Goal: Information Seeking & Learning: Learn about a topic

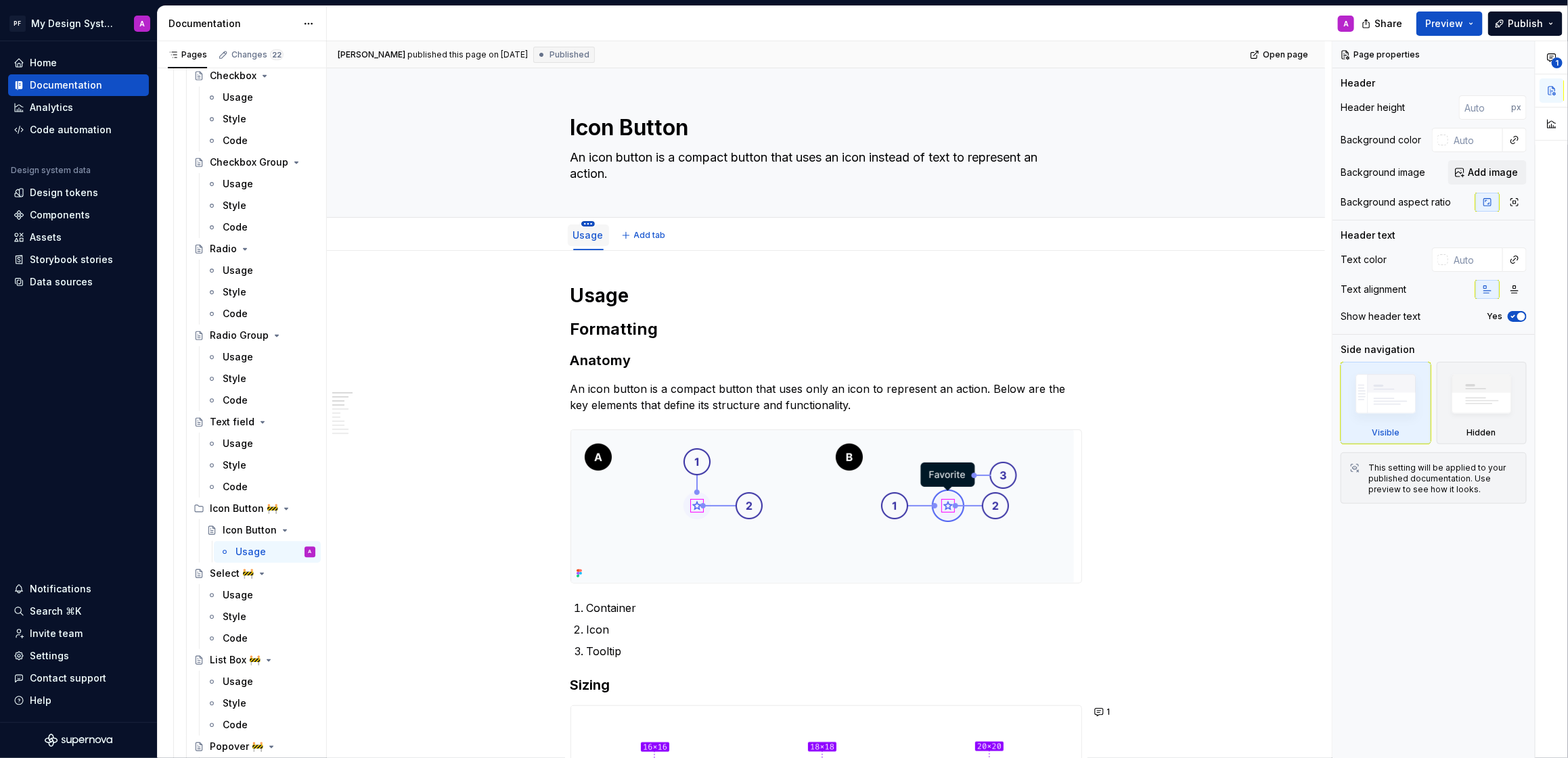
click at [592, 222] on html "PF My Design System A Home Documentation Analytics Code automation Design syste…" at bounding box center [784, 379] width 1568 height 758
click at [663, 260] on div "Duplicate tab" at bounding box center [663, 266] width 109 height 14
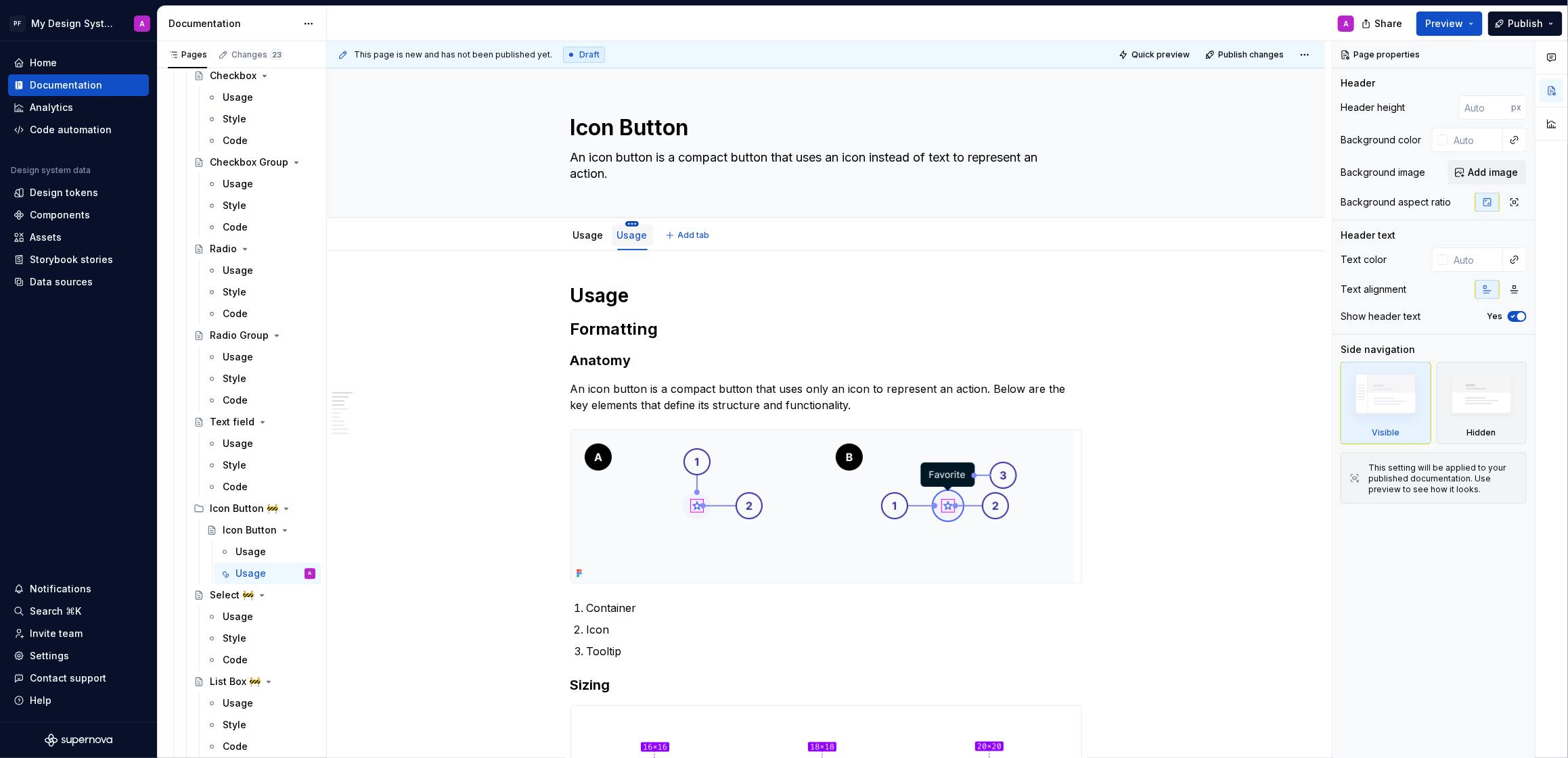
click at [633, 222] on html "PF My Design System A Home Documentation Analytics Code automation Design syste…" at bounding box center [784, 379] width 1568 height 758
type textarea "*"
click at [678, 241] on div "Rename tab" at bounding box center [695, 244] width 88 height 14
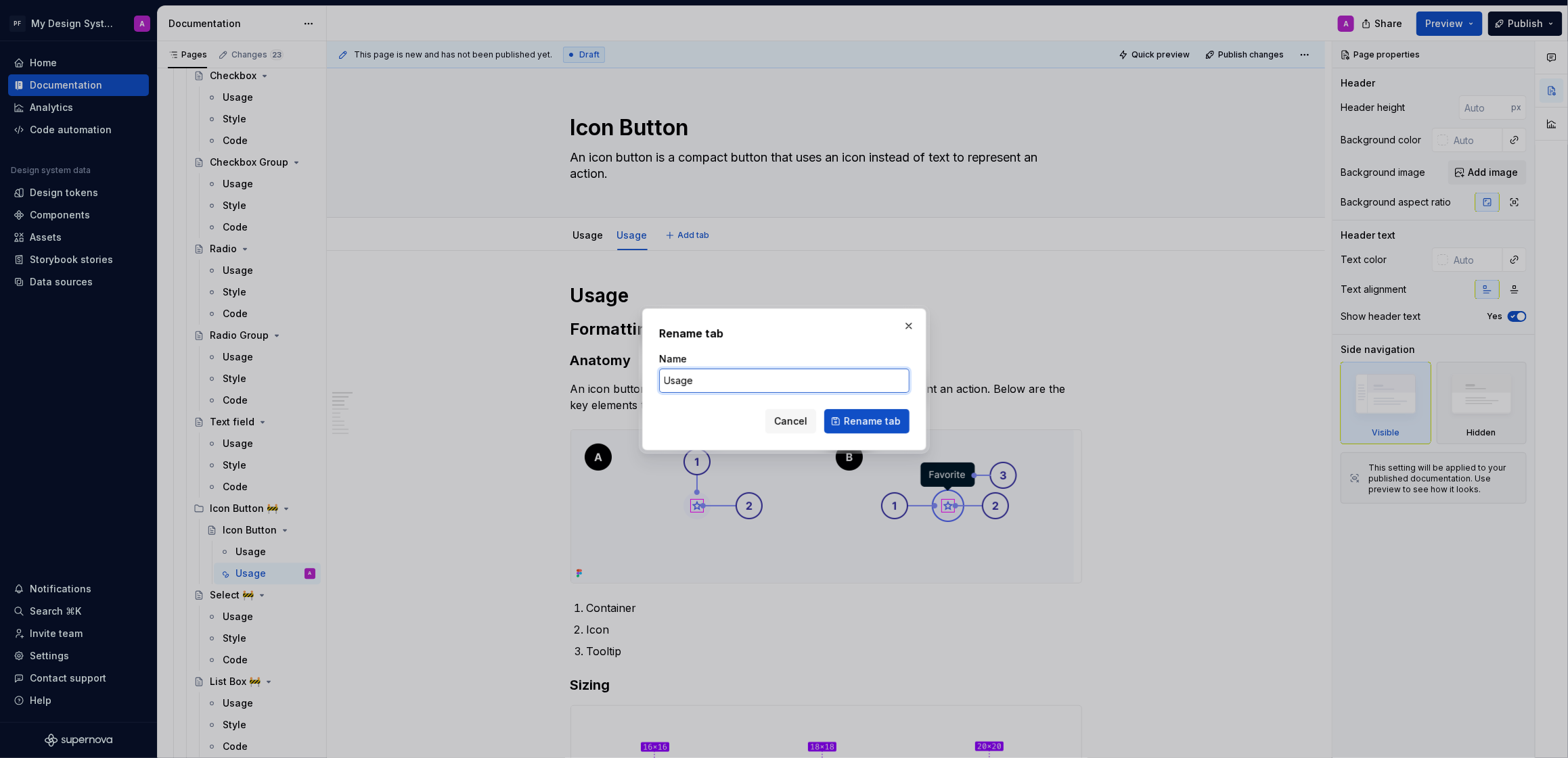
drag, startPoint x: 718, startPoint y: 382, endPoint x: 798, endPoint y: 355, distance: 84.4
click at [718, 382] on input "Usage" at bounding box center [784, 381] width 250 height 24
click at [707, 381] on input "Usage NEw" at bounding box center [784, 381] width 250 height 24
type input "Usage New"
click at [892, 415] on span "Rename tab" at bounding box center [872, 422] width 56 height 14
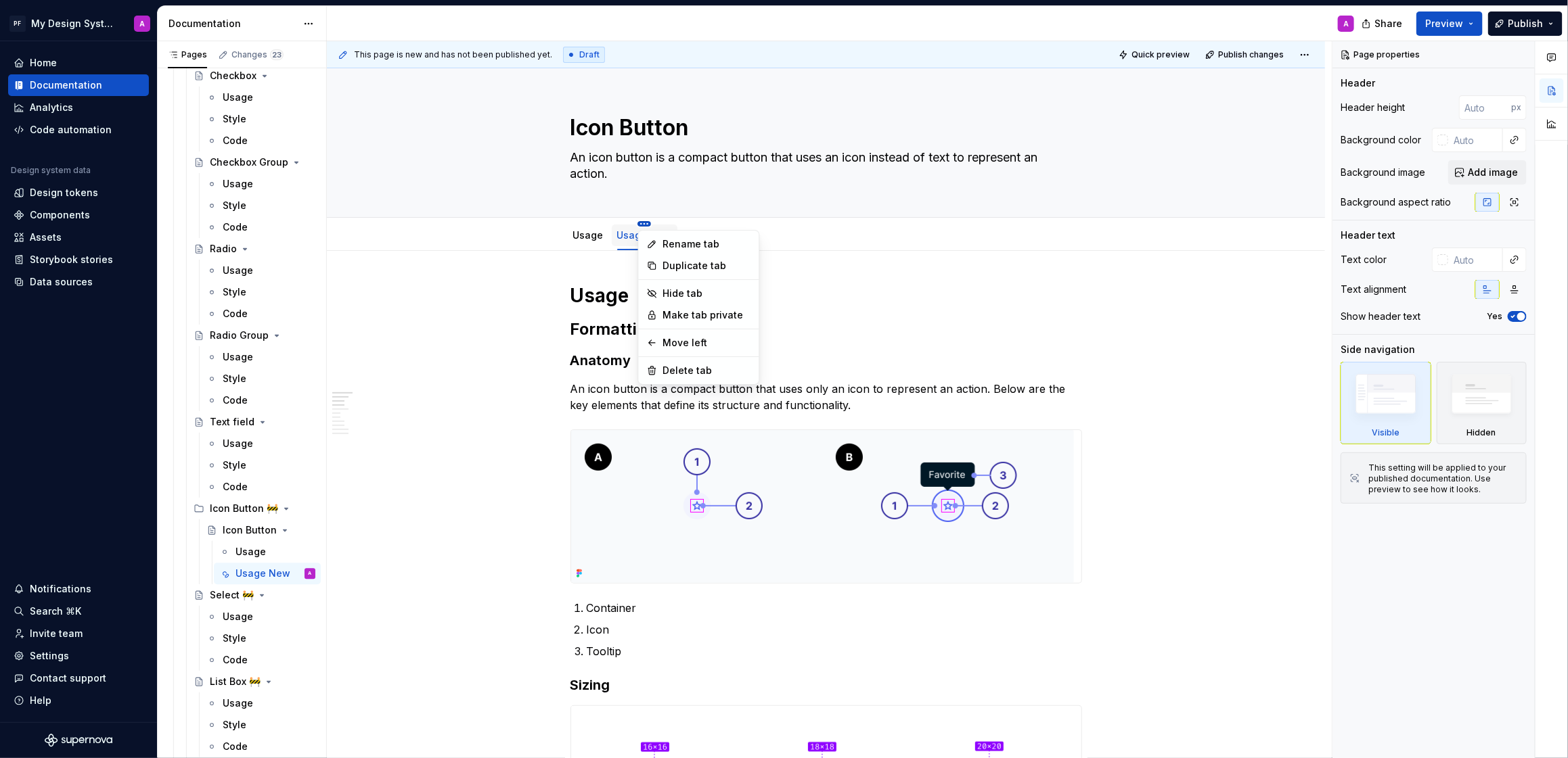
click at [647, 224] on html "PF My Design System A Home Documentation Analytics Code automation Design syste…" at bounding box center [784, 379] width 1568 height 758
click at [725, 293] on div "Hide tab" at bounding box center [707, 293] width 88 height 14
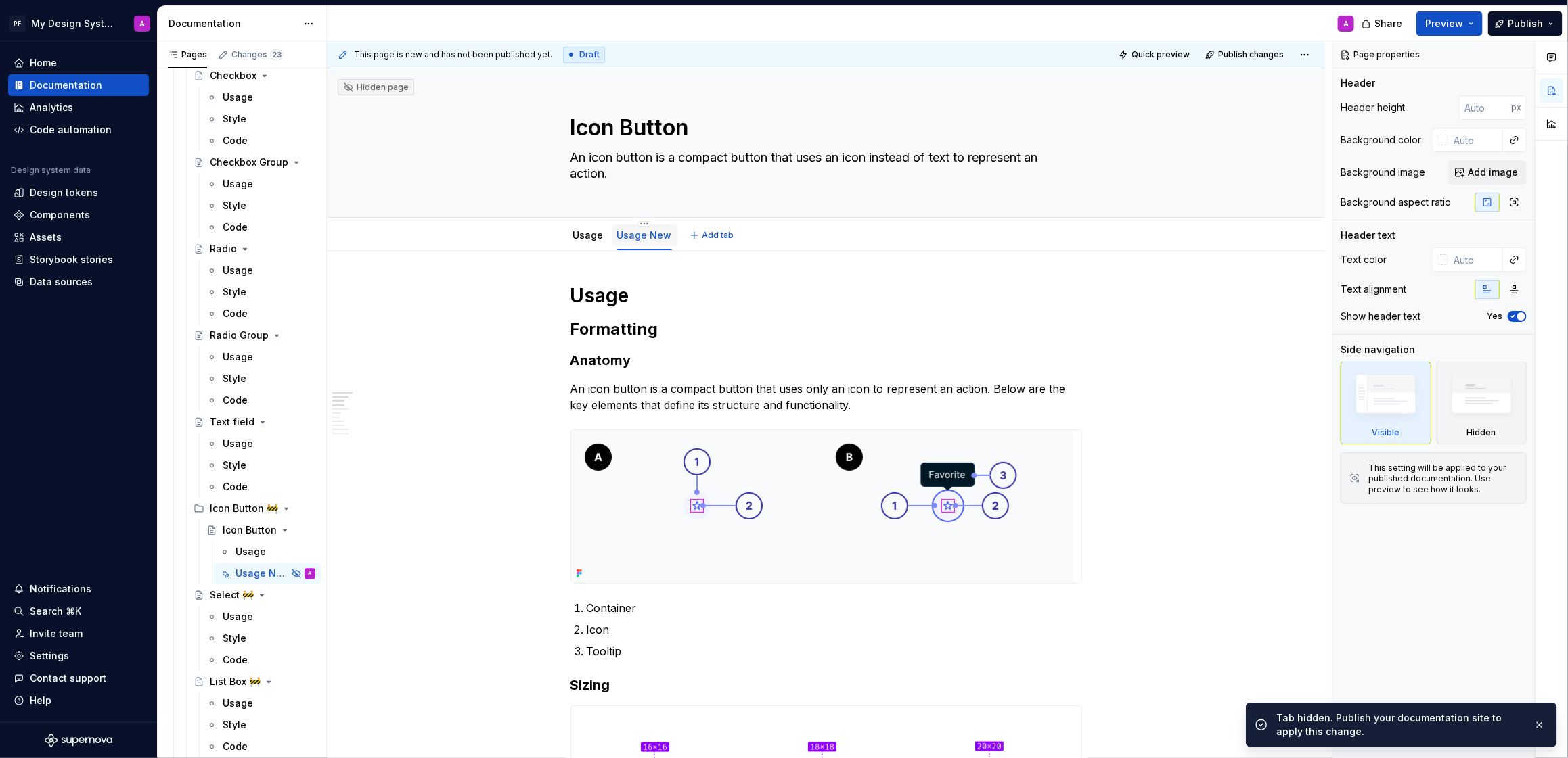
click at [640, 238] on link "Usage New" at bounding box center [645, 234] width 55 height 11
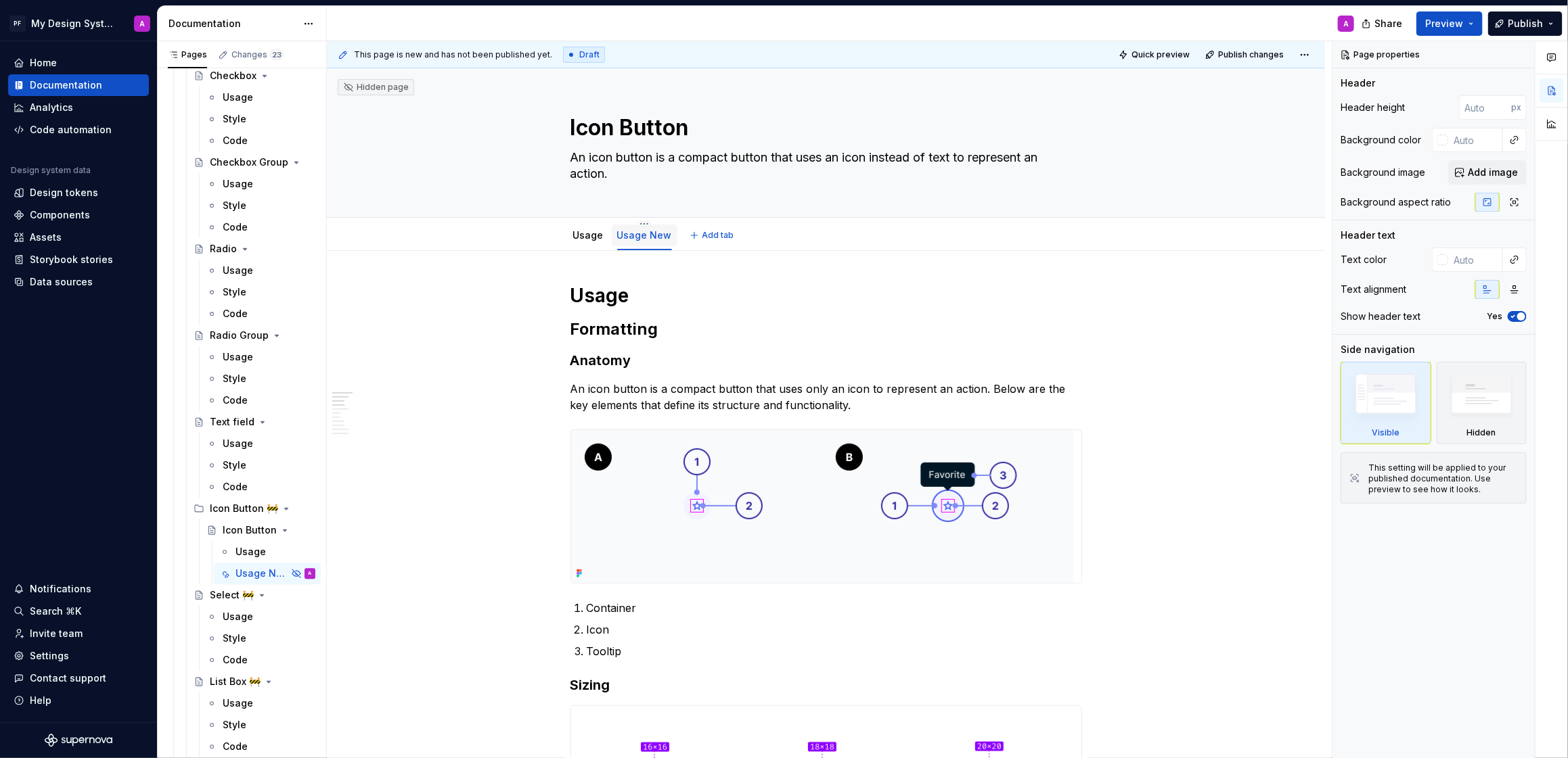
click at [646, 241] on link "Usage New" at bounding box center [645, 234] width 55 height 11
click at [599, 241] on link "Usage" at bounding box center [588, 234] width 30 height 11
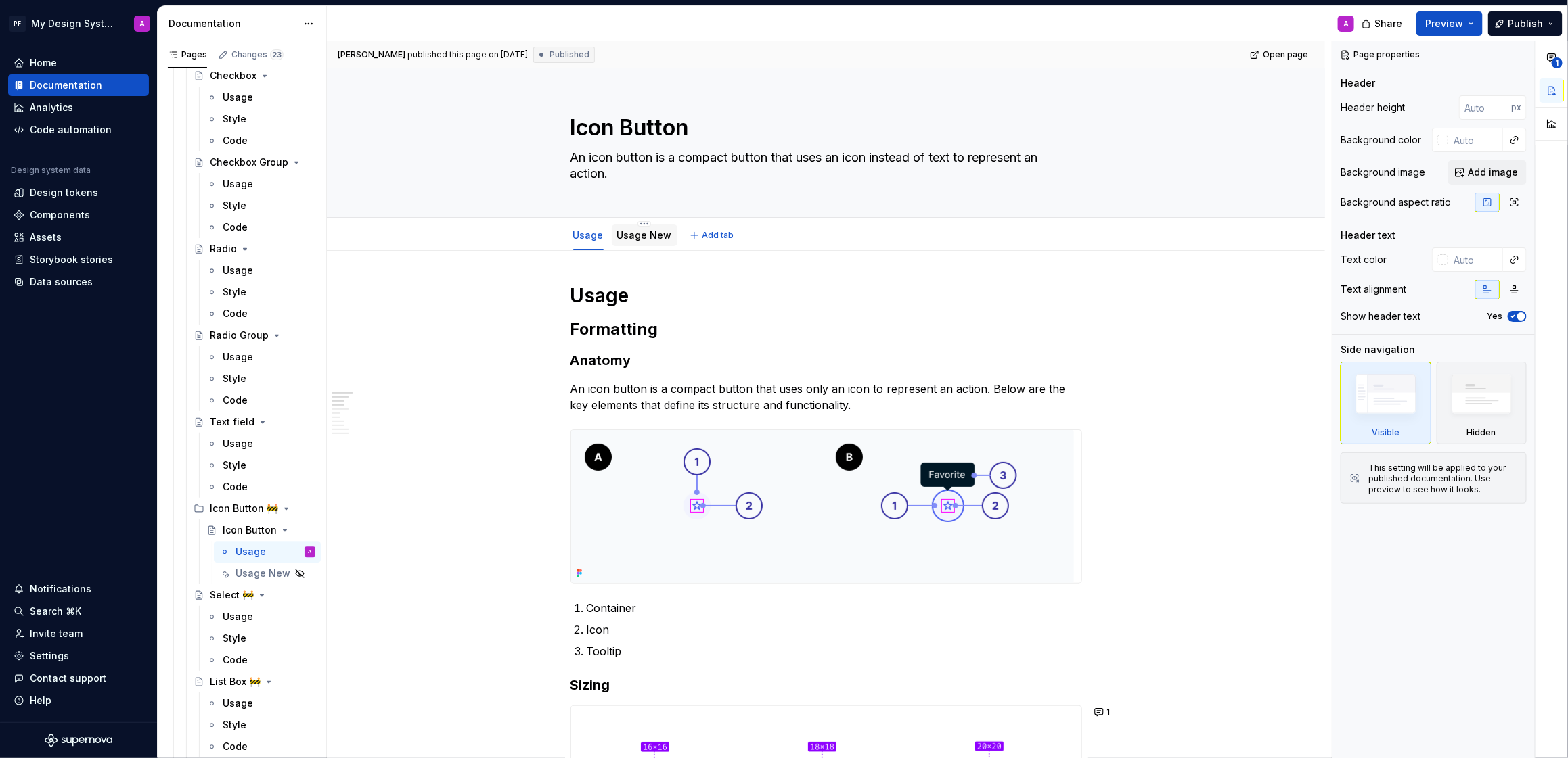
click at [645, 238] on link "Usage New" at bounding box center [645, 234] width 55 height 11
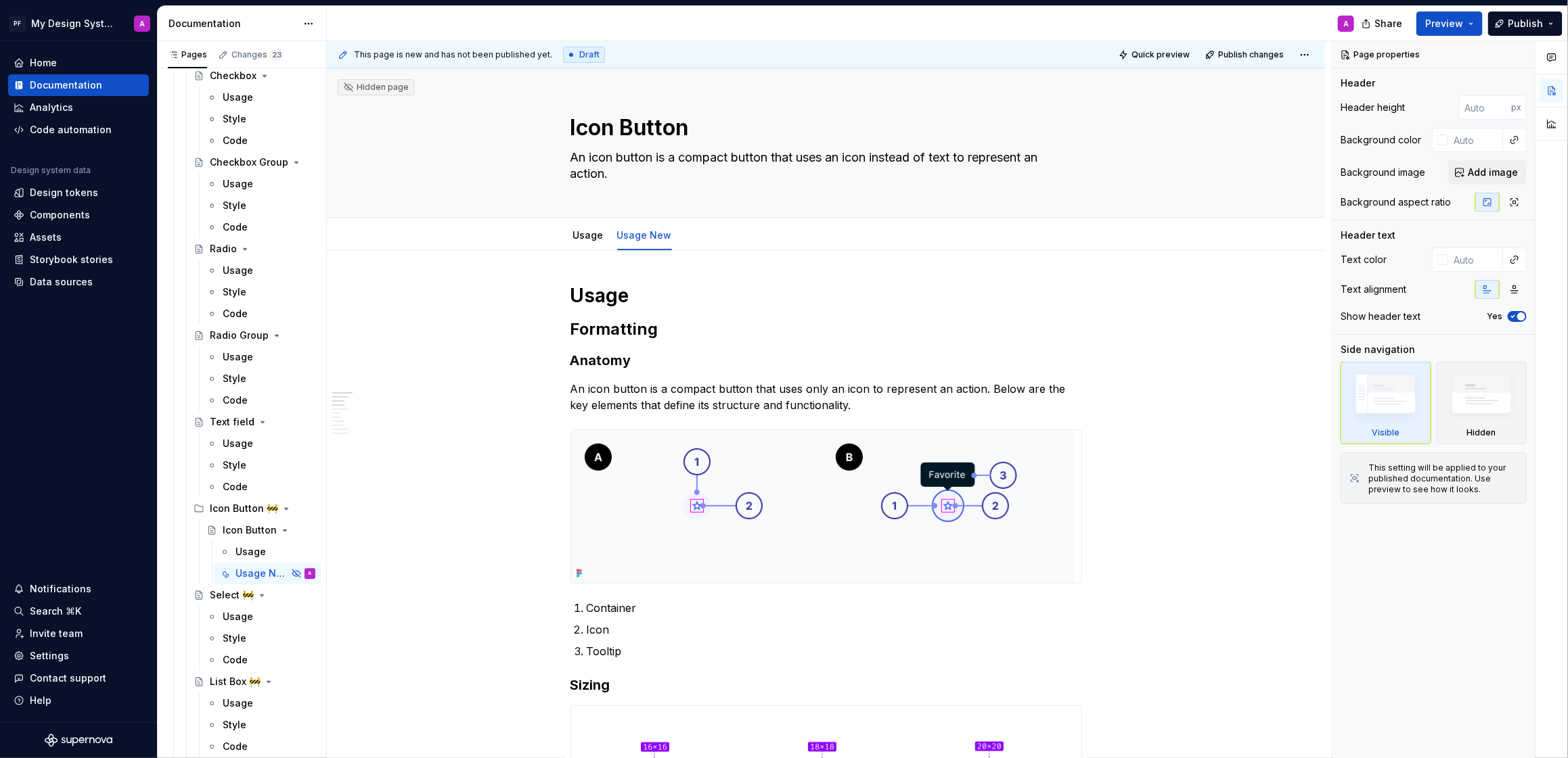
type textarea "*"
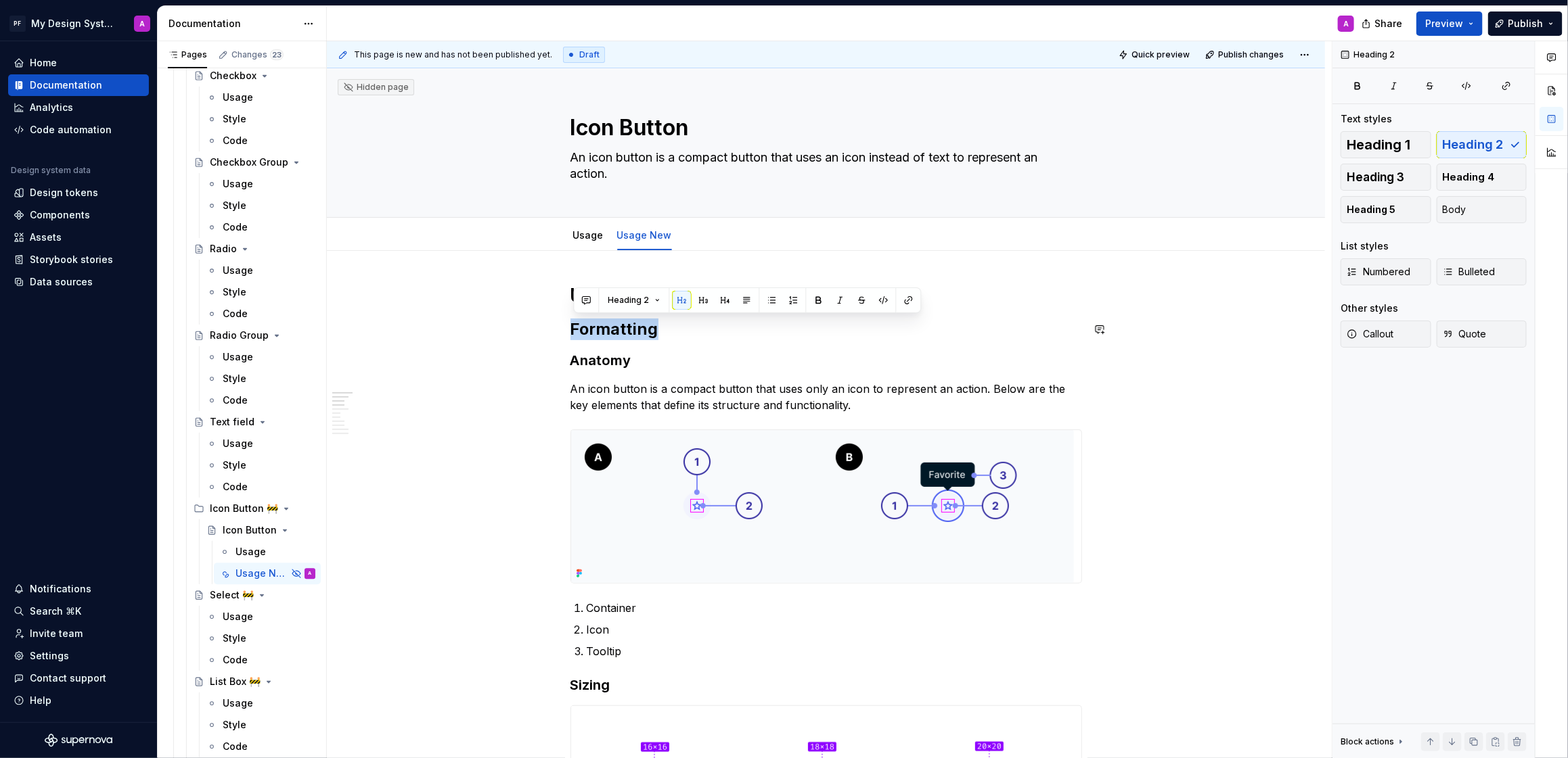
drag, startPoint x: 673, startPoint y: 335, endPoint x: 572, endPoint y: 312, distance: 103.6
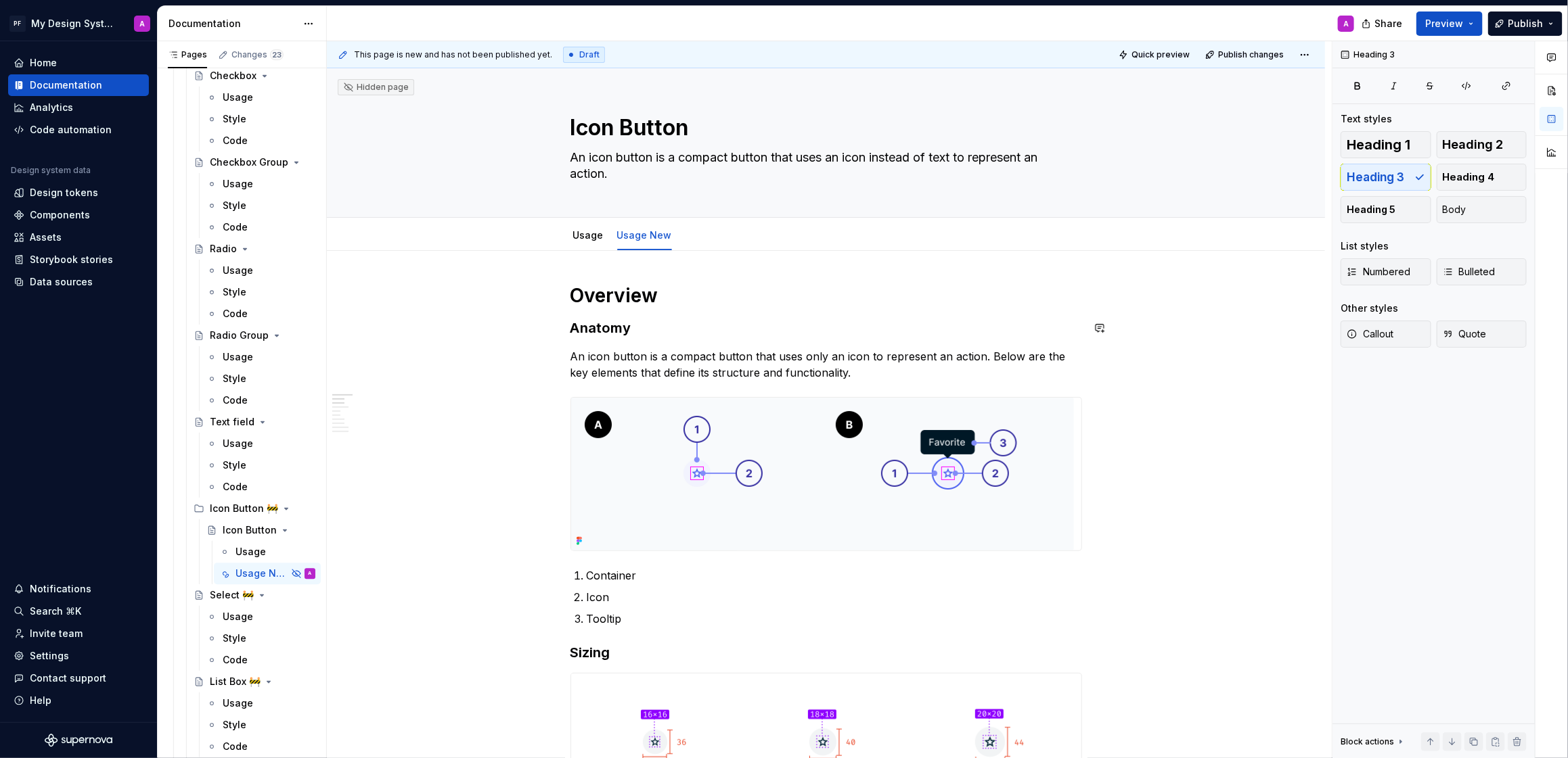
click at [603, 291] on h1 "Overview" at bounding box center [826, 295] width 512 height 24
click at [625, 133] on textarea "Icon Button" at bounding box center [824, 128] width 512 height 32
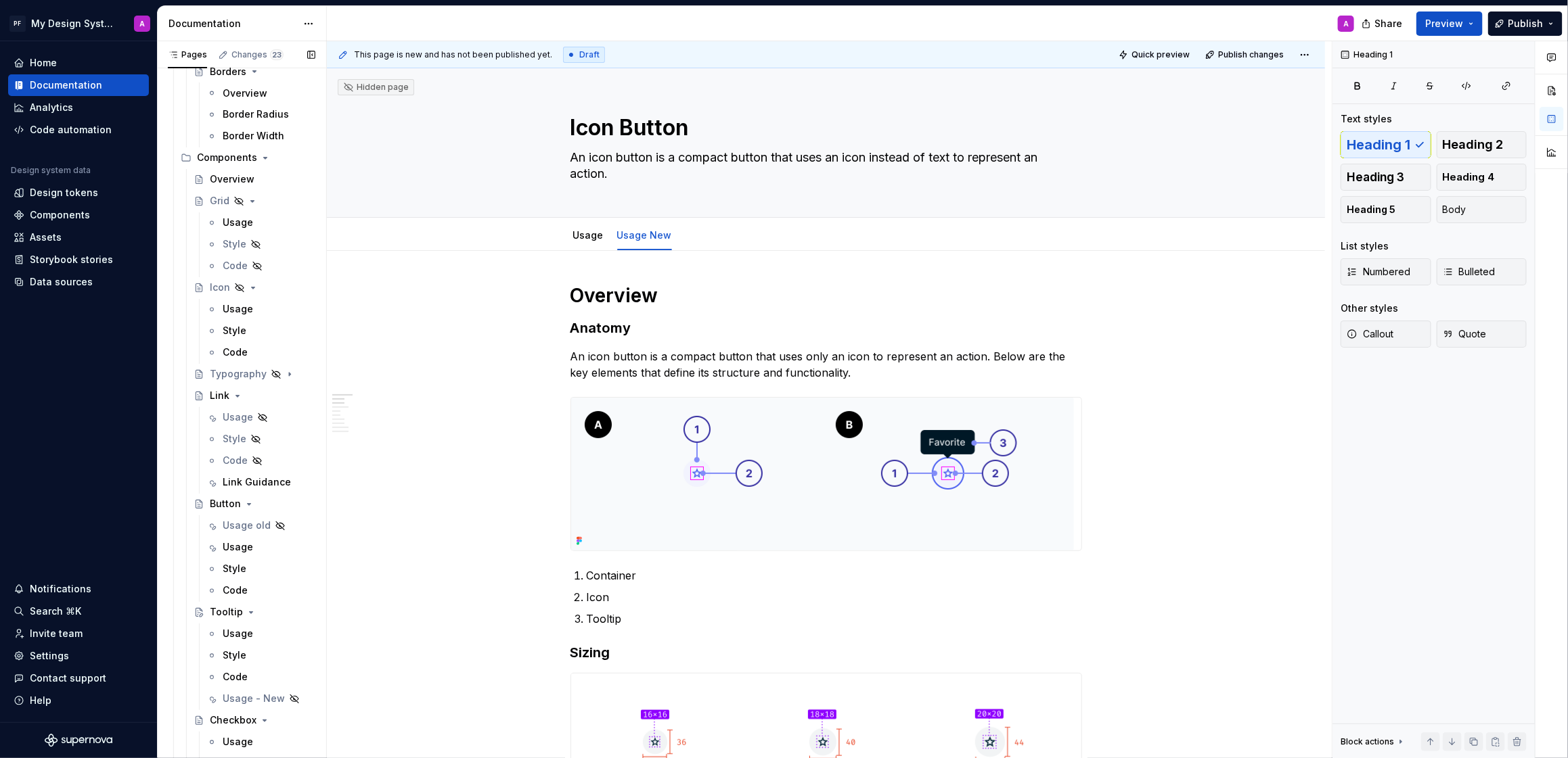
scroll to position [1503, 0]
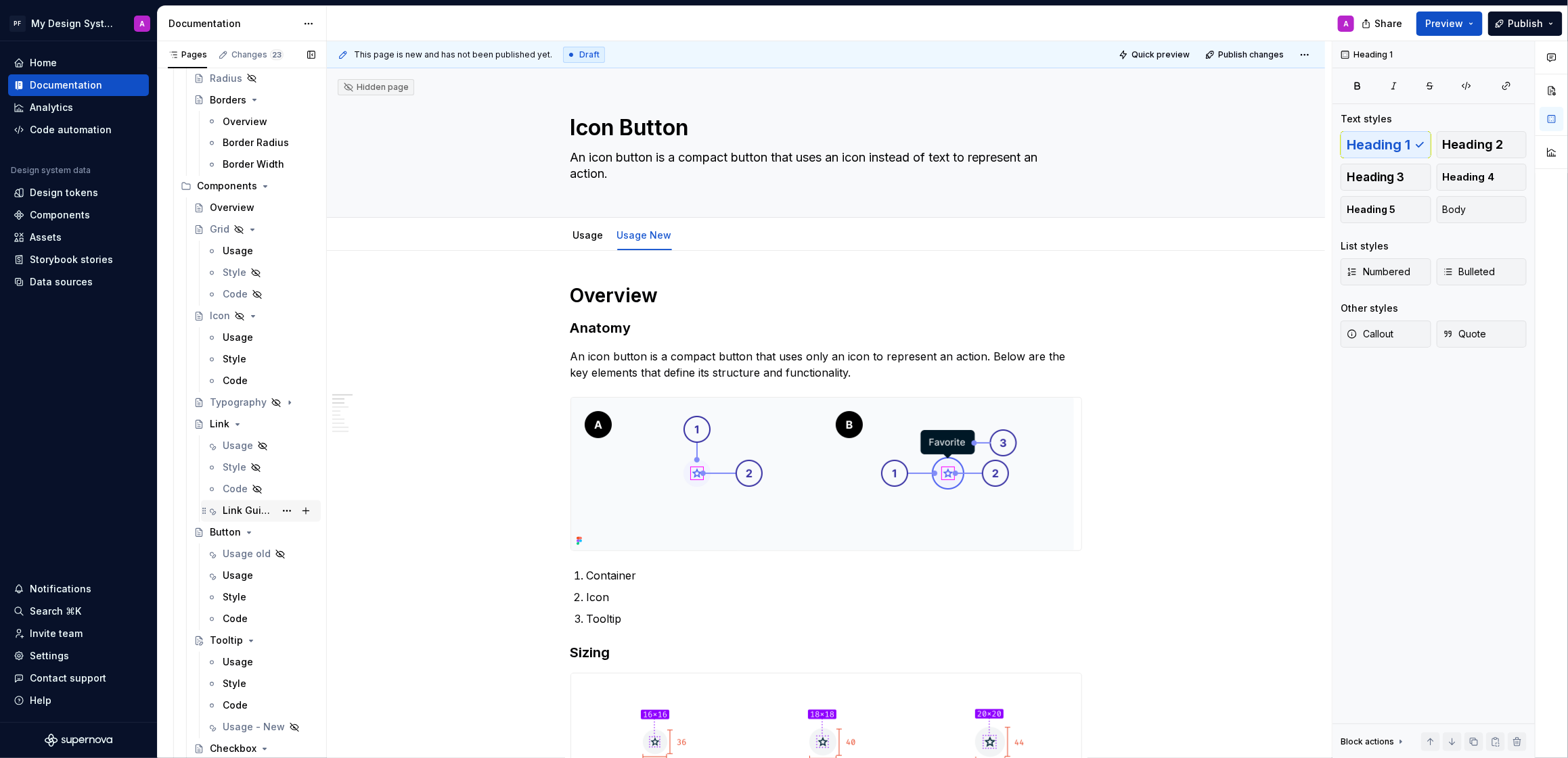
click at [236, 510] on div "Link Guidance" at bounding box center [248, 511] width 52 height 14
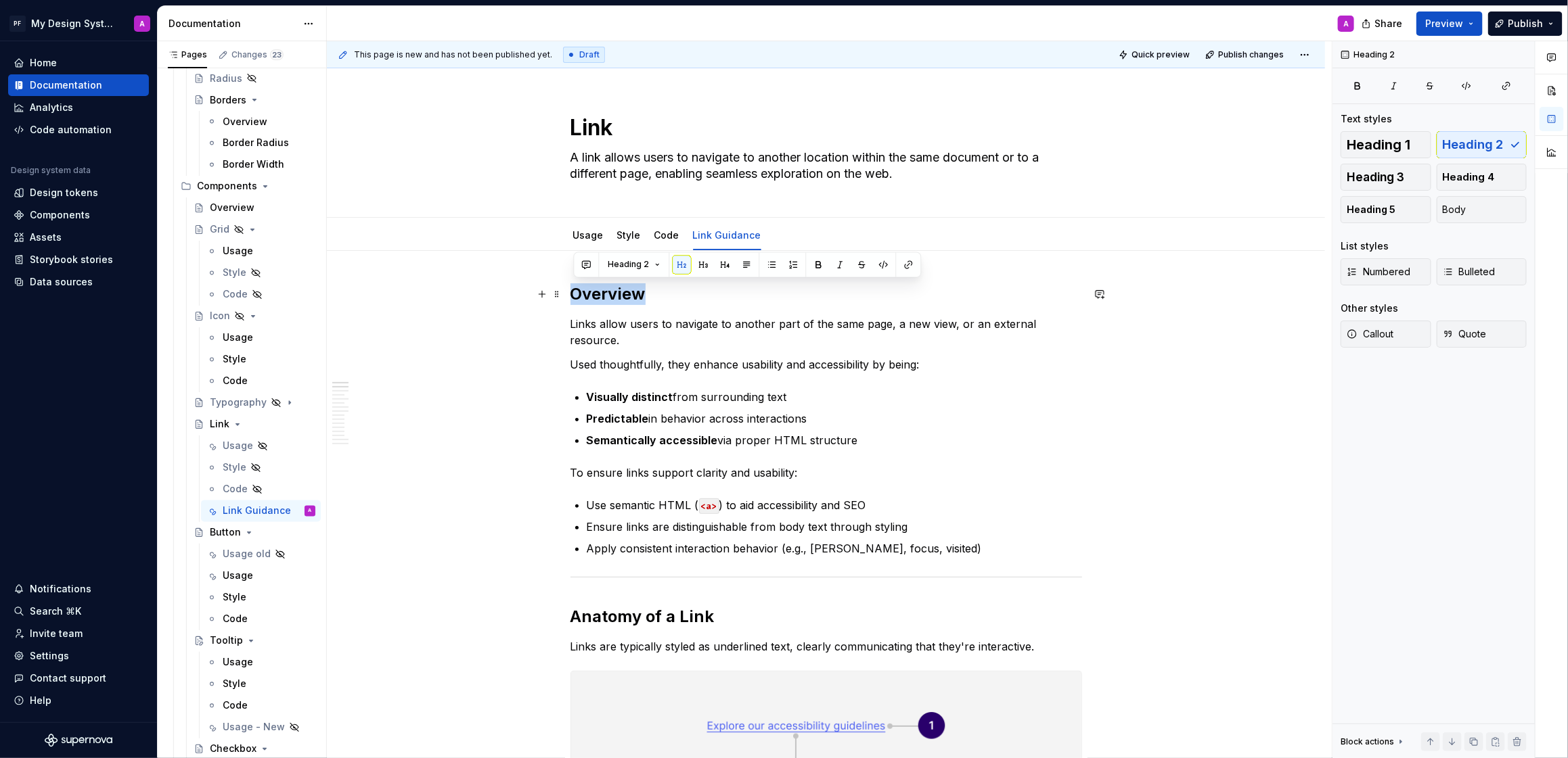
drag, startPoint x: 612, startPoint y: 293, endPoint x: 569, endPoint y: 293, distance: 43.0
click at [1362, 142] on span "Heading 1" at bounding box center [1379, 145] width 63 height 14
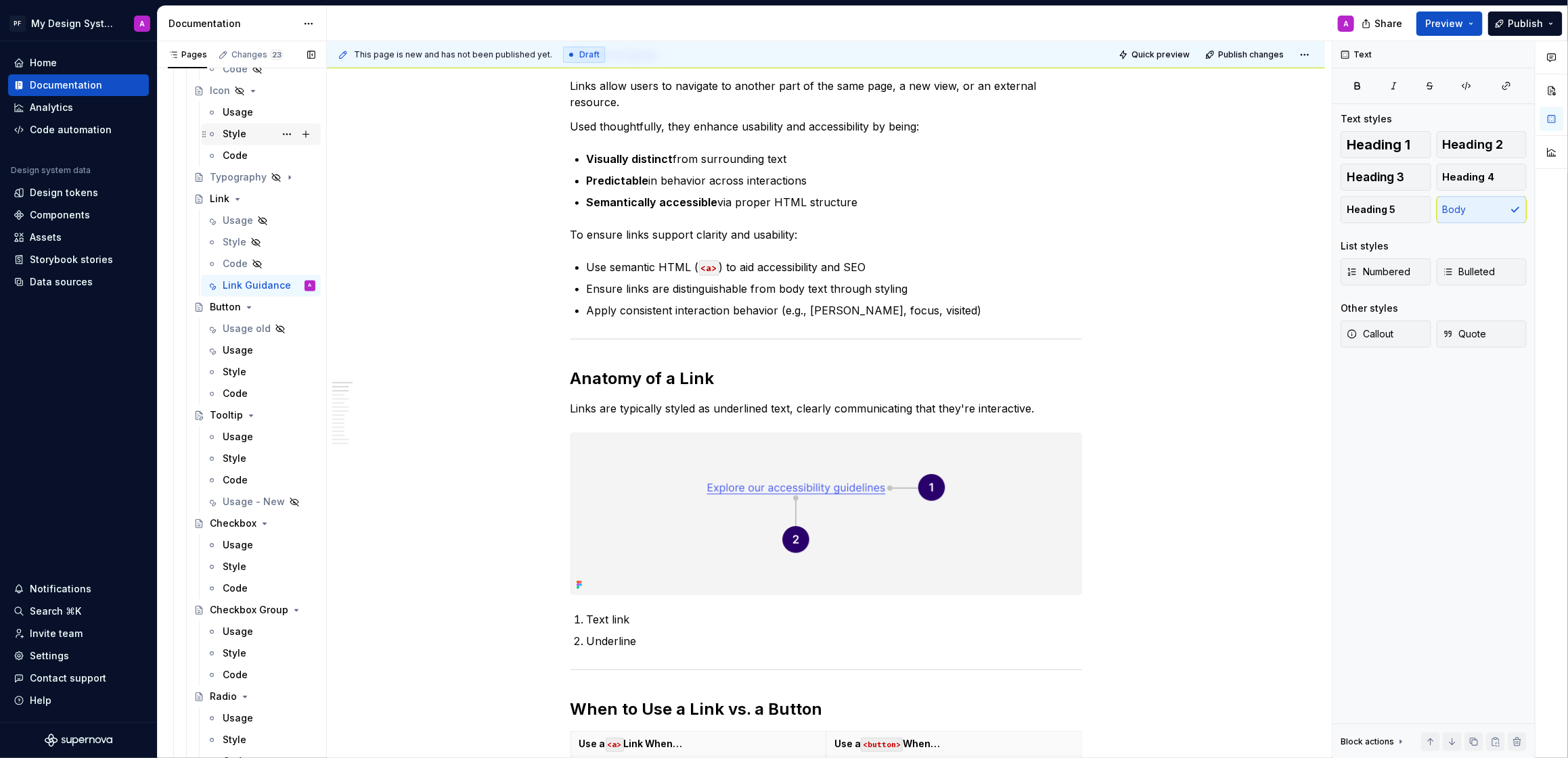
scroll to position [1730, 0]
drag, startPoint x: 241, startPoint y: 346, endPoint x: 235, endPoint y: 350, distance: 7.2
click at [241, 346] on div "Usage" at bounding box center [237, 349] width 30 height 14
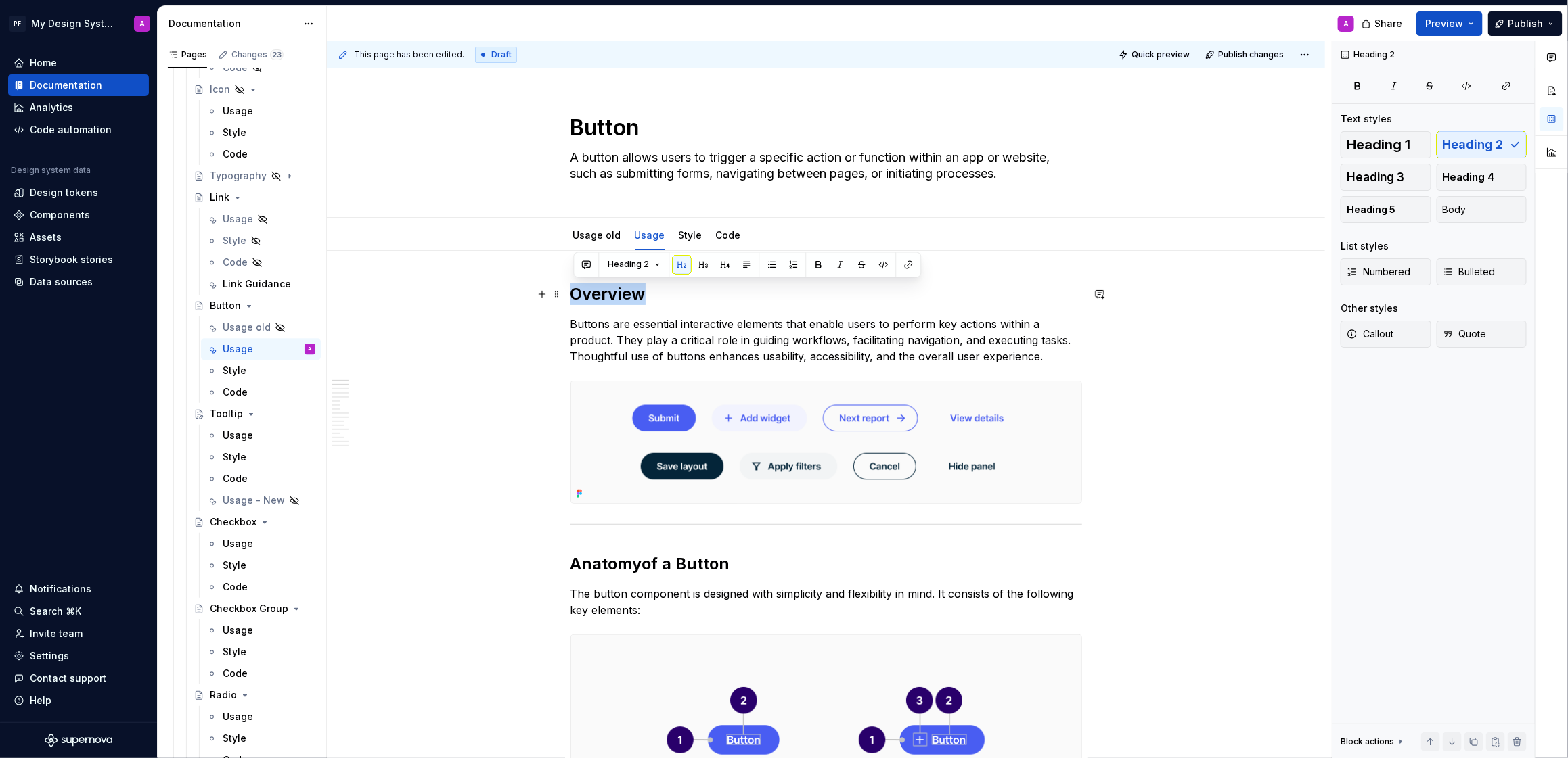
drag, startPoint x: 658, startPoint y: 295, endPoint x: 566, endPoint y: 293, distance: 92.0
click at [1402, 142] on span "Heading 1" at bounding box center [1379, 145] width 63 height 14
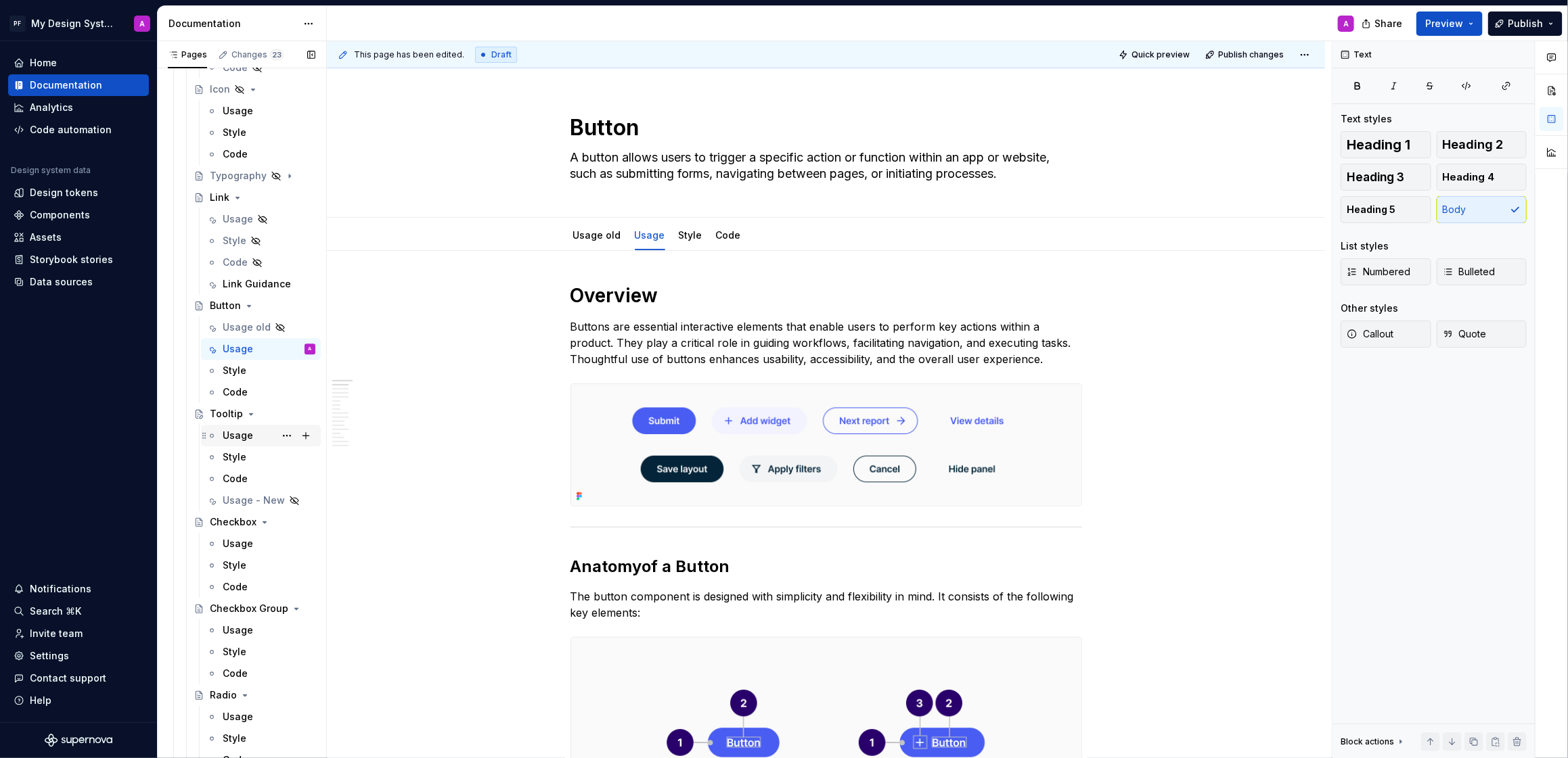
click at [251, 438] on div "Usage" at bounding box center [237, 436] width 30 height 14
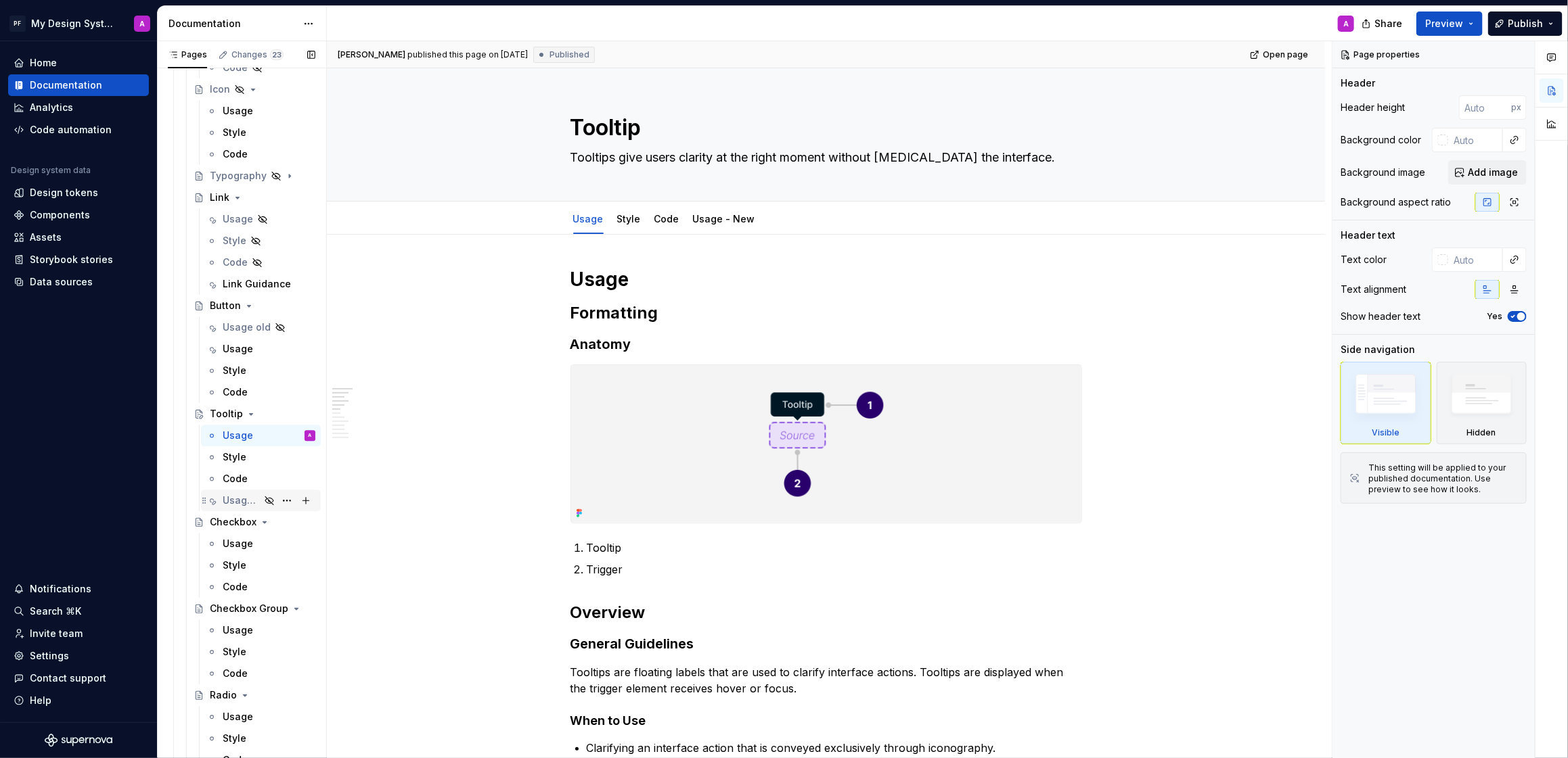
click at [262, 497] on div "Usage - New" at bounding box center [268, 501] width 93 height 19
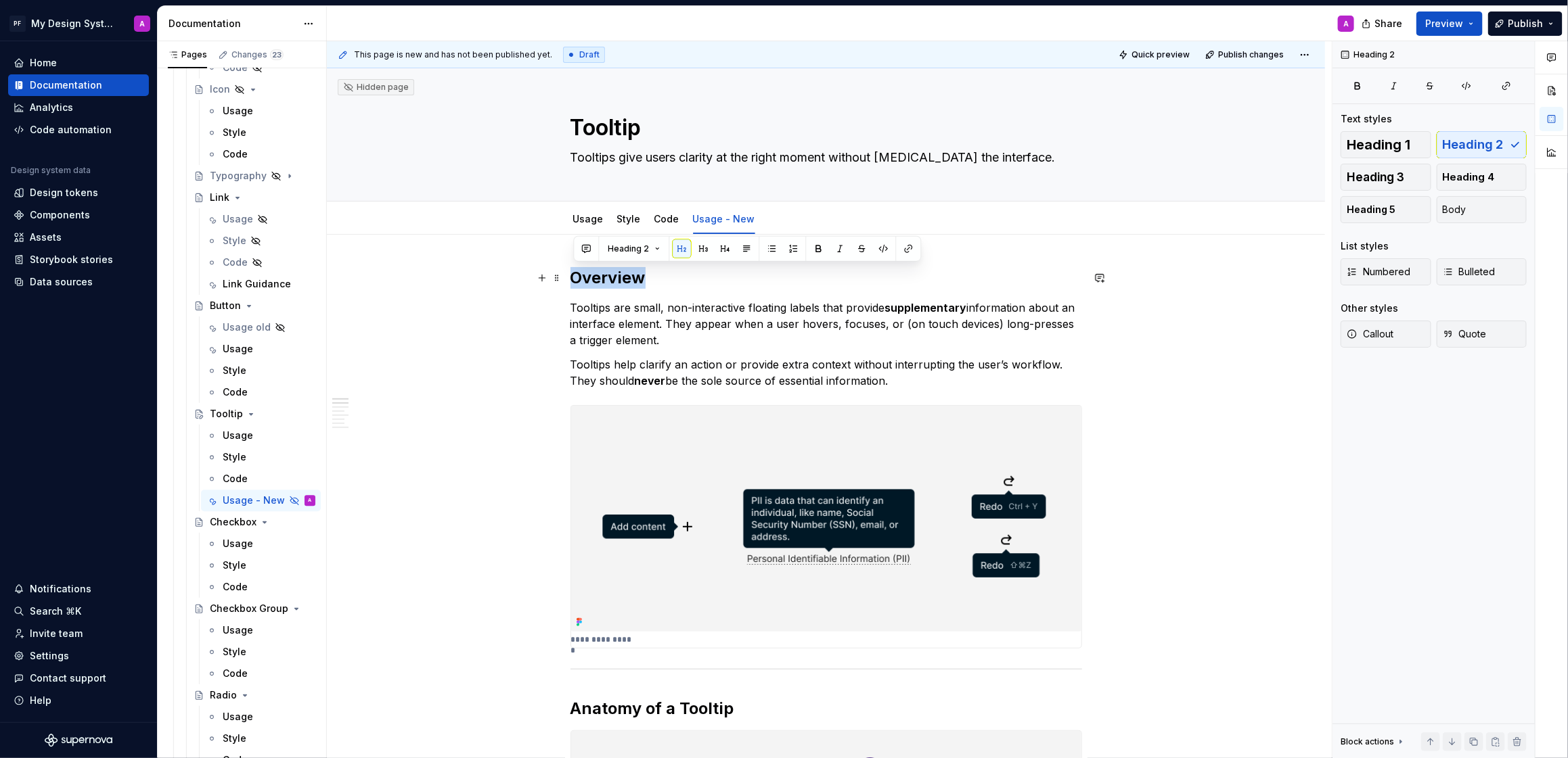
drag, startPoint x: 650, startPoint y: 277, endPoint x: 575, endPoint y: 277, distance: 75.0
click at [575, 277] on h2 "Overview" at bounding box center [826, 278] width 512 height 22
click at [1399, 138] on span "Heading 1" at bounding box center [1379, 145] width 63 height 14
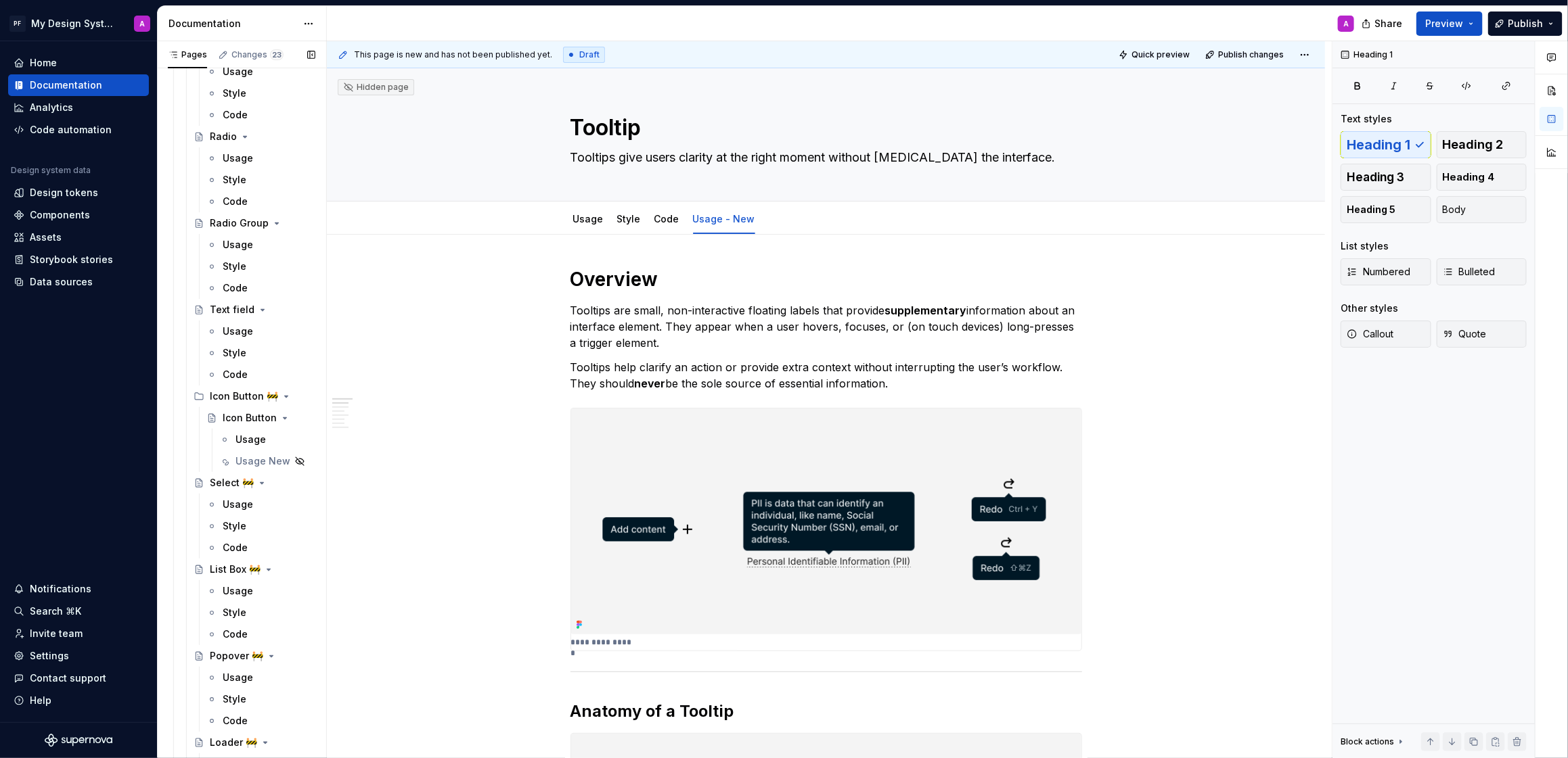
scroll to position [2339, 0]
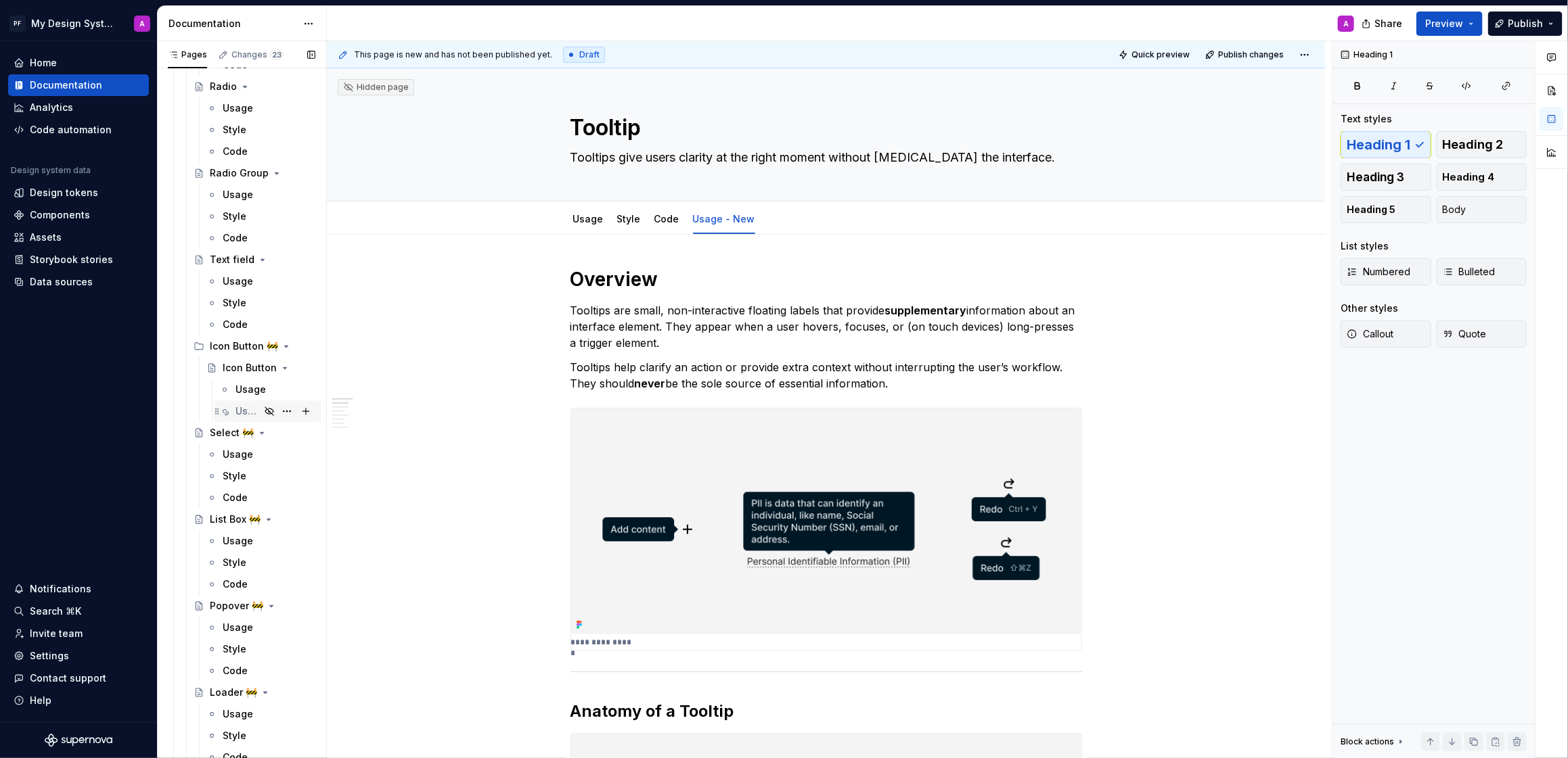
click at [257, 406] on div "Usage New" at bounding box center [248, 412] width 24 height 14
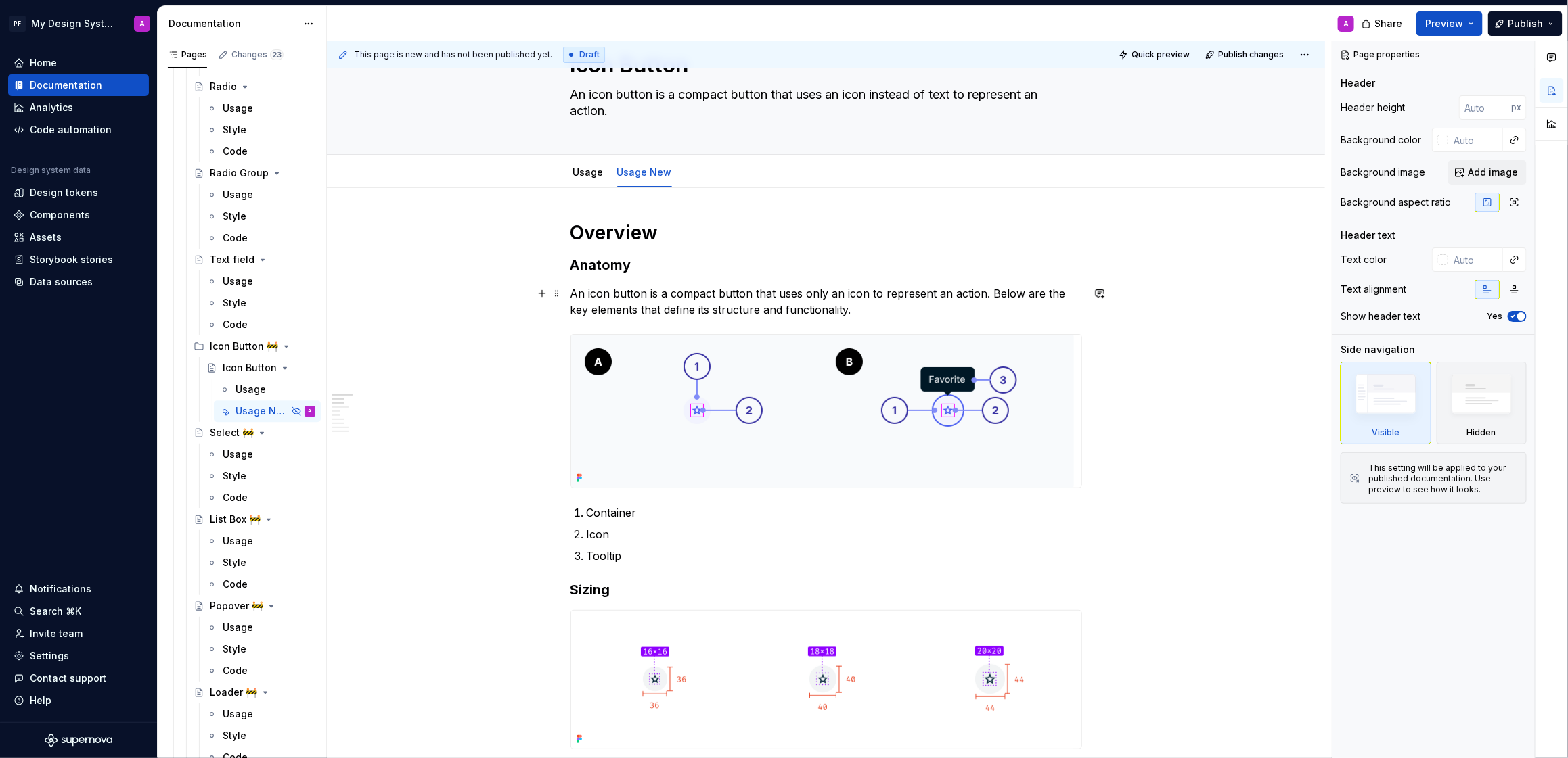
scroll to position [65, 0]
click at [677, 232] on h1 "Overview" at bounding box center [826, 231] width 512 height 24
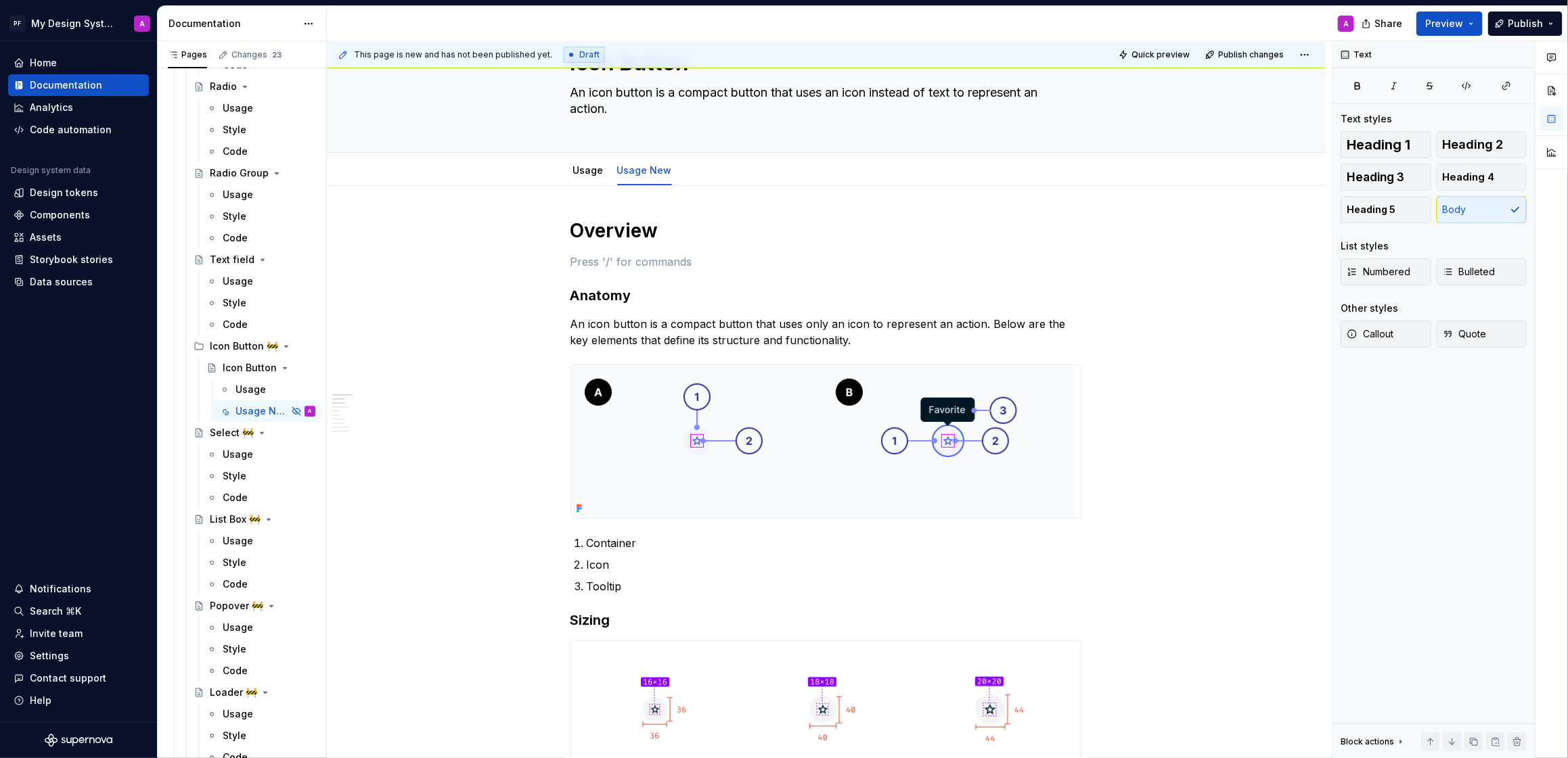
type textarea "*"
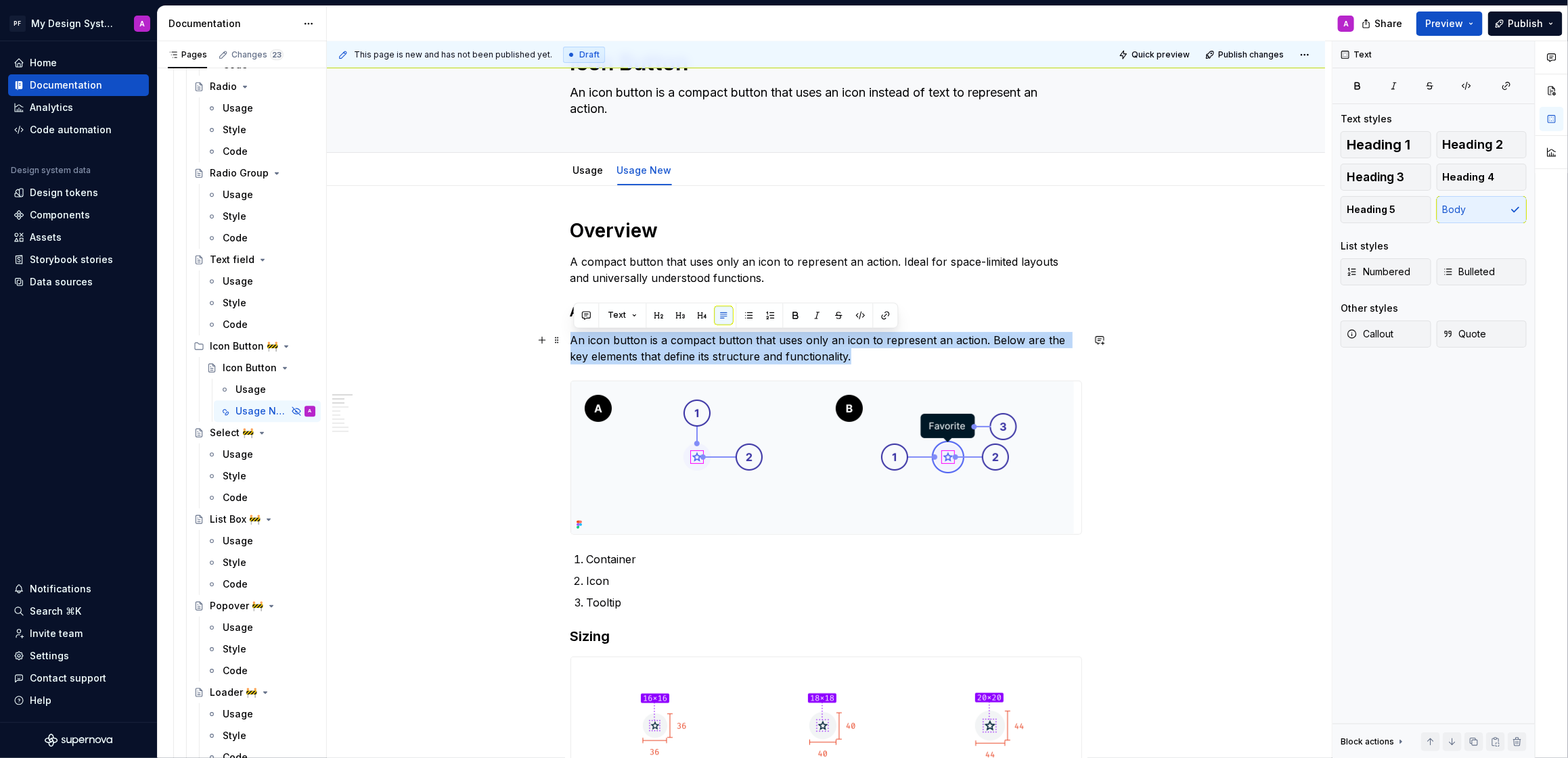
drag, startPoint x: 874, startPoint y: 356, endPoint x: 572, endPoint y: 346, distance: 302.2
click at [572, 346] on p "An icon button is a compact button that uses only an icon to represent an actio…" at bounding box center [826, 348] width 512 height 32
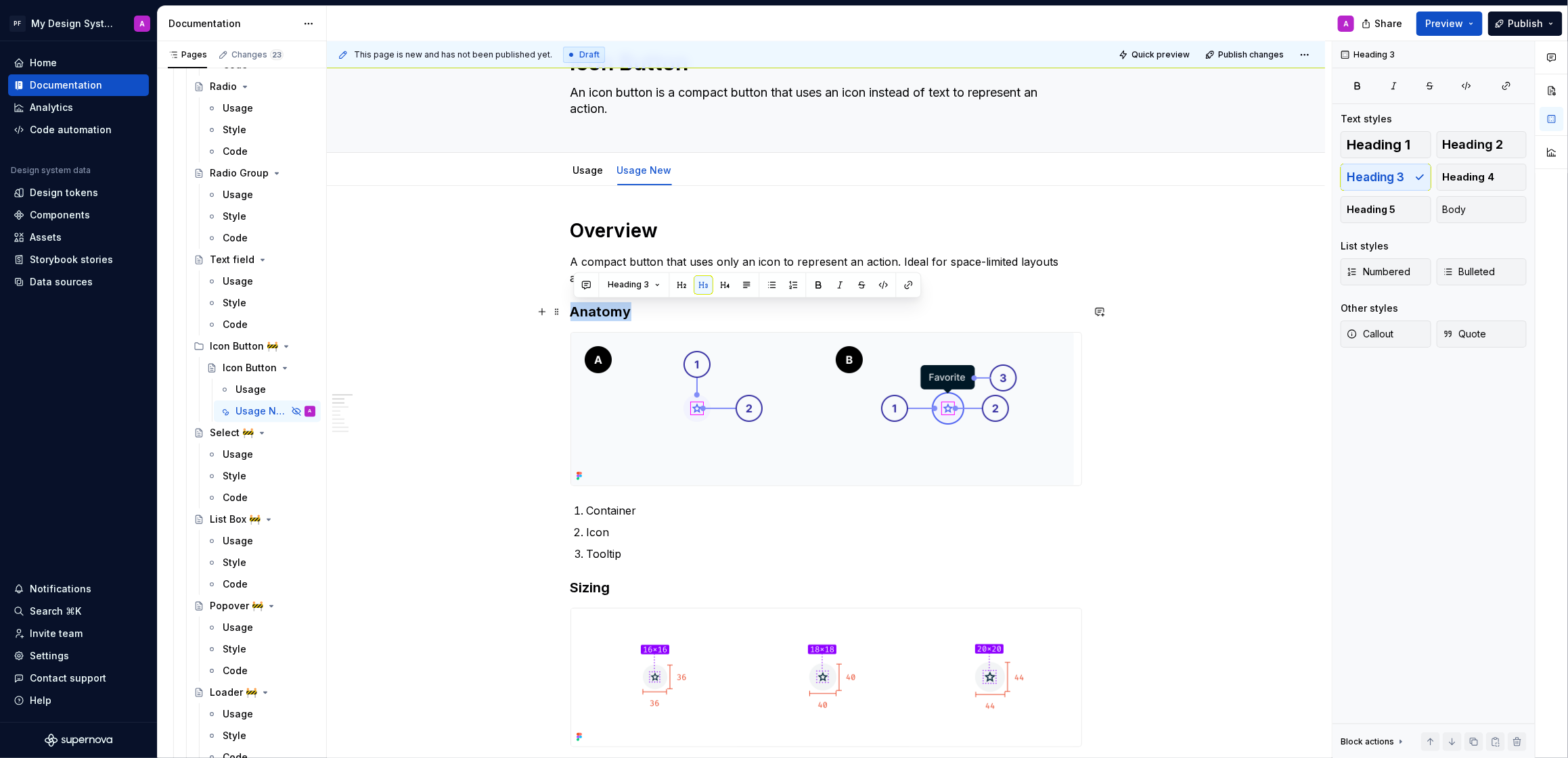
drag, startPoint x: 630, startPoint y: 315, endPoint x: 574, endPoint y: 314, distance: 56.0
click at [574, 314] on h3 "Anatomy" at bounding box center [826, 312] width 512 height 19
click at [680, 280] on button "button" at bounding box center [683, 286] width 19 height 19
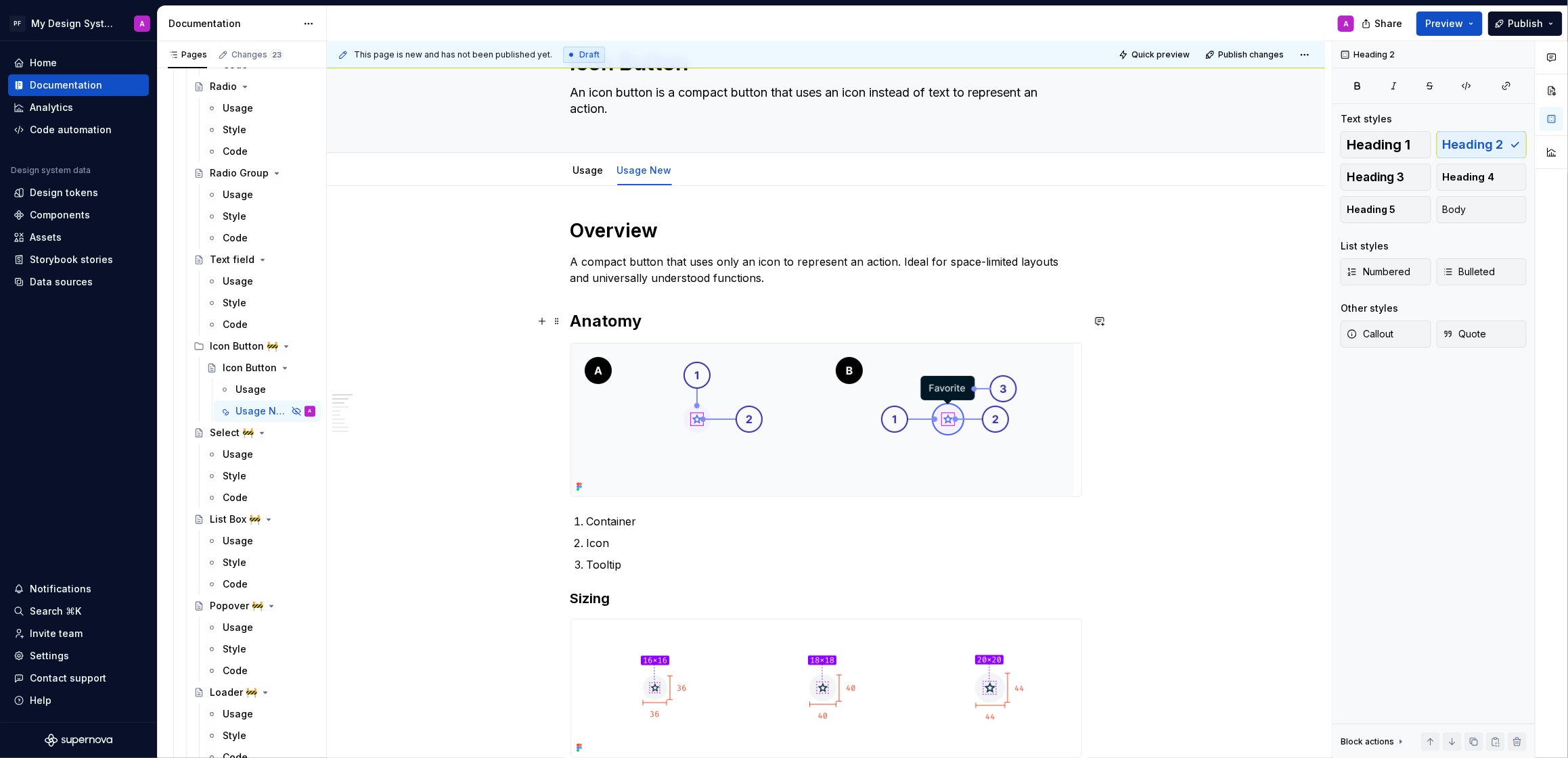
click at [679, 324] on h2 "Anatomy" at bounding box center [826, 321] width 512 height 22
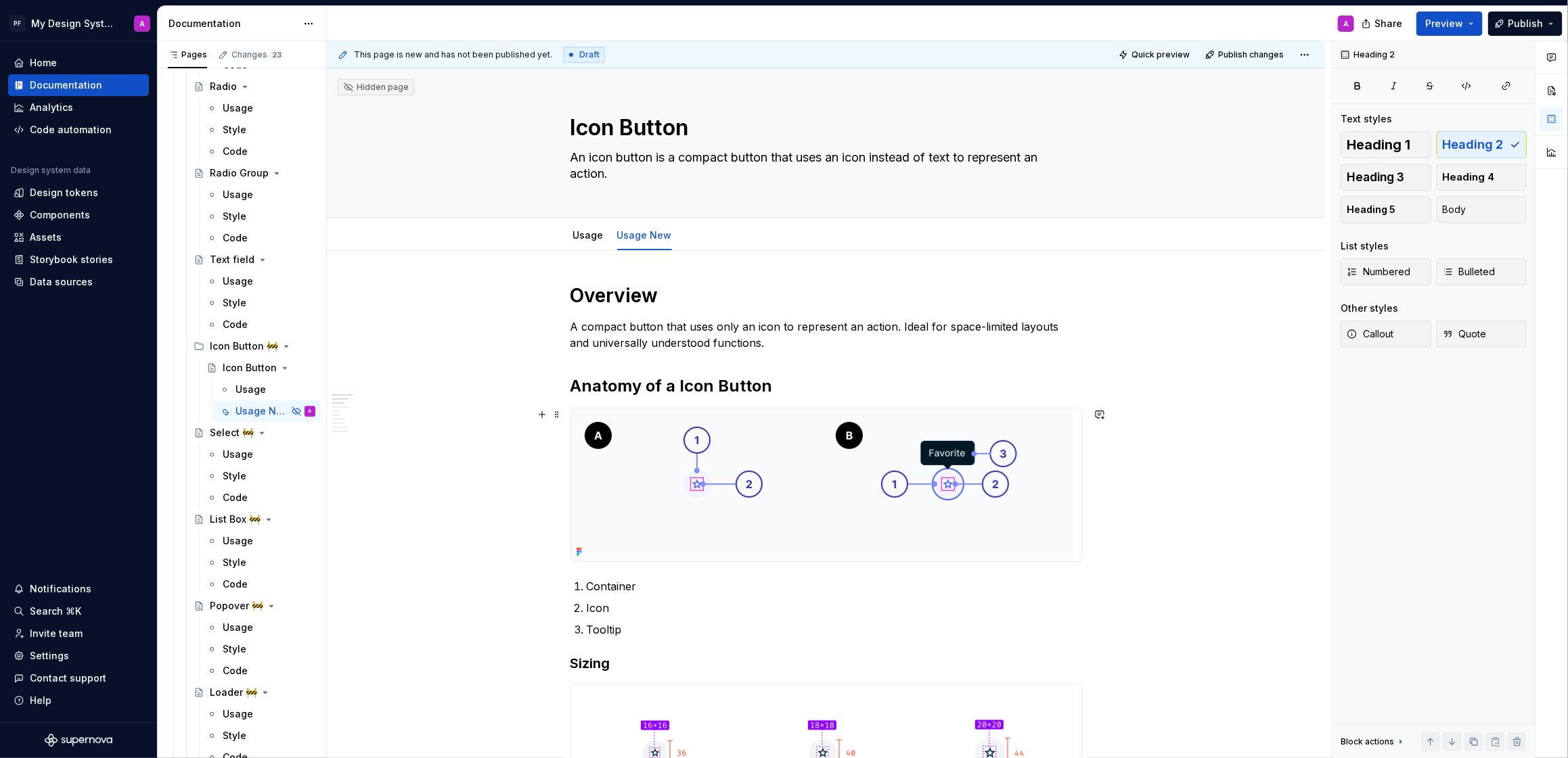
click at [1215, 458] on div "This page is new and has not been published yet. Draft Quick preview Publish ch…" at bounding box center [829, 400] width 1005 height 718
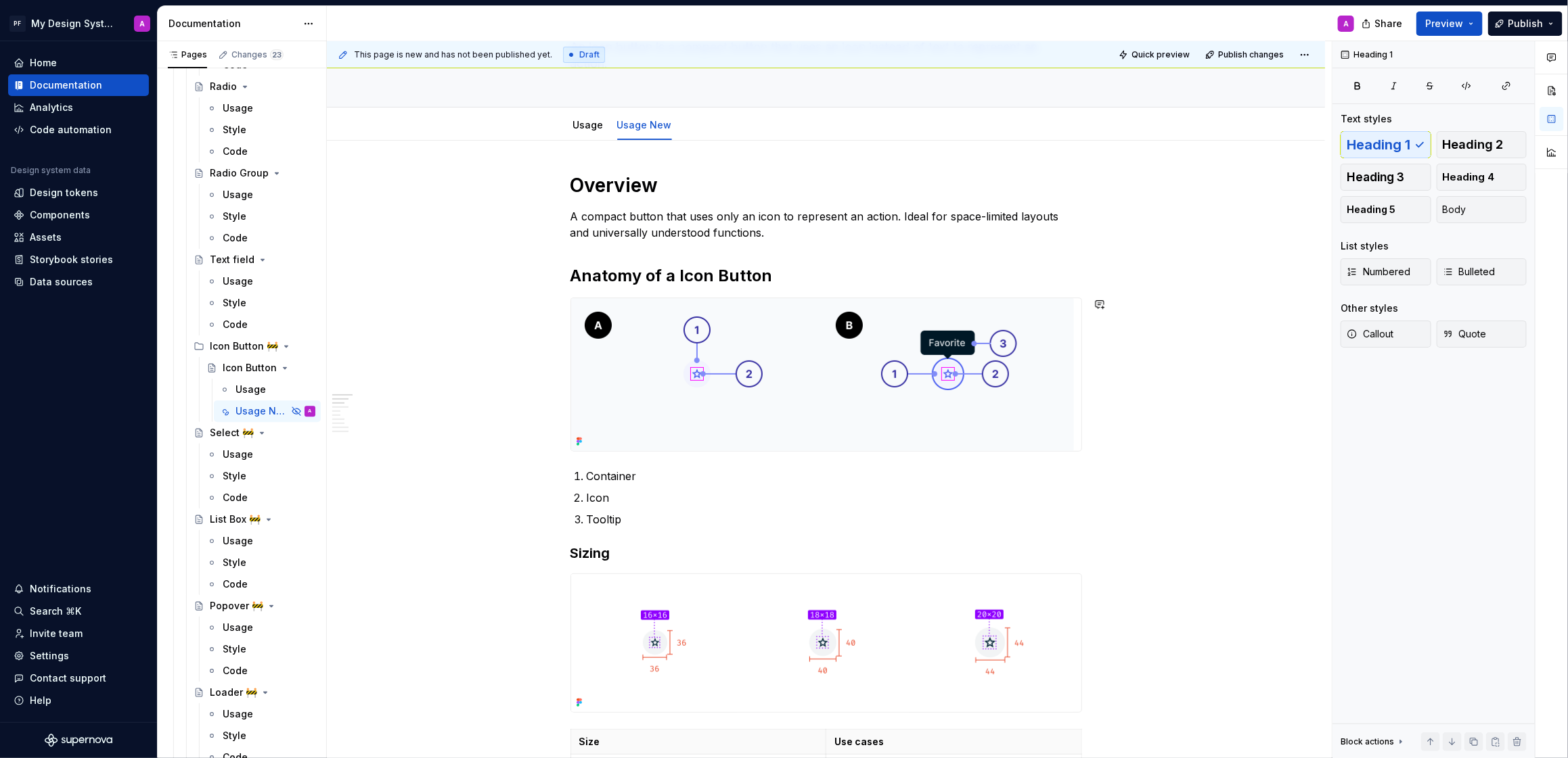
scroll to position [114, 0]
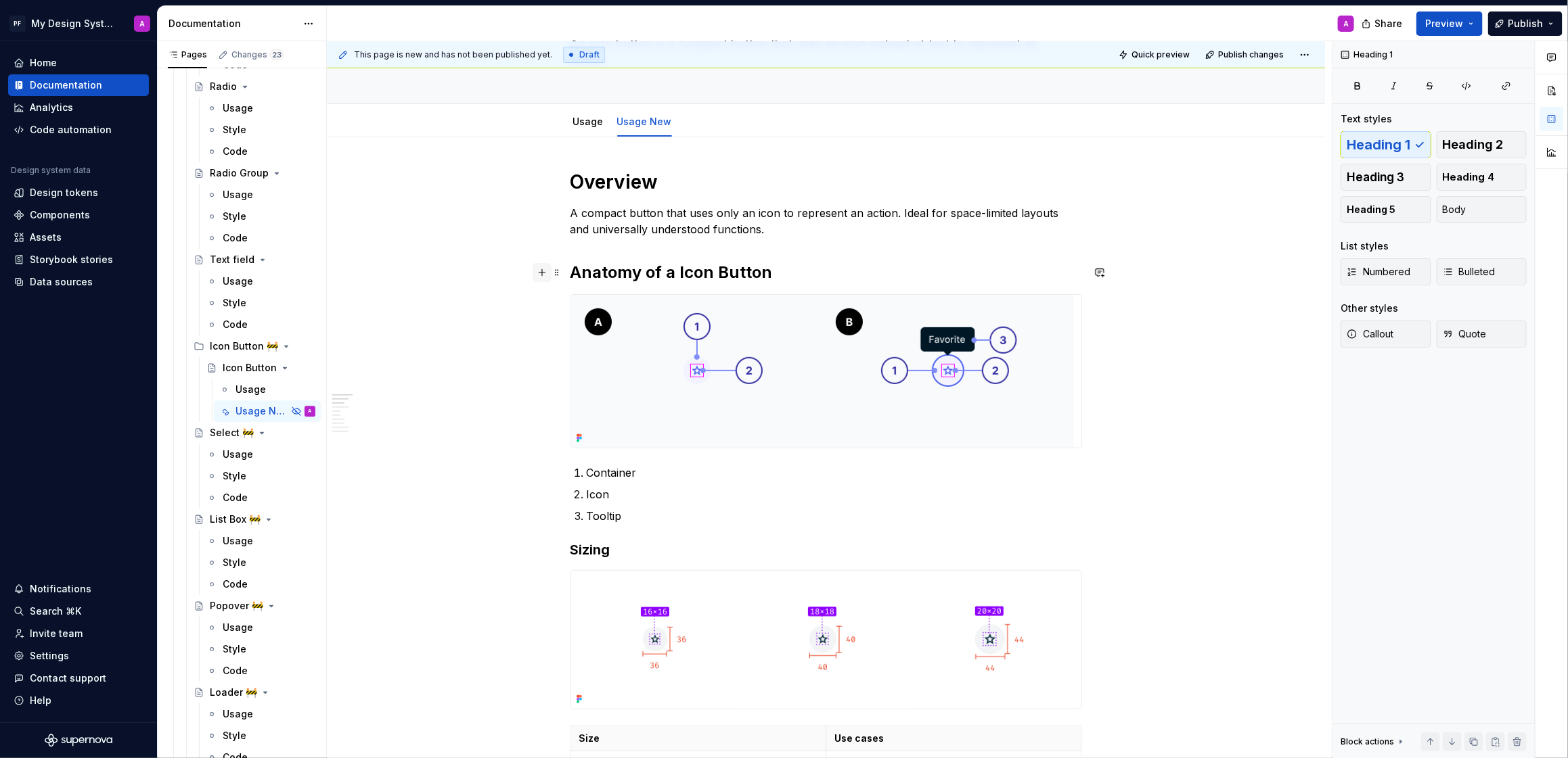
click at [547, 274] on button "button" at bounding box center [542, 273] width 19 height 19
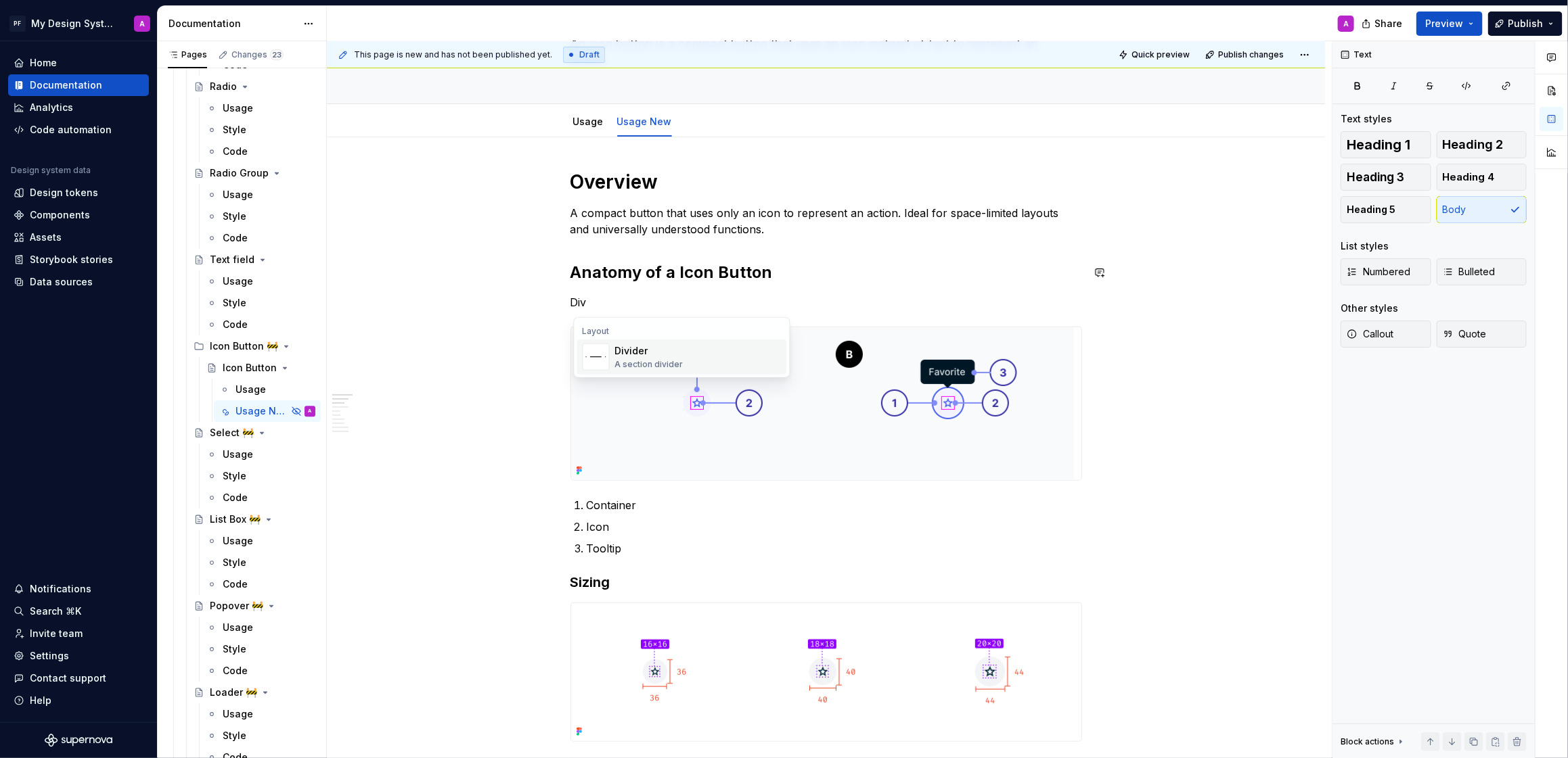
click at [605, 363] on img "Suggestions" at bounding box center [597, 358] width 26 height 26
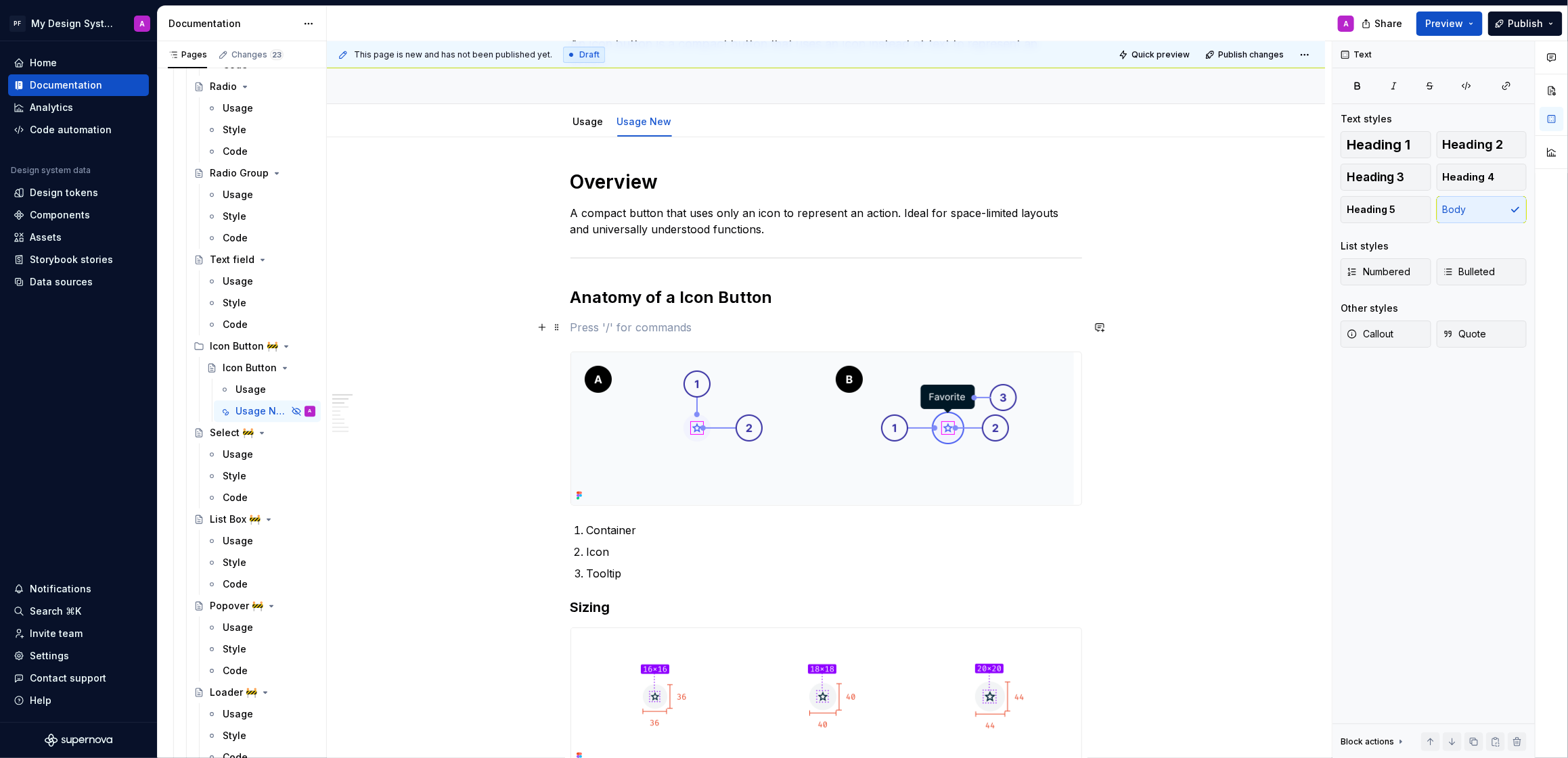
click at [580, 327] on p at bounding box center [826, 327] width 512 height 16
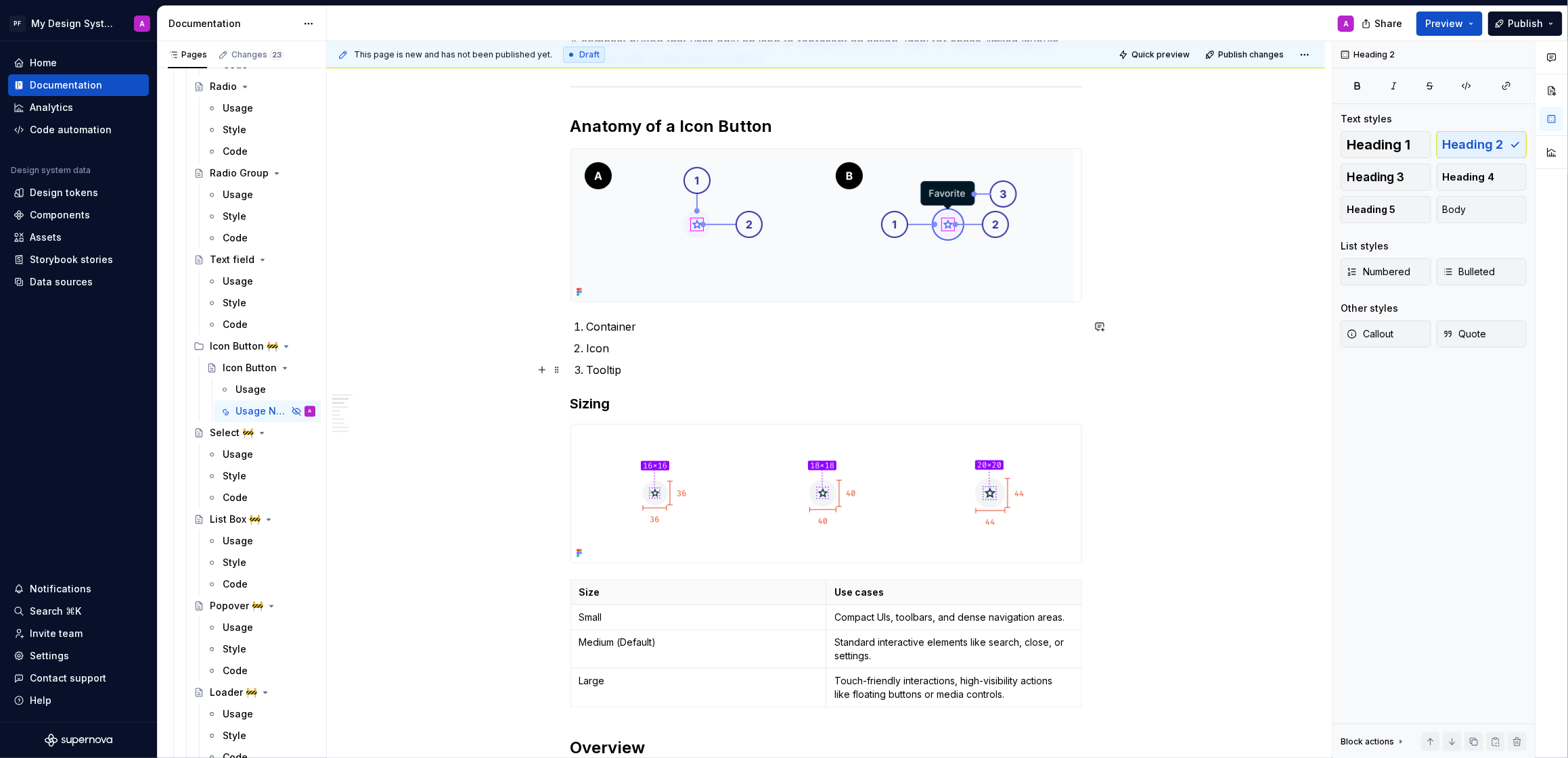
scroll to position [291, 0]
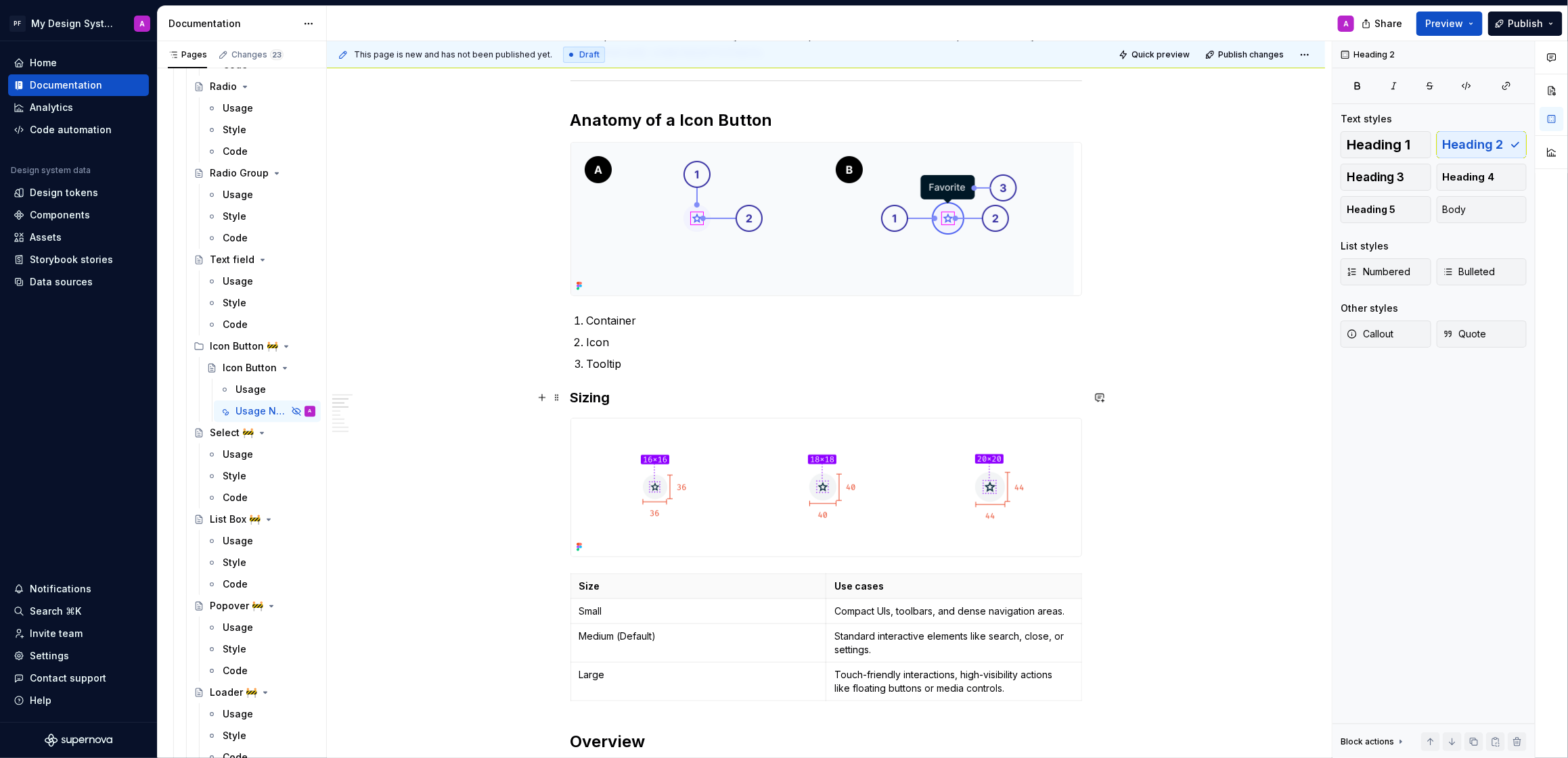
click at [577, 394] on h3 "Sizing" at bounding box center [826, 398] width 512 height 19
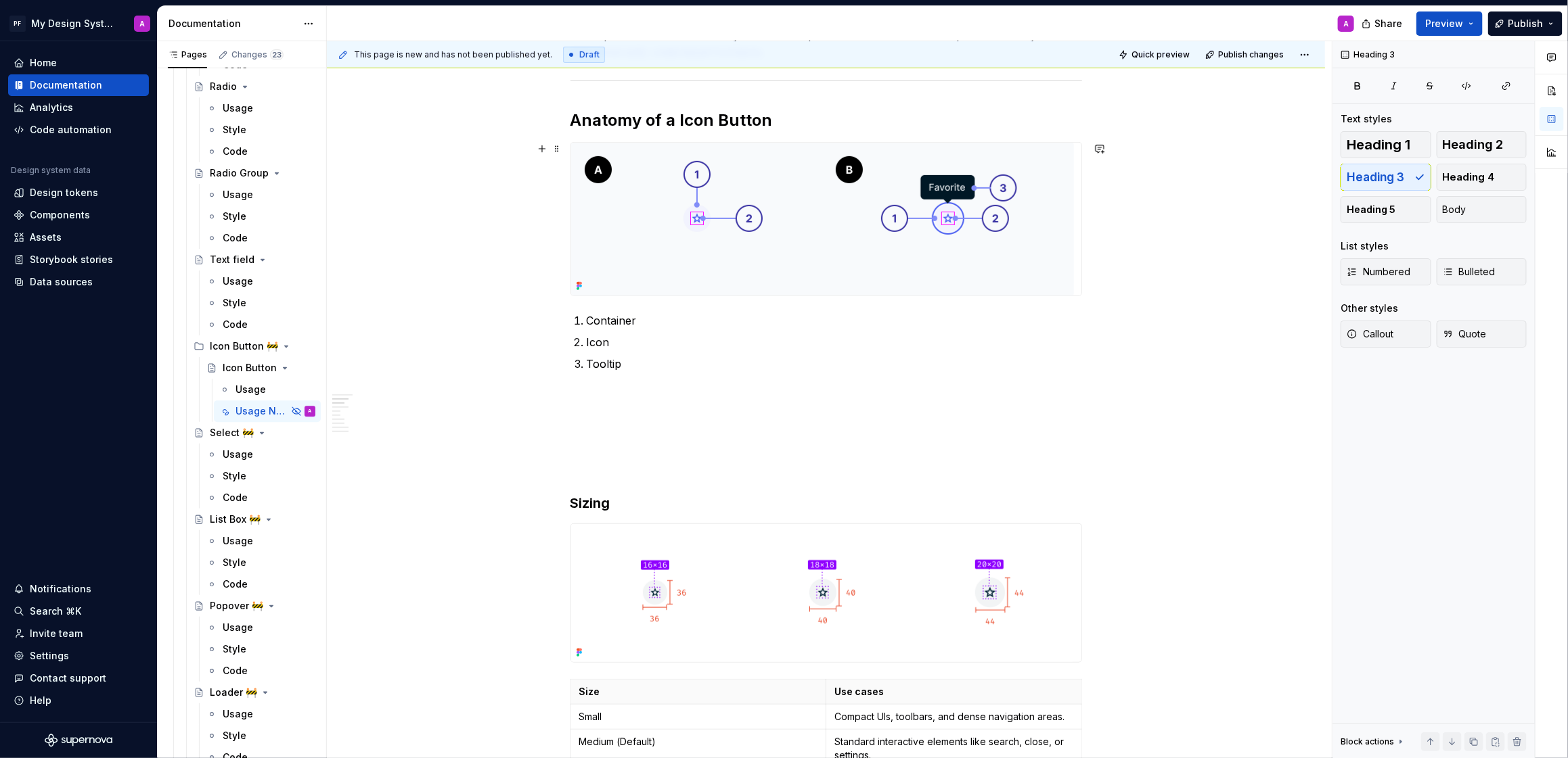
click at [923, 283] on img at bounding box center [823, 219] width 503 height 153
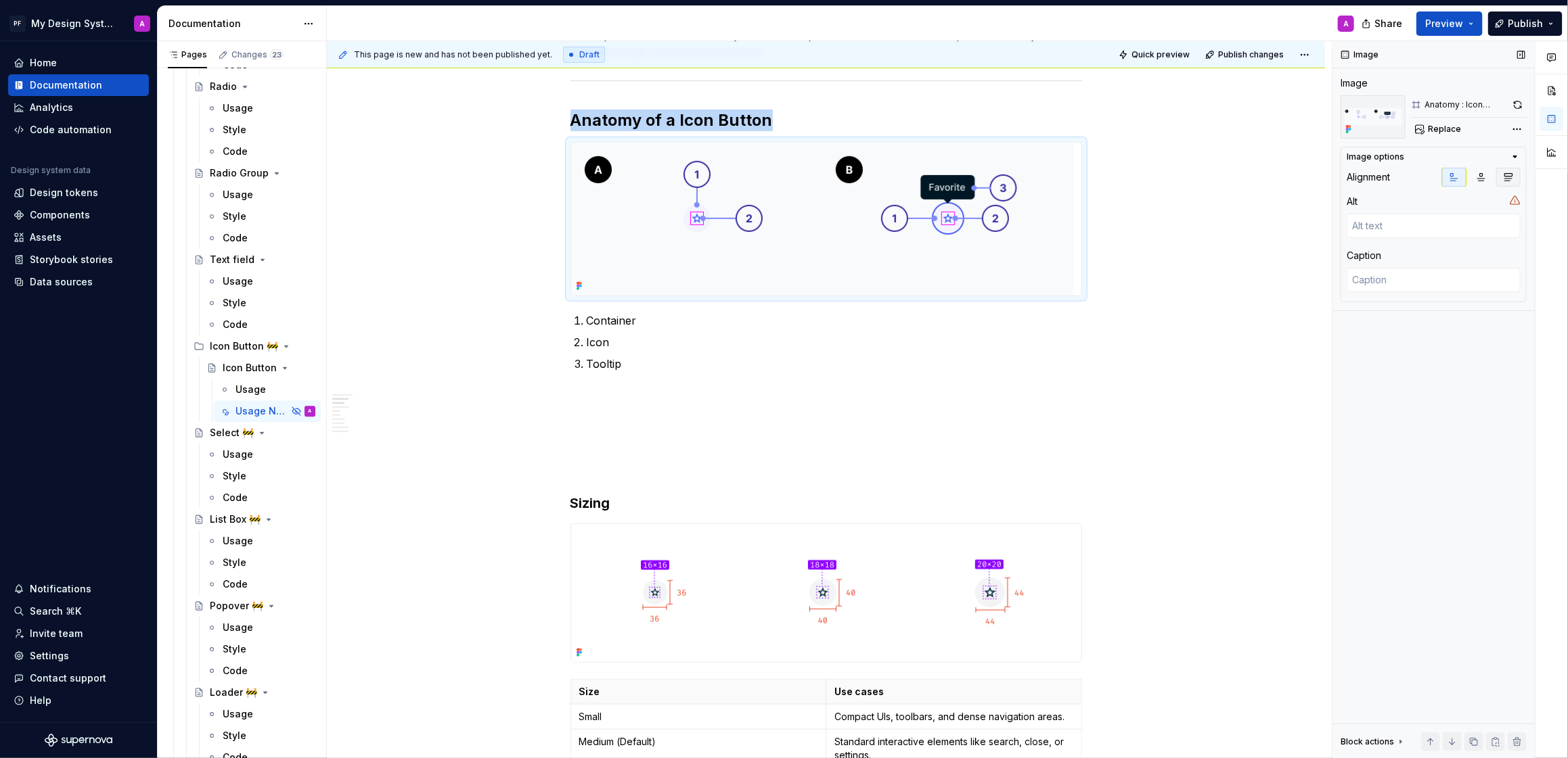
click at [1506, 175] on icon "button" at bounding box center [1509, 177] width 10 height 10
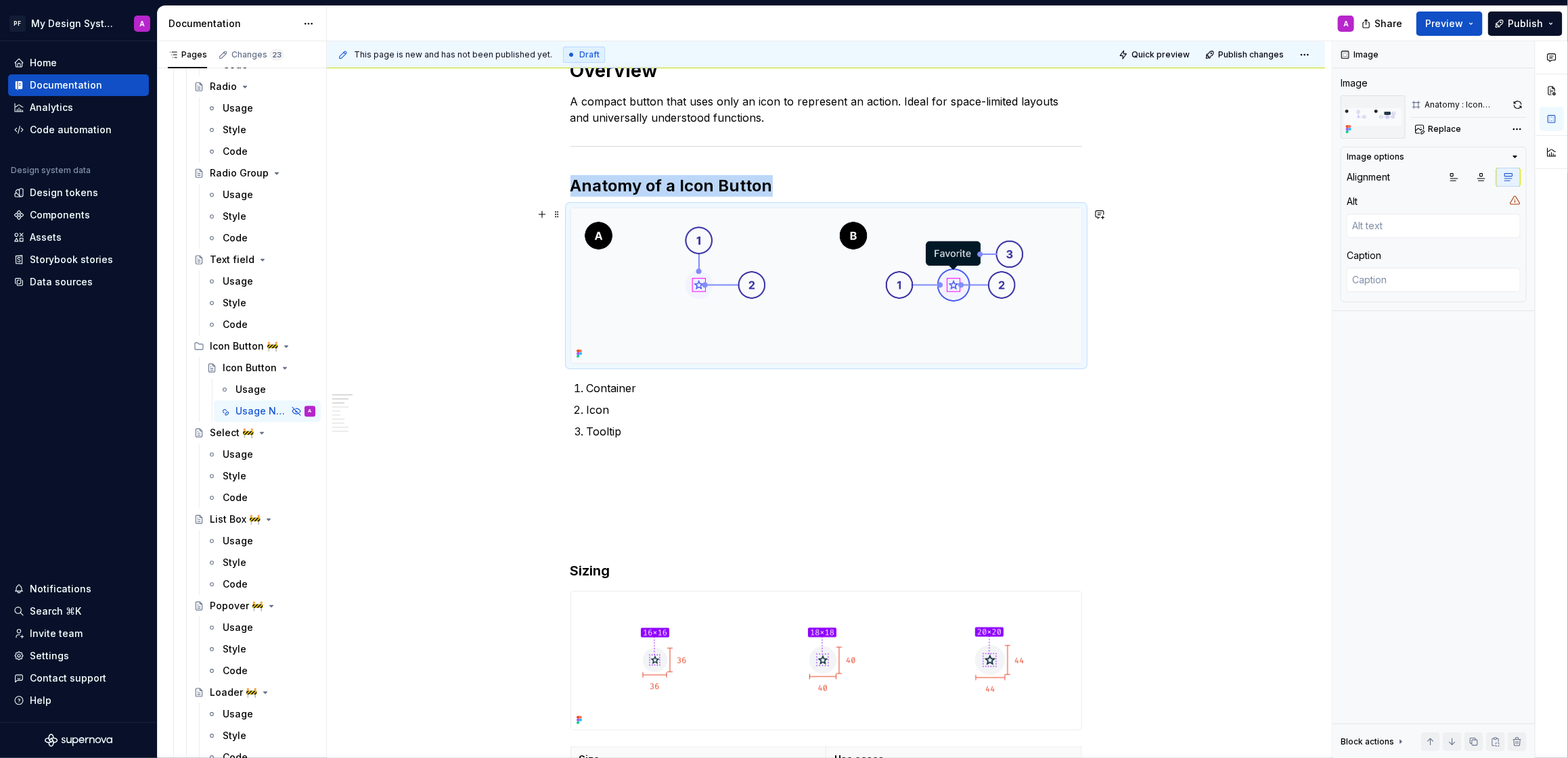
scroll to position [351, 0]
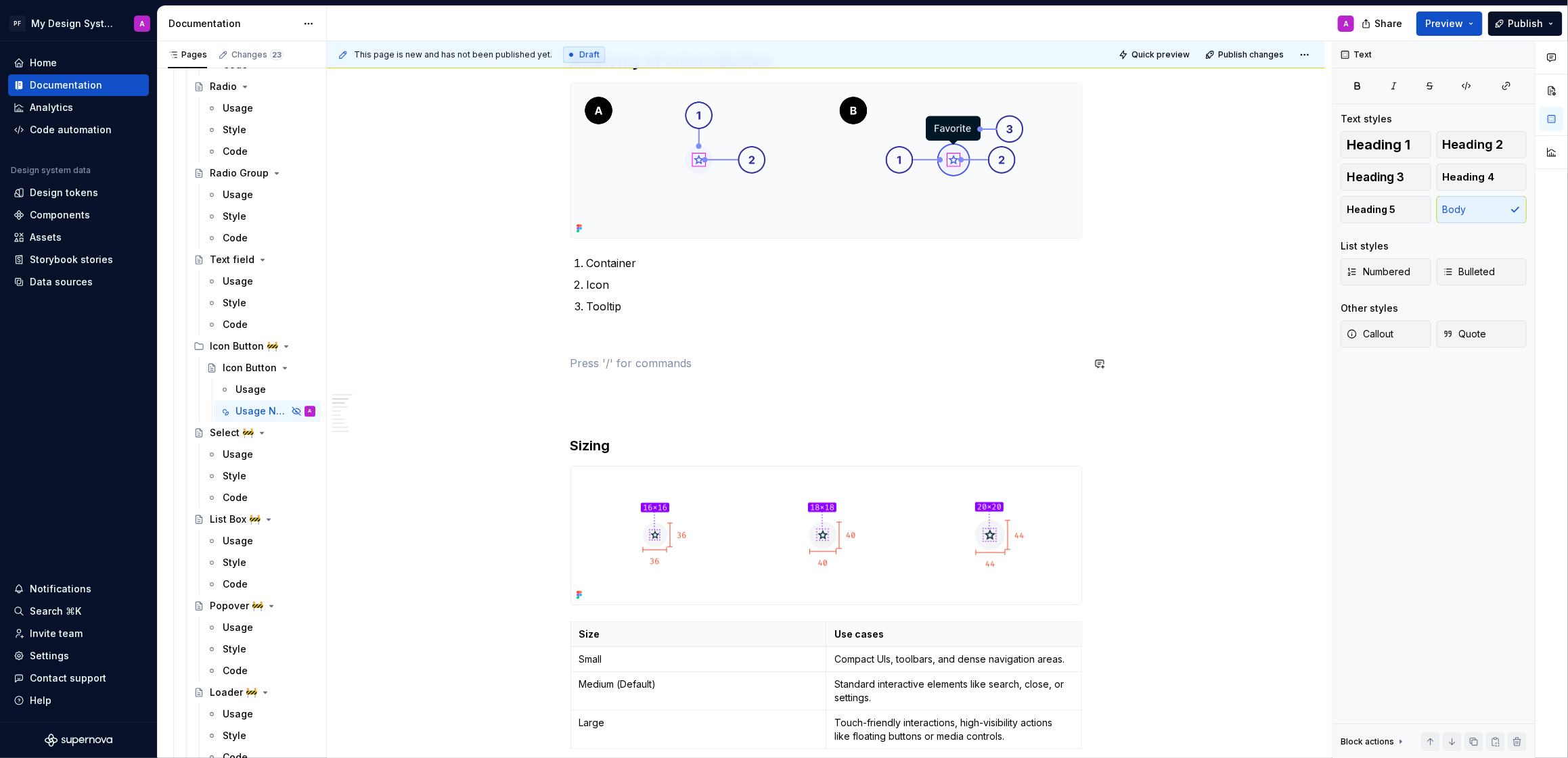
drag, startPoint x: 574, startPoint y: 360, endPoint x: 665, endPoint y: 361, distance: 91.0
click at [665, 361] on p "When to Use" at bounding box center [826, 363] width 512 height 16
click at [657, 335] on button "button" at bounding box center [659, 339] width 19 height 19
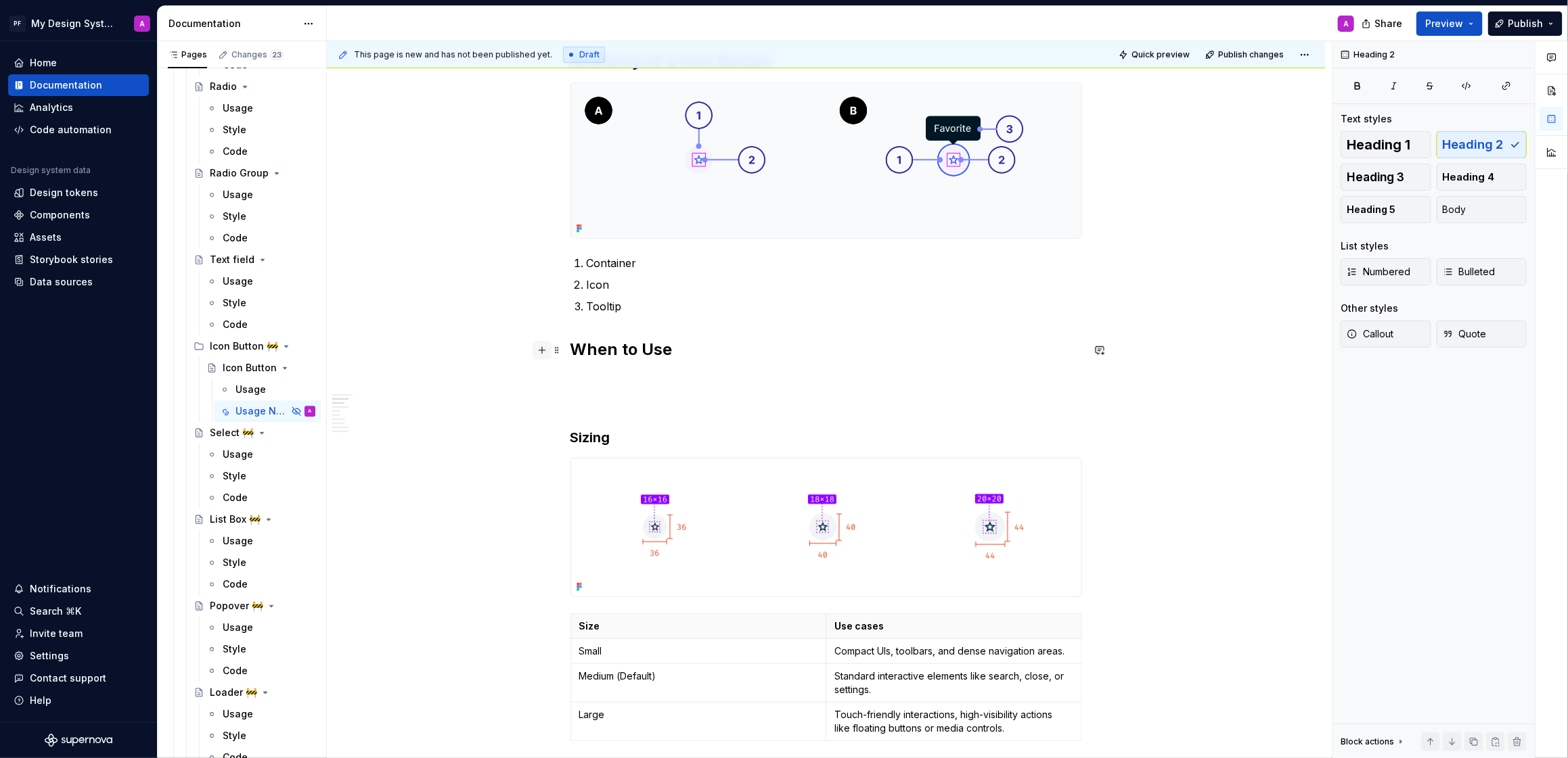
click at [542, 351] on button "button" at bounding box center [542, 351] width 19 height 19
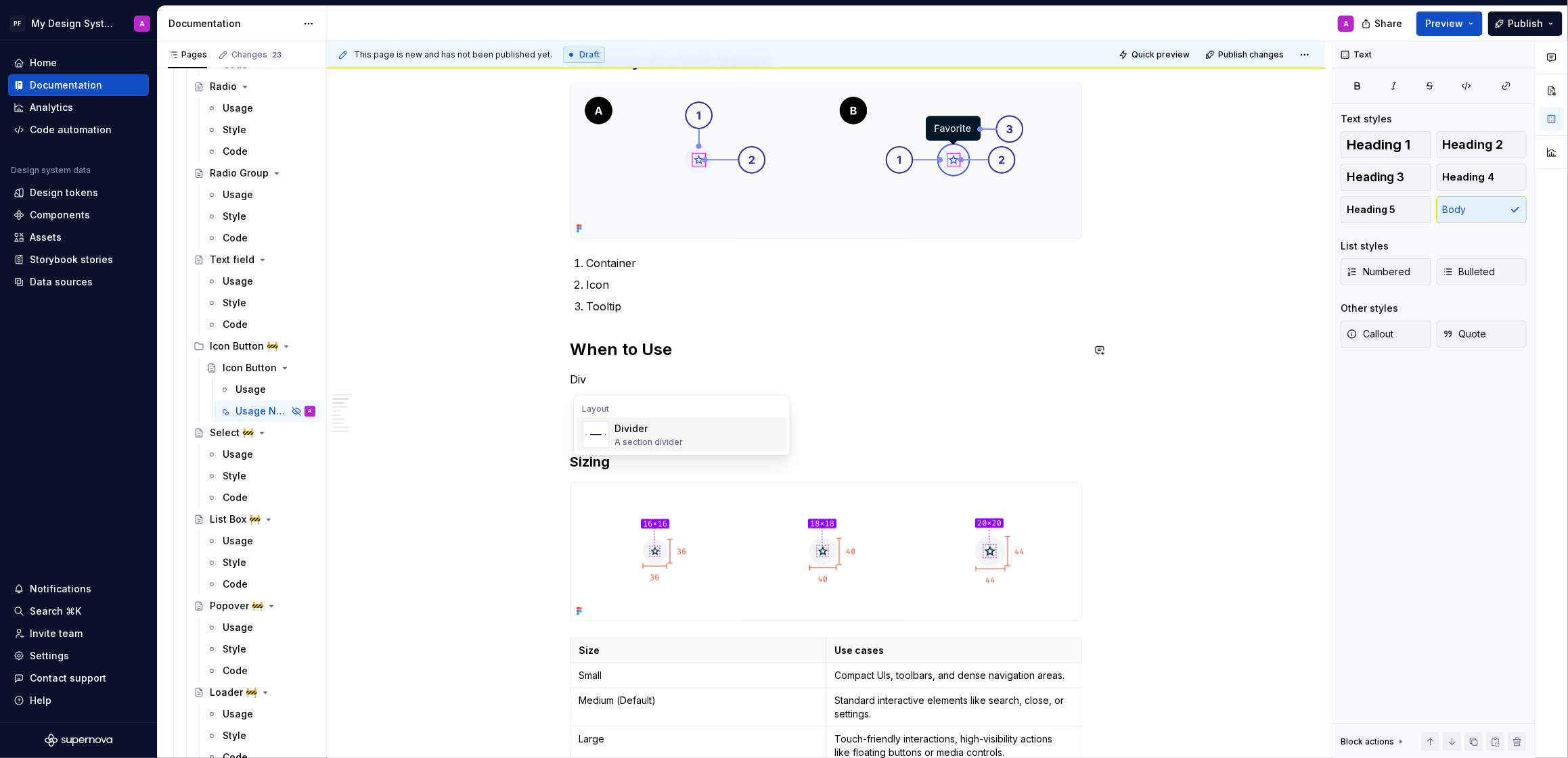
click at [633, 428] on div "Divider" at bounding box center [649, 429] width 69 height 14
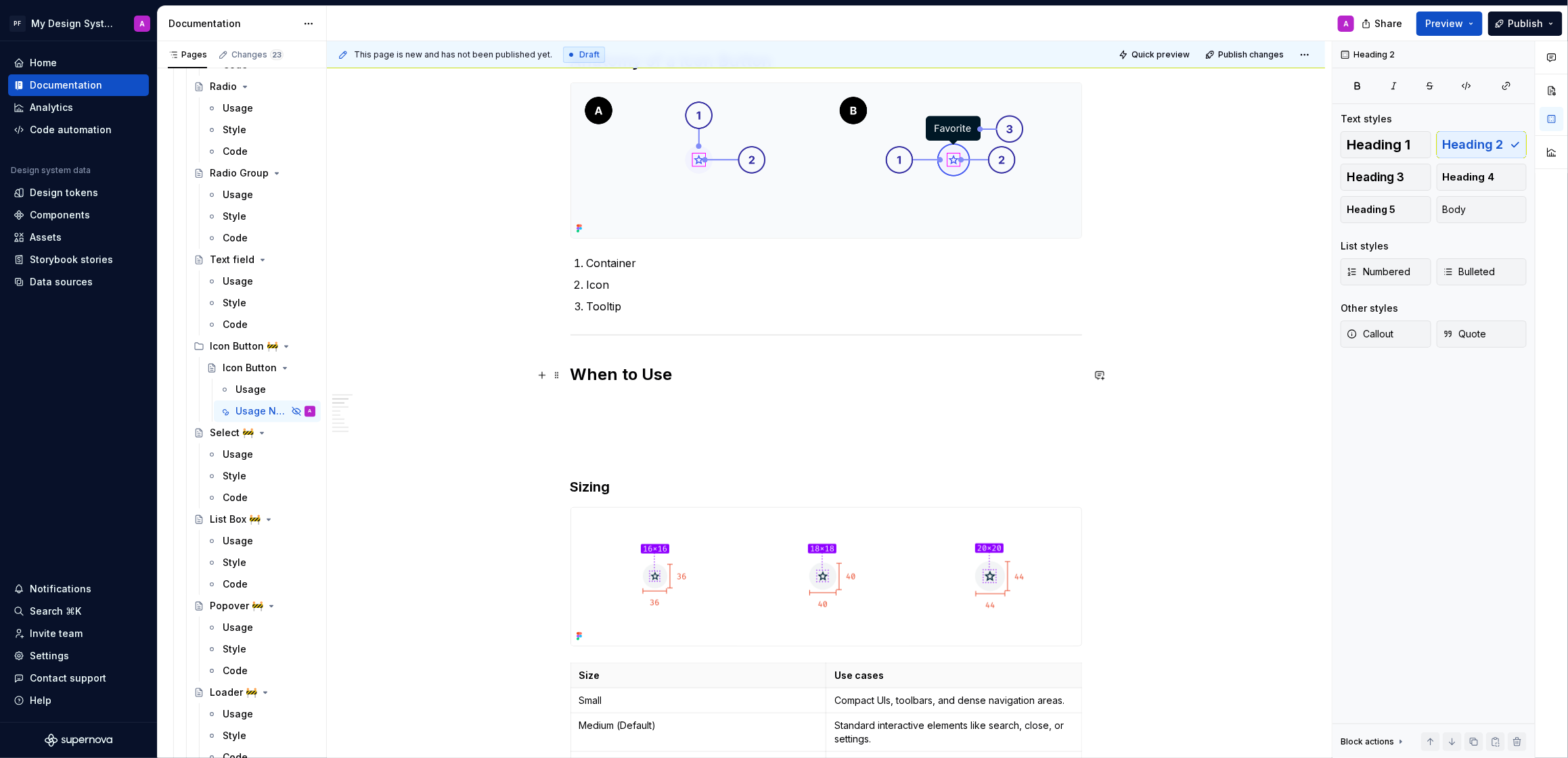
click at [721, 385] on h2 "When to Use" at bounding box center [826, 374] width 512 height 22
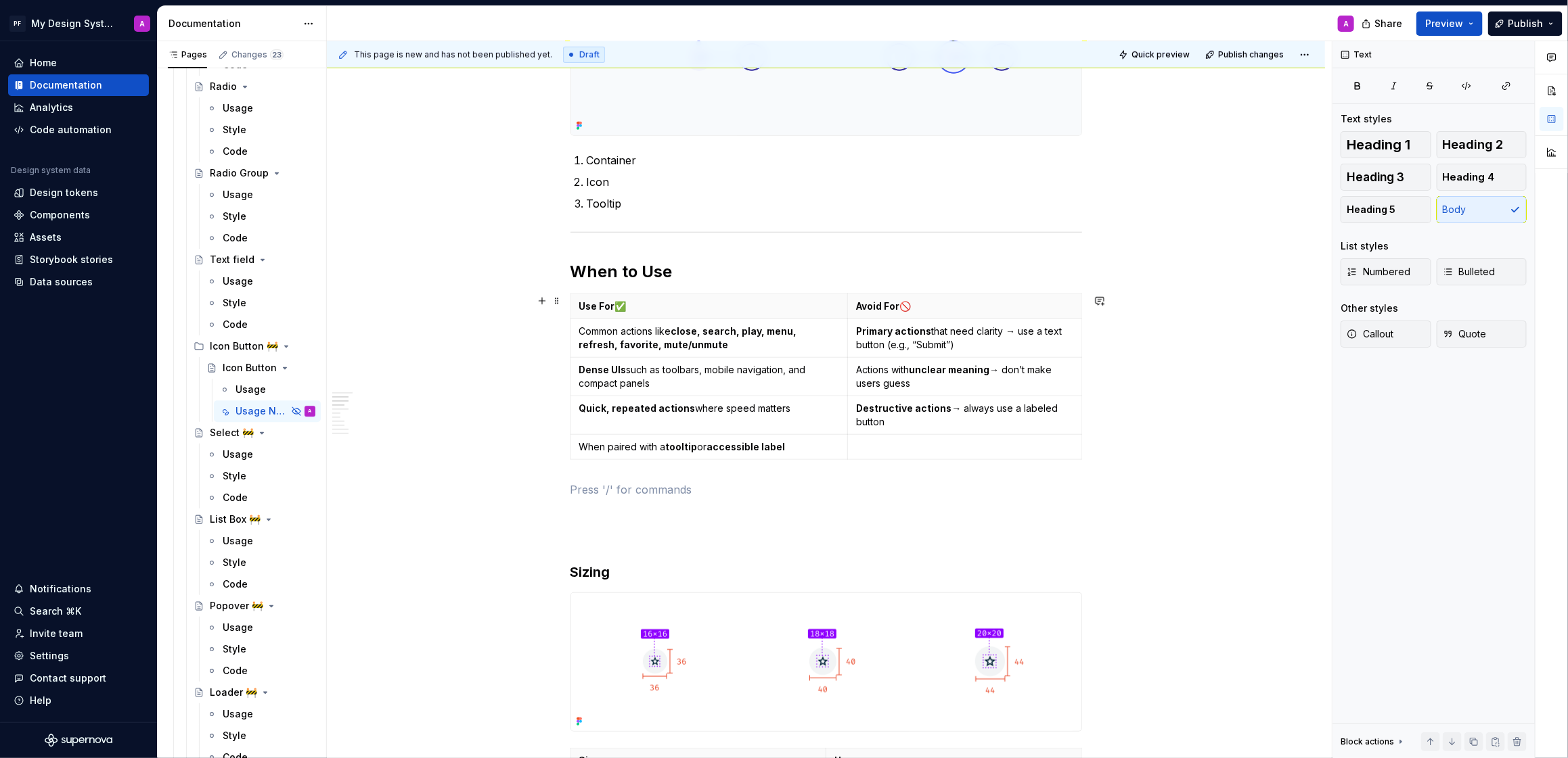
scroll to position [498, 0]
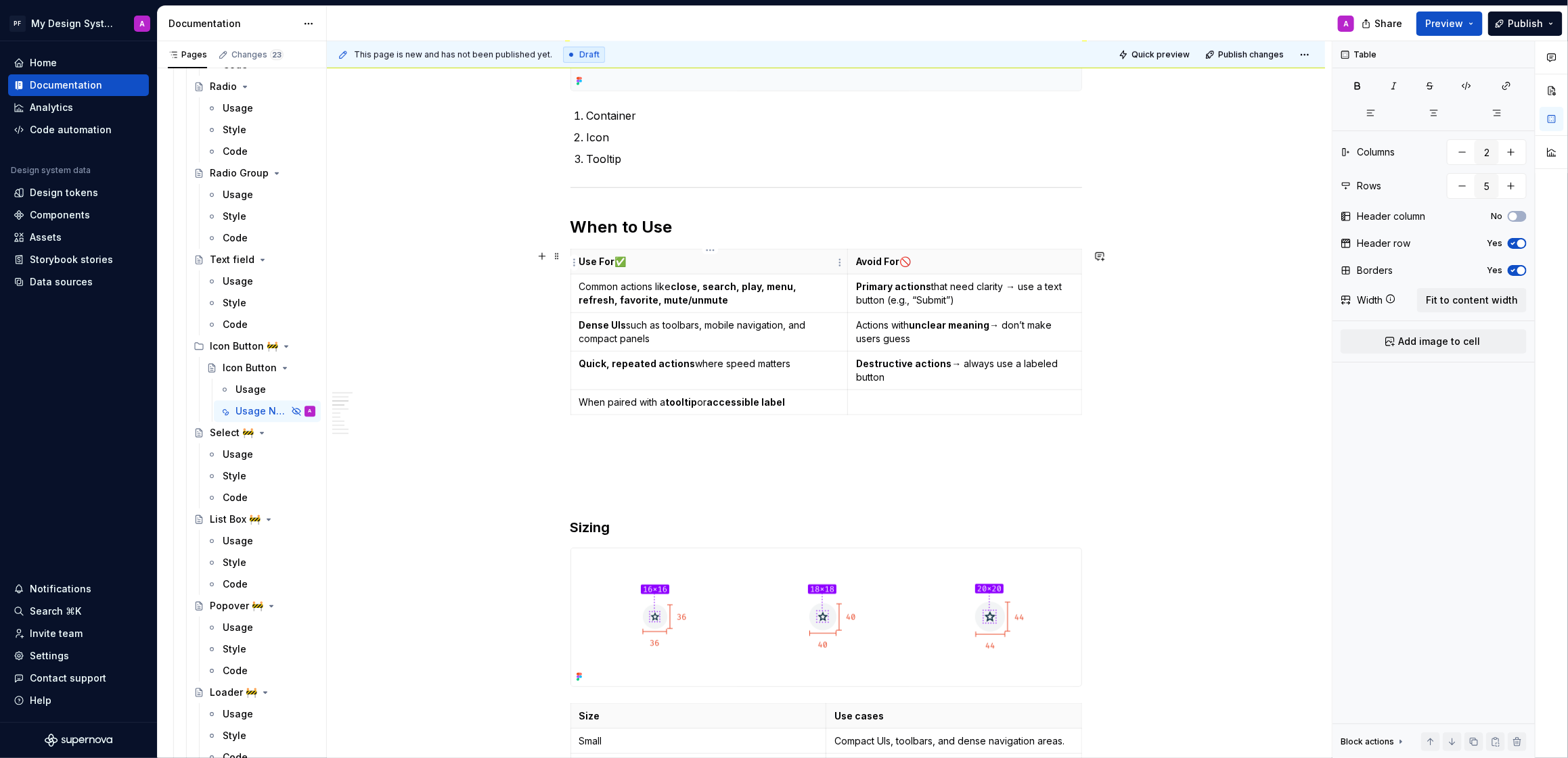
click at [648, 259] on p "Use For ✅" at bounding box center [710, 262] width 261 height 14
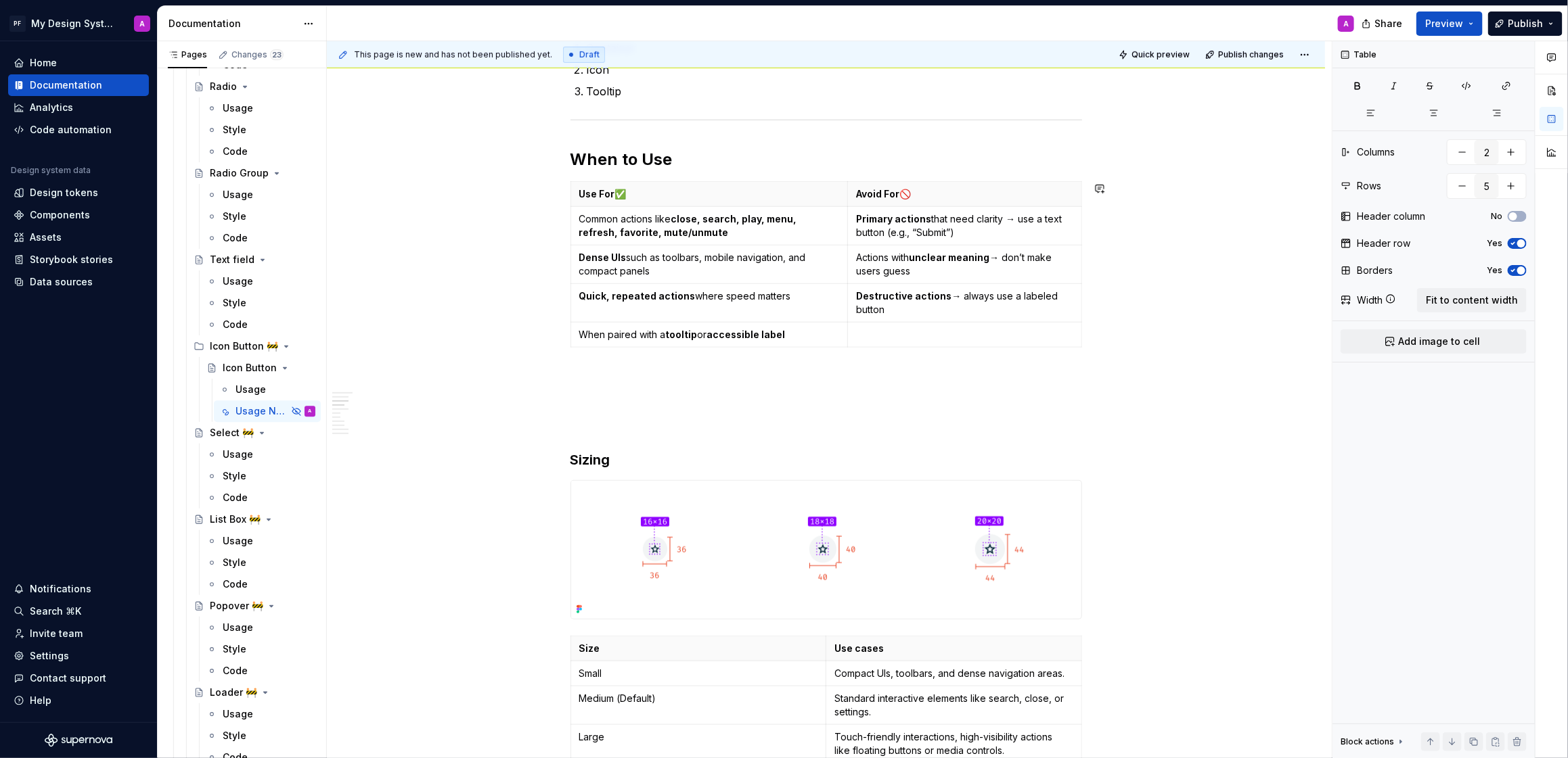
scroll to position [590, 0]
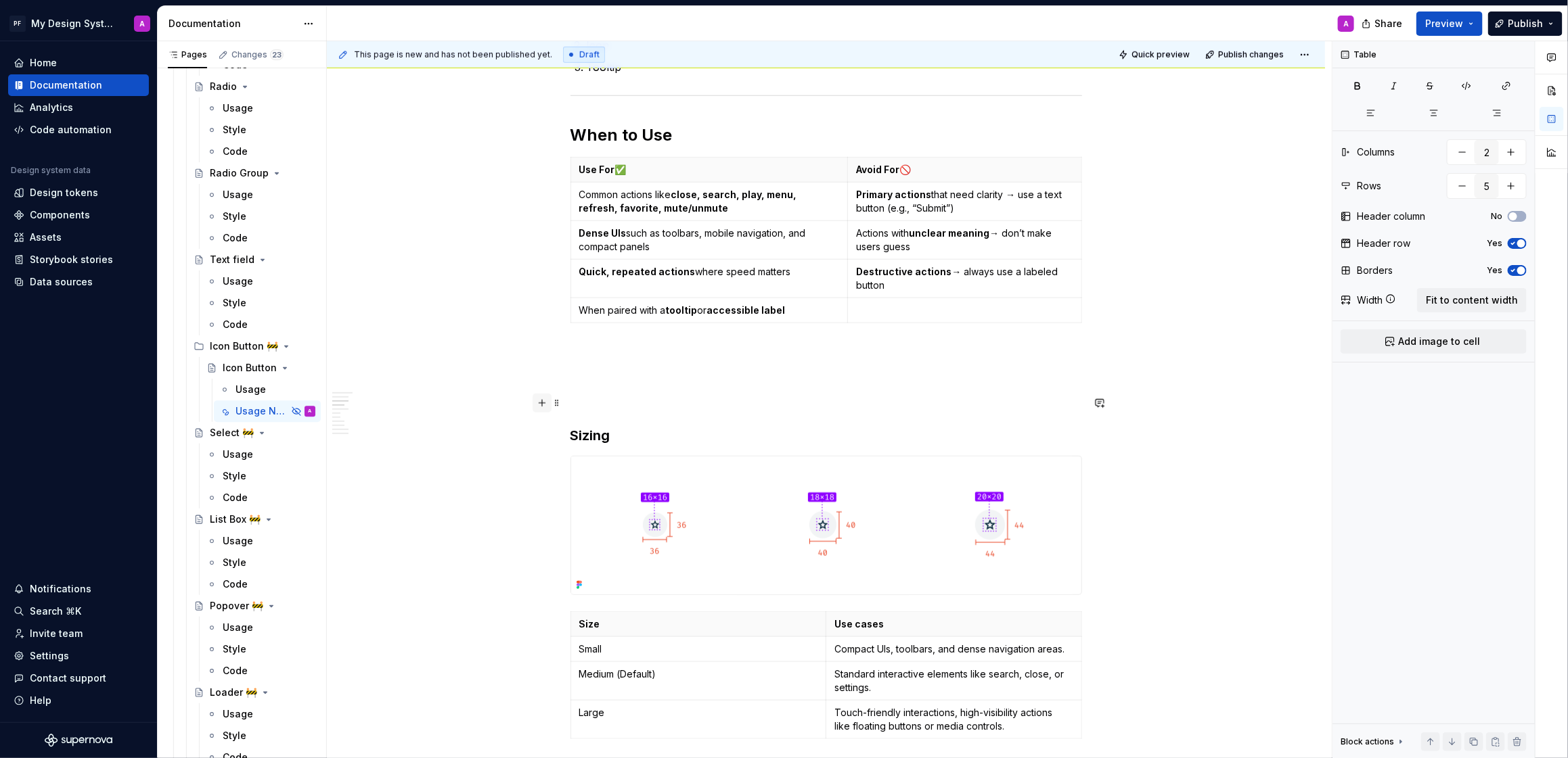
click at [544, 401] on button "button" at bounding box center [542, 403] width 19 height 19
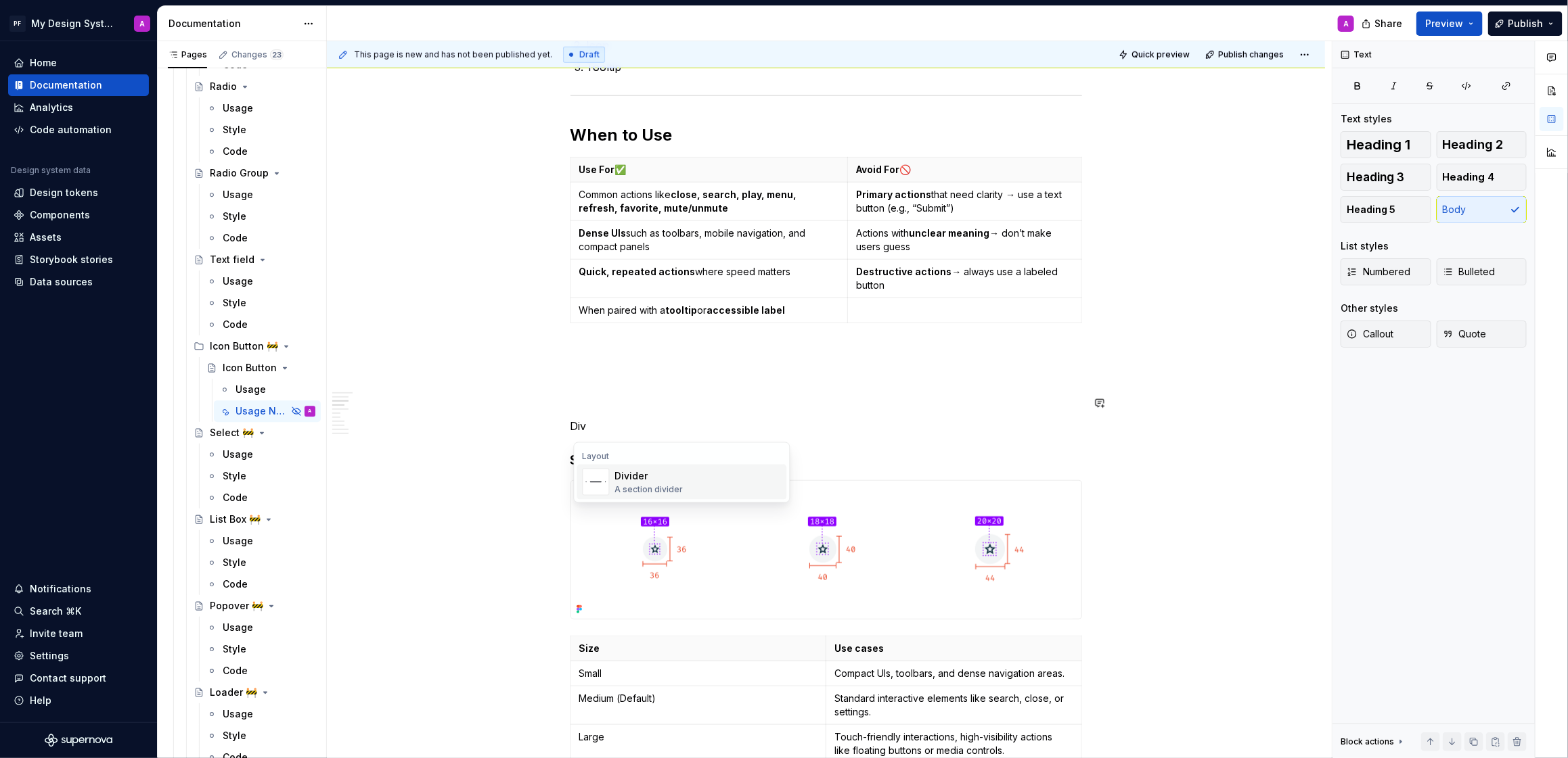
click at [658, 488] on div "A section divider" at bounding box center [649, 490] width 69 height 10
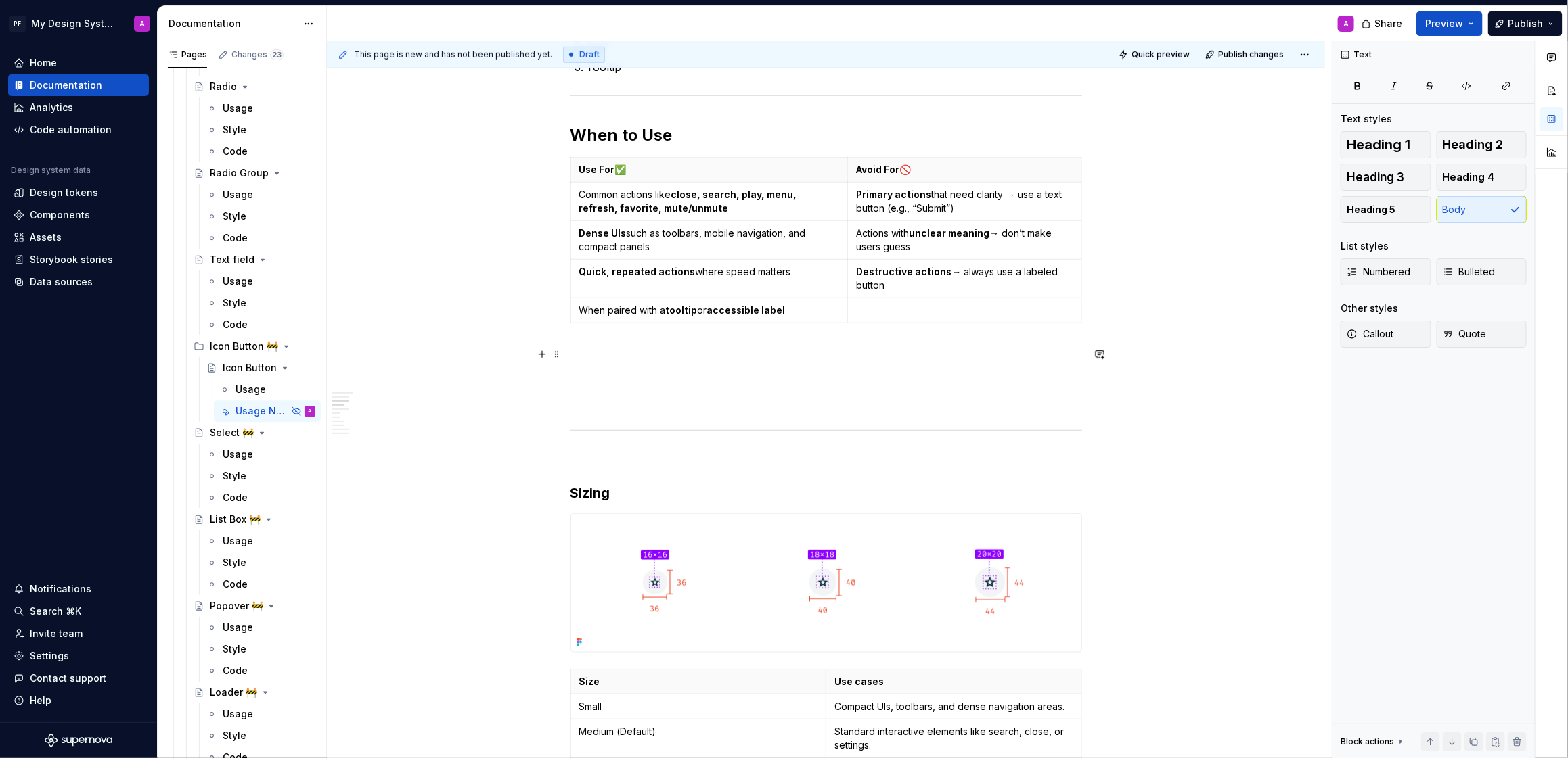
drag, startPoint x: 557, startPoint y: 435, endPoint x: 586, endPoint y: 352, distance: 87.9
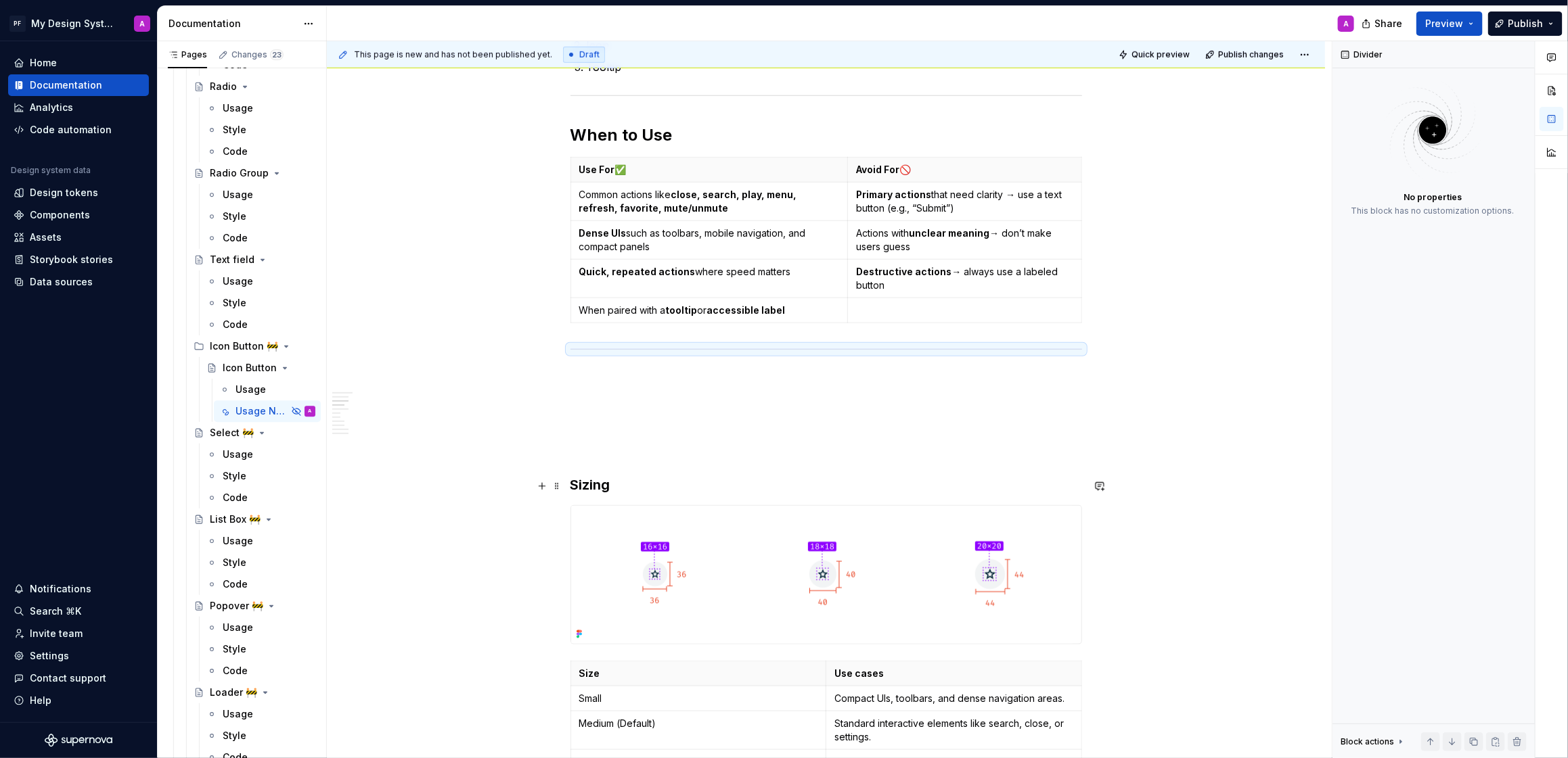
click at [577, 487] on h3 "Sizing" at bounding box center [826, 485] width 512 height 19
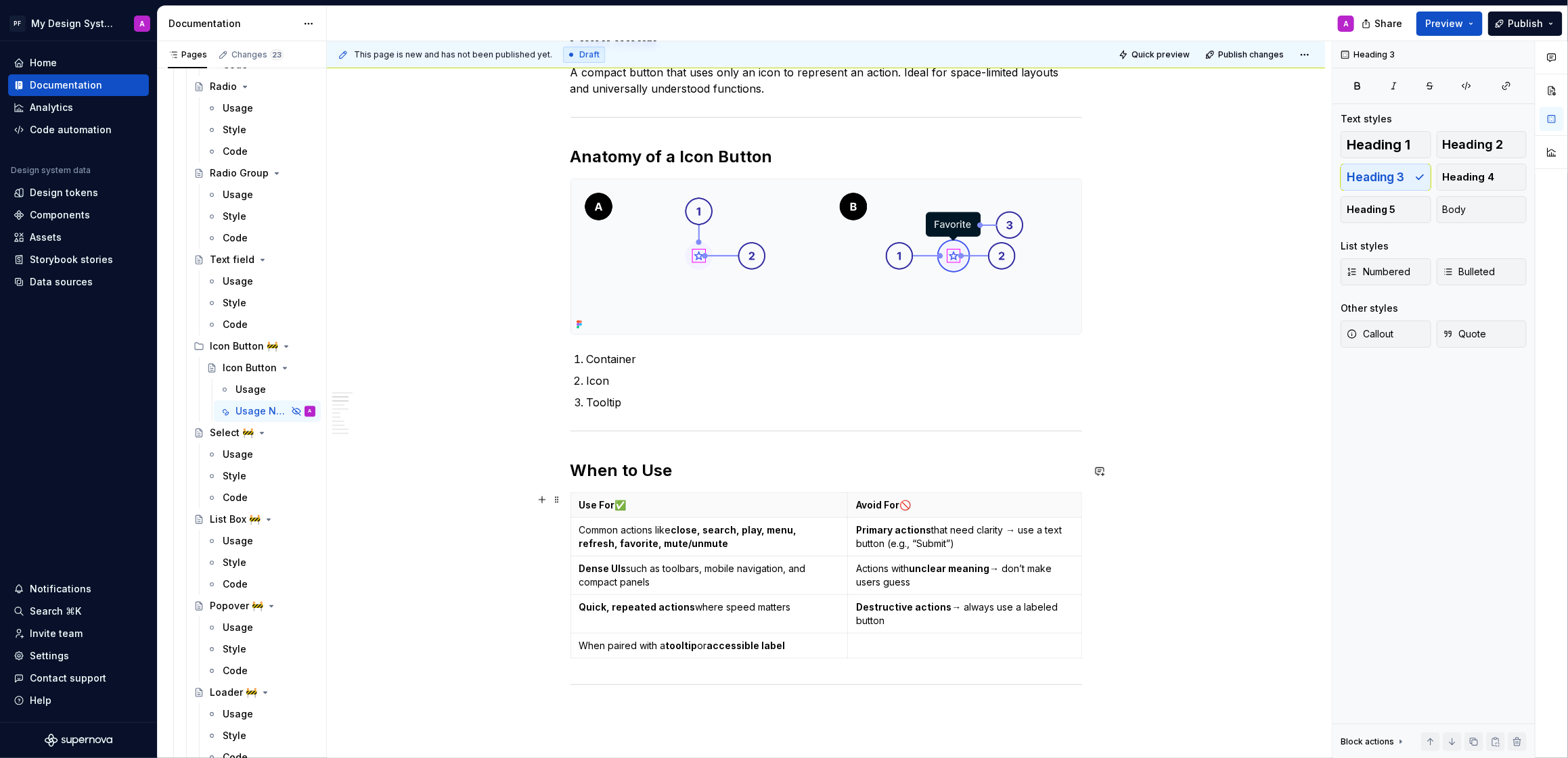
scroll to position [346, 0]
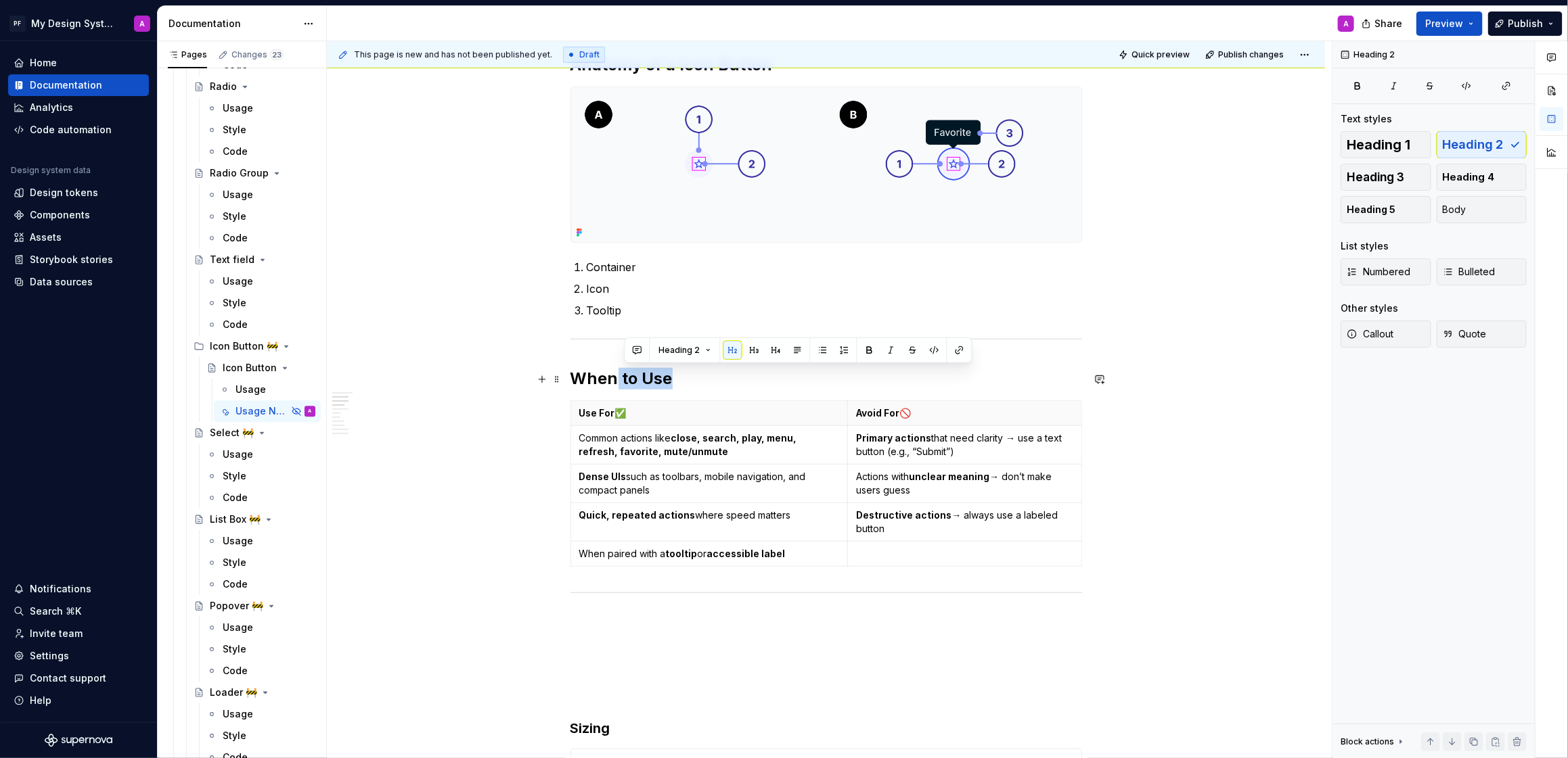
drag, startPoint x: 675, startPoint y: 379, endPoint x: 619, endPoint y: 379, distance: 56.0
click at [620, 379] on h2 "When to Use" at bounding box center [826, 379] width 512 height 22
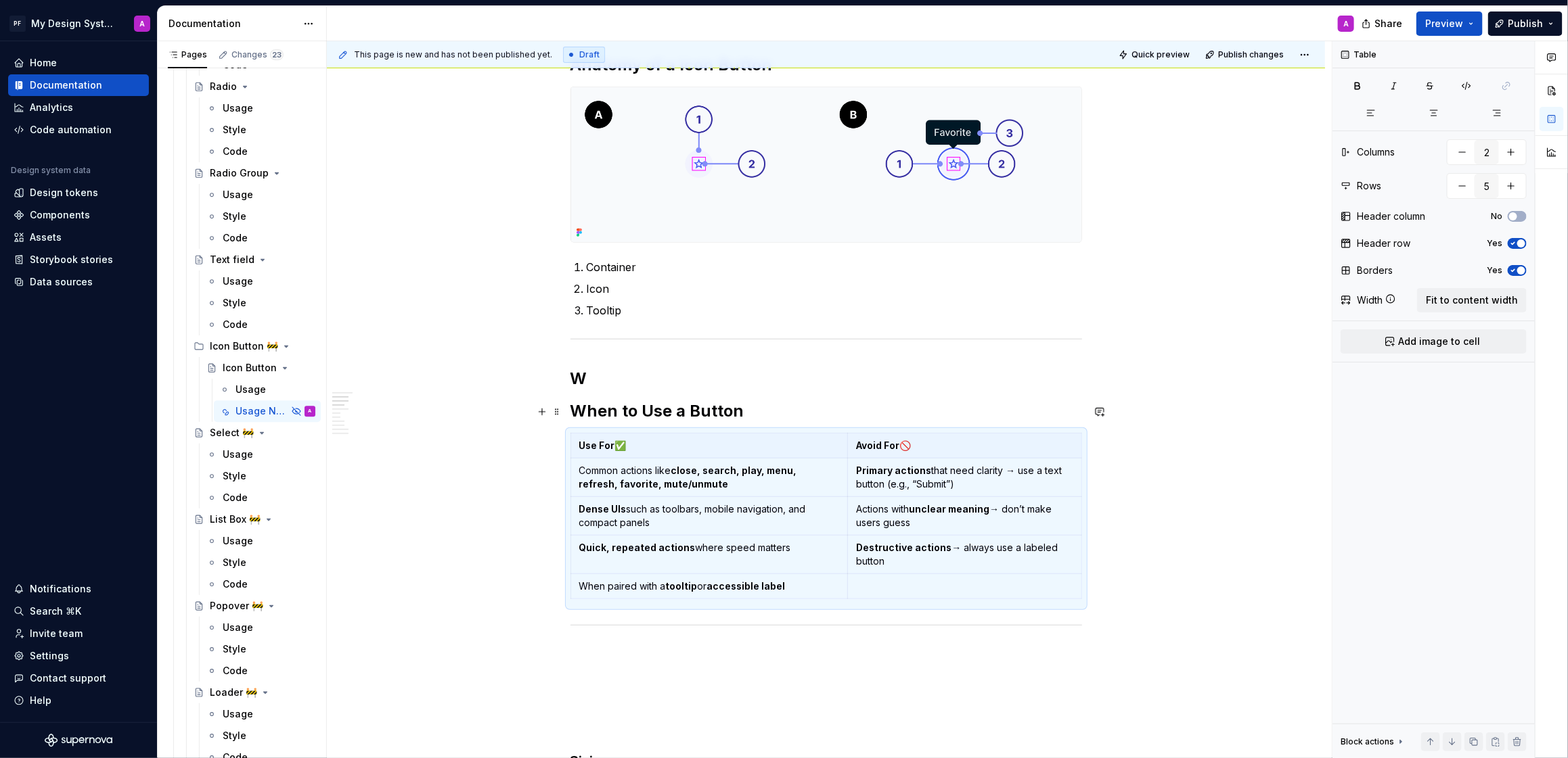
click at [575, 409] on strong "When to Use a Button" at bounding box center [658, 411] width 174 height 20
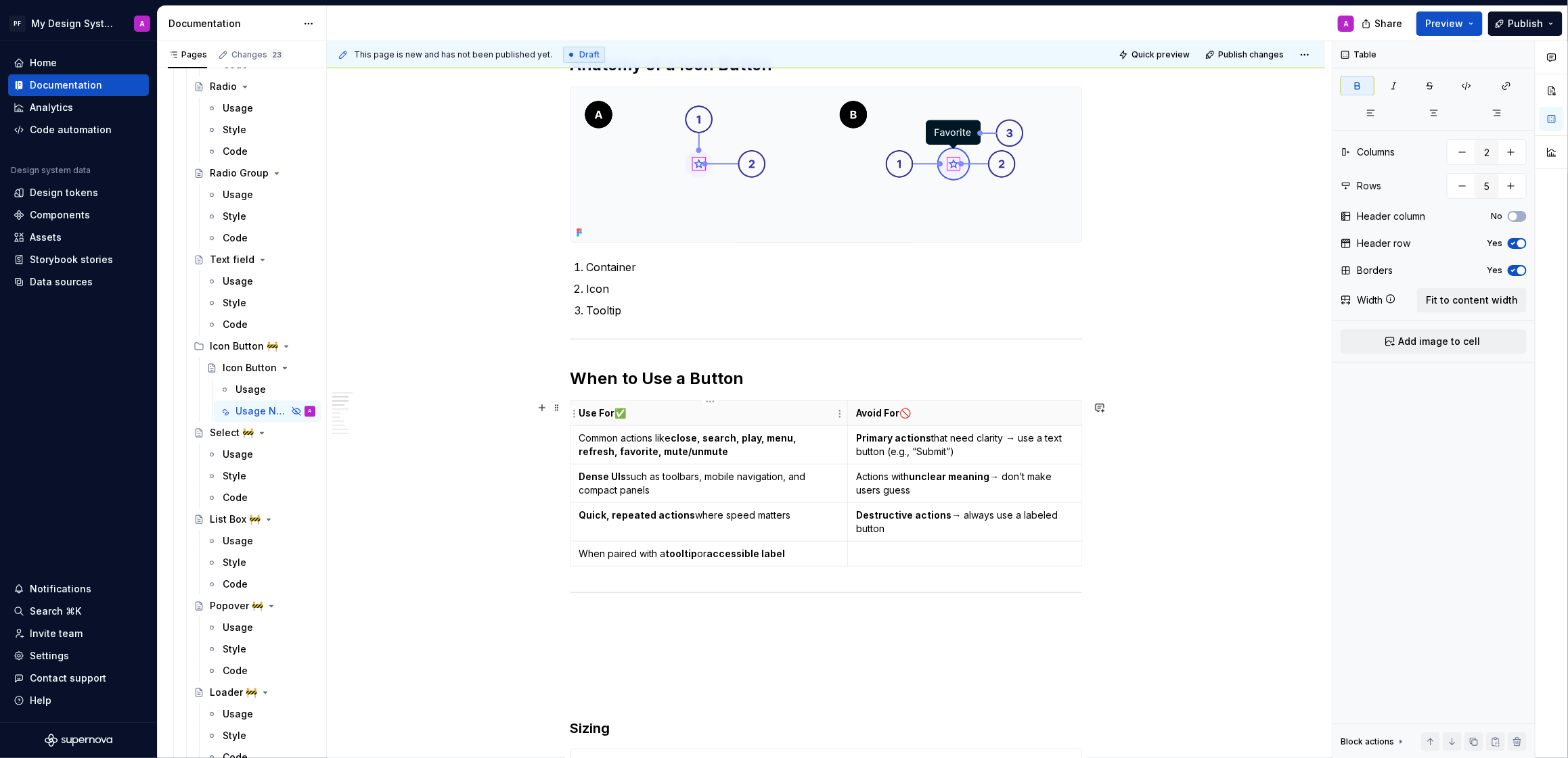
click at [618, 414] on p "Use For ✅" at bounding box center [710, 413] width 261 height 14
click at [602, 415] on strong "Use For" at bounding box center [597, 412] width 36 height 11
click at [696, 415] on p "Use Icon Button For ✅" at bounding box center [710, 413] width 261 height 14
drag, startPoint x: 883, startPoint y: 415, endPoint x: 1191, endPoint y: 394, distance: 308.7
click at [883, 415] on strong "Avoid For" at bounding box center [878, 412] width 43 height 11
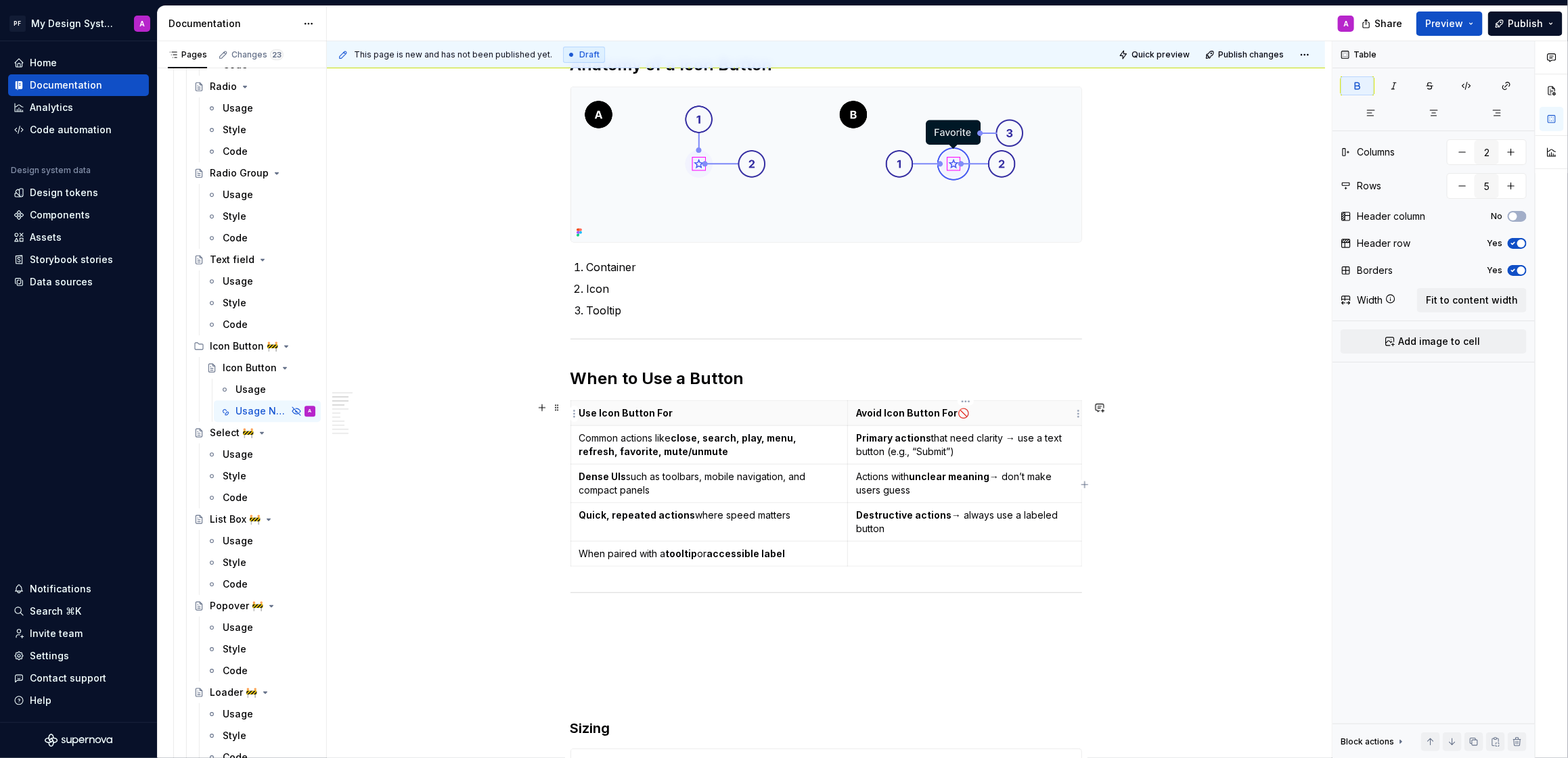
click at [964, 419] on p "Avoid Icon Button For 🚫" at bounding box center [965, 413] width 217 height 14
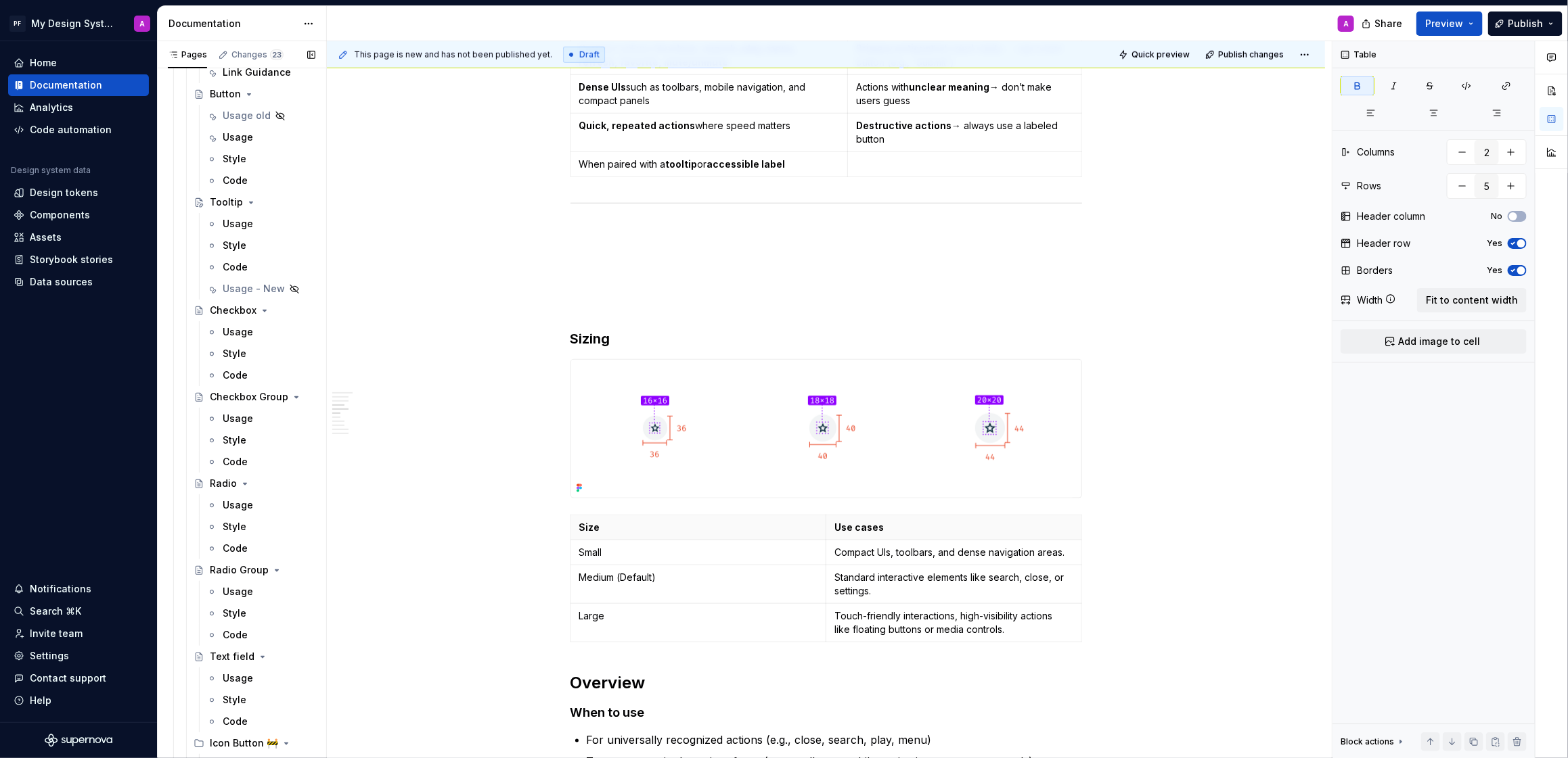
scroll to position [1862, 0]
click at [235, 364] on div "Usage - New" at bounding box center [241, 368] width 37 height 14
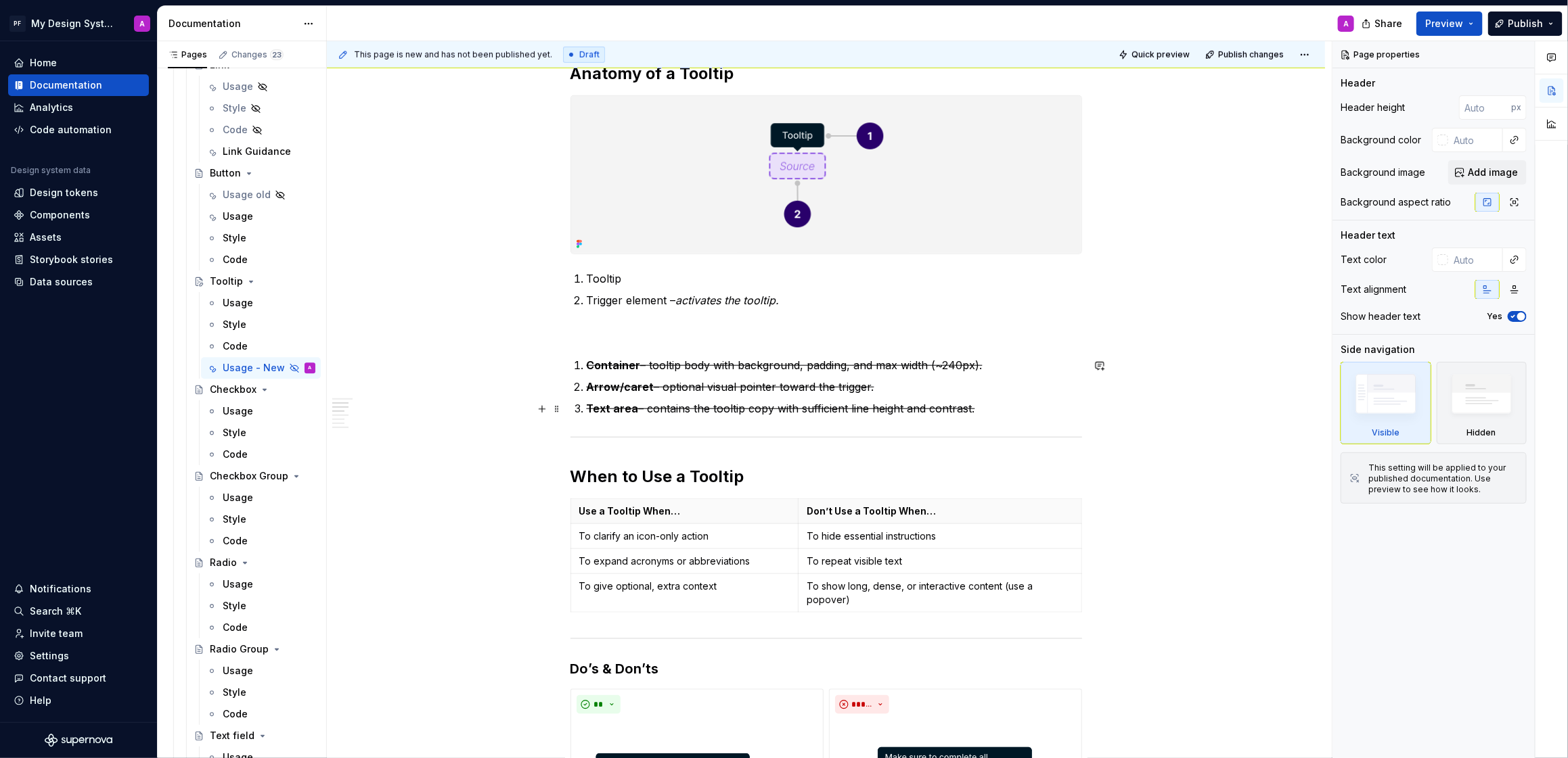
scroll to position [641, 0]
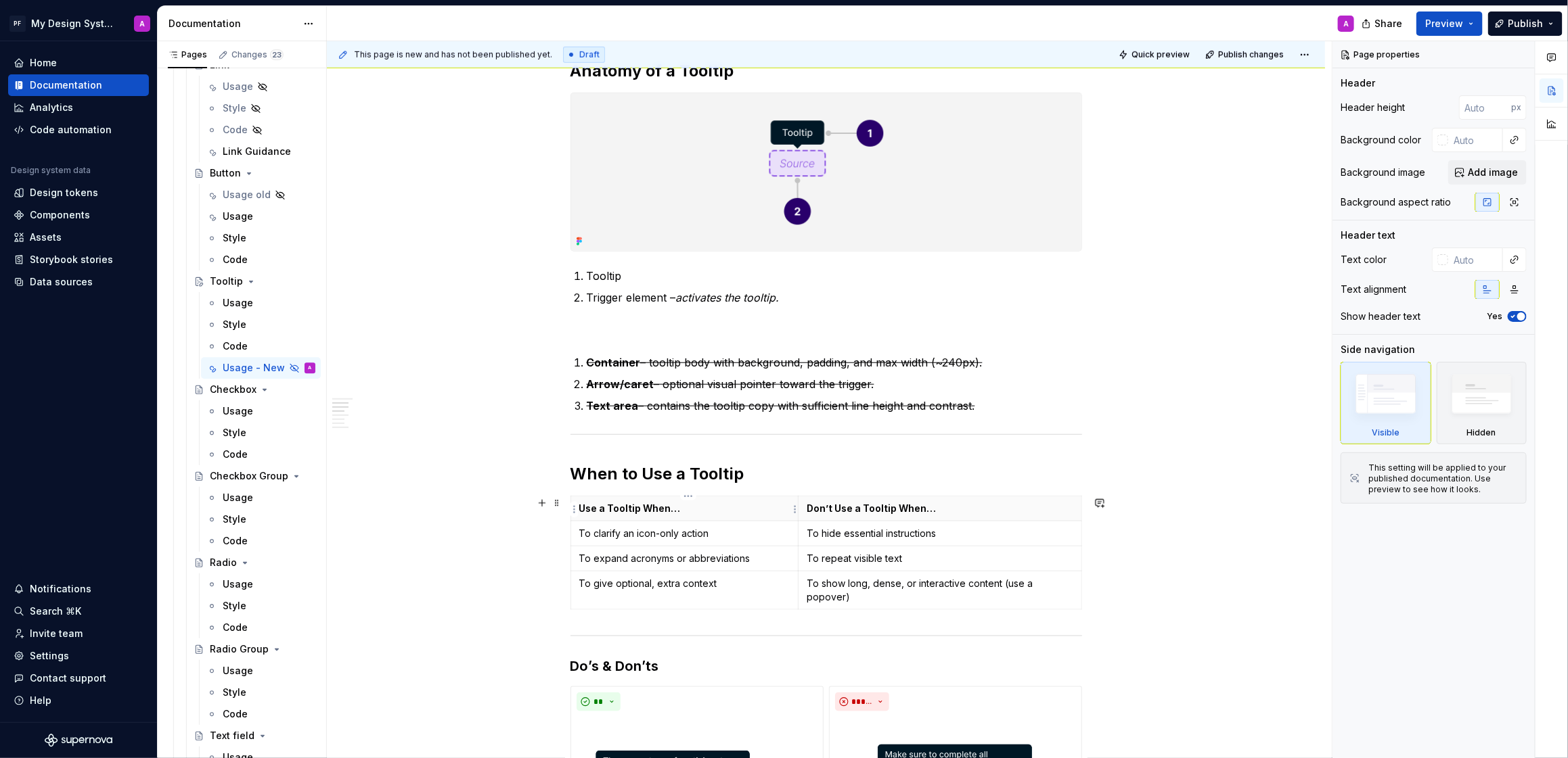
type textarea "*"
click at [672, 508] on strong "Use a Tooltip When…" at bounding box center [630, 508] width 102 height 11
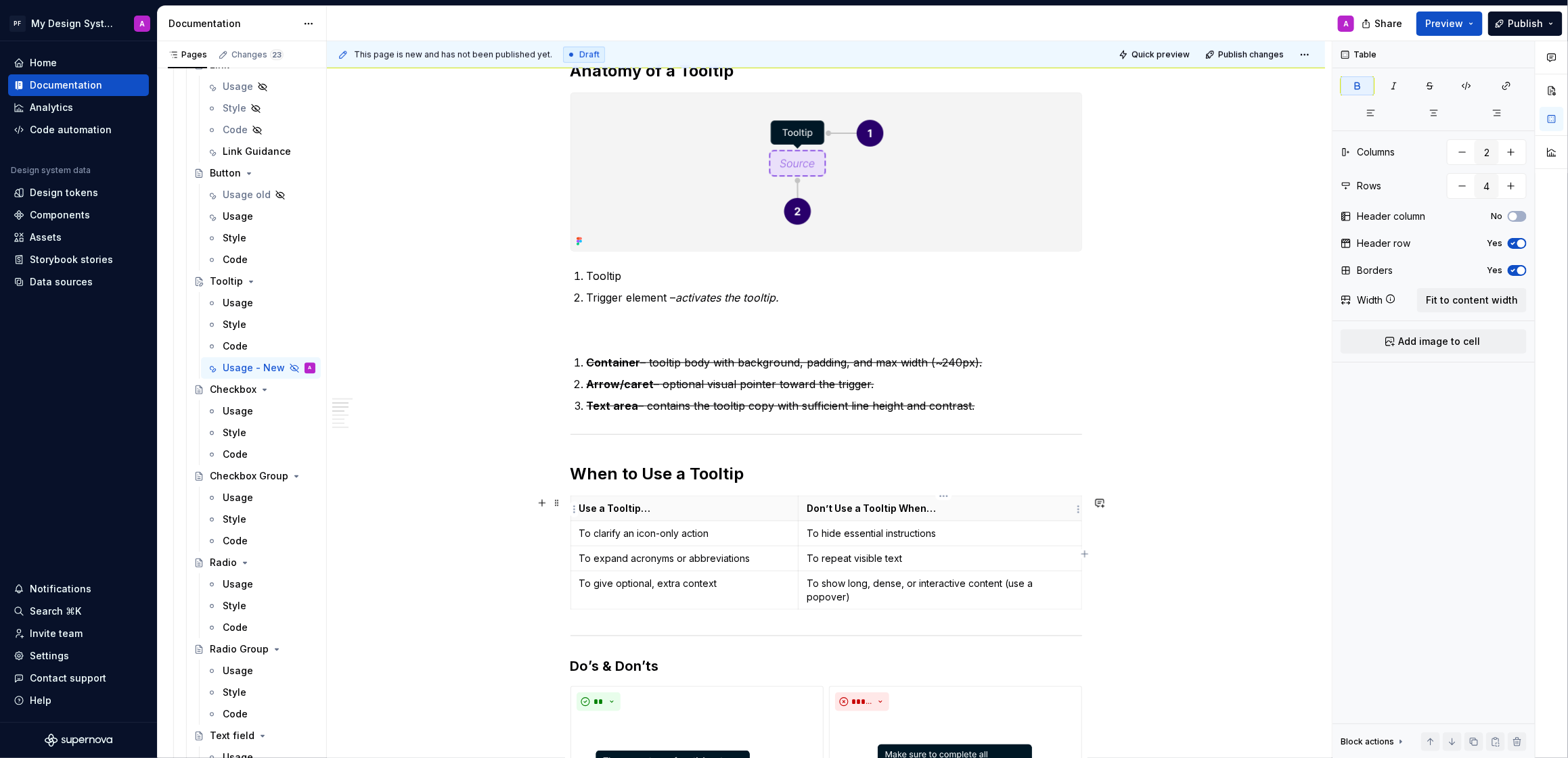
click at [926, 510] on strong "Don’t Use a Tooltip When…" at bounding box center [871, 508] width 129 height 11
click at [662, 511] on p "Use a Tooltip…" at bounding box center [685, 509] width 211 height 14
drag, startPoint x: 657, startPoint y: 511, endPoint x: 676, endPoint y: 511, distance: 19.0
click at [676, 511] on p "Use a Tooltip…r ✅" at bounding box center [685, 509] width 211 height 14
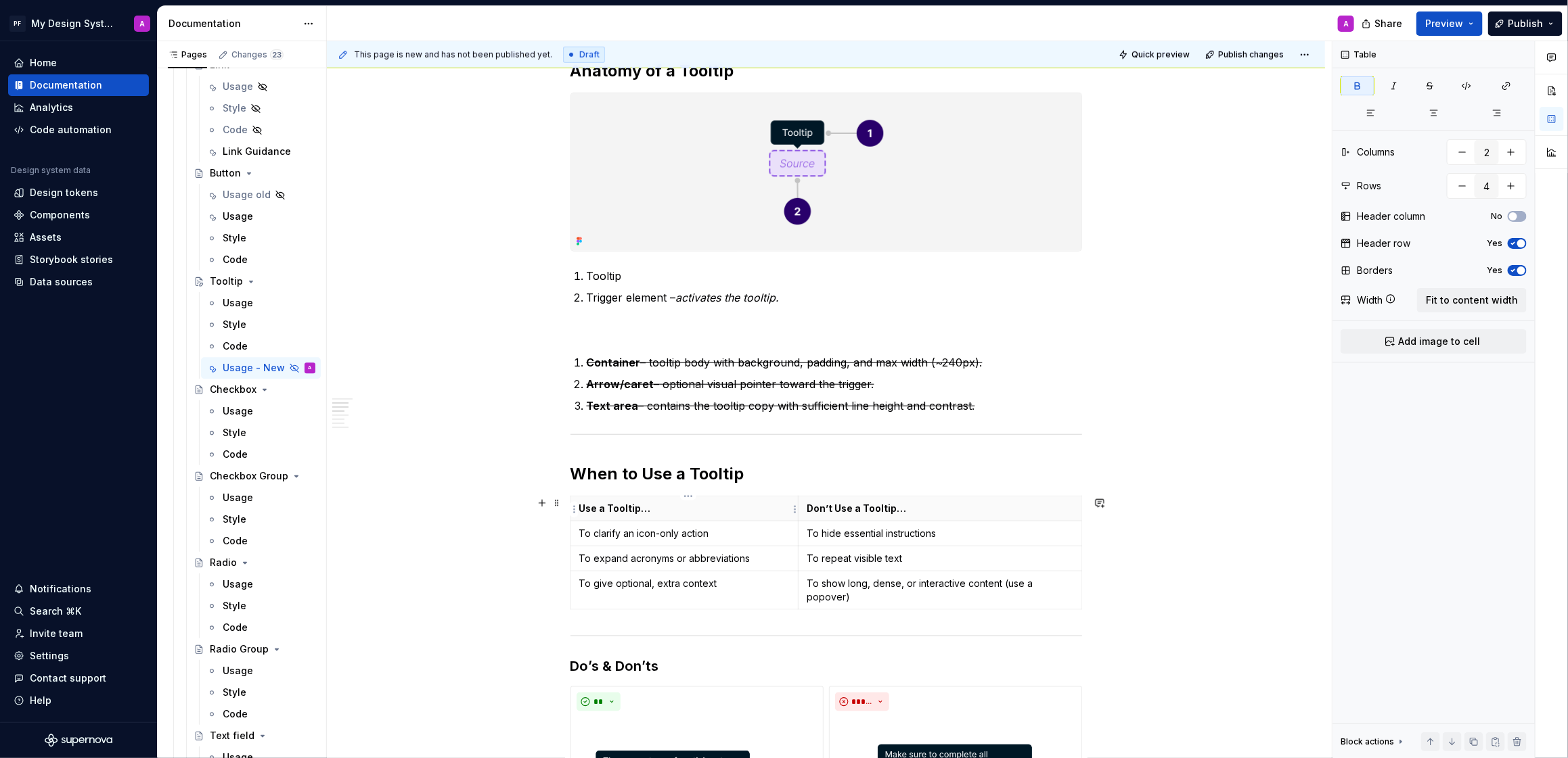
click at [584, 510] on strong "Use a Tooltip…" at bounding box center [615, 508] width 72 height 11
click at [588, 508] on p "r ✅ Use a Tooltip…" at bounding box center [685, 509] width 211 height 14
drag, startPoint x: 597, startPoint y: 511, endPoint x: 581, endPoint y: 511, distance: 16.0
click at [581, 511] on th "✅ Use a Tooltip…" at bounding box center [685, 509] width 228 height 25
copy p "✅"
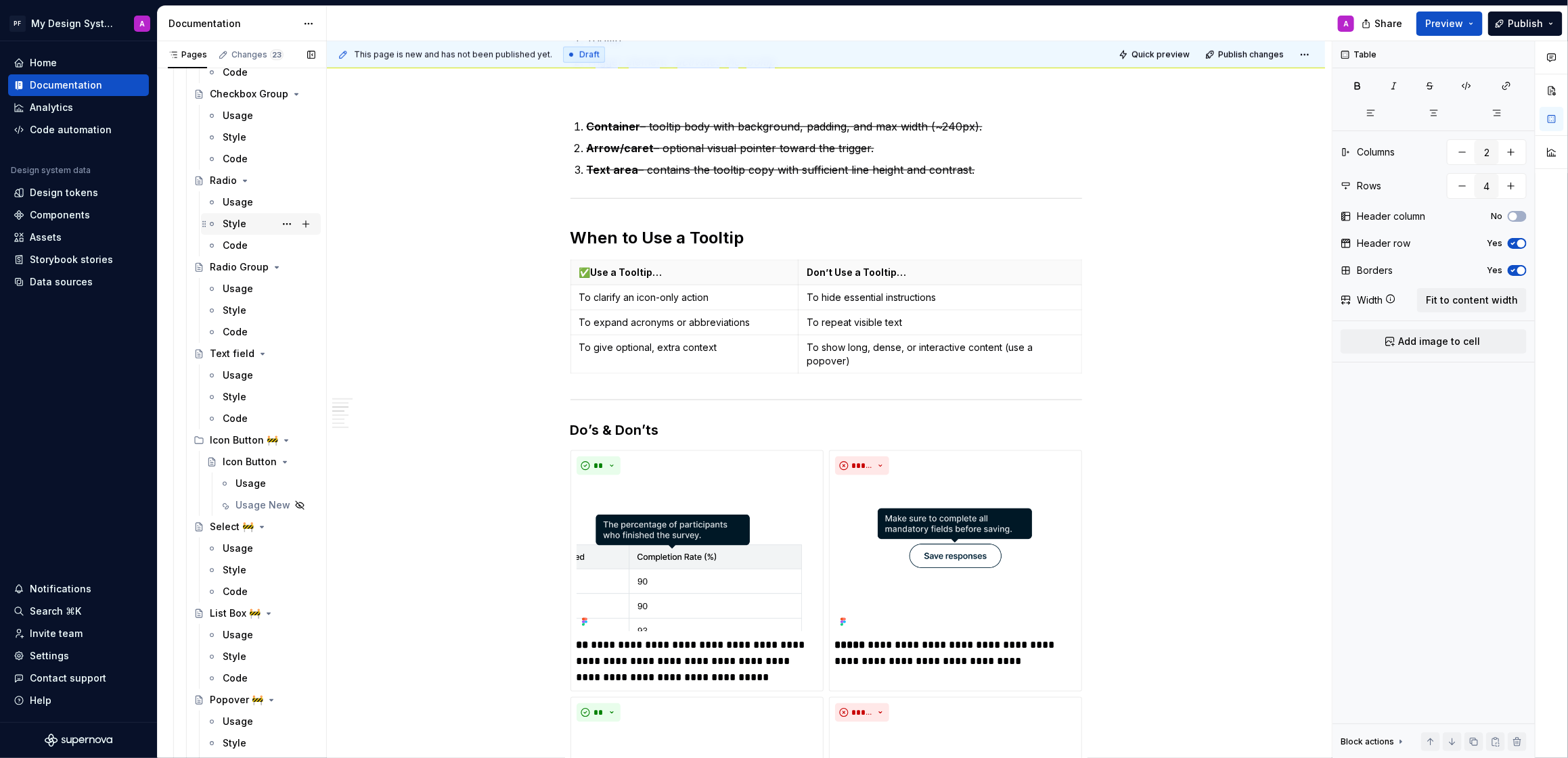
scroll to position [2251, 0]
click at [256, 492] on div "Usage New" at bounding box center [248, 499] width 24 height 14
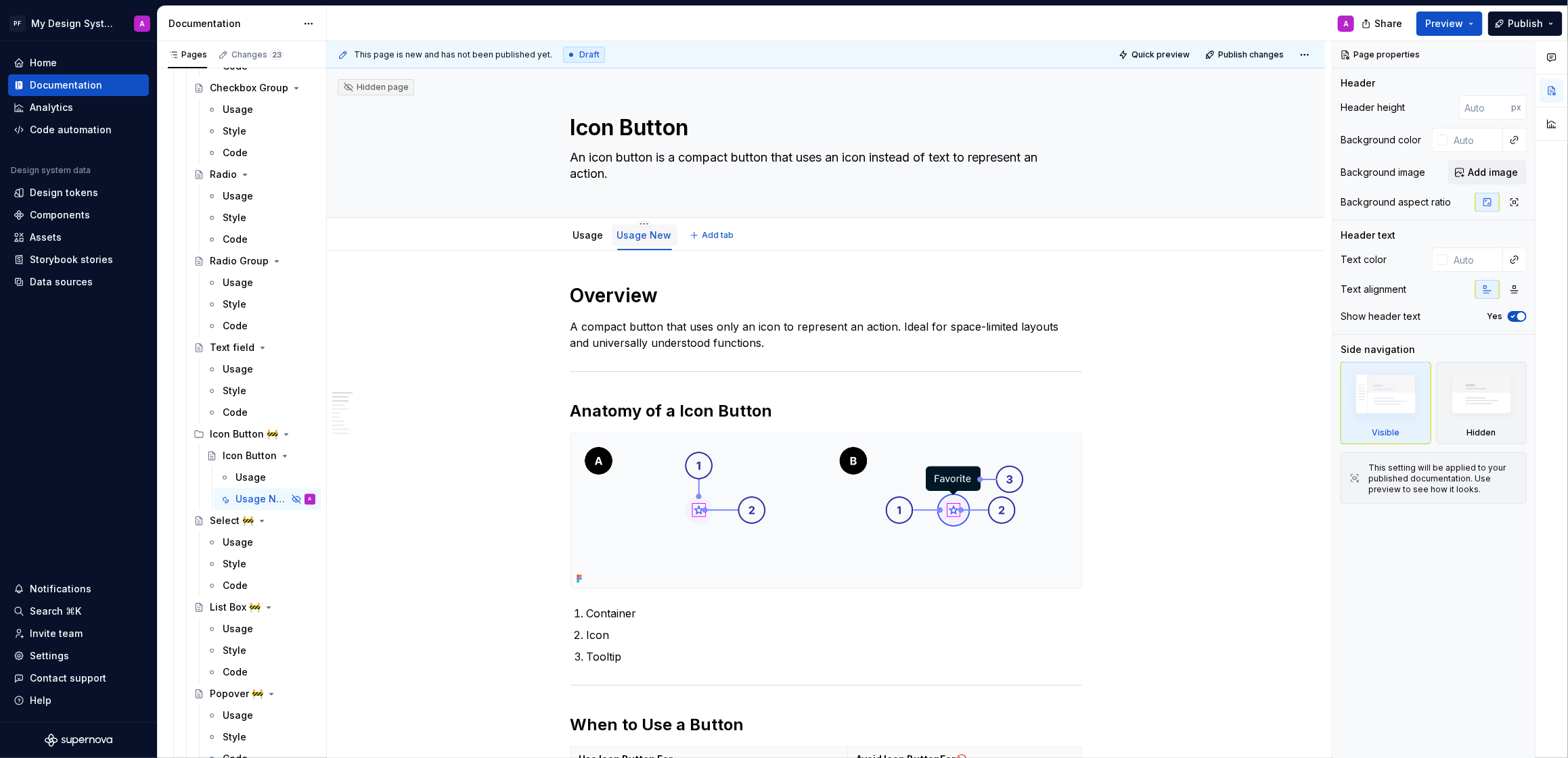
click at [640, 233] on link "Usage New" at bounding box center [645, 234] width 55 height 11
type textarea "*"
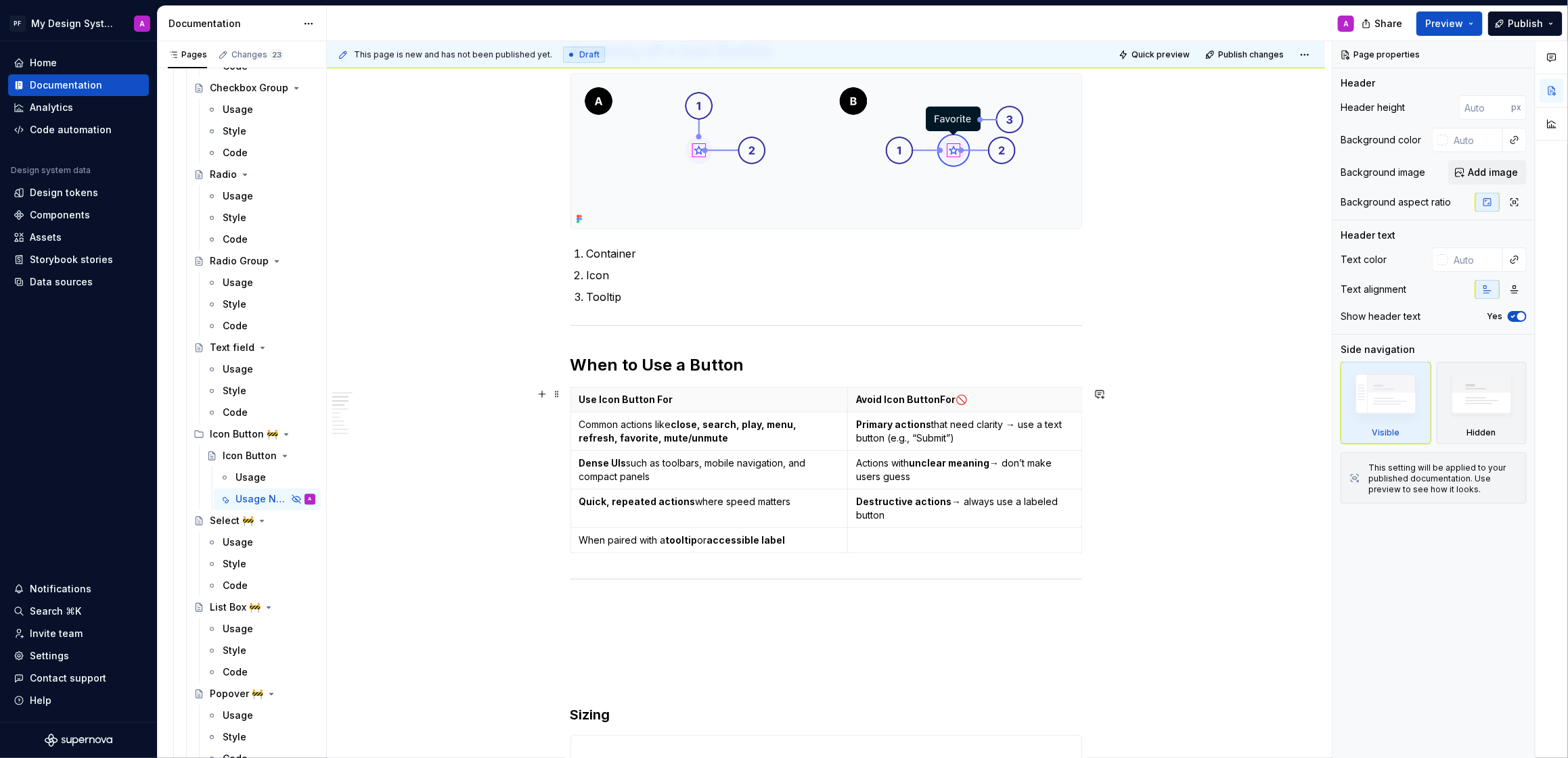
scroll to position [371, 0]
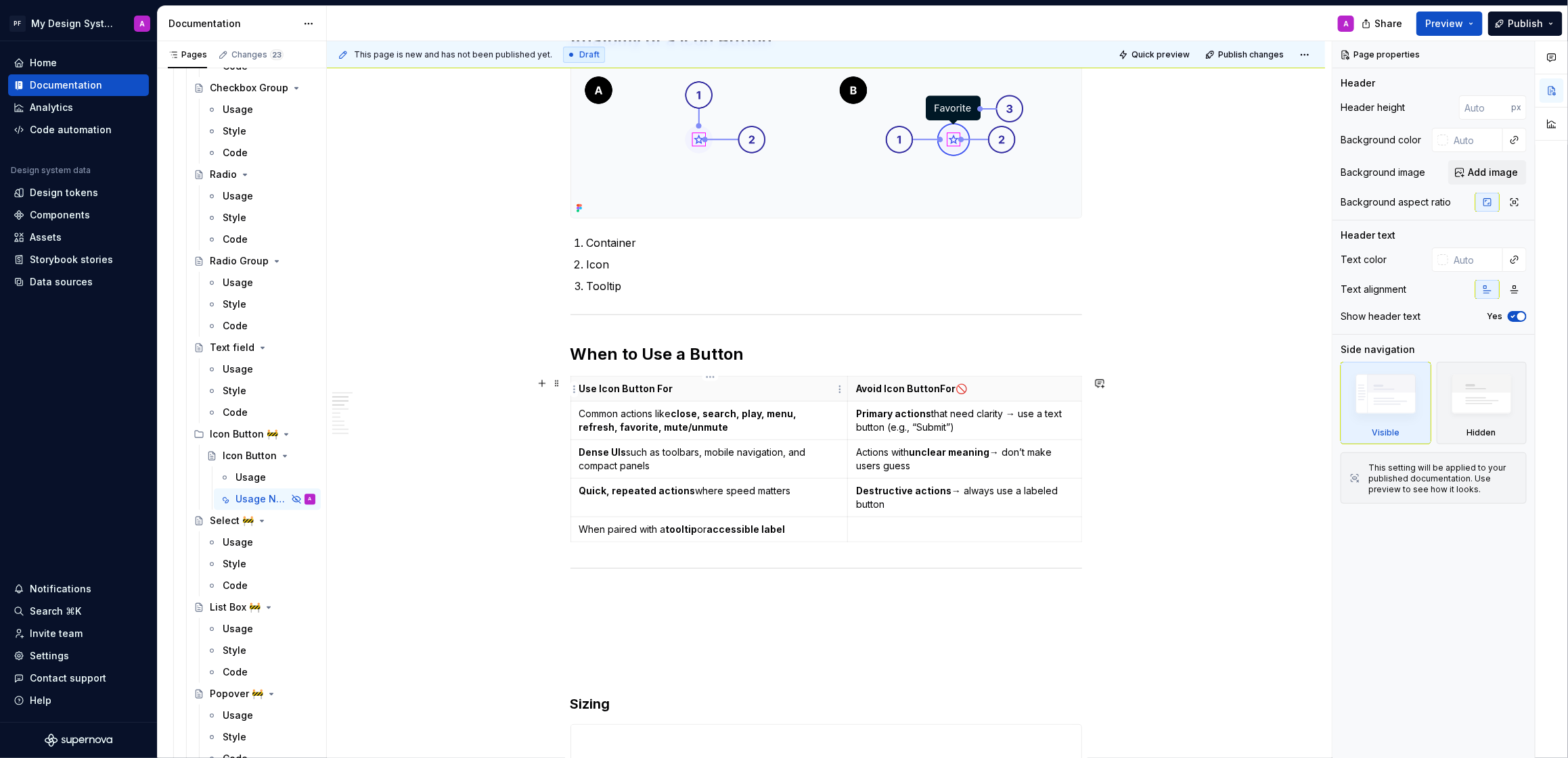
click at [581, 391] on strong "Use Icon Button For" at bounding box center [626, 388] width 94 height 11
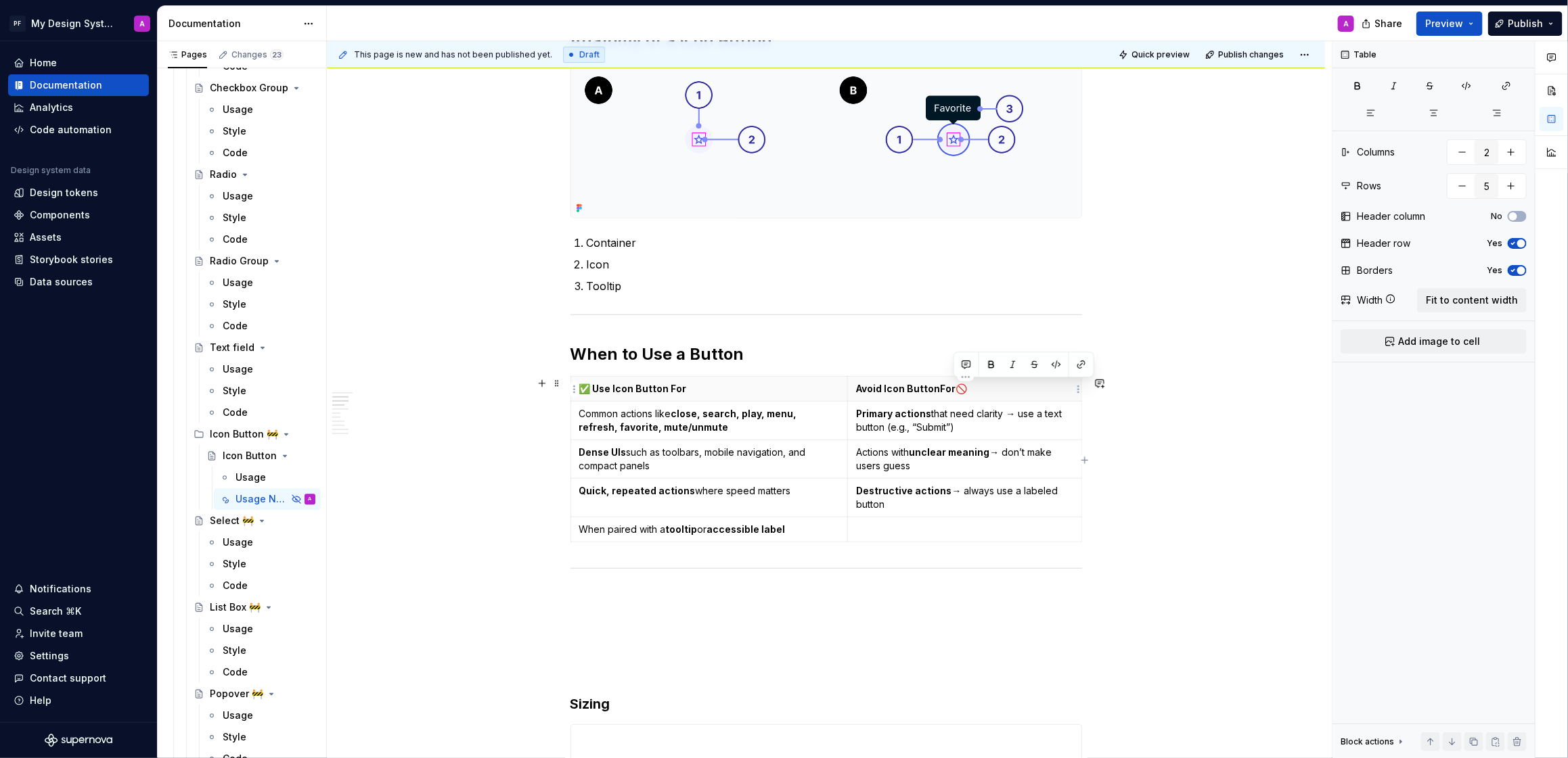
drag, startPoint x: 967, startPoint y: 392, endPoint x: 957, endPoint y: 391, distance: 10.0
click at [957, 391] on p "Avoid Icon ButtonFor 🚫" at bounding box center [964, 389] width 216 height 14
copy p "🚫"
click at [857, 390] on strong "Avoid Icon ButtonFor" at bounding box center [906, 388] width 100 height 11
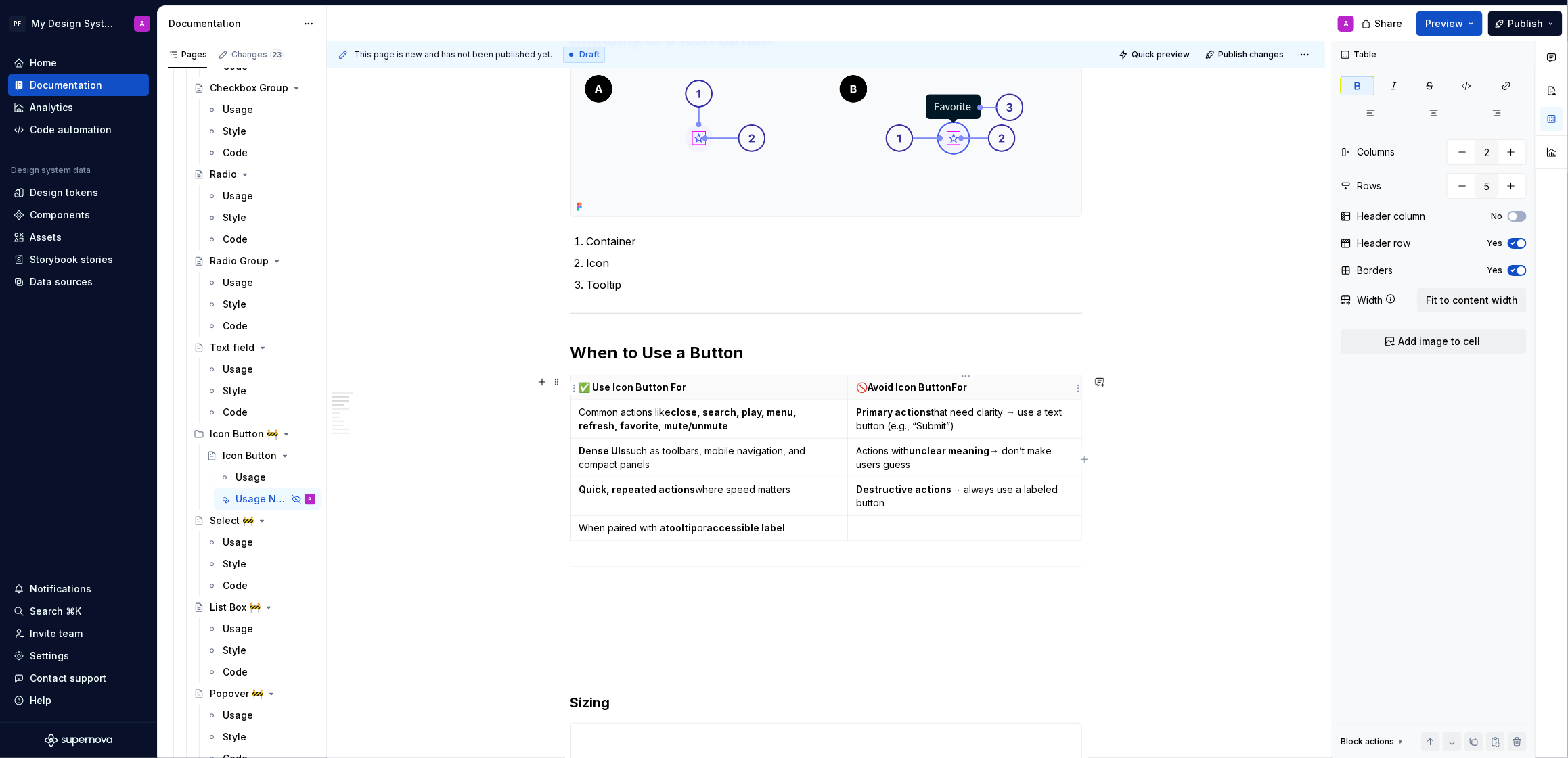
click at [949, 390] on strong "🚫Avoid Icon ButtonFor" at bounding box center [912, 386] width 111 height 11
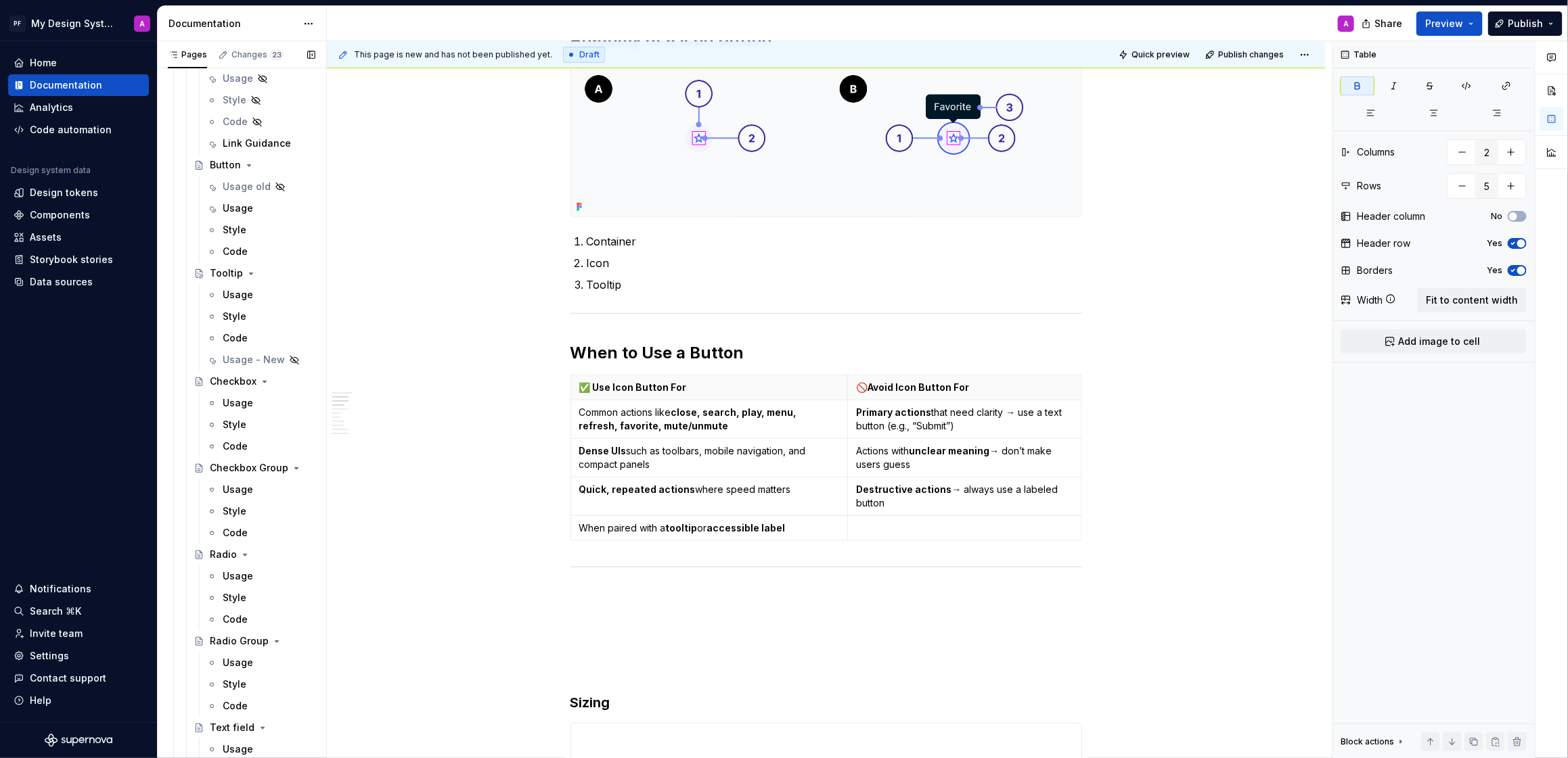
scroll to position [1816, 0]
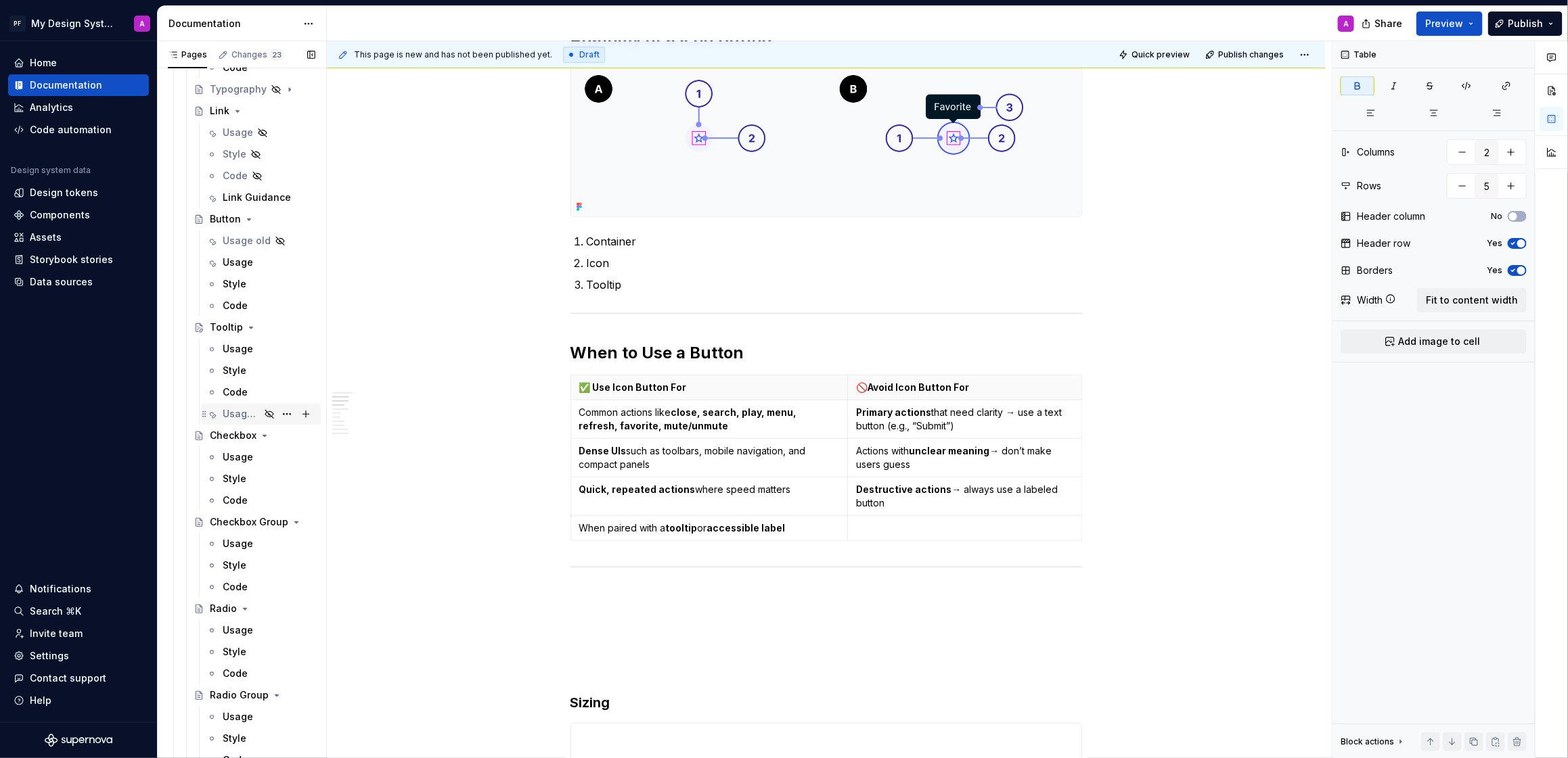
click at [251, 412] on div "Usage - New" at bounding box center [241, 414] width 37 height 14
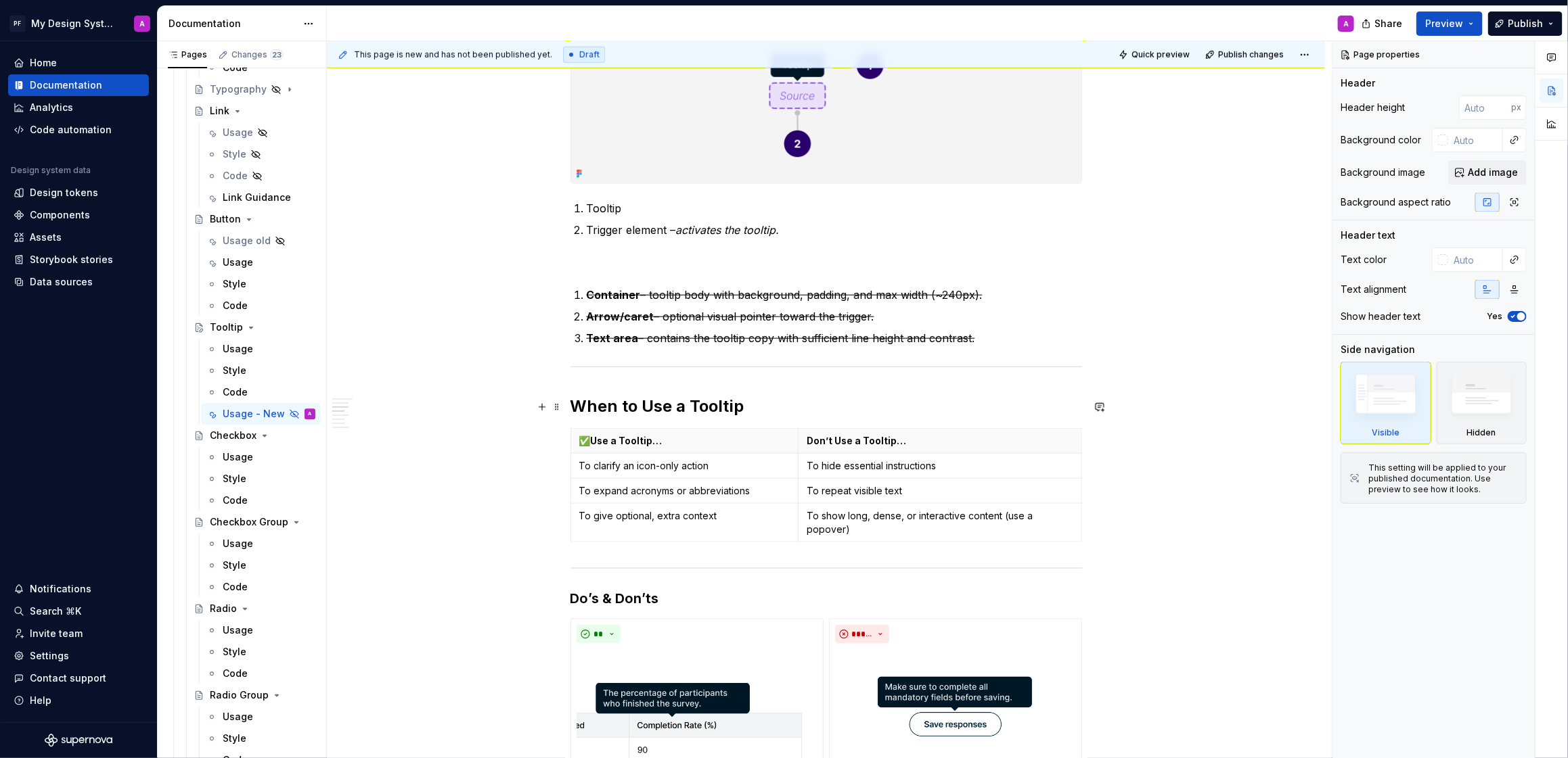
scroll to position [729, 0]
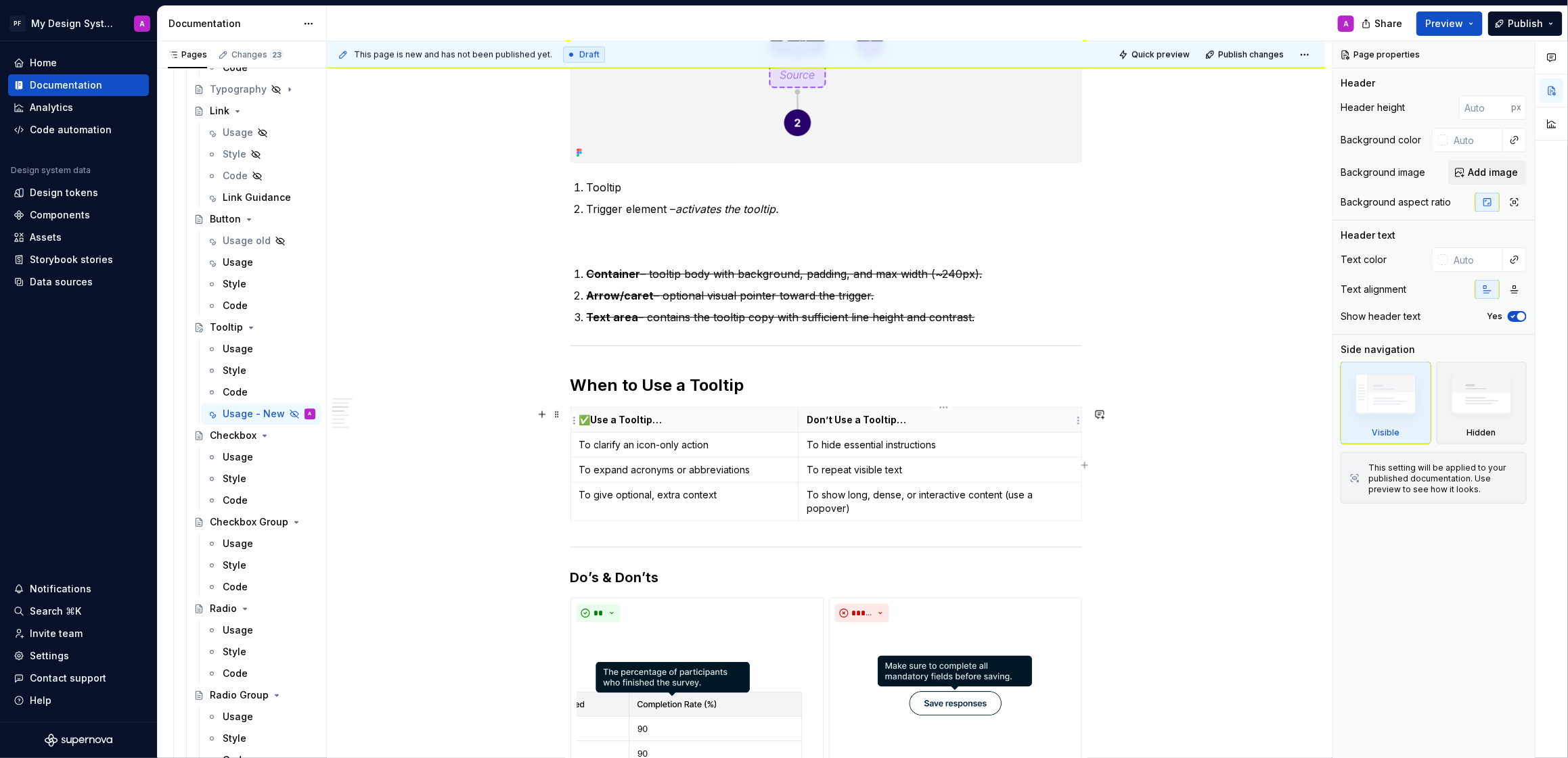
click at [810, 421] on strong "Don’t Use a Tooltip…" at bounding box center [857, 419] width 100 height 11
type textarea "*"
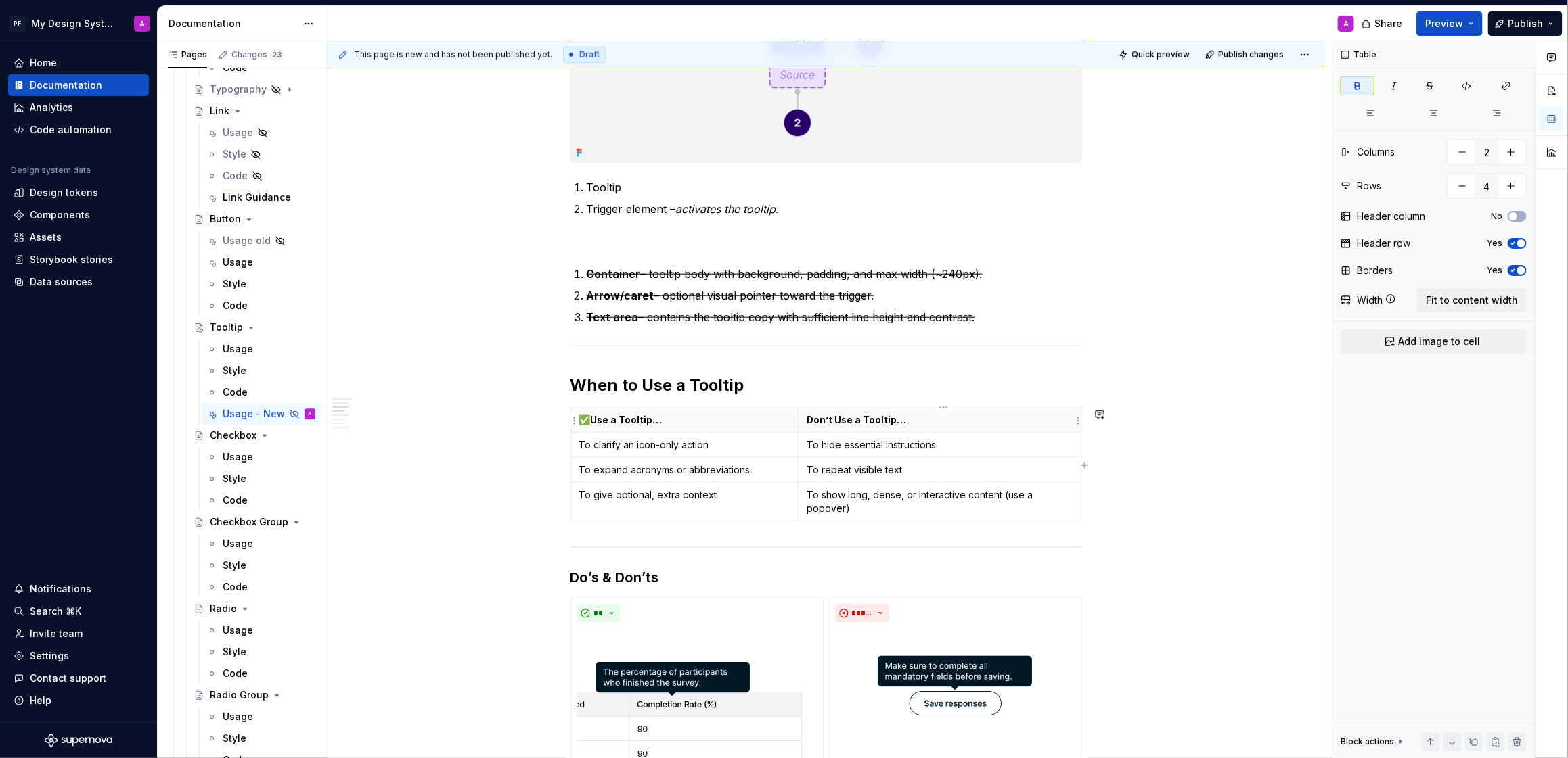
paste div
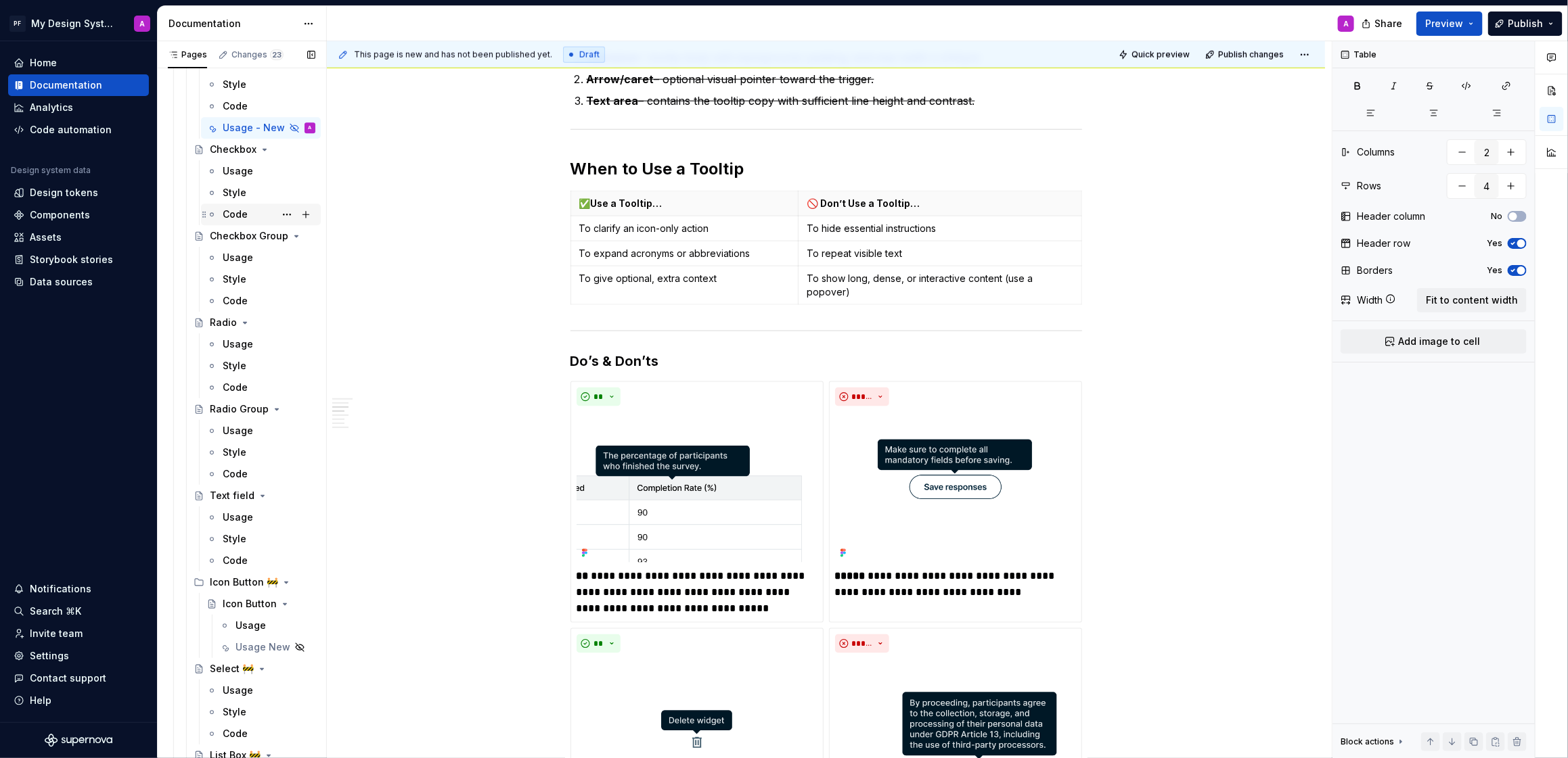
scroll to position [2119, 0]
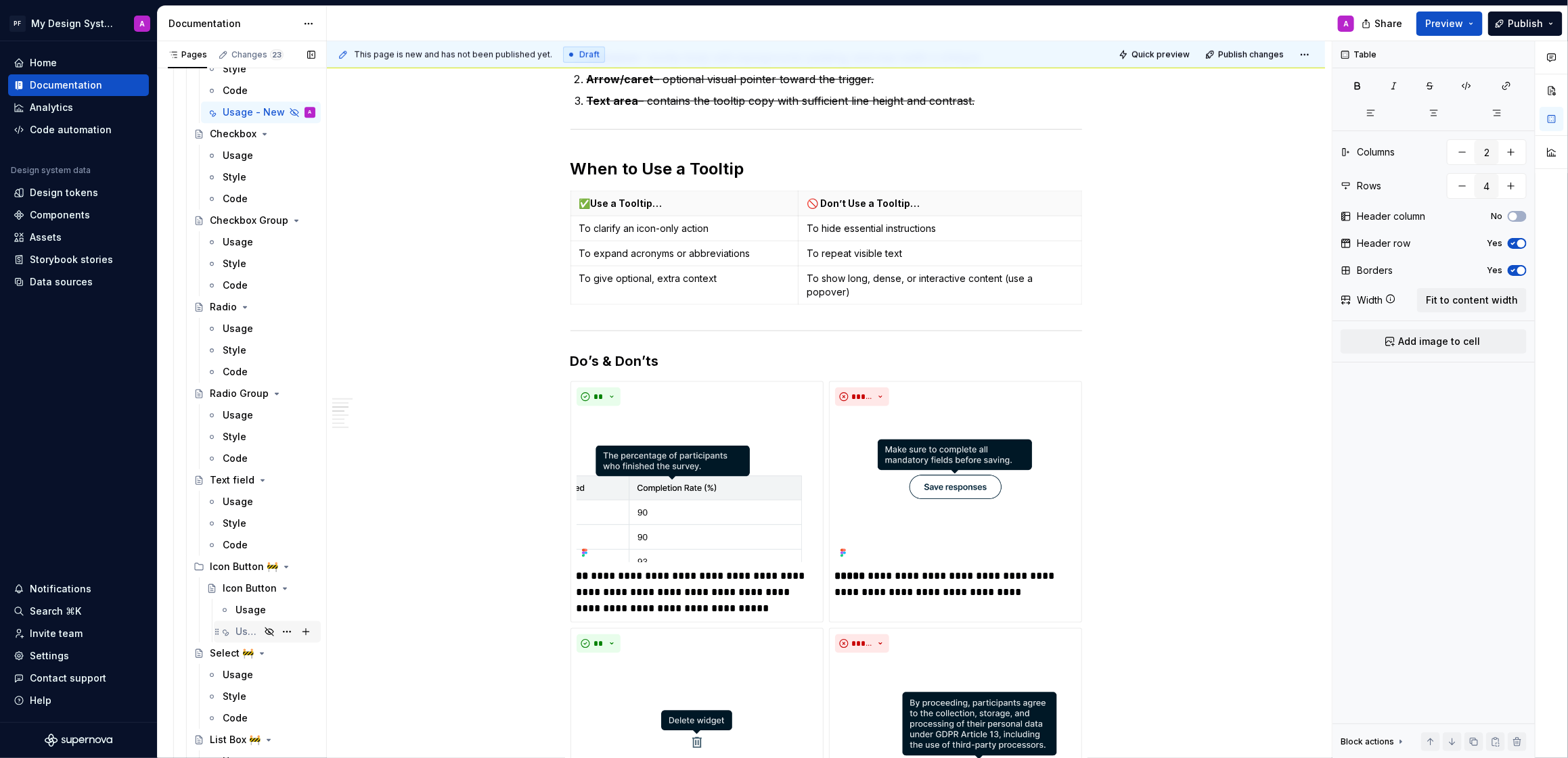
click at [260, 623] on div "Usage New" at bounding box center [275, 632] width 80 height 19
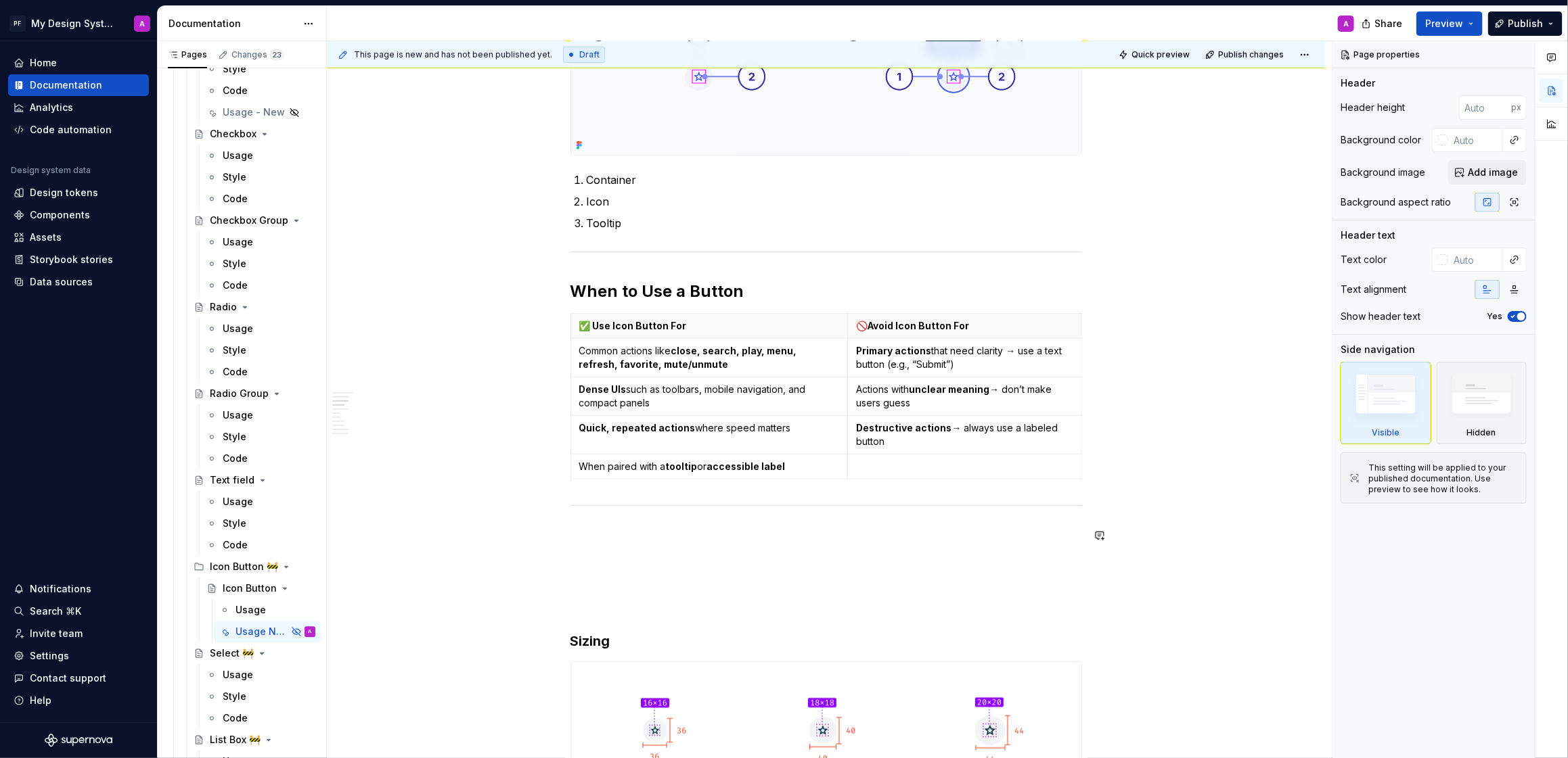
scroll to position [431, 0]
click at [593, 537] on p at bounding box center [826, 537] width 512 height 16
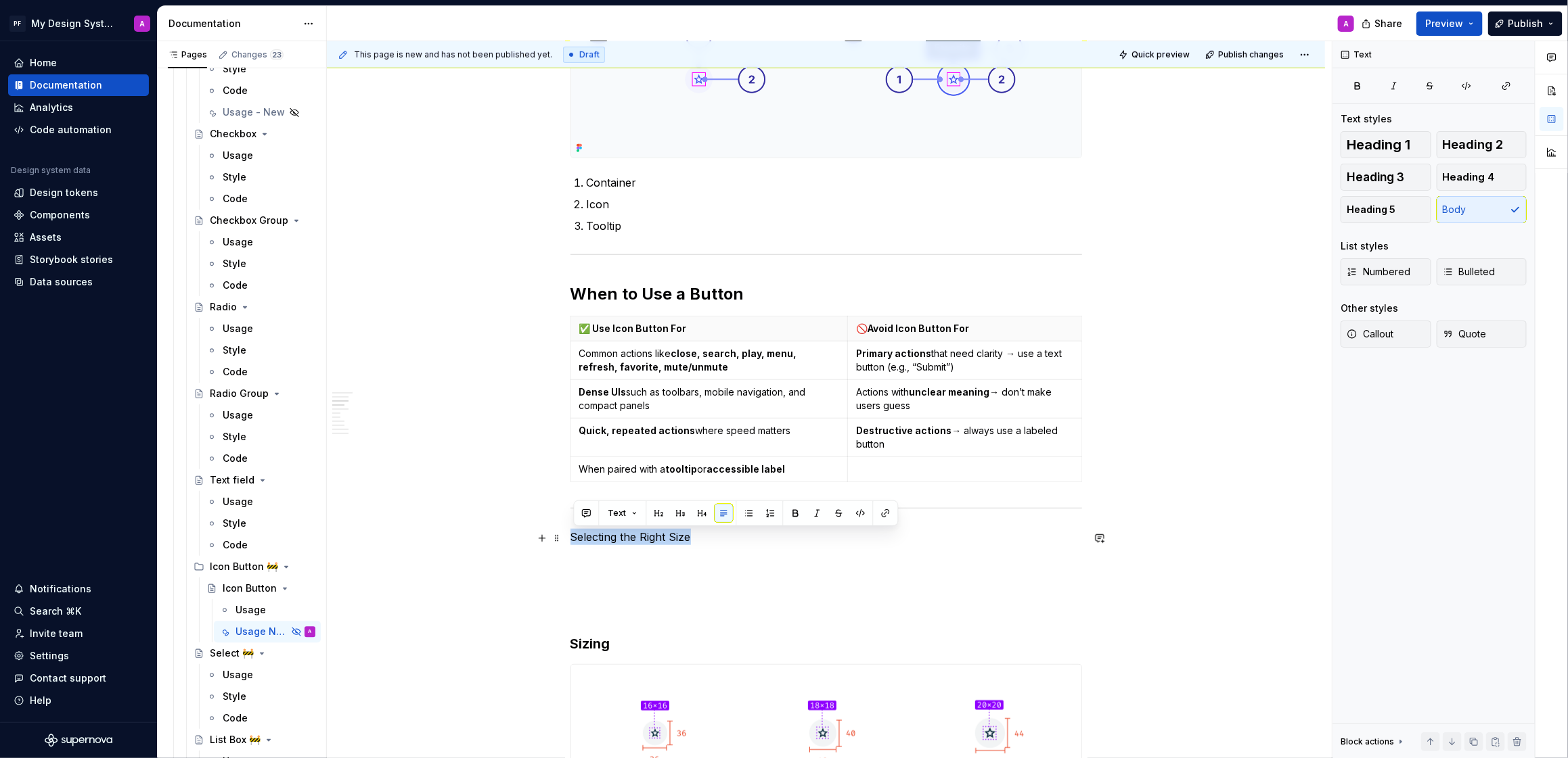
drag, startPoint x: 698, startPoint y: 537, endPoint x: 566, endPoint y: 544, distance: 132.2
click at [659, 517] on button "button" at bounding box center [659, 513] width 19 height 19
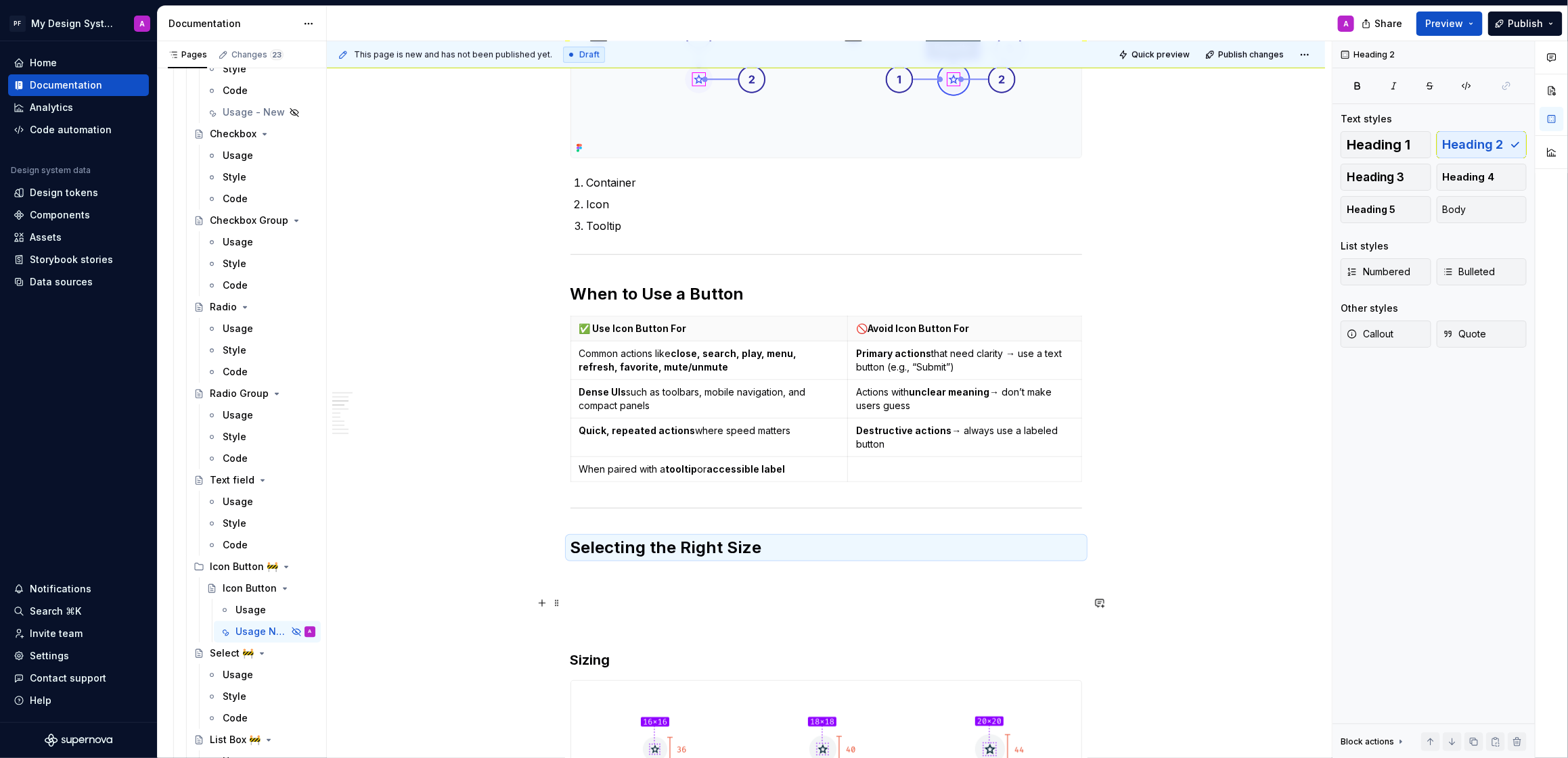
click at [607, 605] on p at bounding box center [826, 602] width 512 height 16
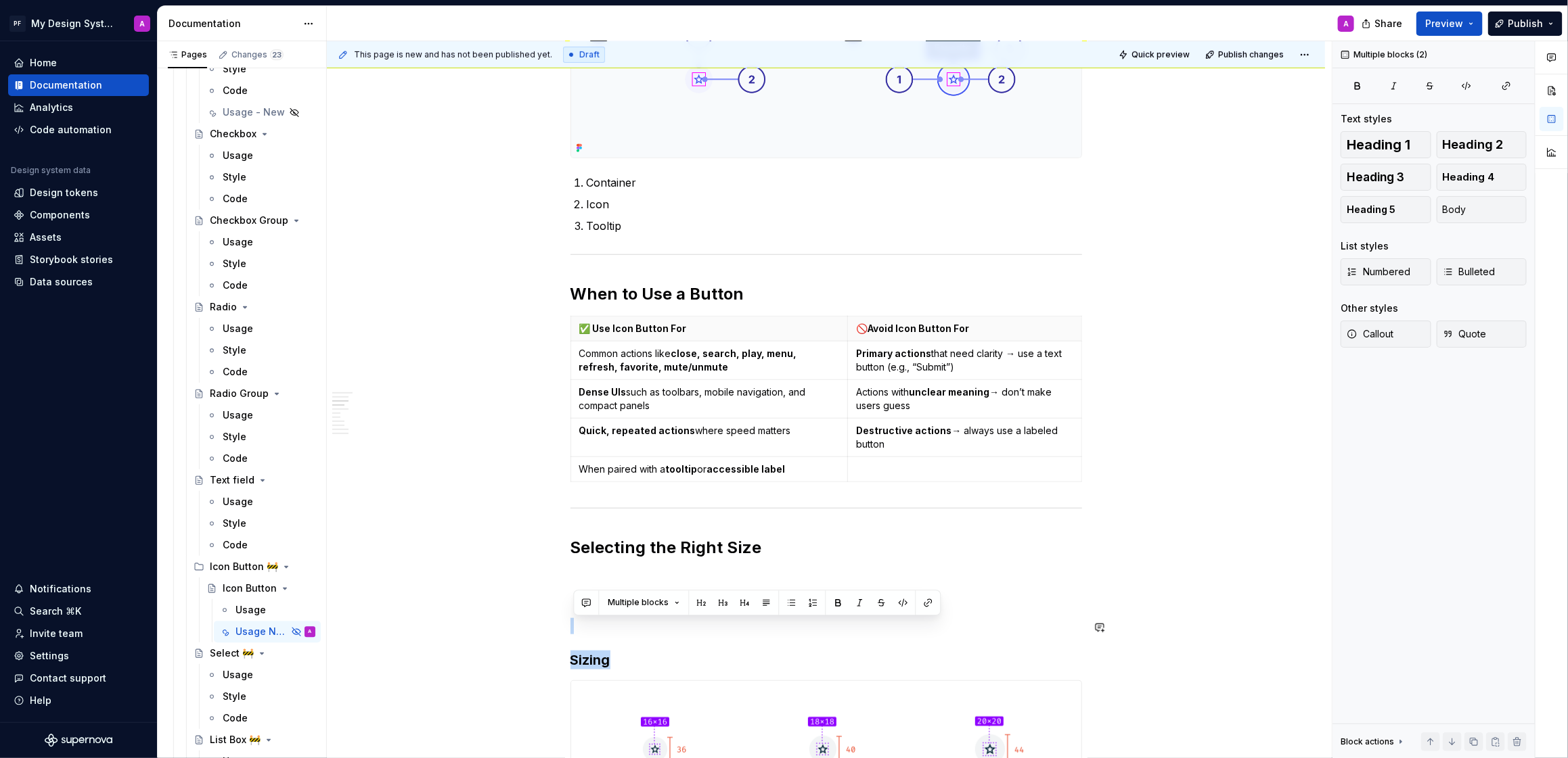
drag, startPoint x: 630, startPoint y: 656, endPoint x: 584, endPoint y: 616, distance: 61.0
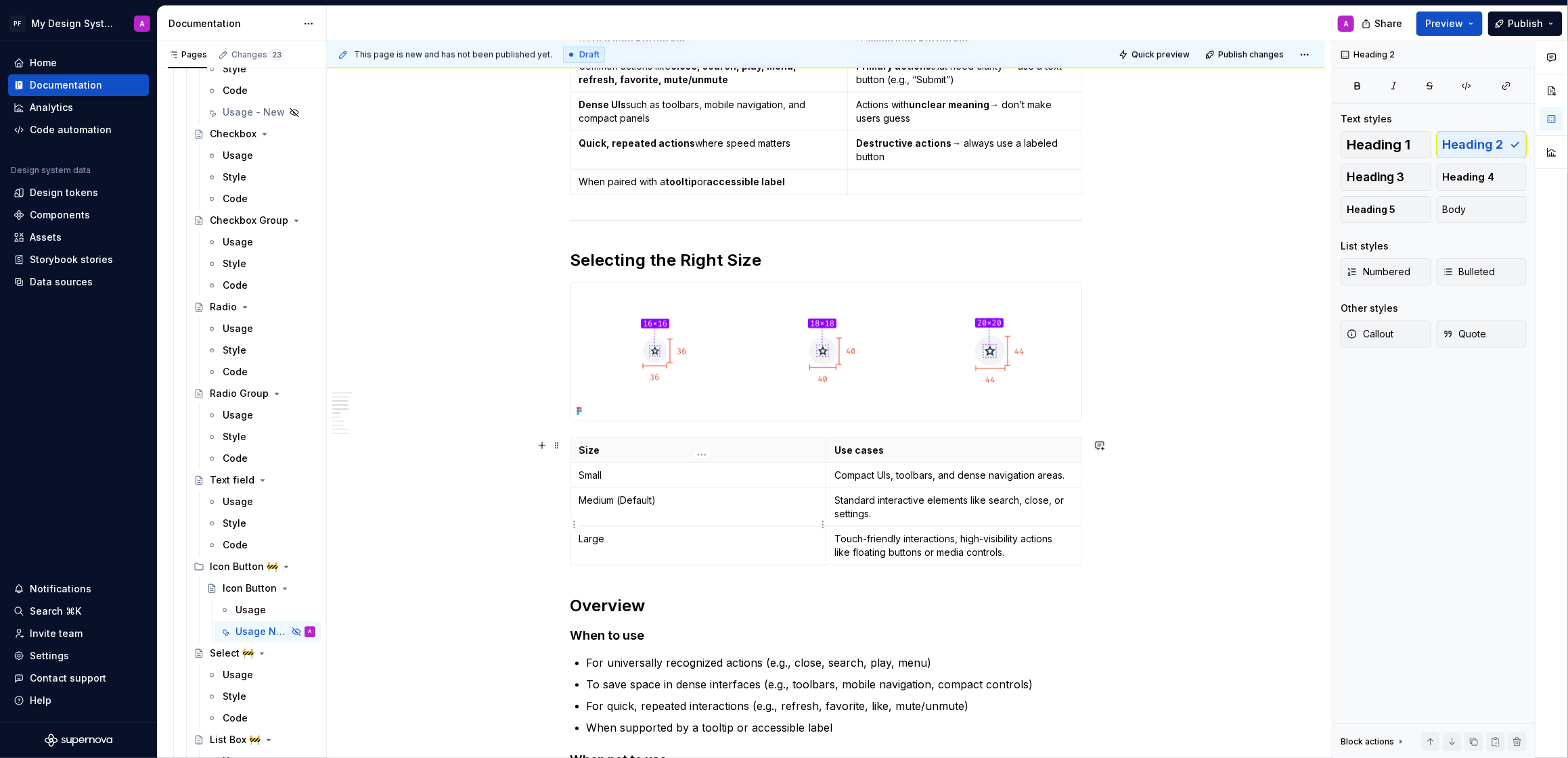
scroll to position [732, 0]
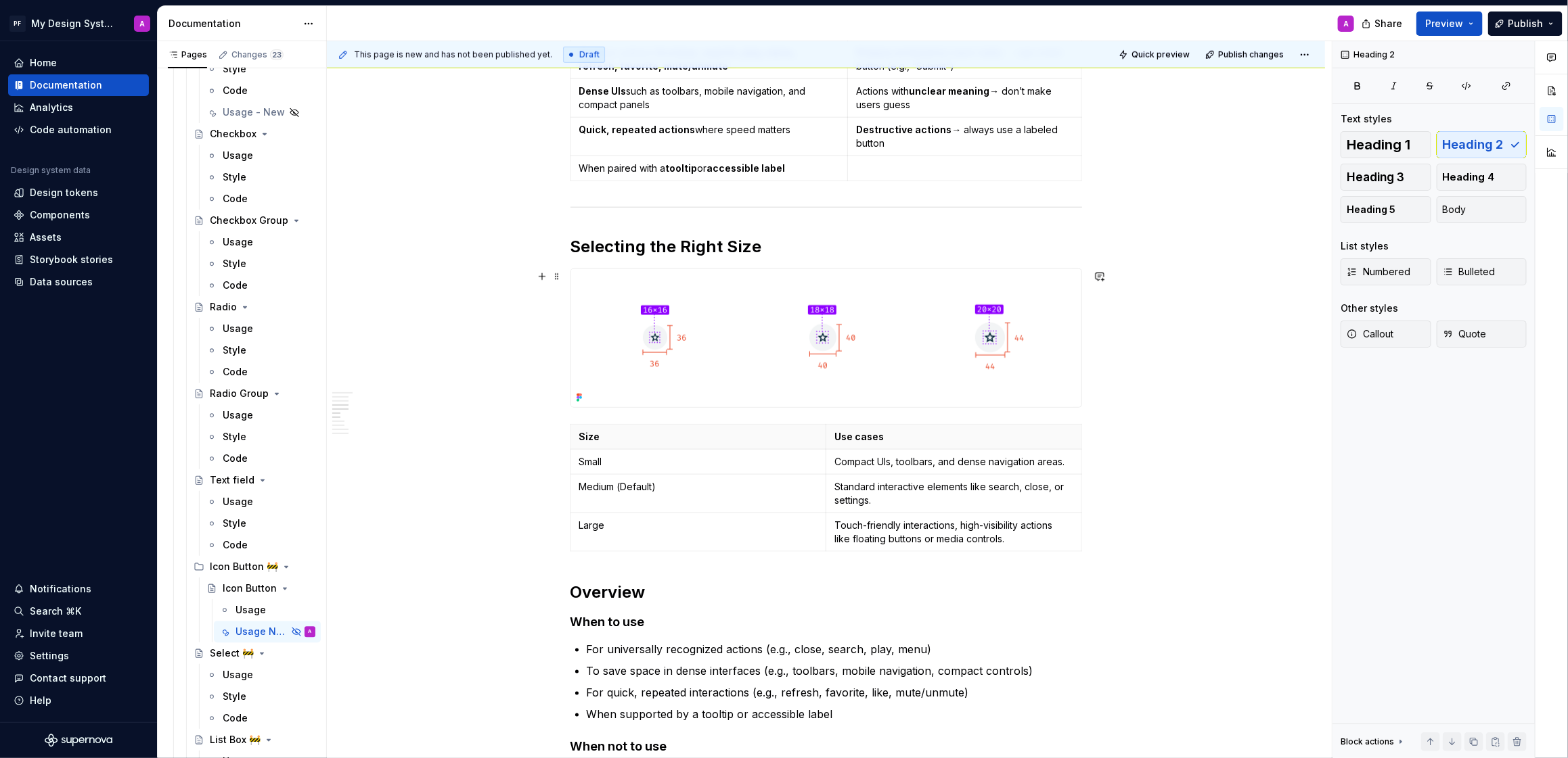
click at [904, 355] on img at bounding box center [823, 338] width 503 height 138
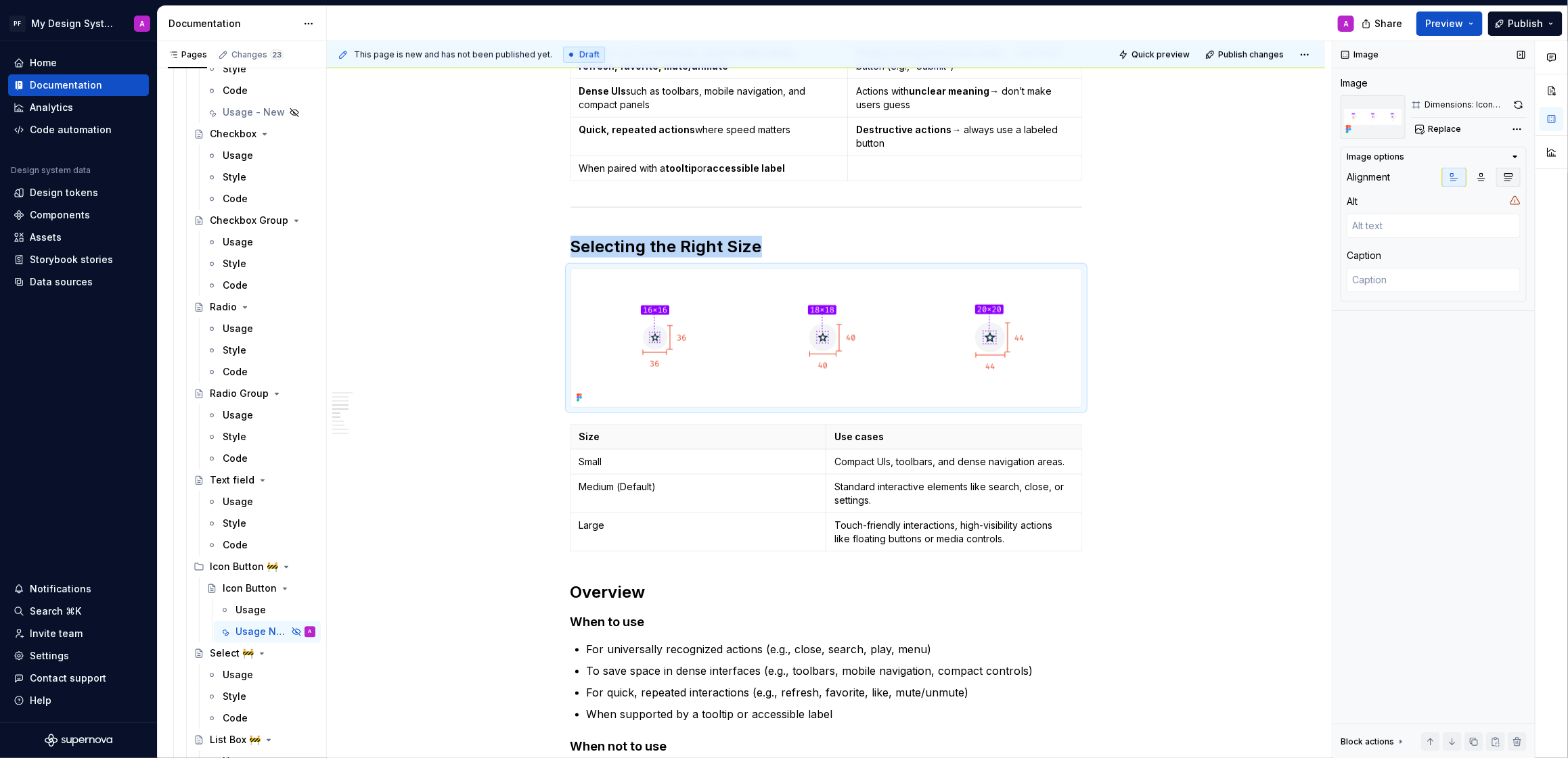
click at [1512, 173] on icon "button" at bounding box center [1509, 177] width 10 height 10
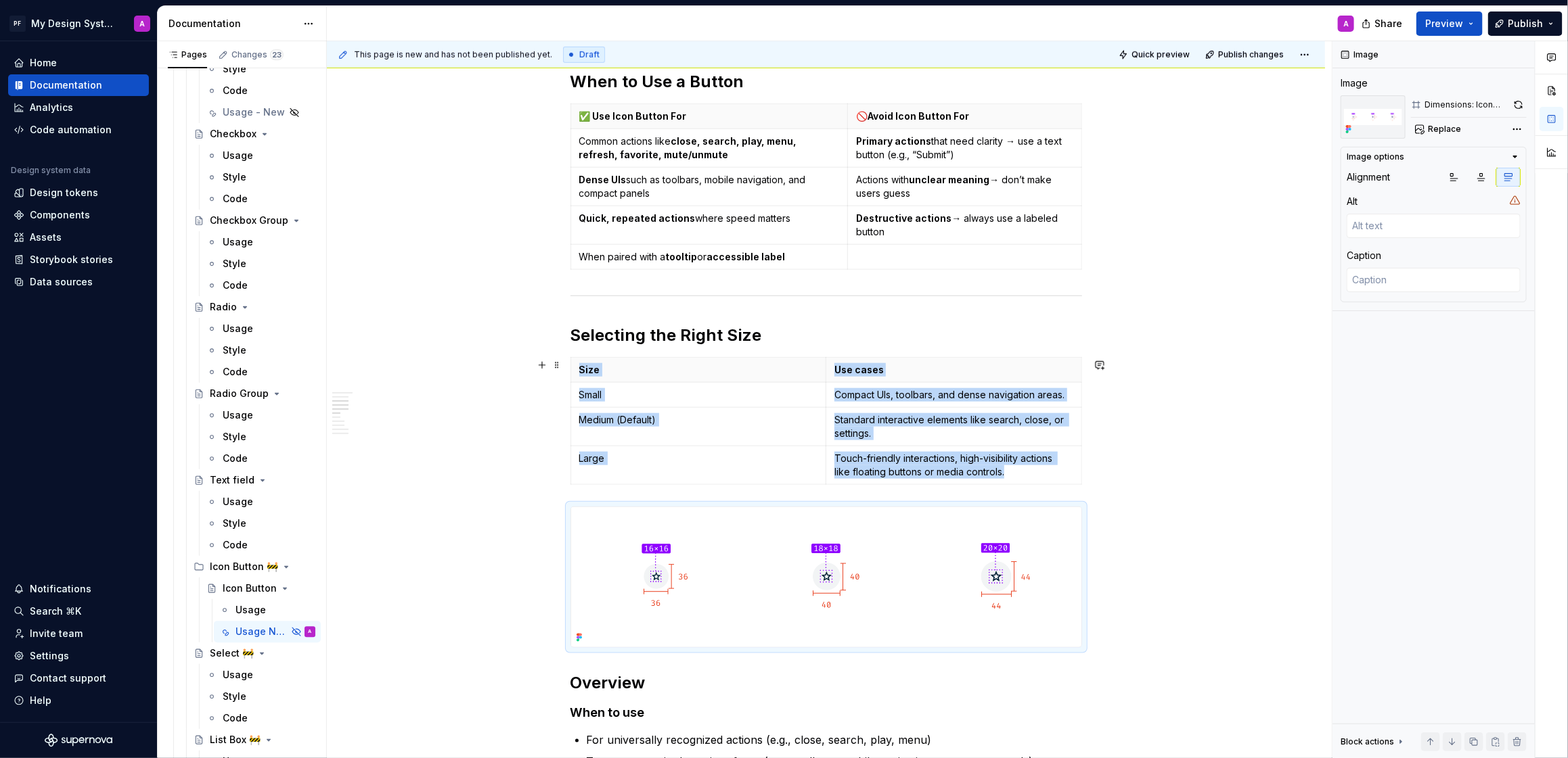
scroll to position [621, 0]
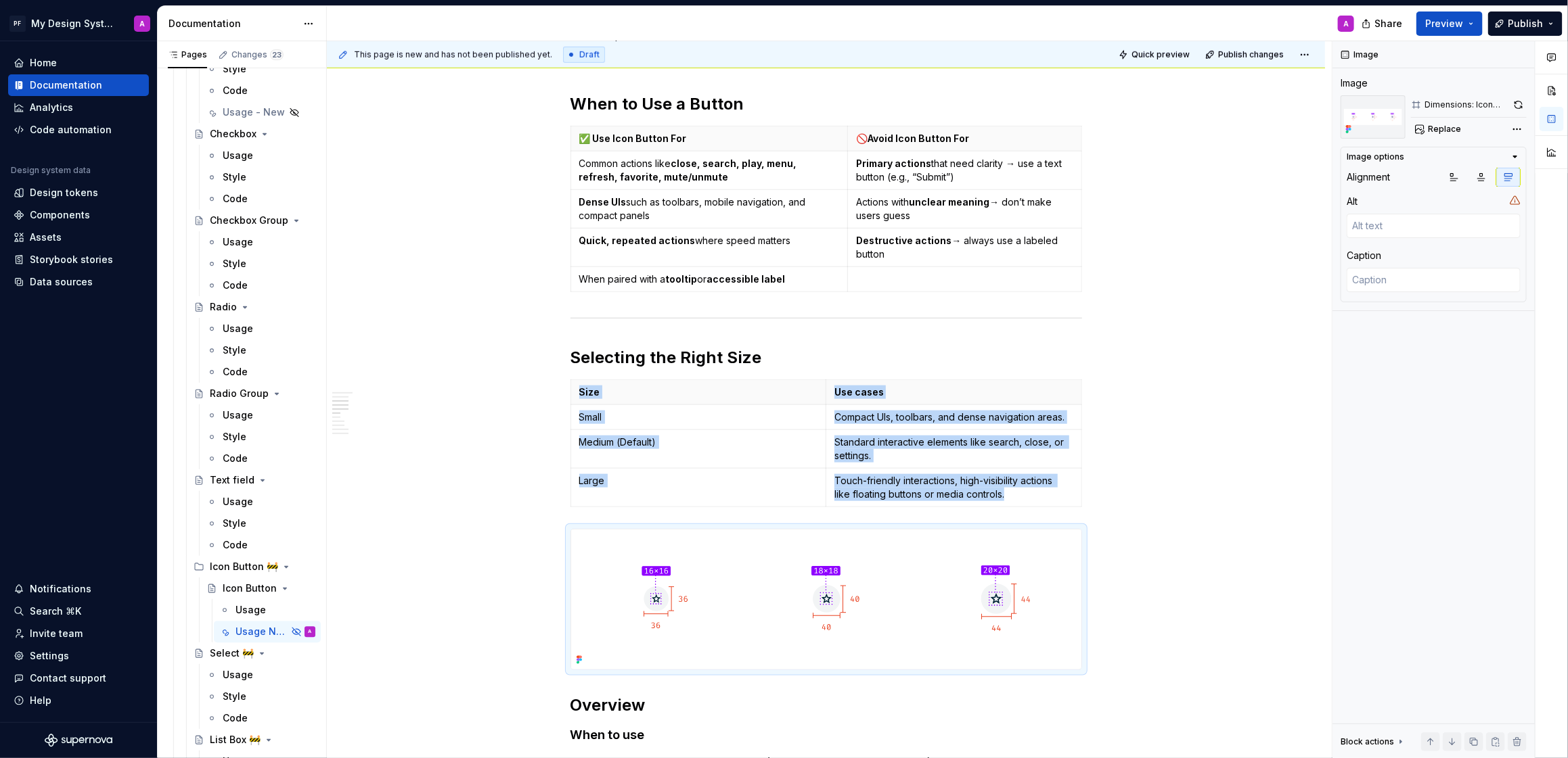
type textarea "*"
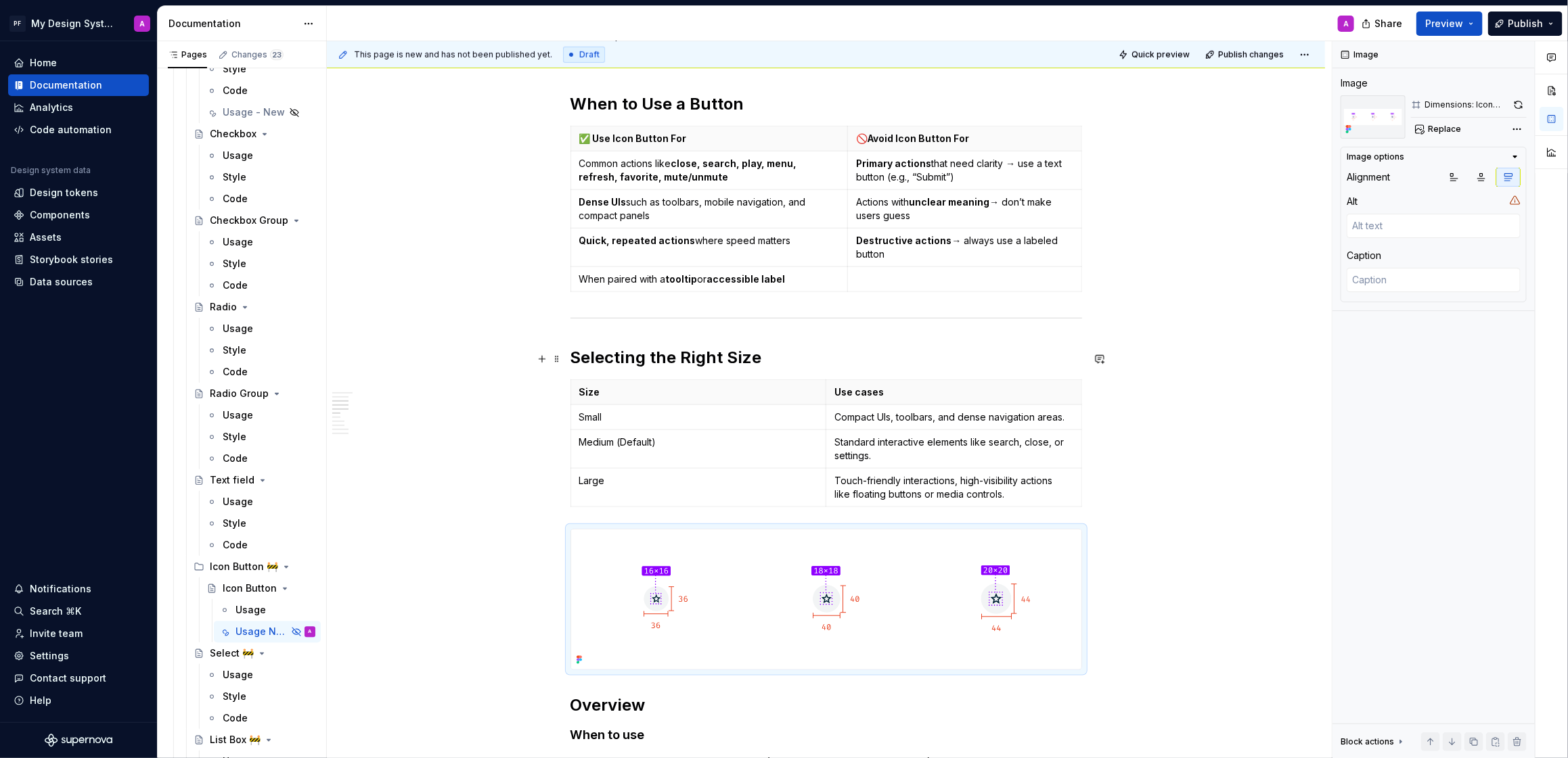
click at [782, 360] on h2 "Selecting the Right Size" at bounding box center [826, 358] width 512 height 22
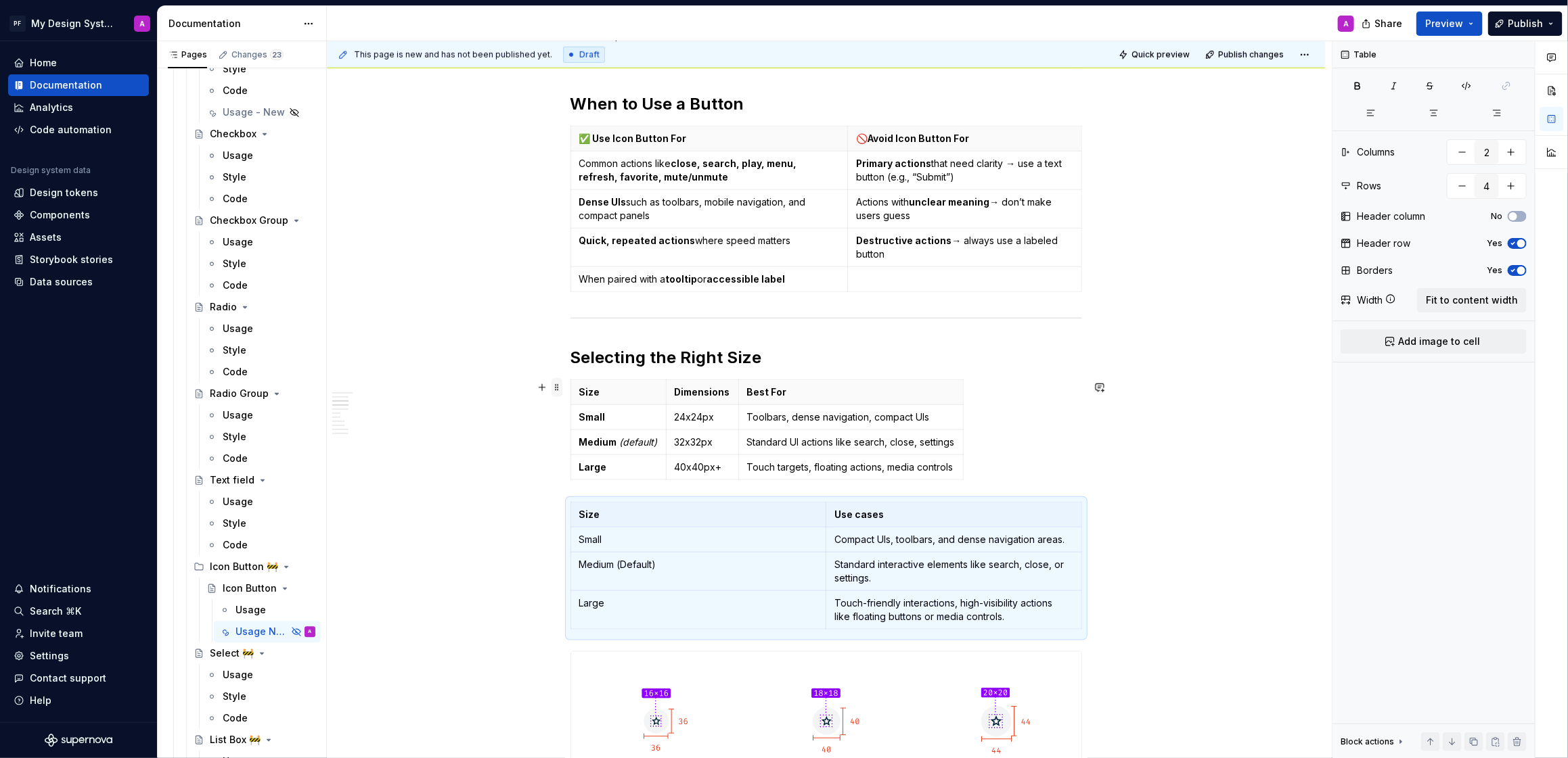
click at [562, 392] on span at bounding box center [557, 388] width 10 height 19
type input "3"
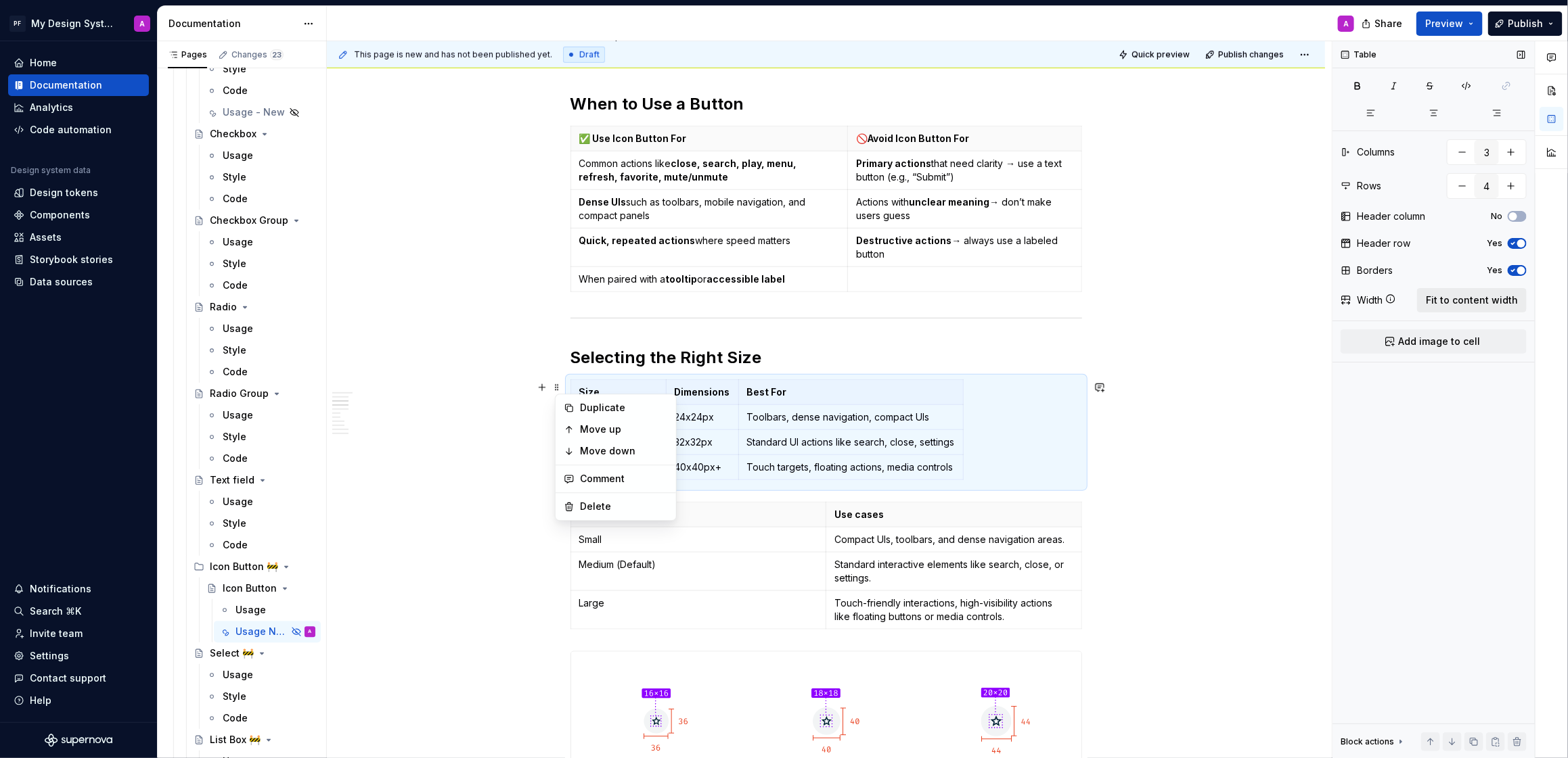
click at [1456, 304] on span "Fit to content width" at bounding box center [1472, 300] width 92 height 14
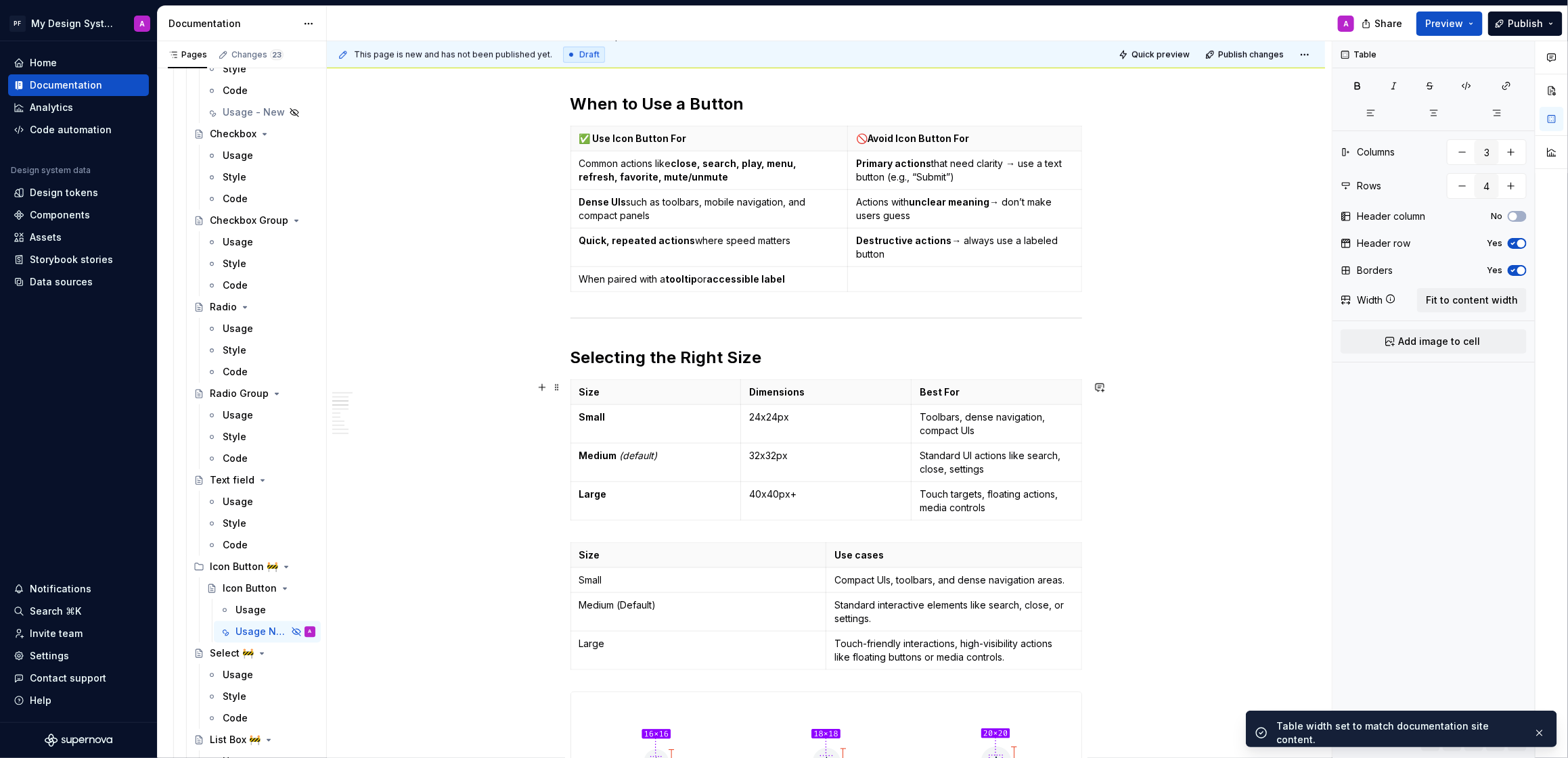
scroll to position [742, 0]
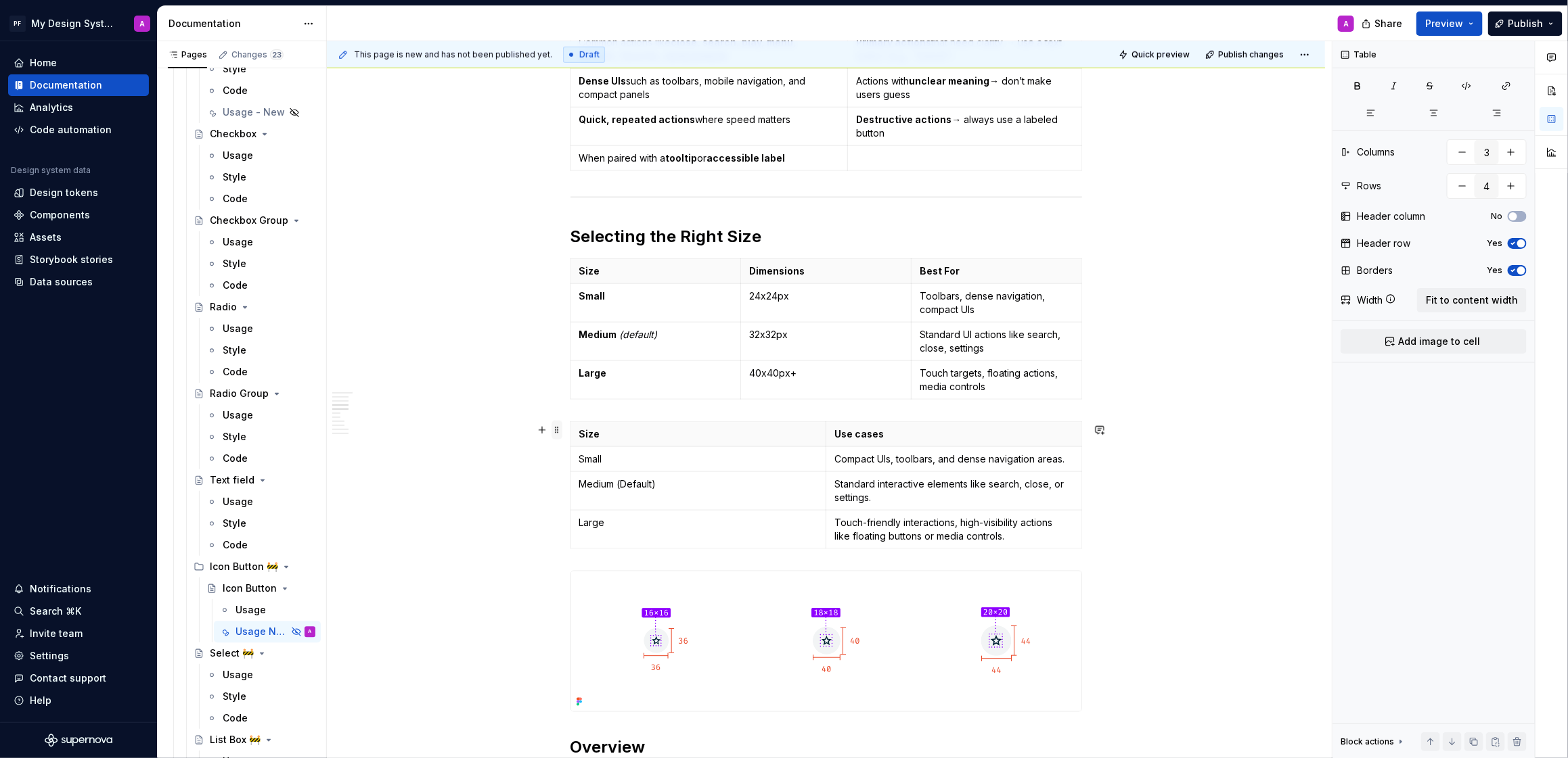
type textarea "*"
click at [561, 432] on span at bounding box center [557, 431] width 10 height 19
type input "2"
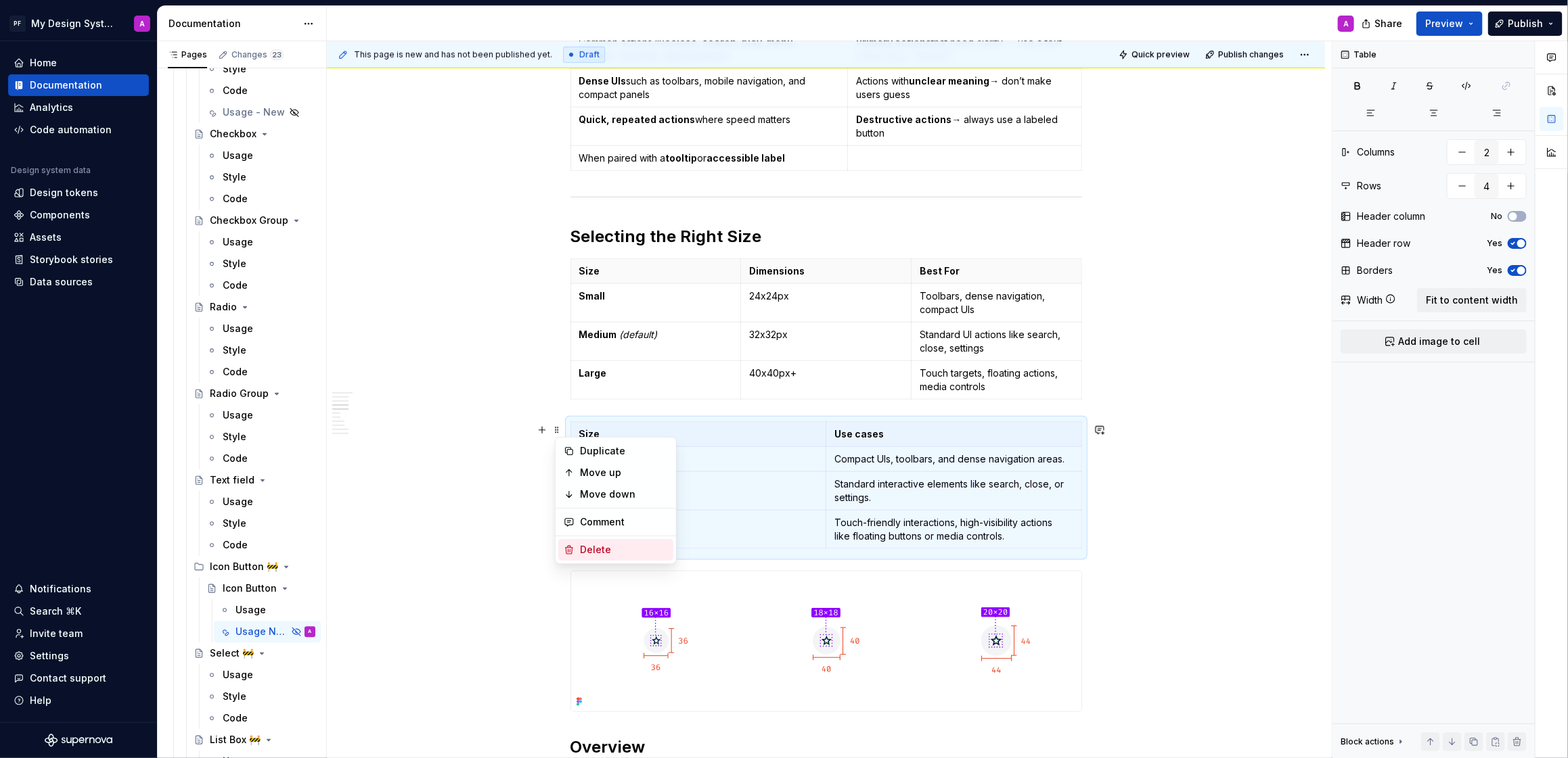
click at [622, 547] on div "Delete" at bounding box center [624, 550] width 88 height 14
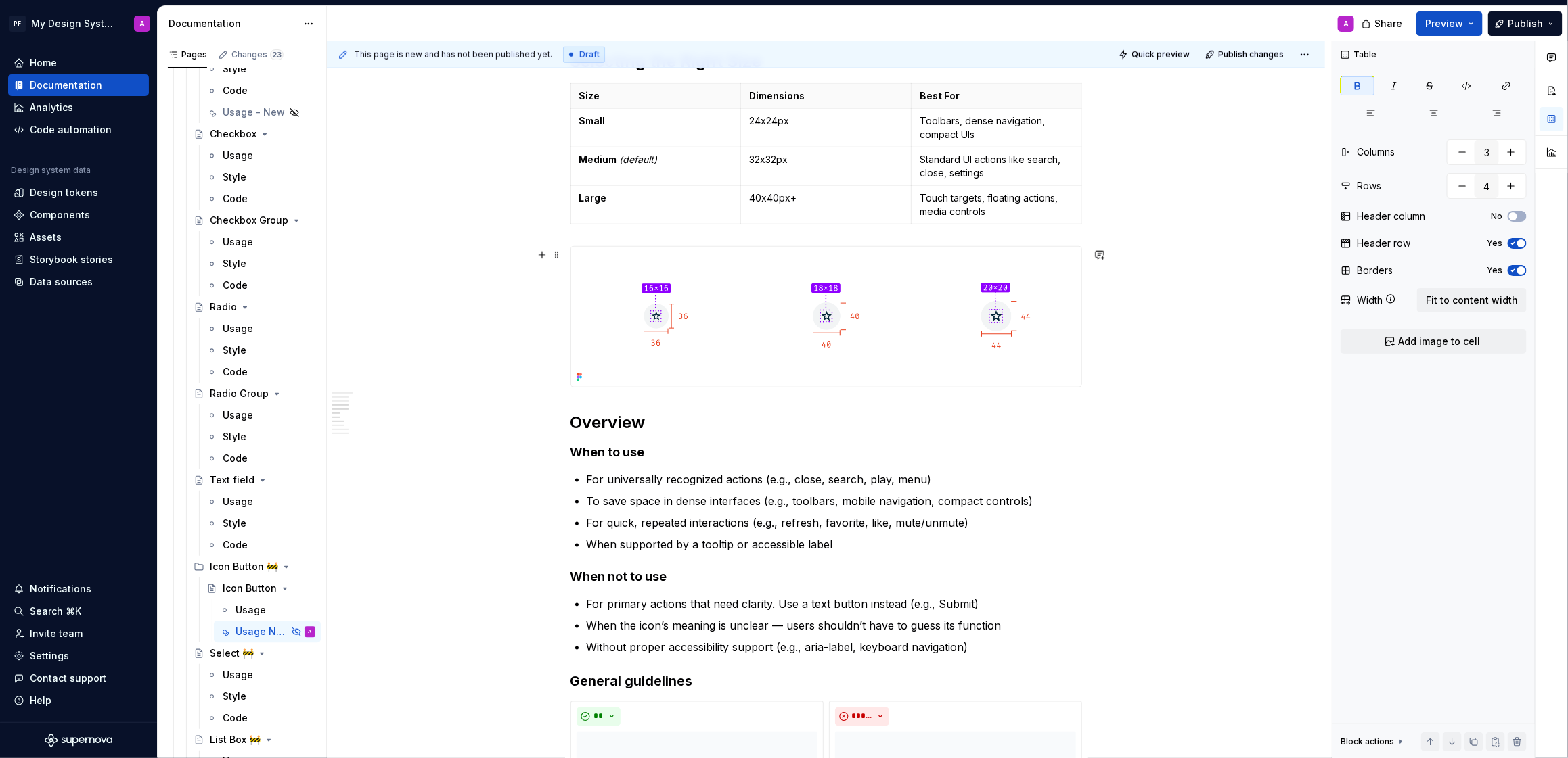
scroll to position [952, 0]
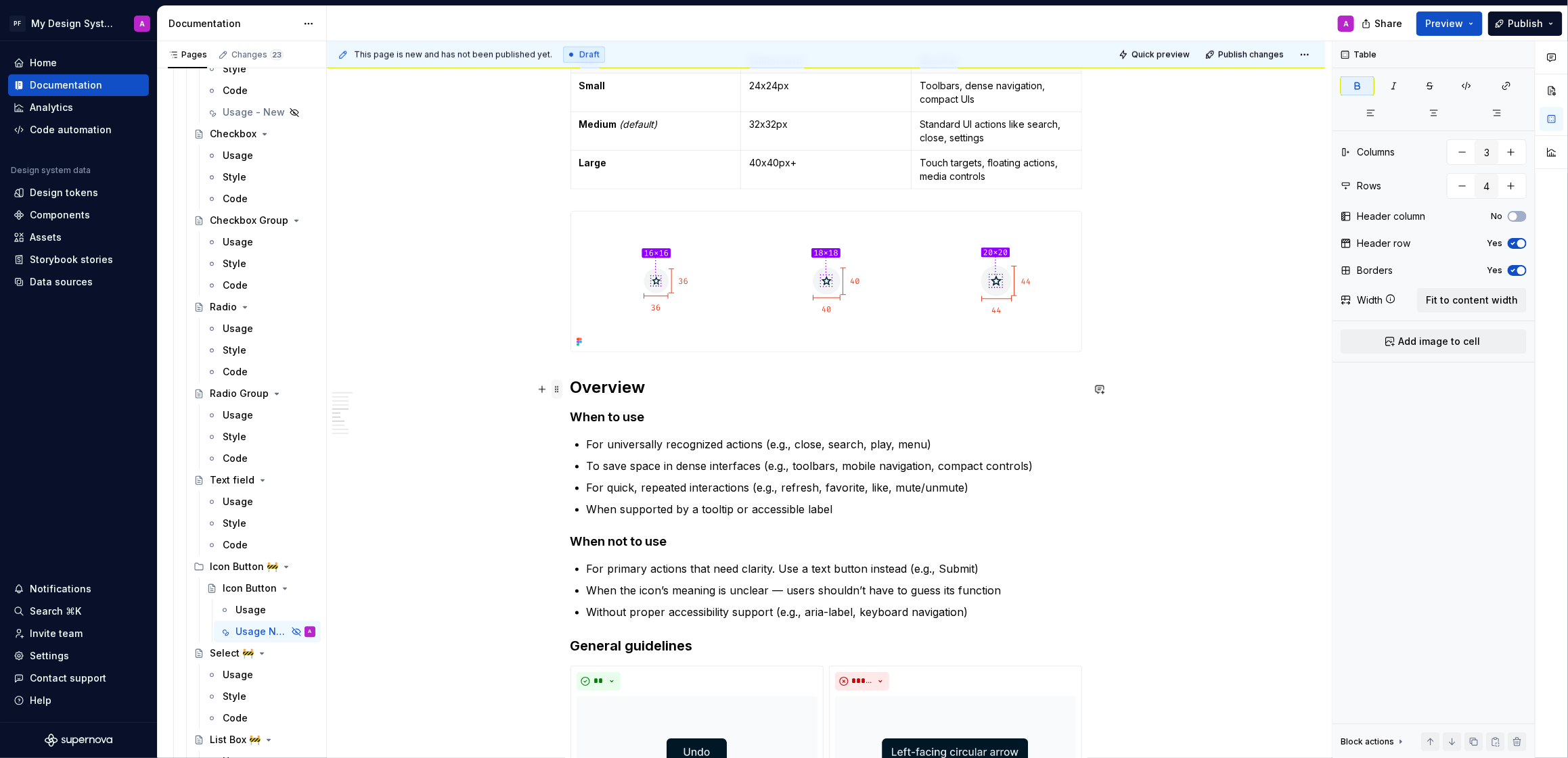
click at [559, 396] on span at bounding box center [557, 390] width 10 height 19
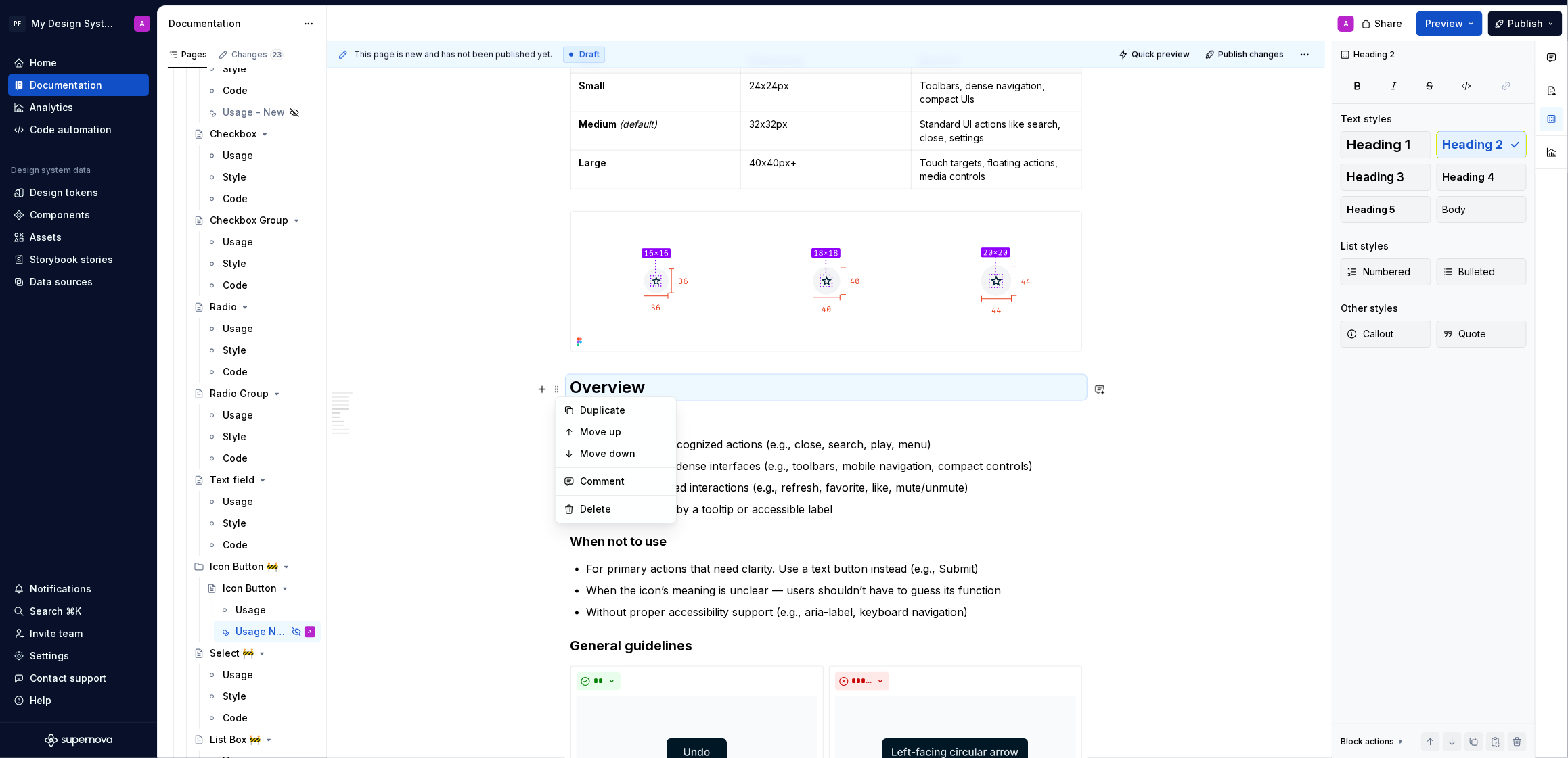
click at [1026, 616] on p "Without proper accessibility support (e.g., aria-label, keyboard navigation)" at bounding box center [835, 612] width 495 height 16
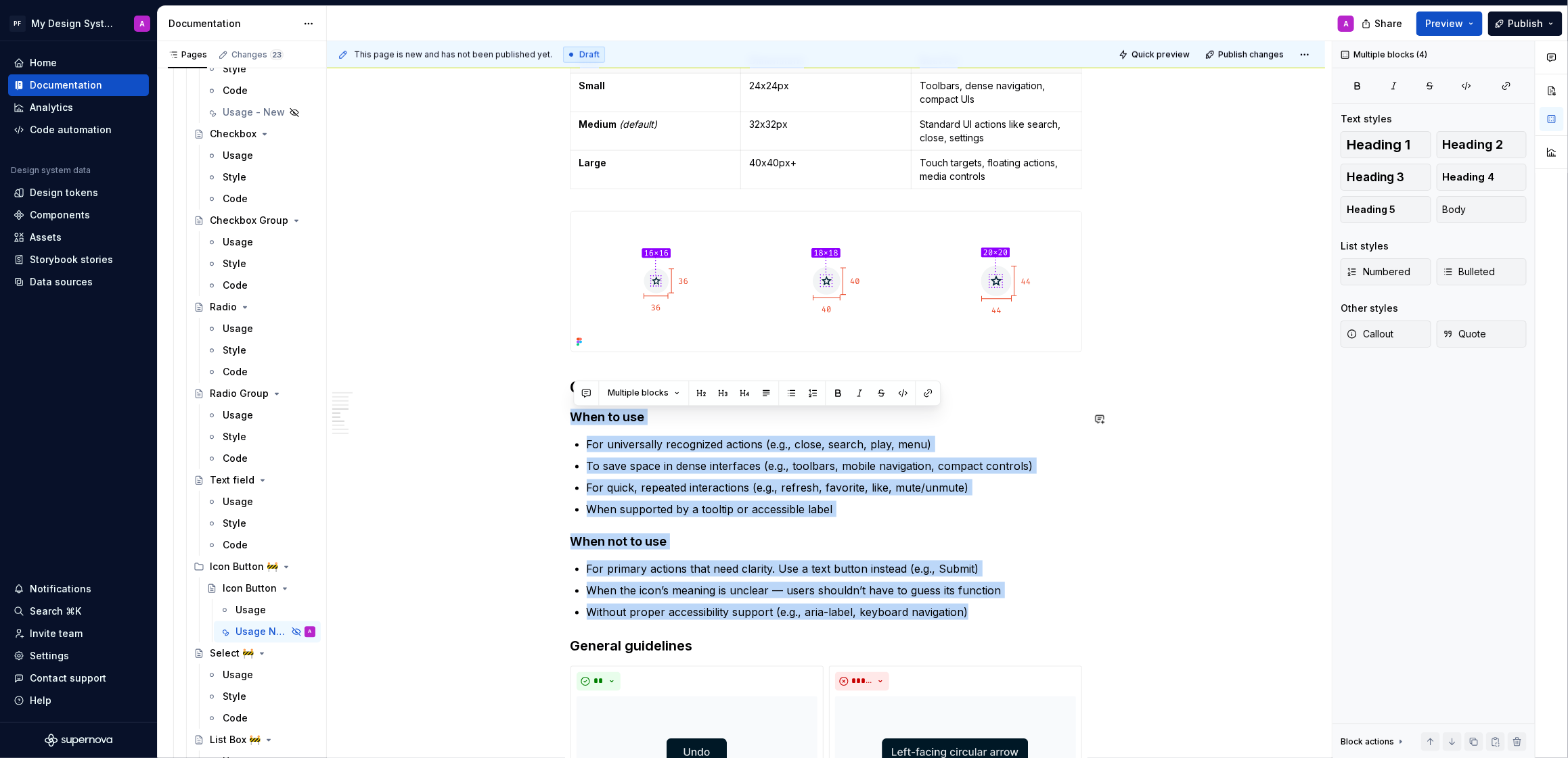
drag, startPoint x: 1026, startPoint y: 621, endPoint x: 635, endPoint y: 410, distance: 444.3
click at [635, 410] on div "Overview A compact button that uses only an icon to represent an action. Ideal …" at bounding box center [826, 683] width 512 height 2706
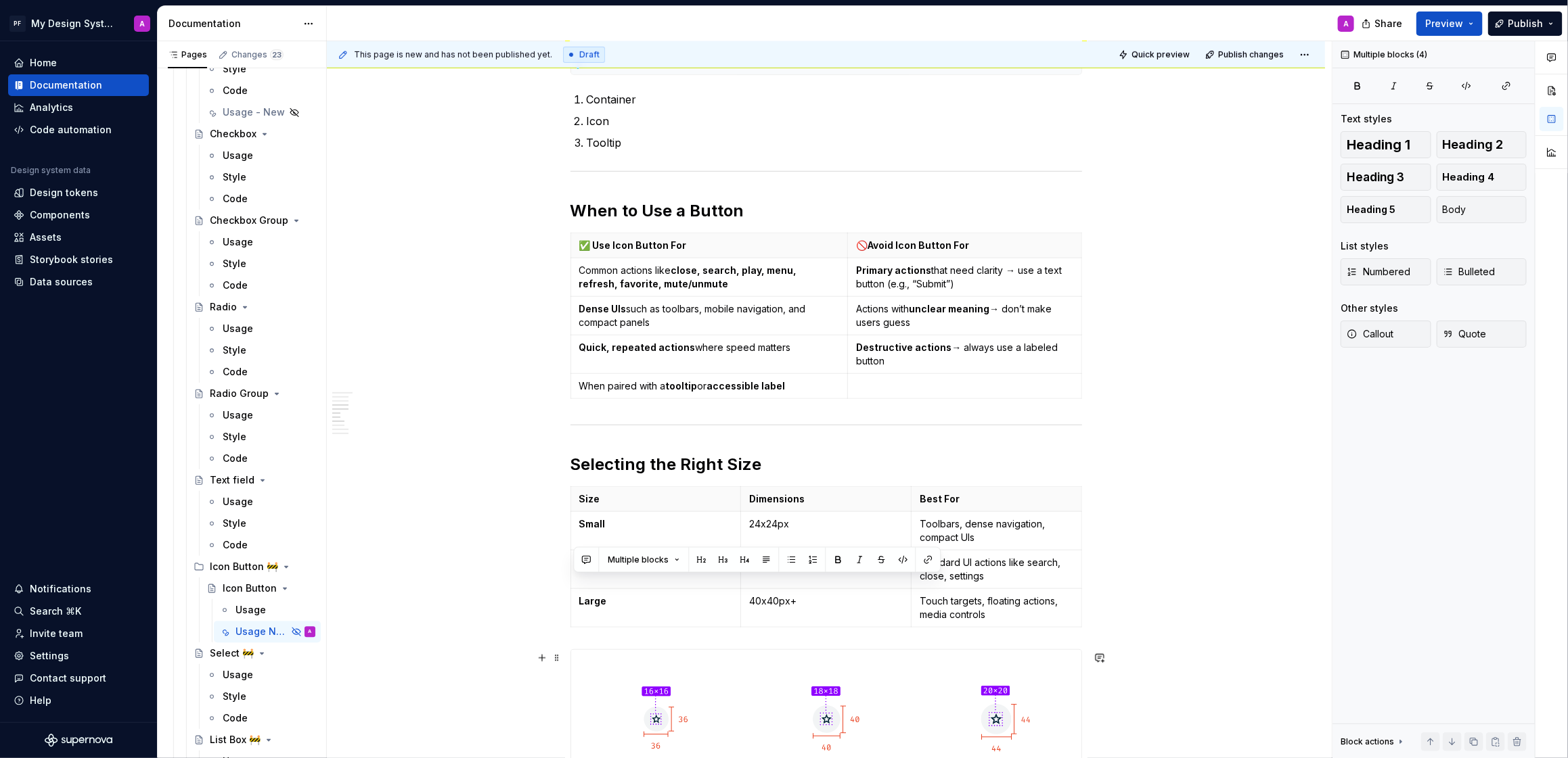
scroll to position [367, 0]
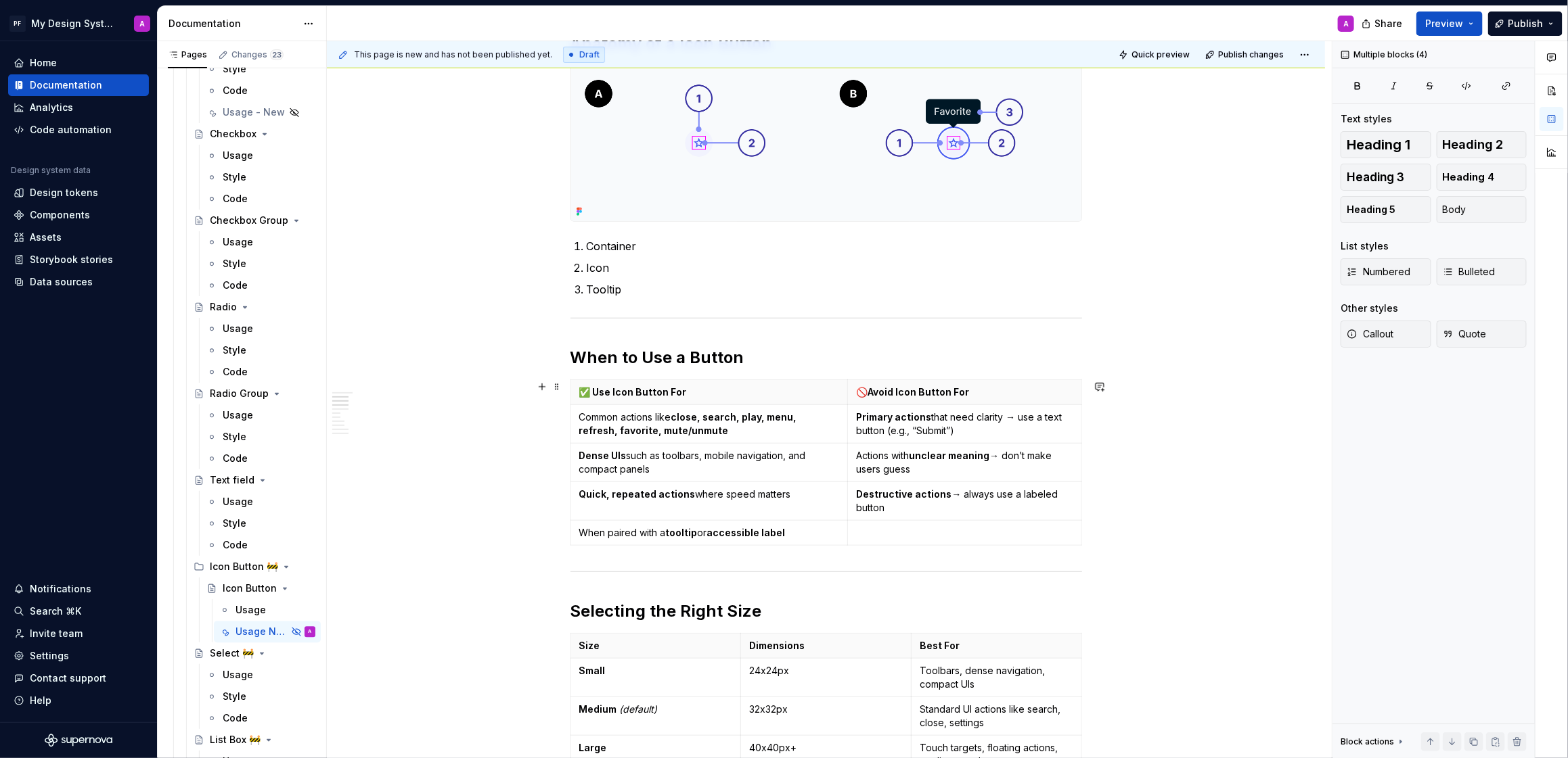
type textarea "*"
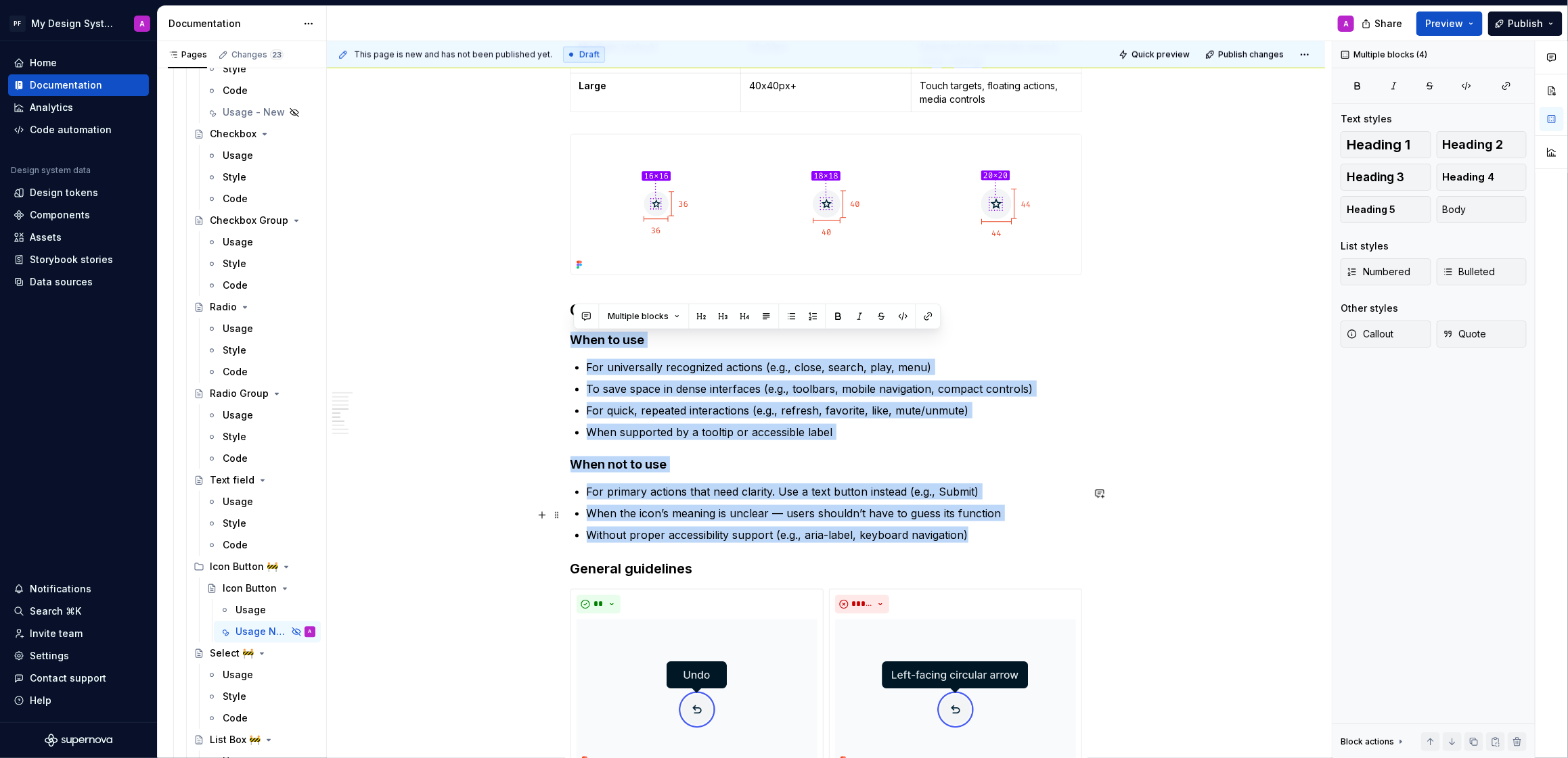
scroll to position [1099, 0]
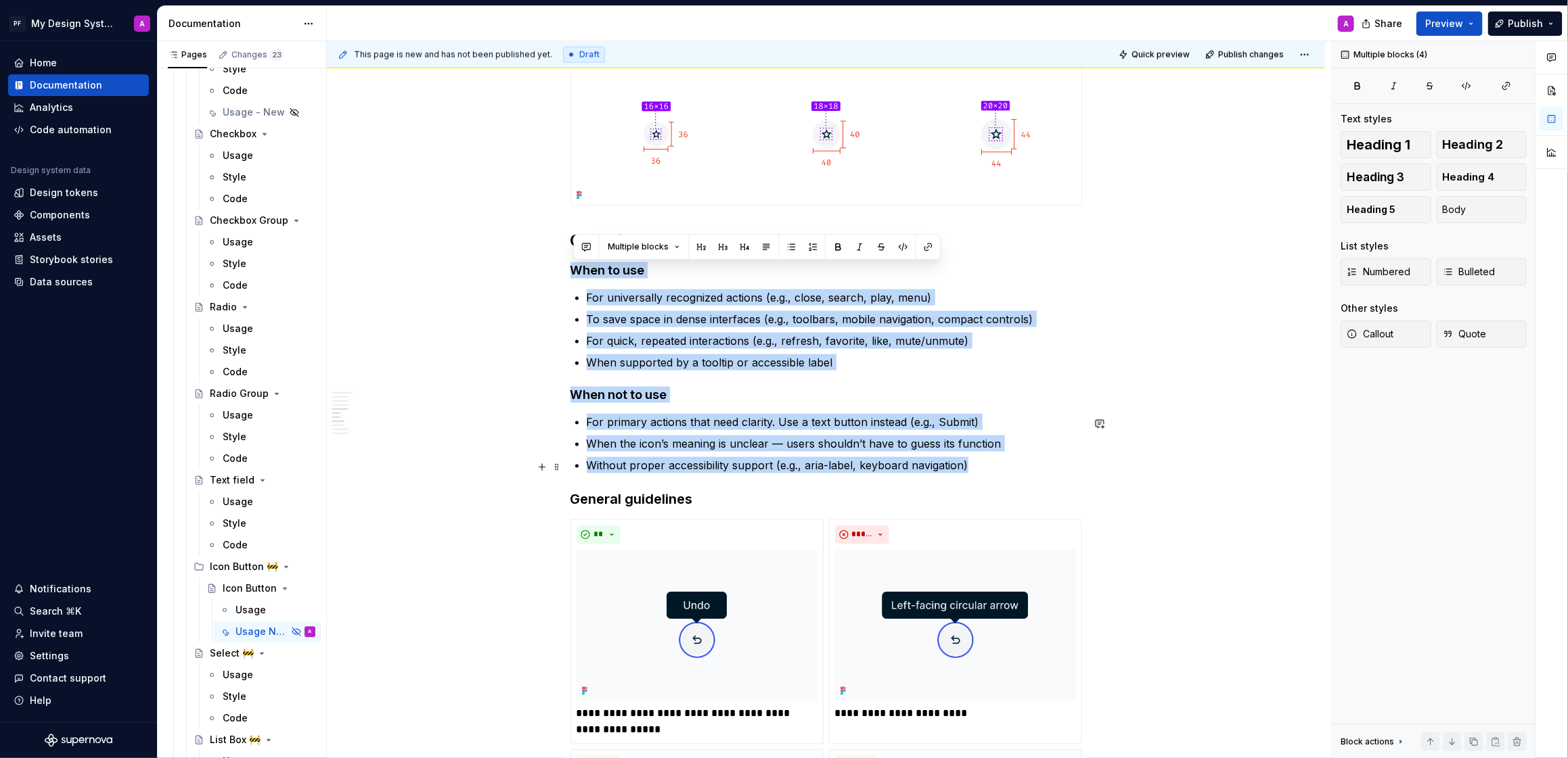
click at [1065, 455] on ul "For primary actions that need clarity. Use a text button instead (e.g., Submit)…" at bounding box center [835, 444] width 495 height 60
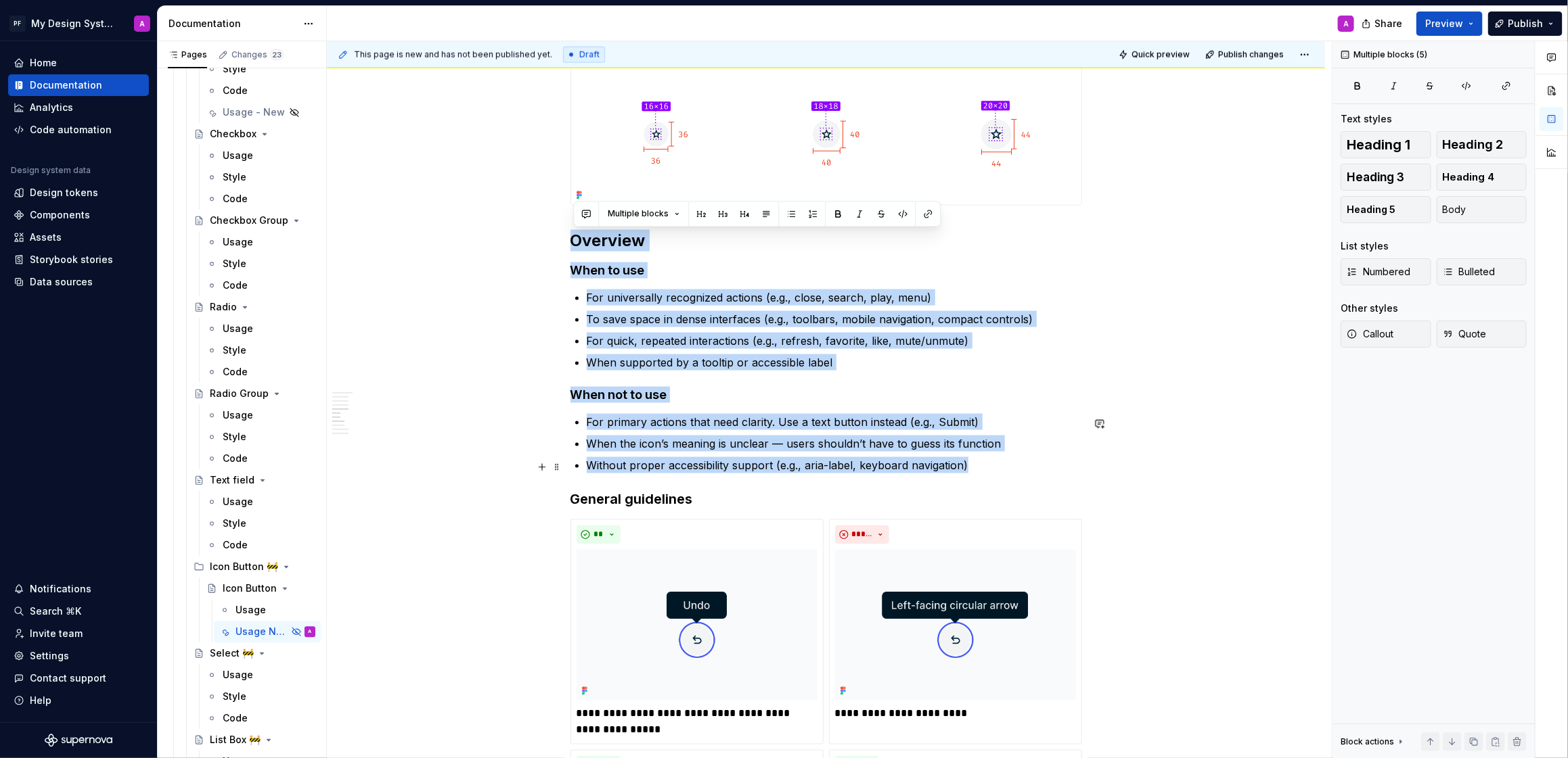
drag, startPoint x: 575, startPoint y: 240, endPoint x: 1048, endPoint y: 474, distance: 527.7
click at [1048, 474] on div "Overview A compact button that uses only an icon to represent an action. Ideal …" at bounding box center [826, 537] width 512 height 2706
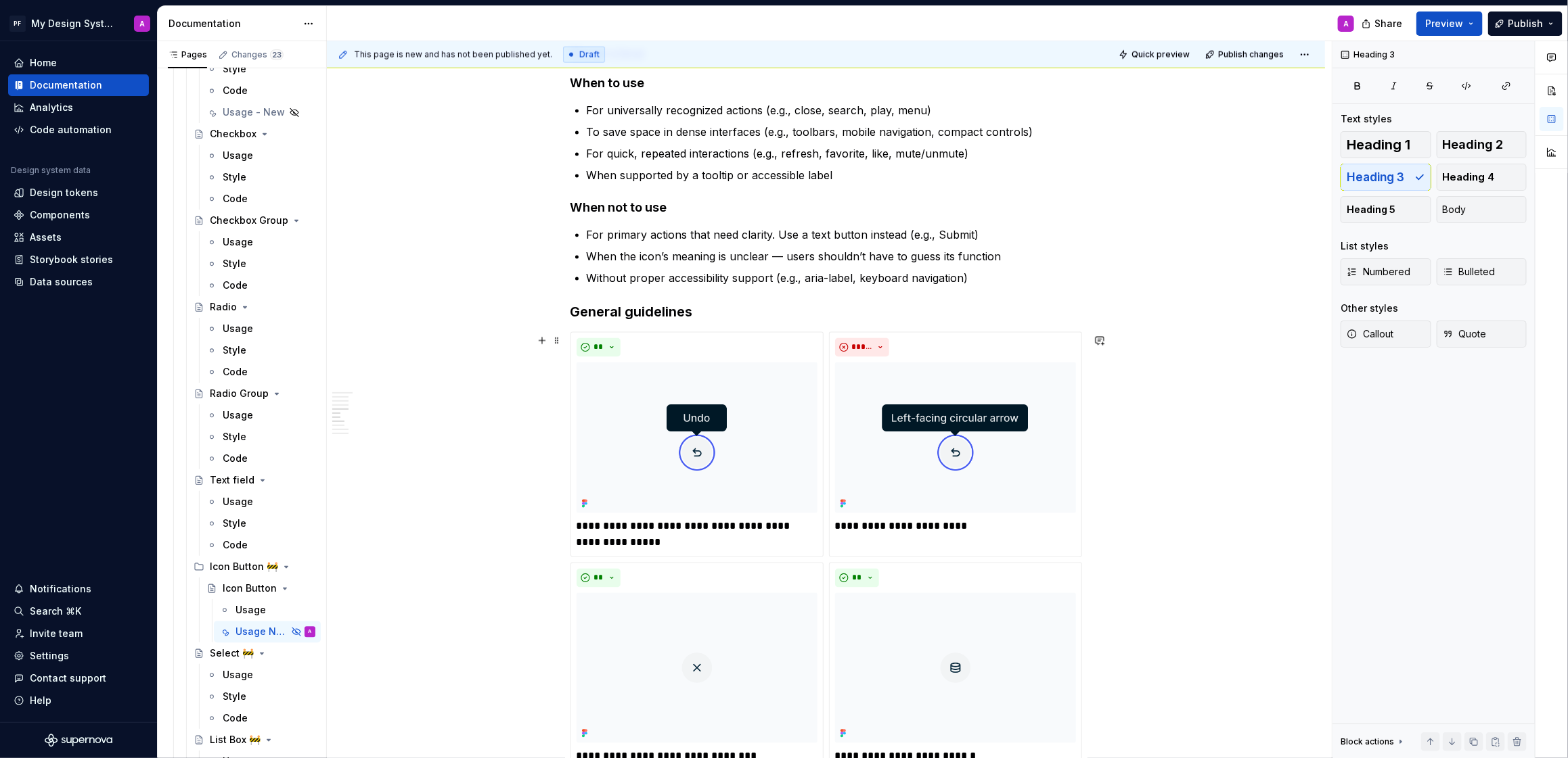
scroll to position [1167, 0]
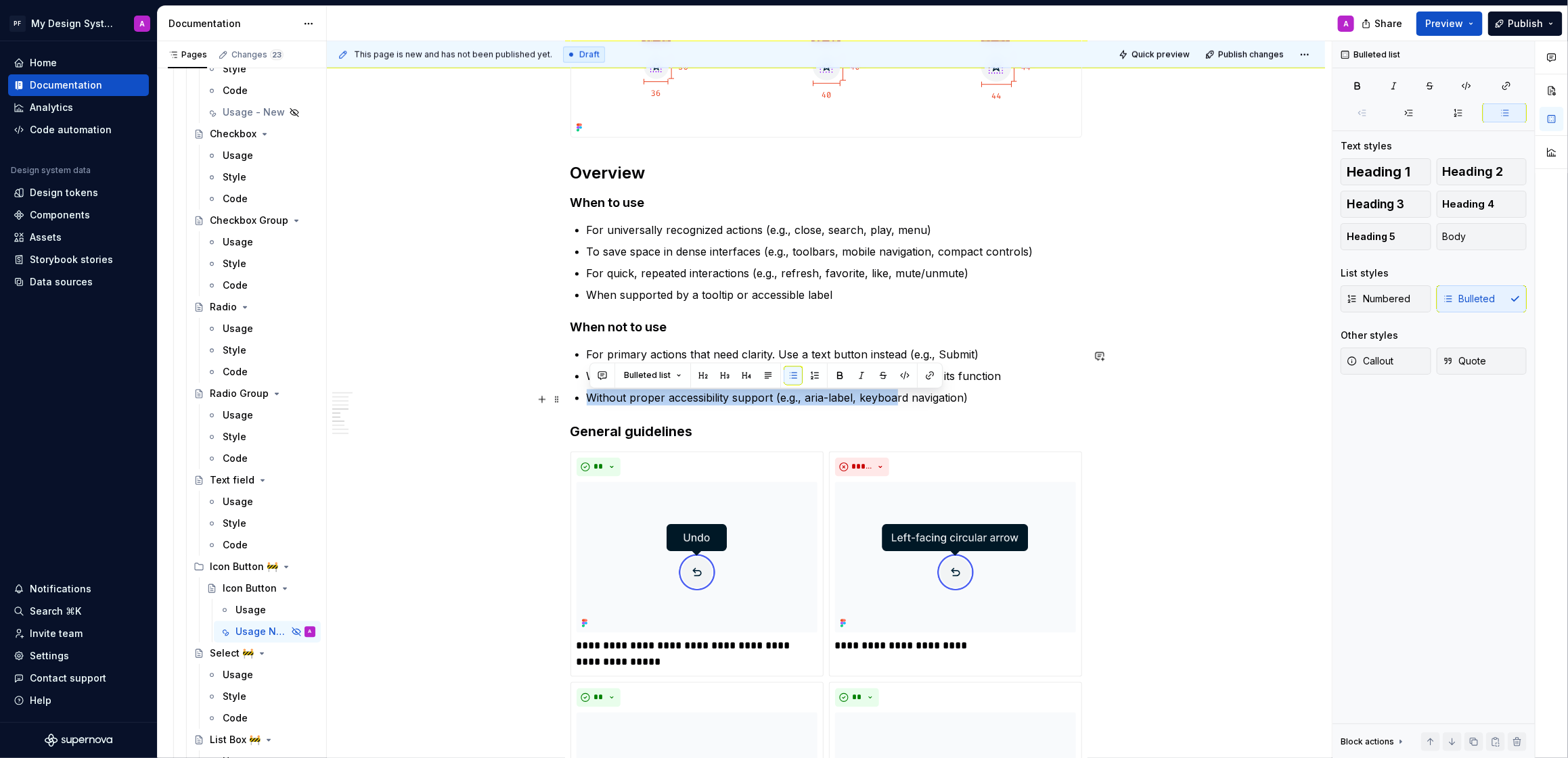
drag, startPoint x: 591, startPoint y: 400, endPoint x: 901, endPoint y: 393, distance: 310.1
click at [901, 393] on p "Without proper accessibility support (e.g., aria-label, keyboard navigation)" at bounding box center [835, 398] width 495 height 16
click at [963, 400] on p "Without proper accessibility support (e.g., aria-label, keyboard navigation)" at bounding box center [835, 398] width 495 height 16
drag, startPoint x: 975, startPoint y: 400, endPoint x: 777, endPoint y: 400, distance: 198.0
click at [777, 400] on p "Without proper accessibility support (e.g., aria-label, keyboard navigation)" at bounding box center [835, 398] width 495 height 16
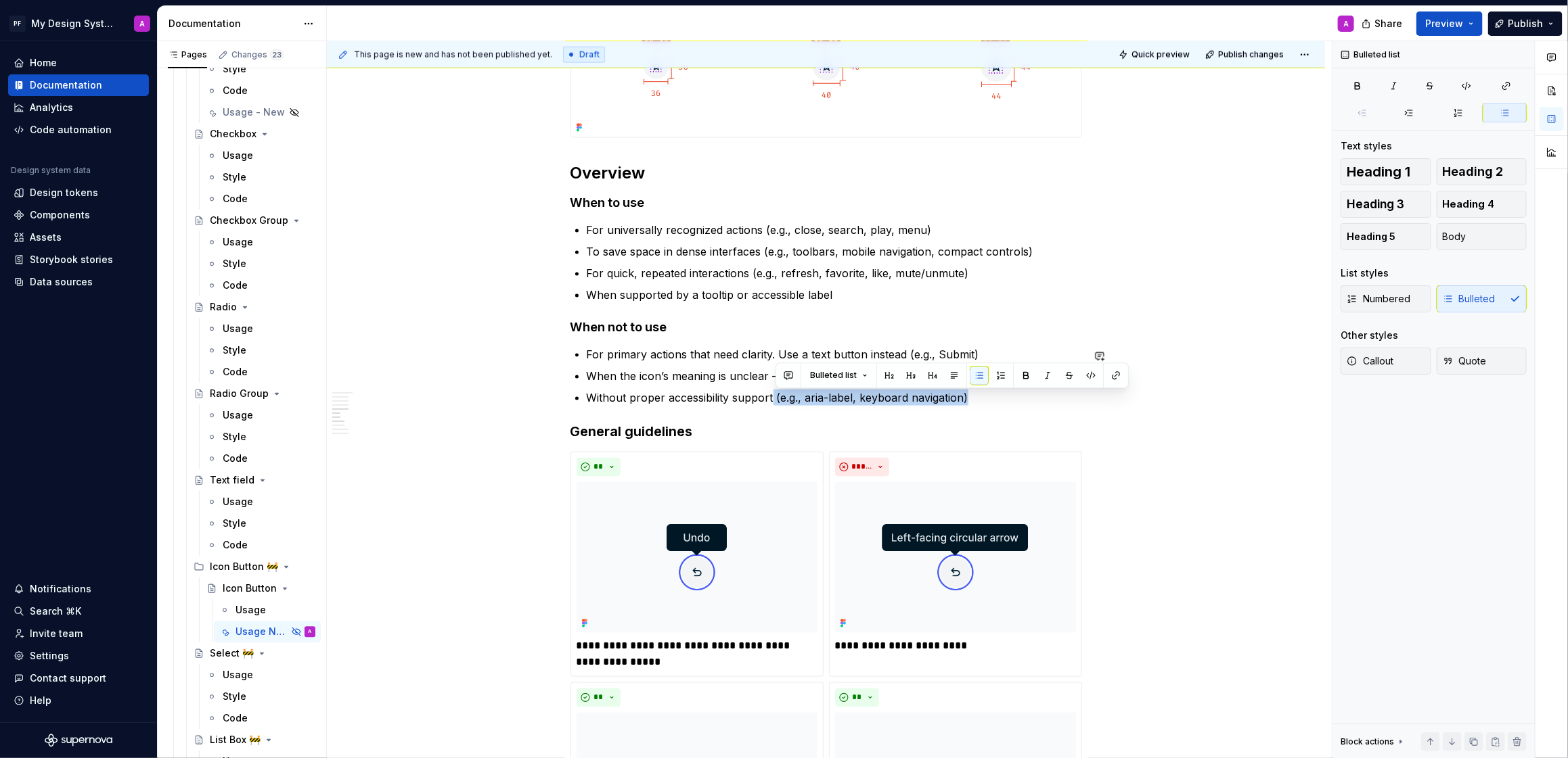
click at [1108, 419] on div "Overview A compact button that uses only an icon to represent an action. Ideal …" at bounding box center [825, 575] width 998 height 2983
drag, startPoint x: 979, startPoint y: 401, endPoint x: 741, endPoint y: 405, distance: 238.0
click at [741, 405] on p "Without proper accessibility support (e.g., aria-label, keyboard navigation)" at bounding box center [835, 398] width 495 height 16
click at [1215, 441] on div "Overview A compact button that uses only an icon to represent an action. Ideal …" at bounding box center [825, 575] width 998 height 2983
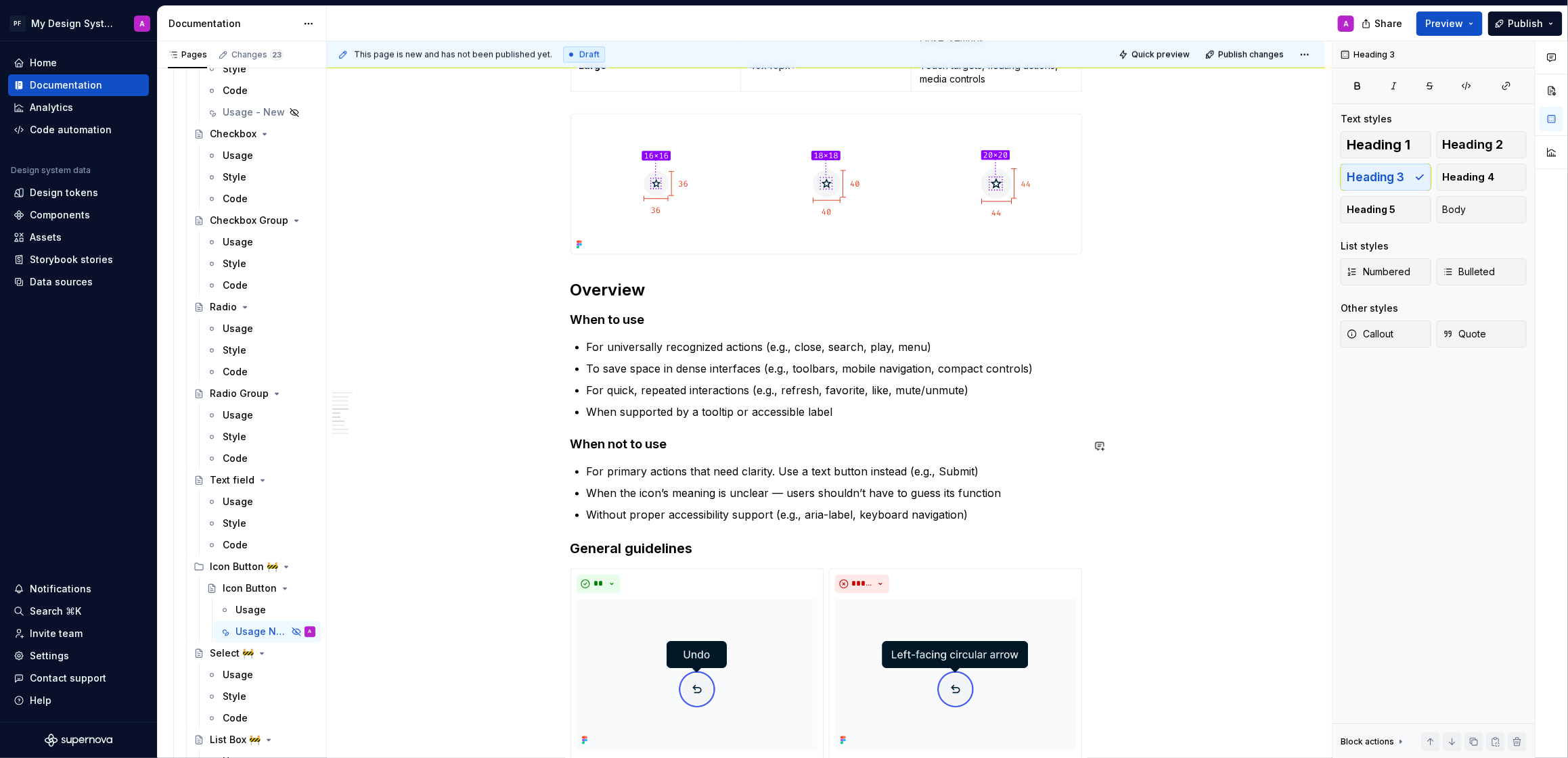
scroll to position [1120, 0]
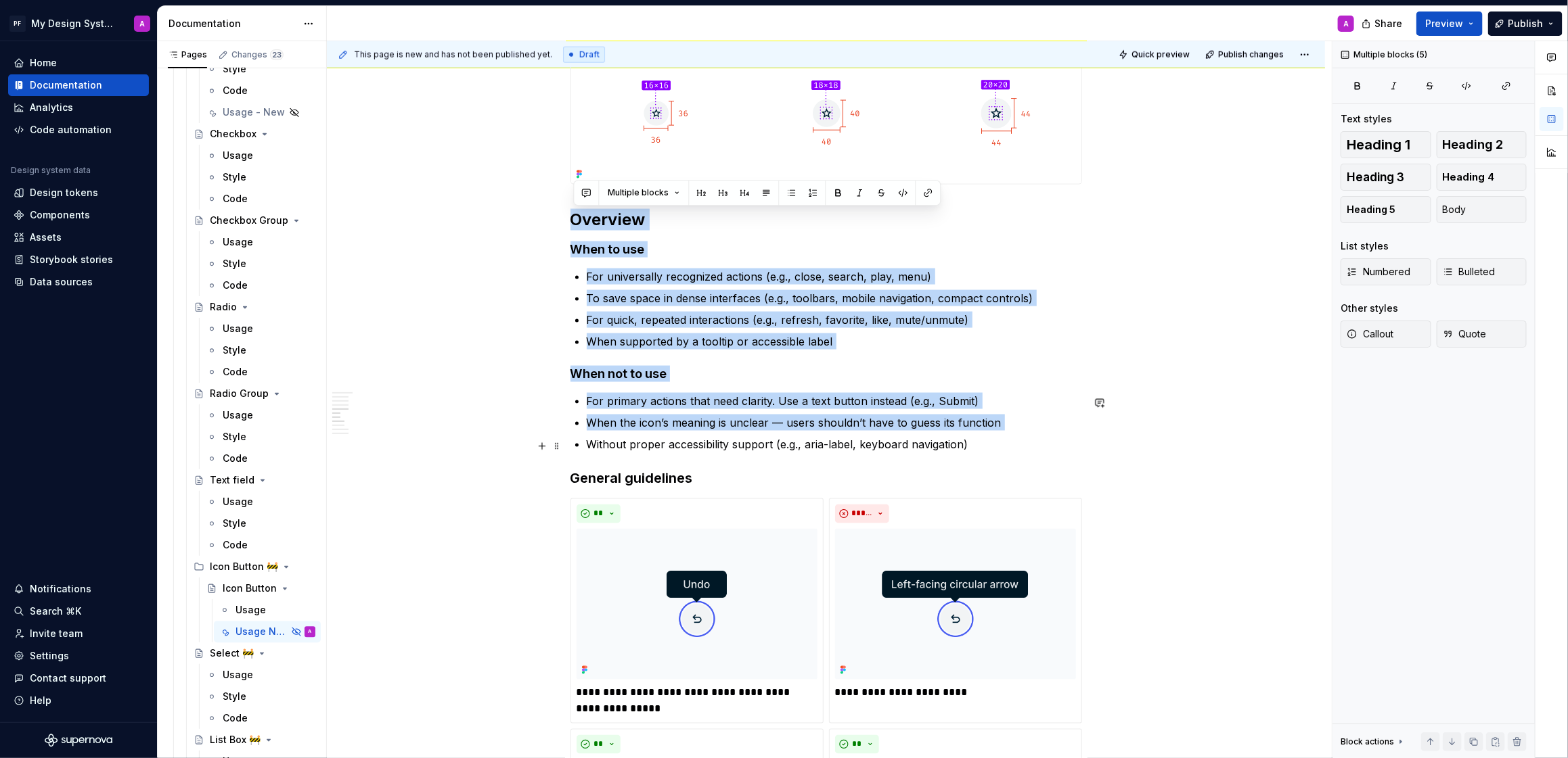
drag, startPoint x: 575, startPoint y: 222, endPoint x: 1088, endPoint y: 445, distance: 559.4
click at [1088, 445] on div "Overview A compact button that uses only an icon to represent an action. Ideal …" at bounding box center [825, 622] width 998 height 2983
drag, startPoint x: 1014, startPoint y: 449, endPoint x: 567, endPoint y: 216, distance: 504.1
click at [567, 216] on div "Overview A compact button that uses only an icon to represent an action. Ideal …" at bounding box center [825, 622] width 998 height 2983
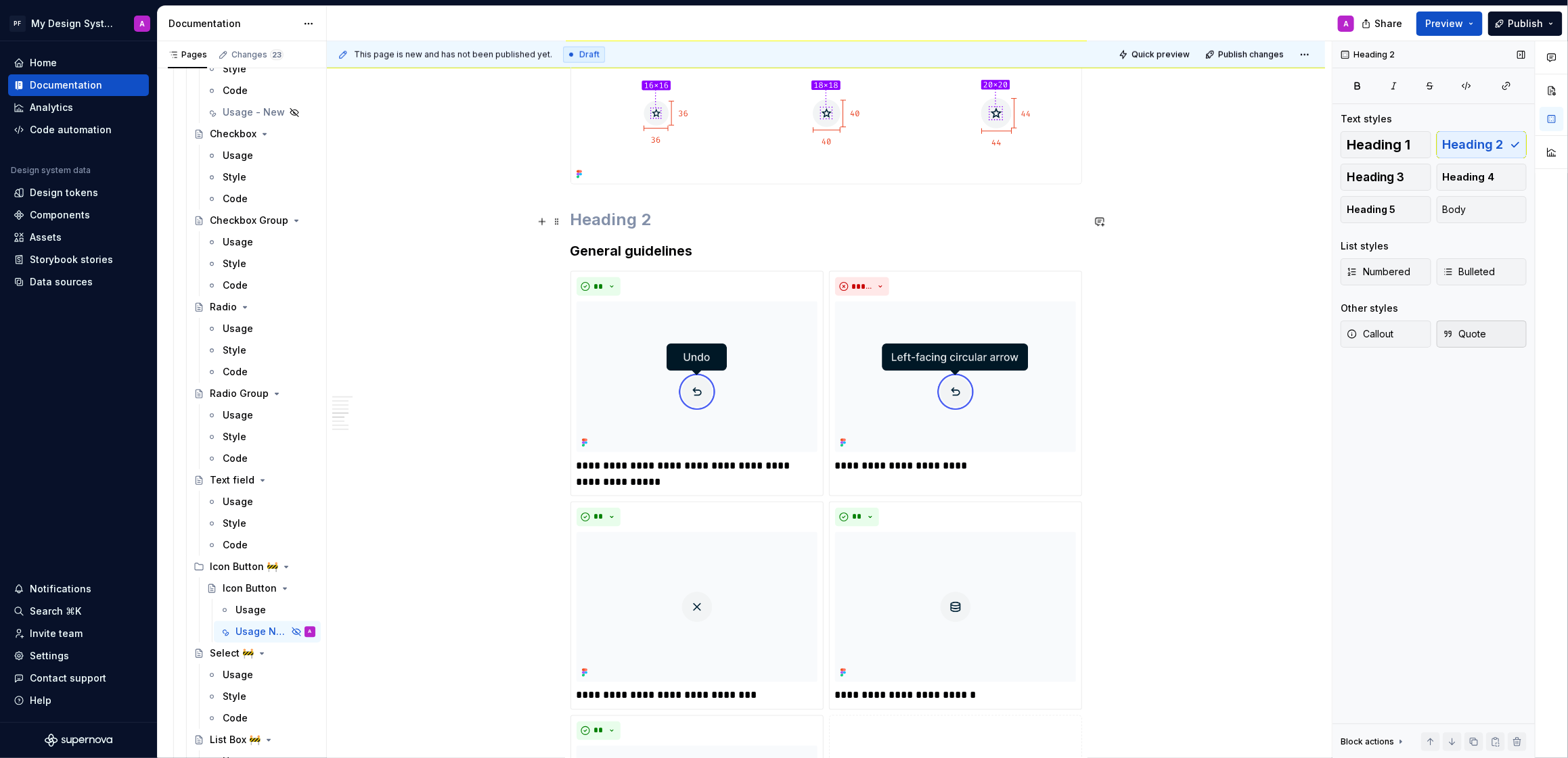
drag, startPoint x: 590, startPoint y: 228, endPoint x: 1452, endPoint y: 320, distance: 866.9
click at [595, 230] on h2 at bounding box center [826, 220] width 512 height 22
click at [1241, 394] on div "**********" at bounding box center [825, 508] width 998 height 2755
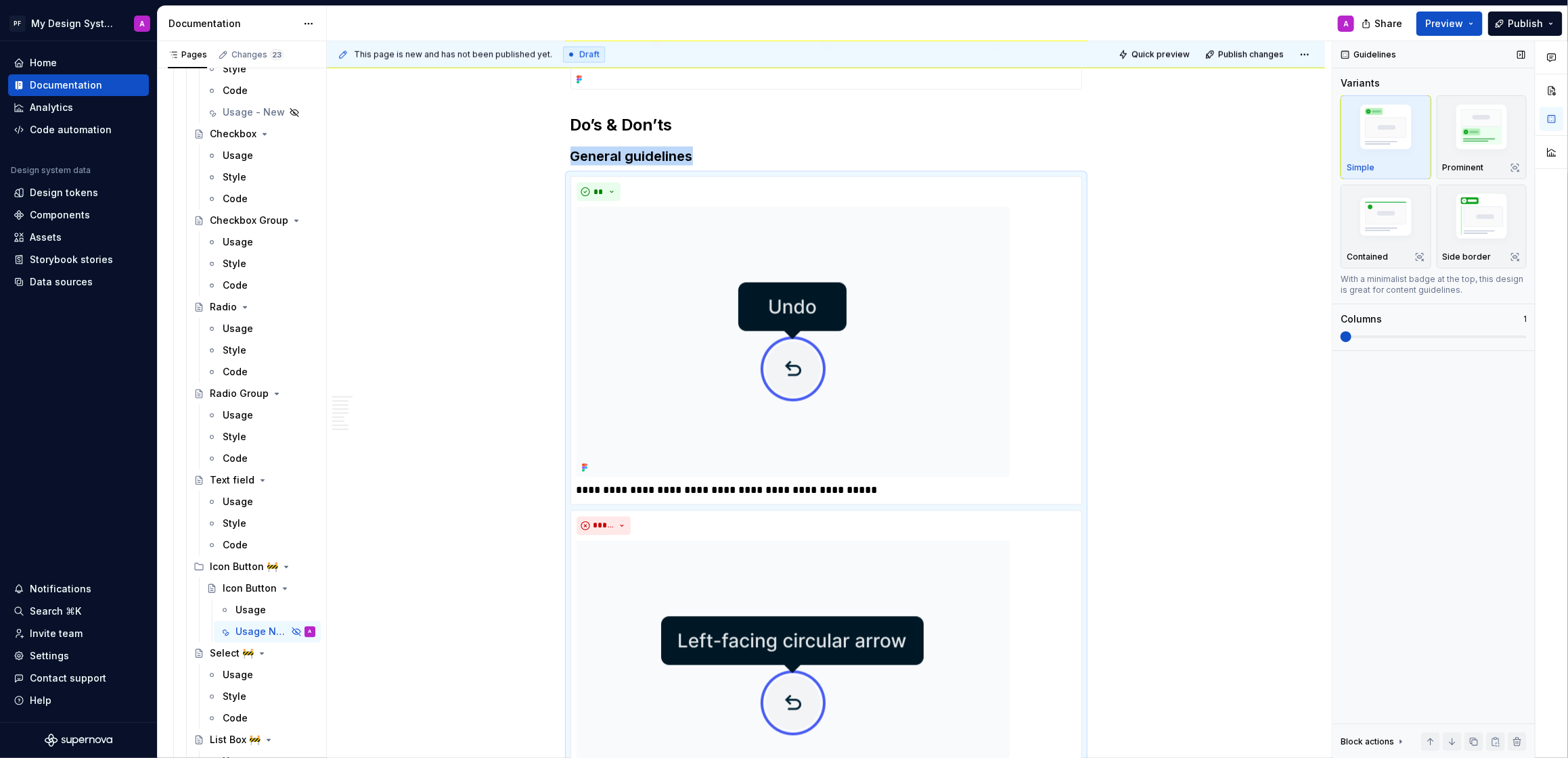
scroll to position [1353, 0]
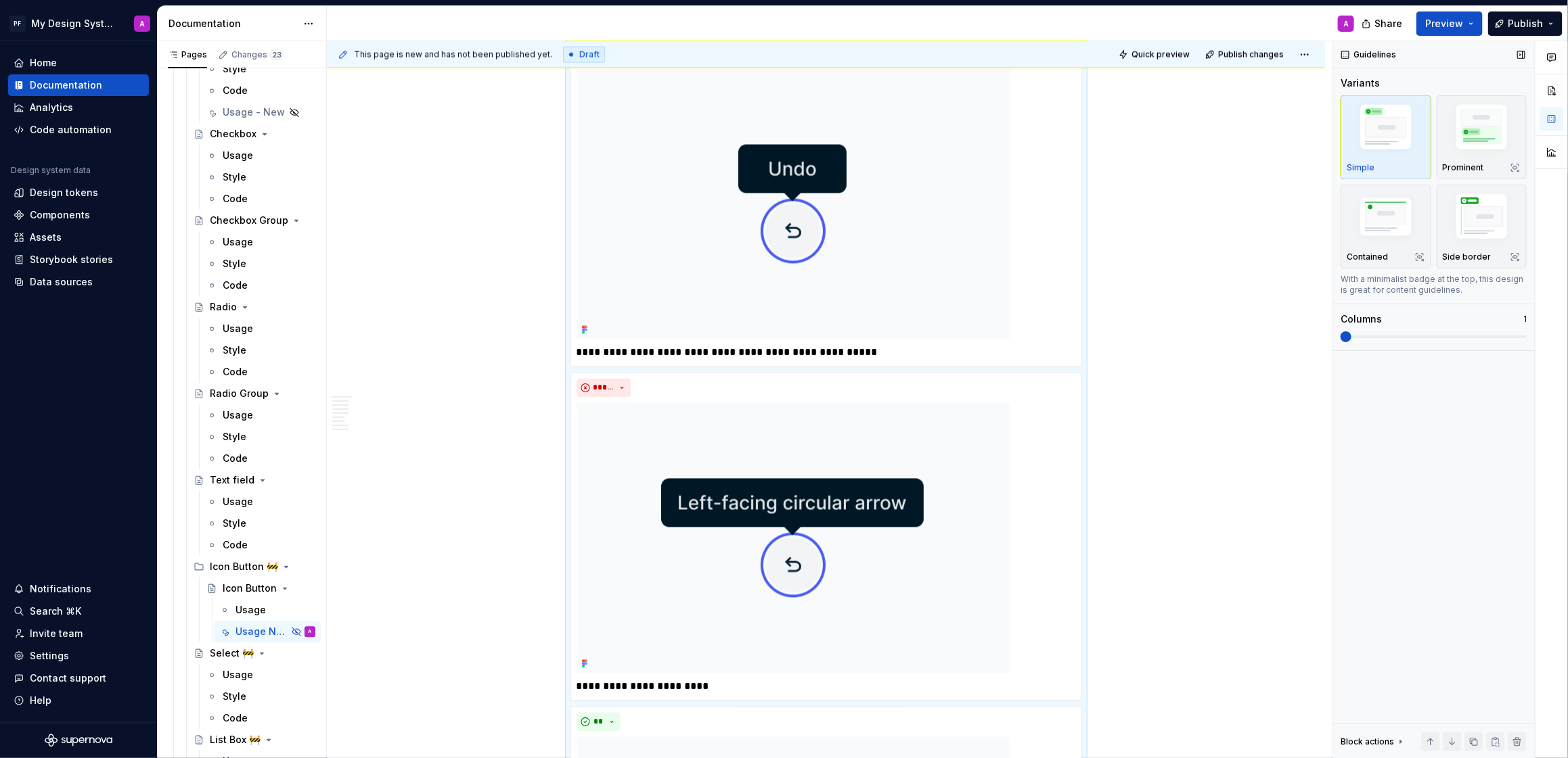
click at [1352, 342] on span at bounding box center [1346, 337] width 10 height 10
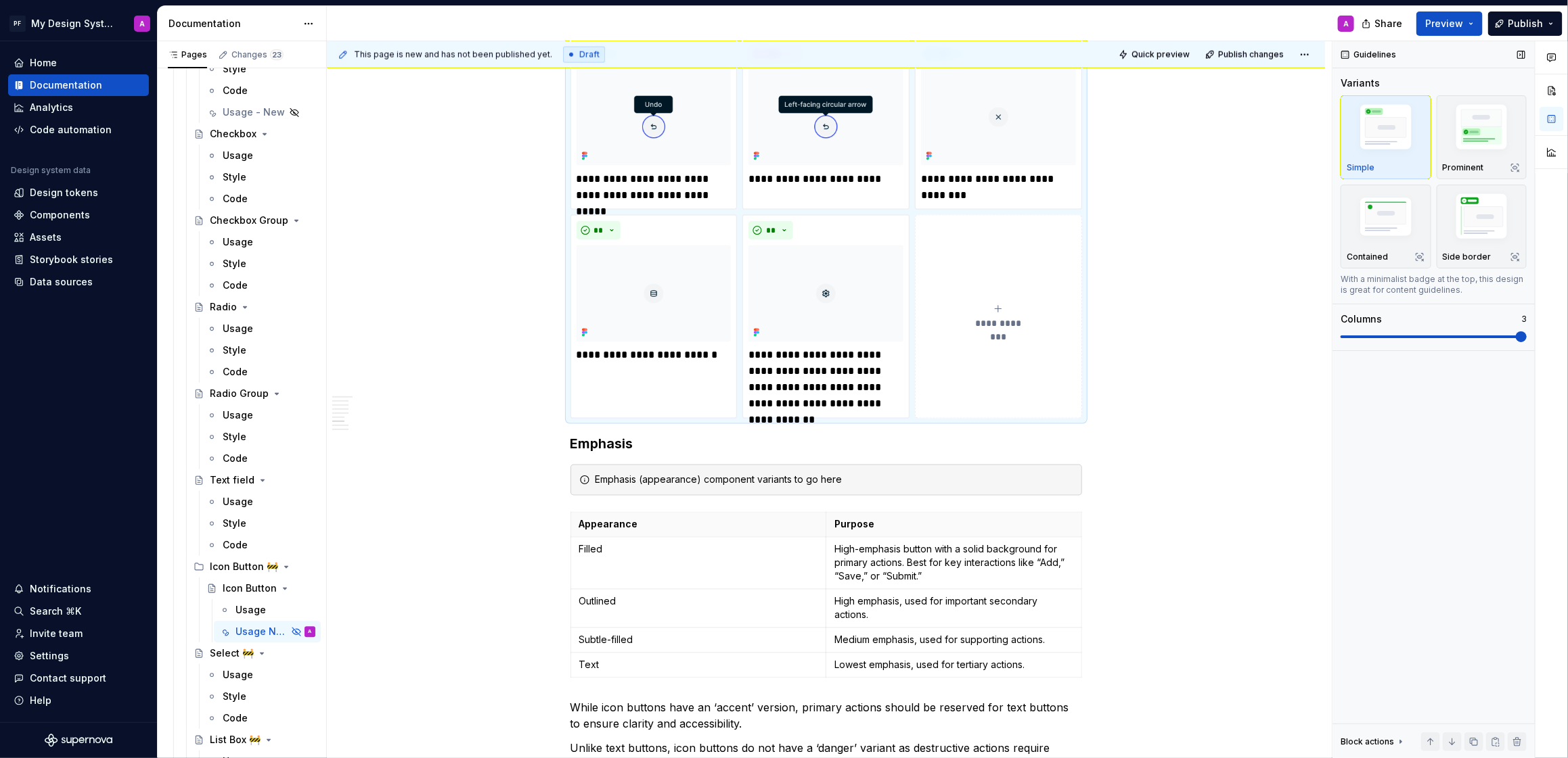
click at [1516, 337] on span at bounding box center [1521, 337] width 10 height 10
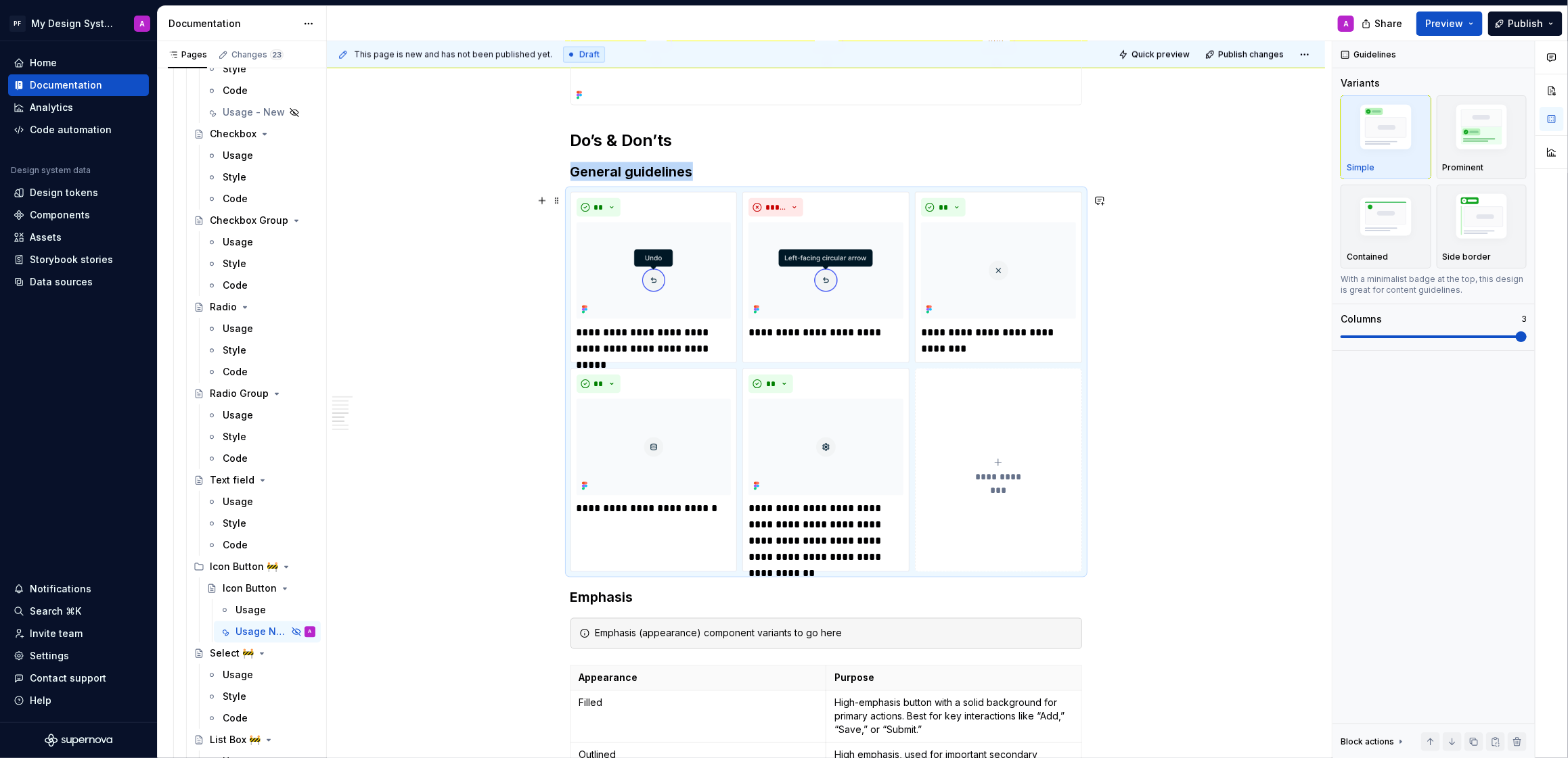
scroll to position [1155, 0]
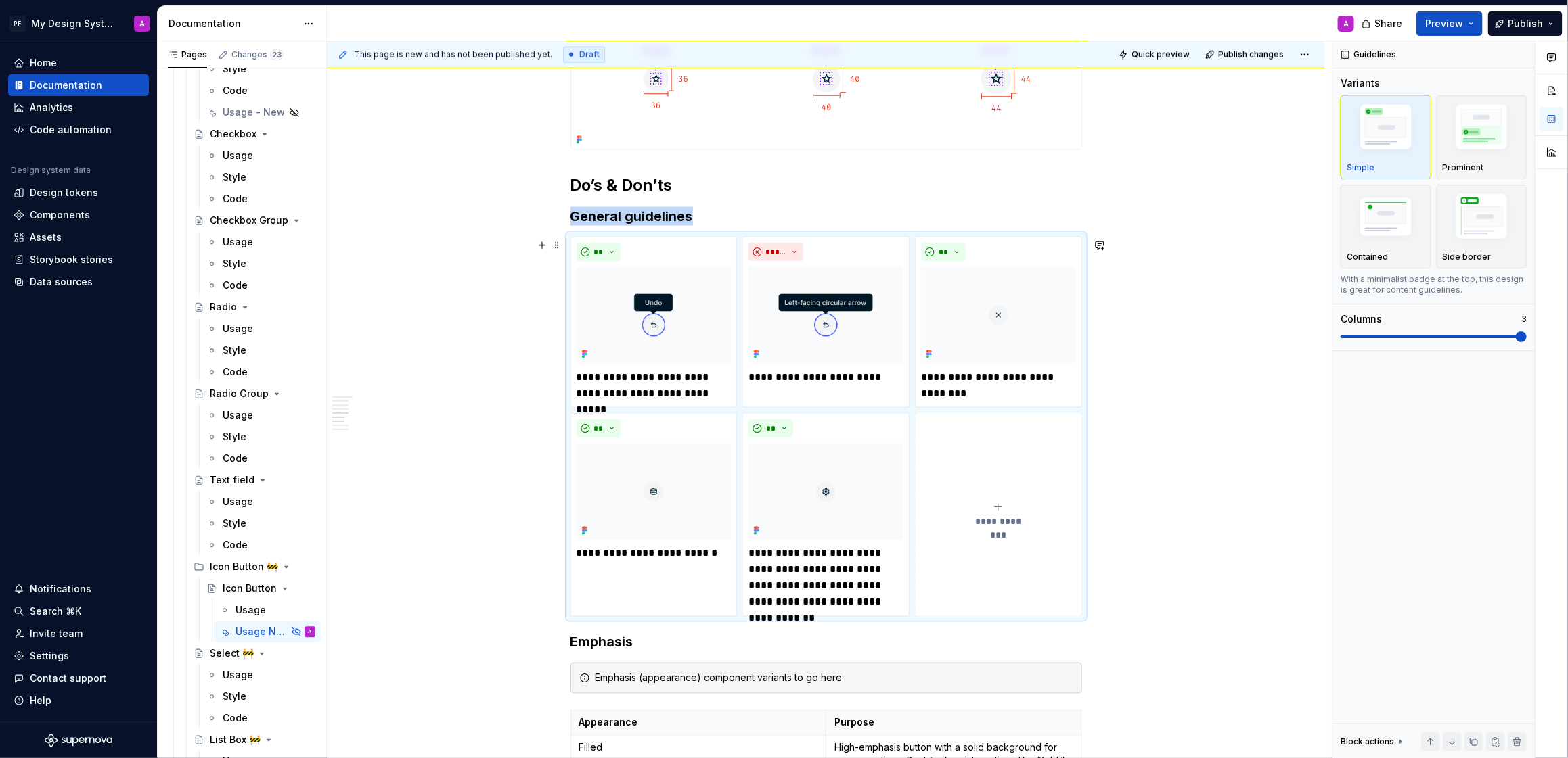
click at [1257, 241] on div "**********" at bounding box center [825, 320] width 998 height 2449
click at [1249, 242] on div "**********" at bounding box center [825, 320] width 998 height 2449
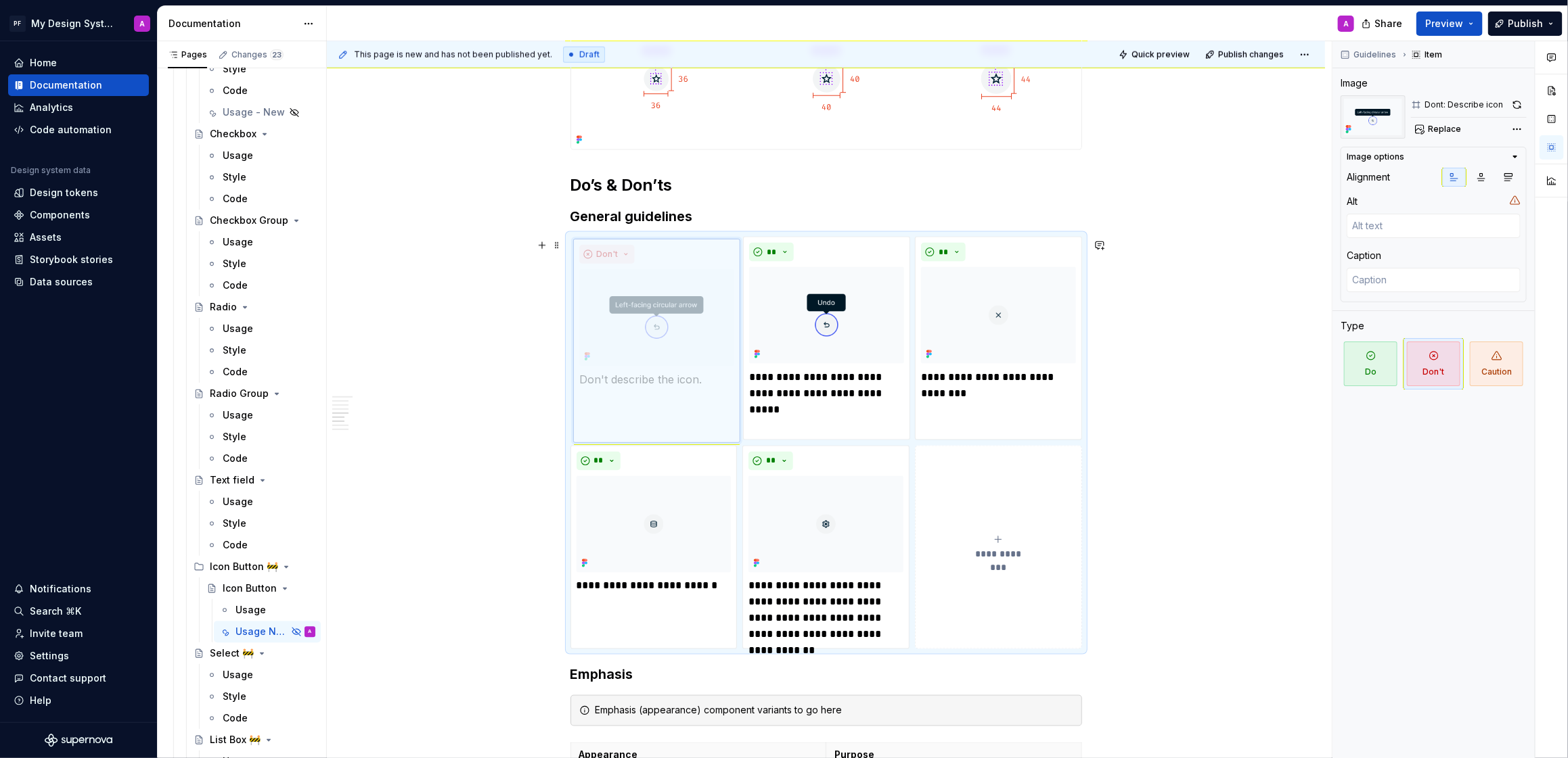
drag, startPoint x: 791, startPoint y: 260, endPoint x: 677, endPoint y: 261, distance: 114.0
click at [677, 261] on body "PF My Design System A Home Documentation Analytics Code automation Design syste…" at bounding box center [784, 379] width 1568 height 758
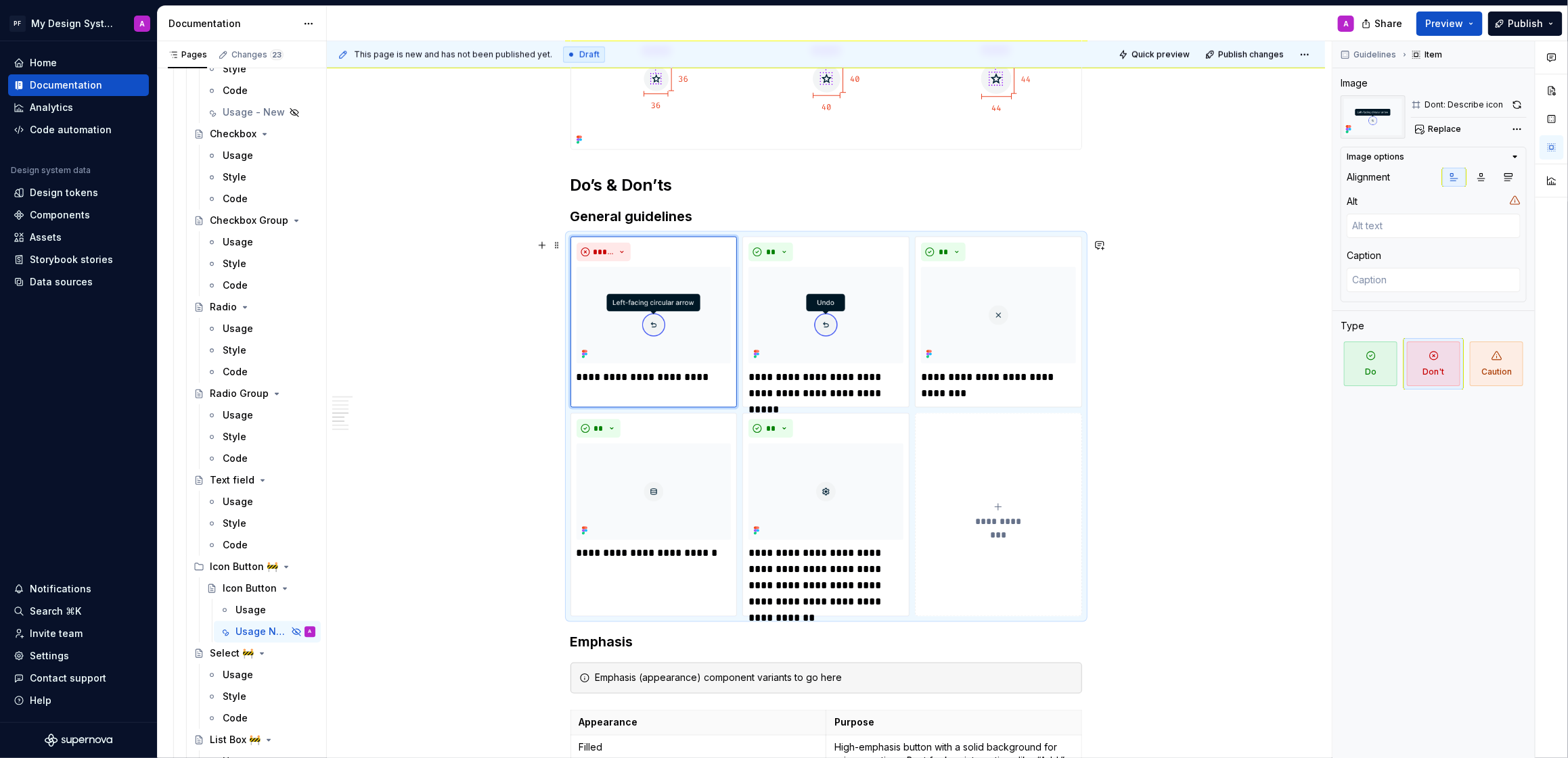
click at [1198, 263] on div "**********" at bounding box center [825, 320] width 998 height 2449
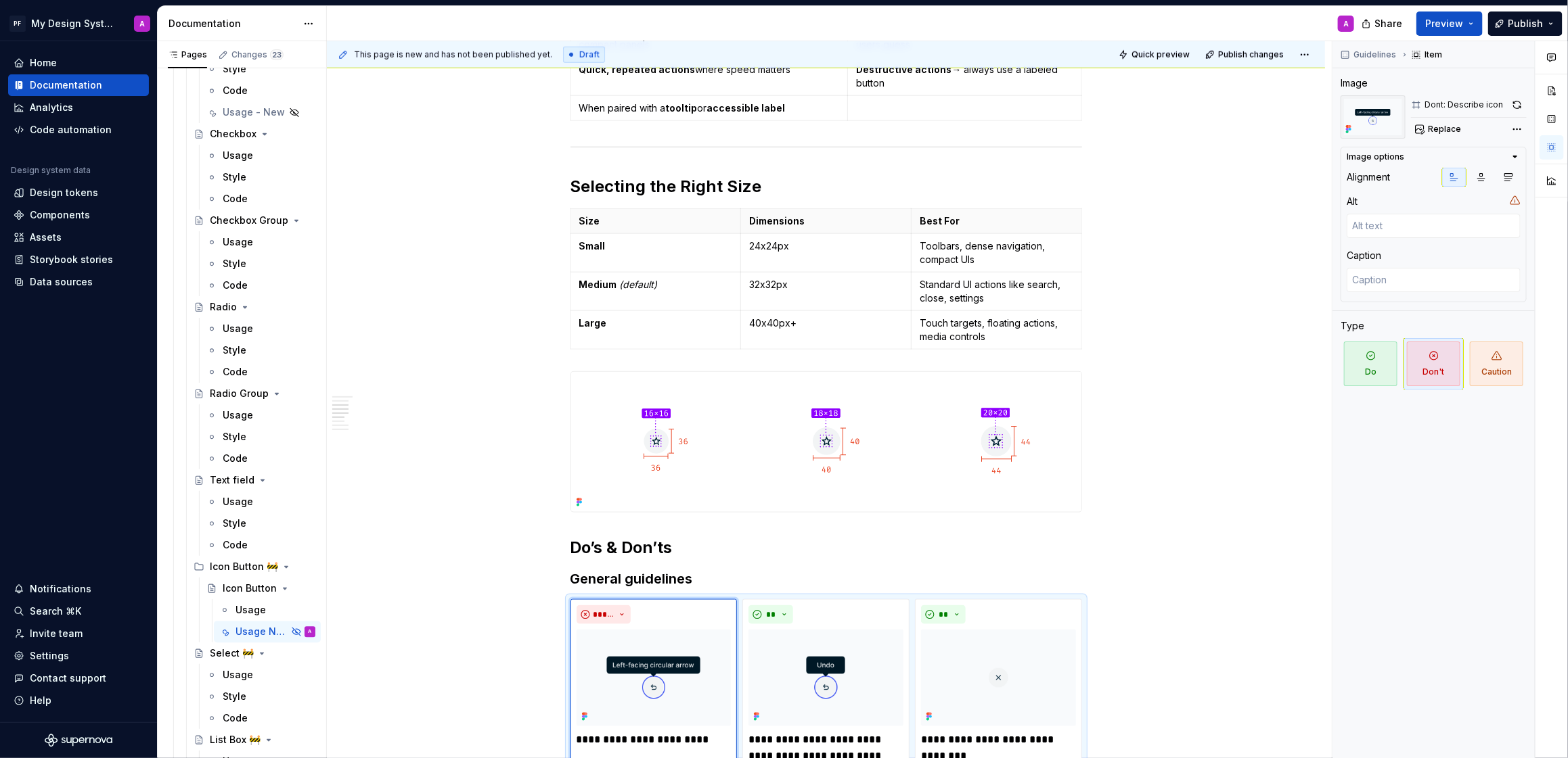
scroll to position [1064, 0]
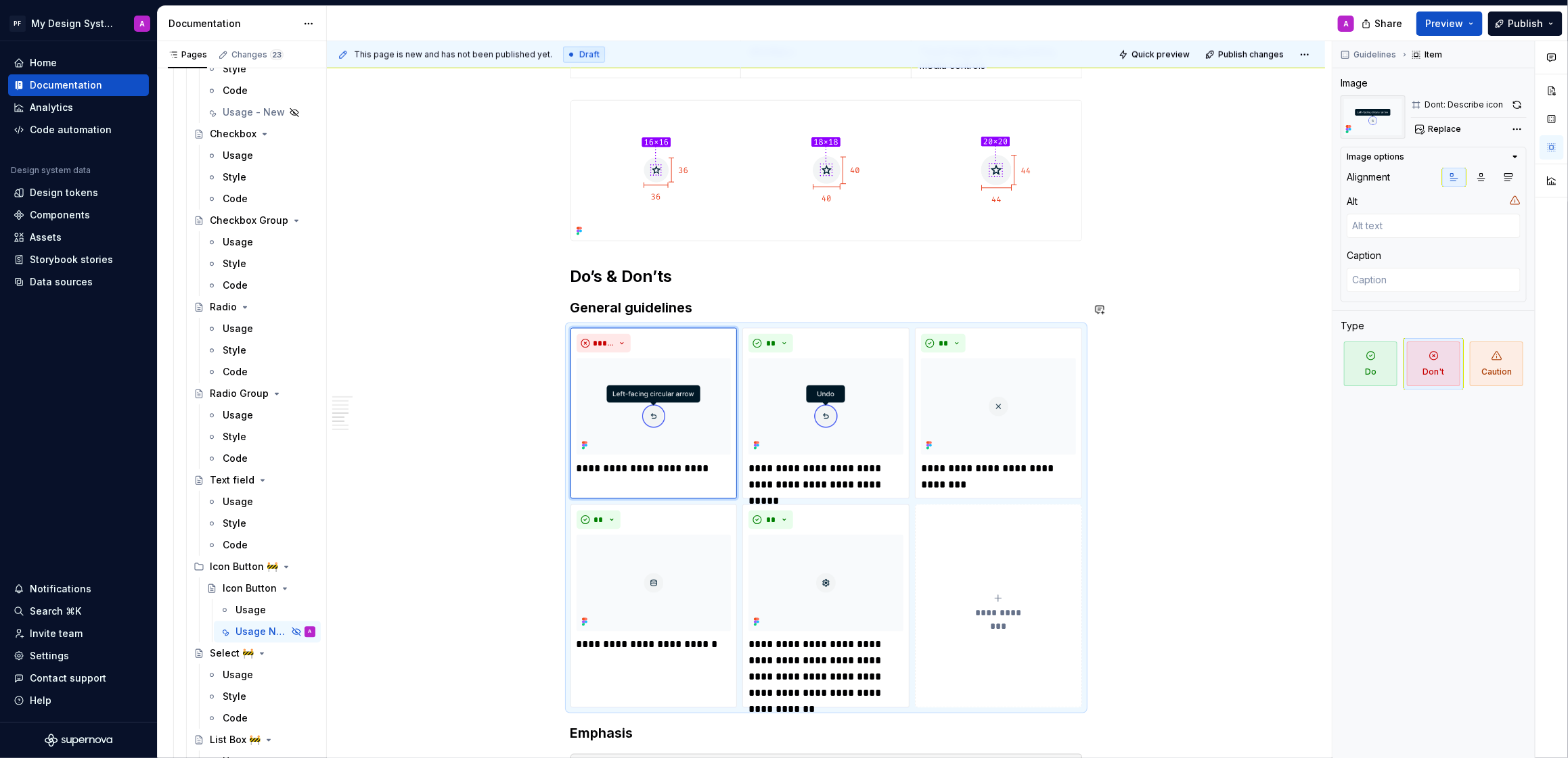
click at [1217, 323] on div "**********" at bounding box center [825, 412] width 998 height 2449
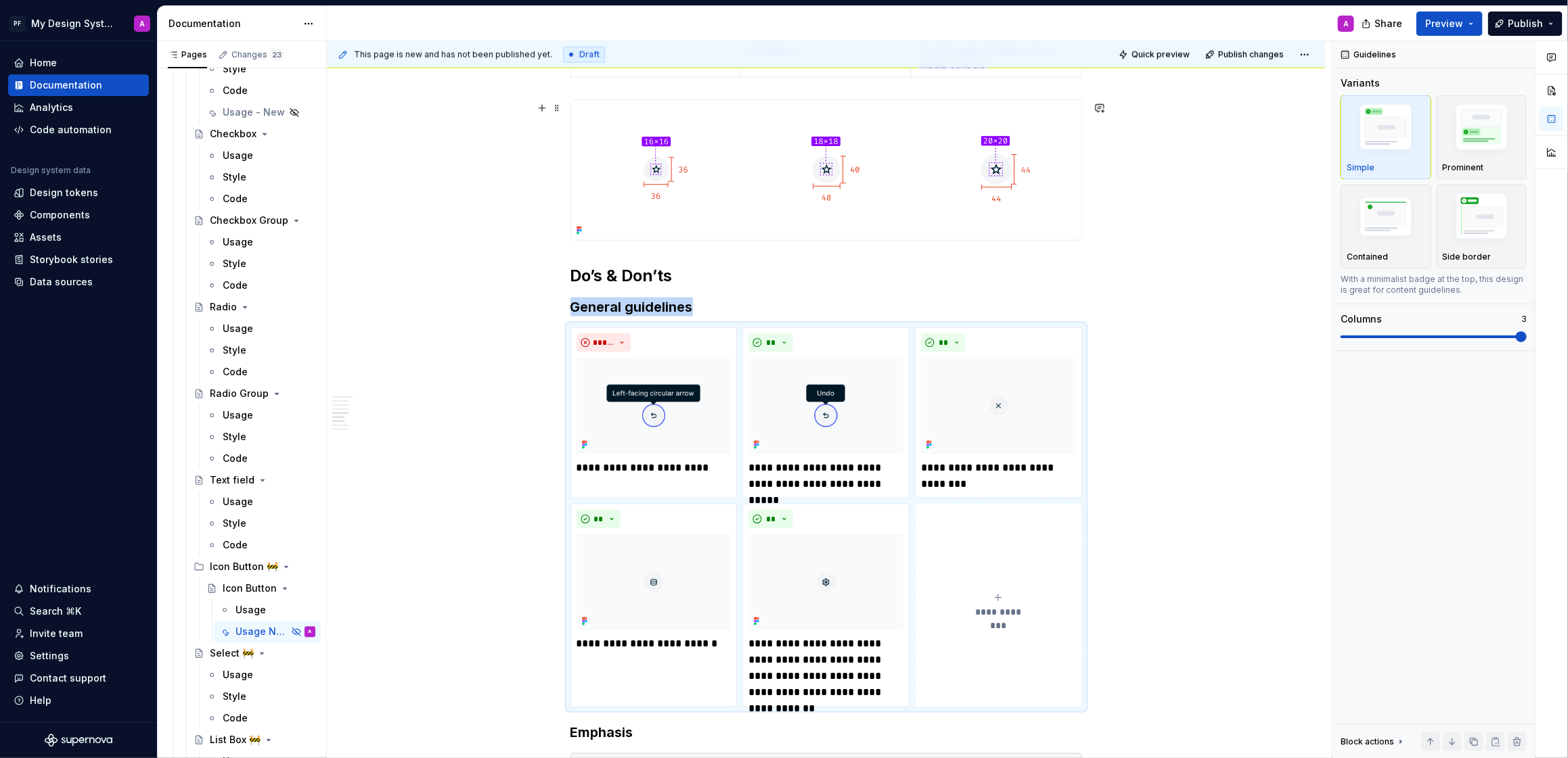
scroll to position [1090, 0]
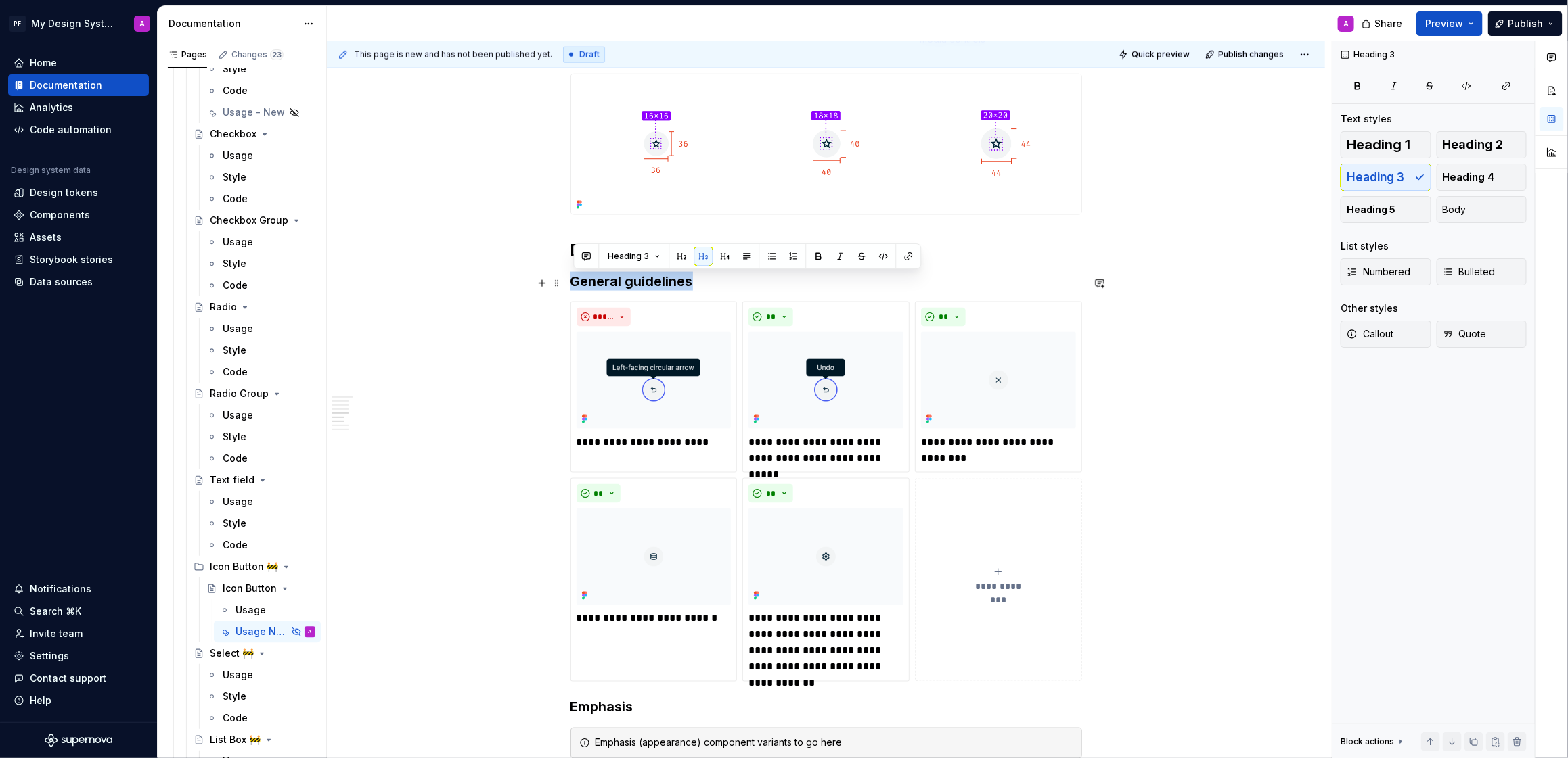
drag, startPoint x: 709, startPoint y: 287, endPoint x: 576, endPoint y: 280, distance: 133.2
click at [576, 280] on h3 "General guidelines" at bounding box center [826, 281] width 512 height 19
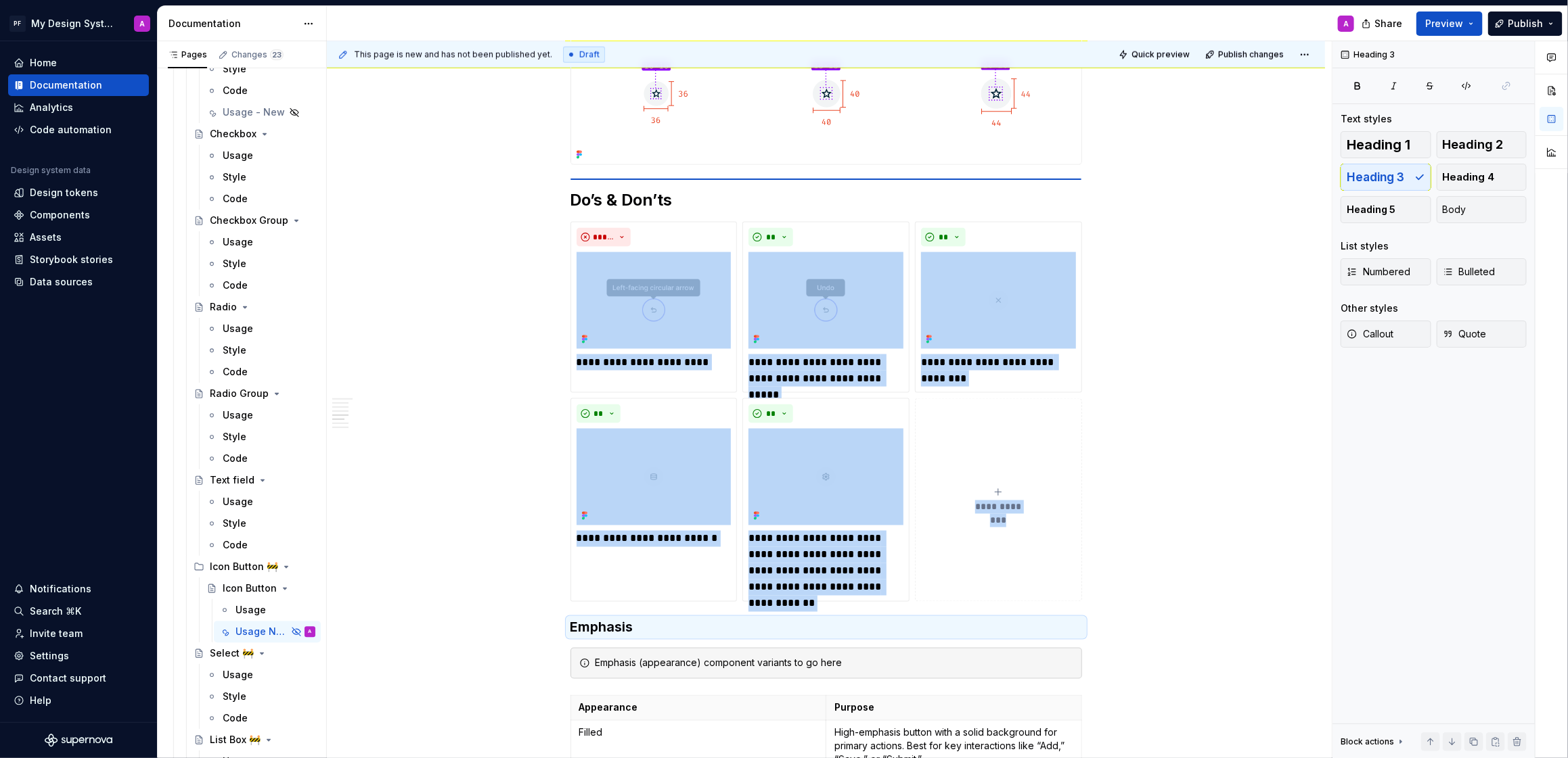
scroll to position [1138, 0]
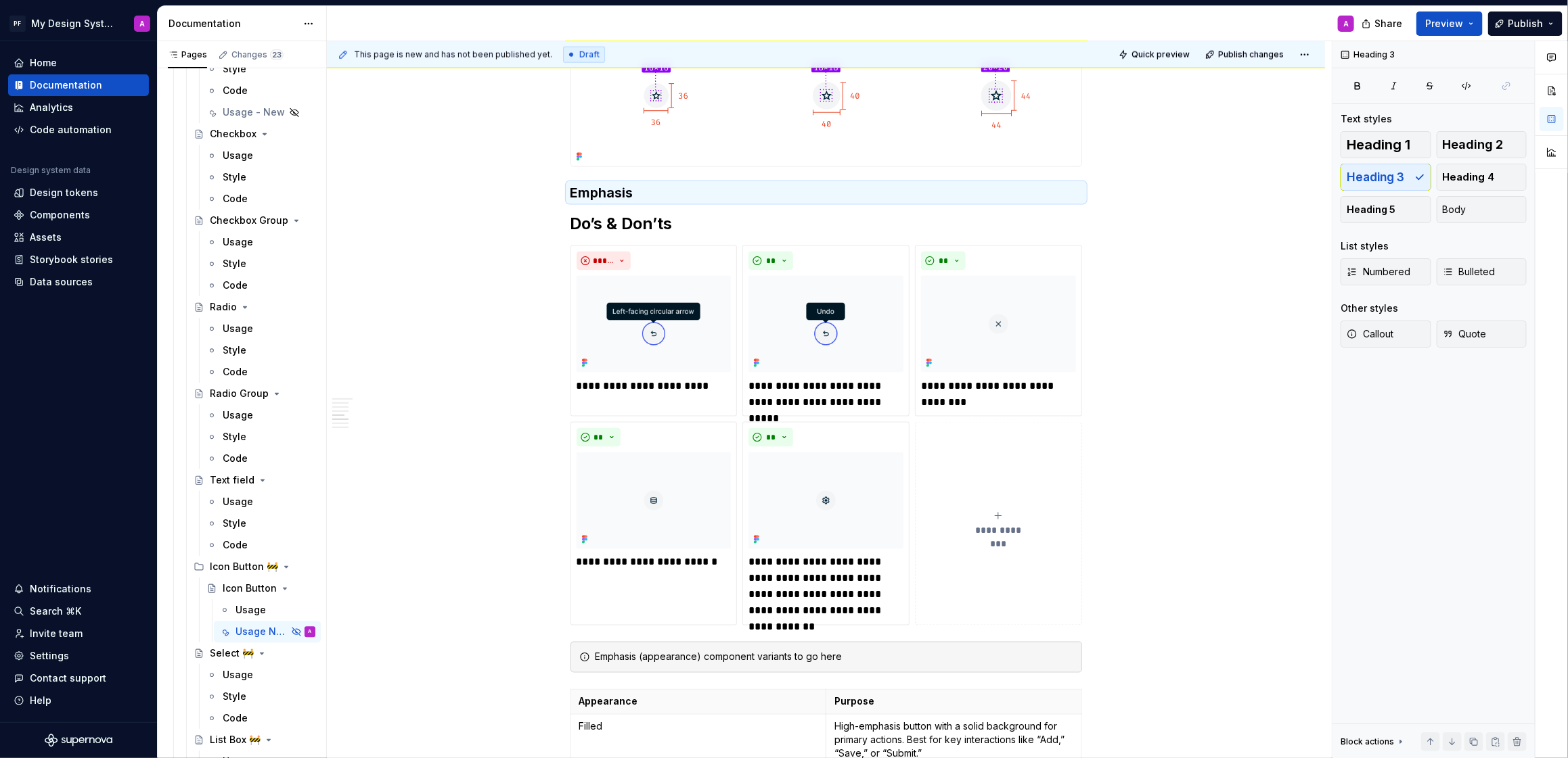
drag, startPoint x: 561, startPoint y: 530, endPoint x: 1277, endPoint y: 7, distance: 886.7
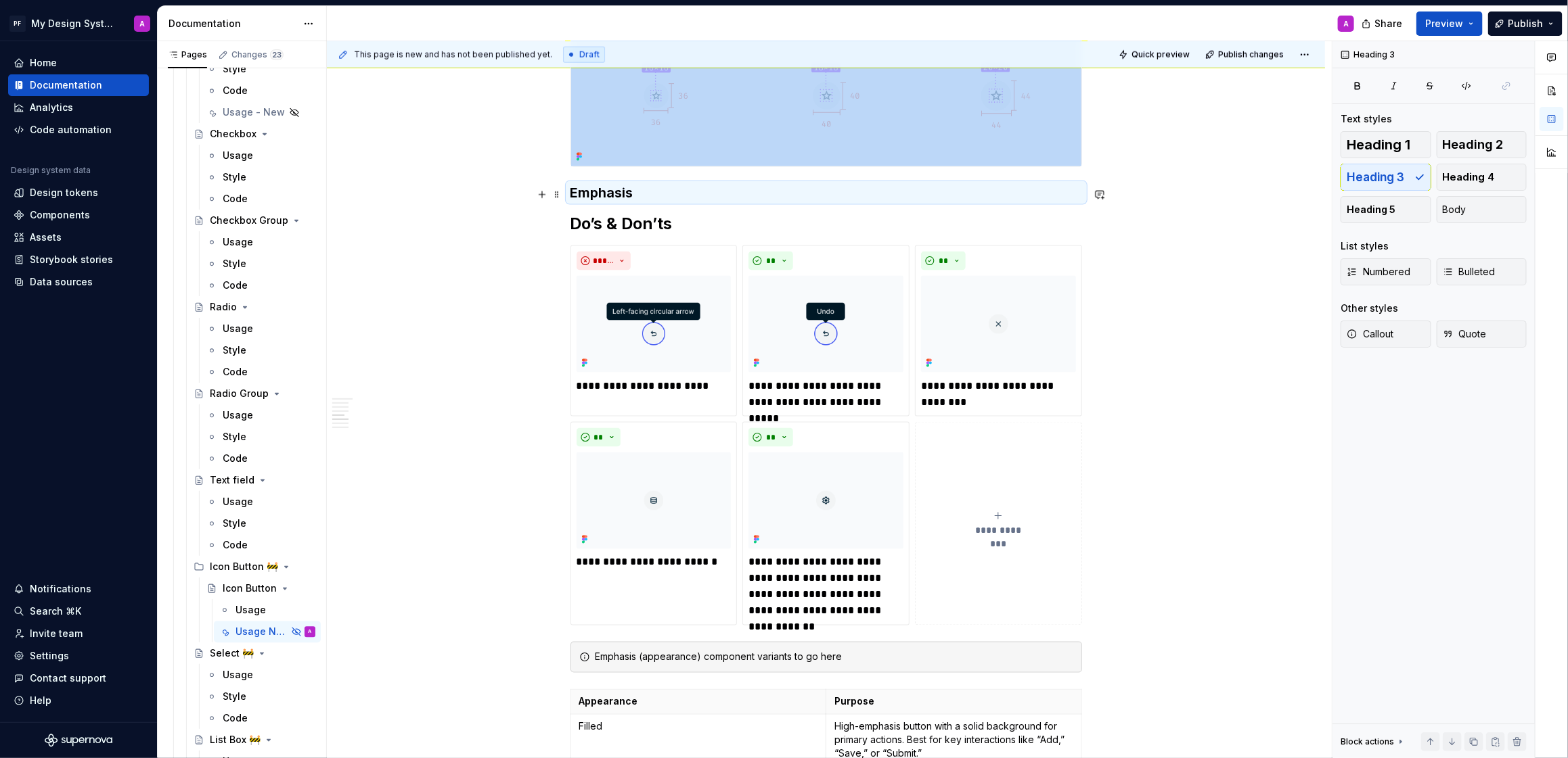
click at [648, 192] on h3 "Emphasis" at bounding box center [826, 193] width 512 height 19
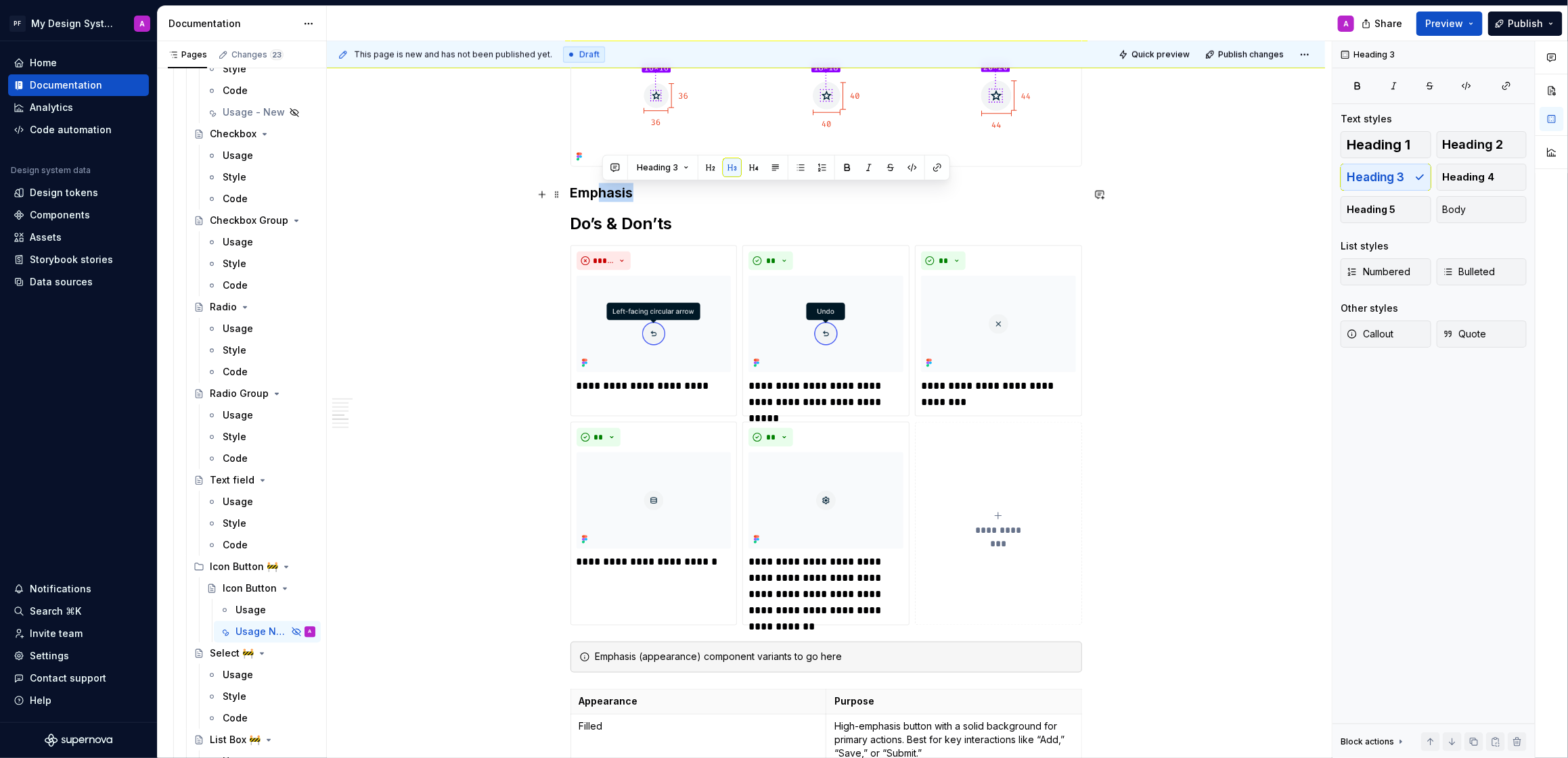
drag, startPoint x: 635, startPoint y: 193, endPoint x: 599, endPoint y: 194, distance: 36.0
click at [599, 196] on h3 "Emphasis" at bounding box center [826, 193] width 512 height 19
click at [539, 193] on button "button" at bounding box center [542, 194] width 19 height 19
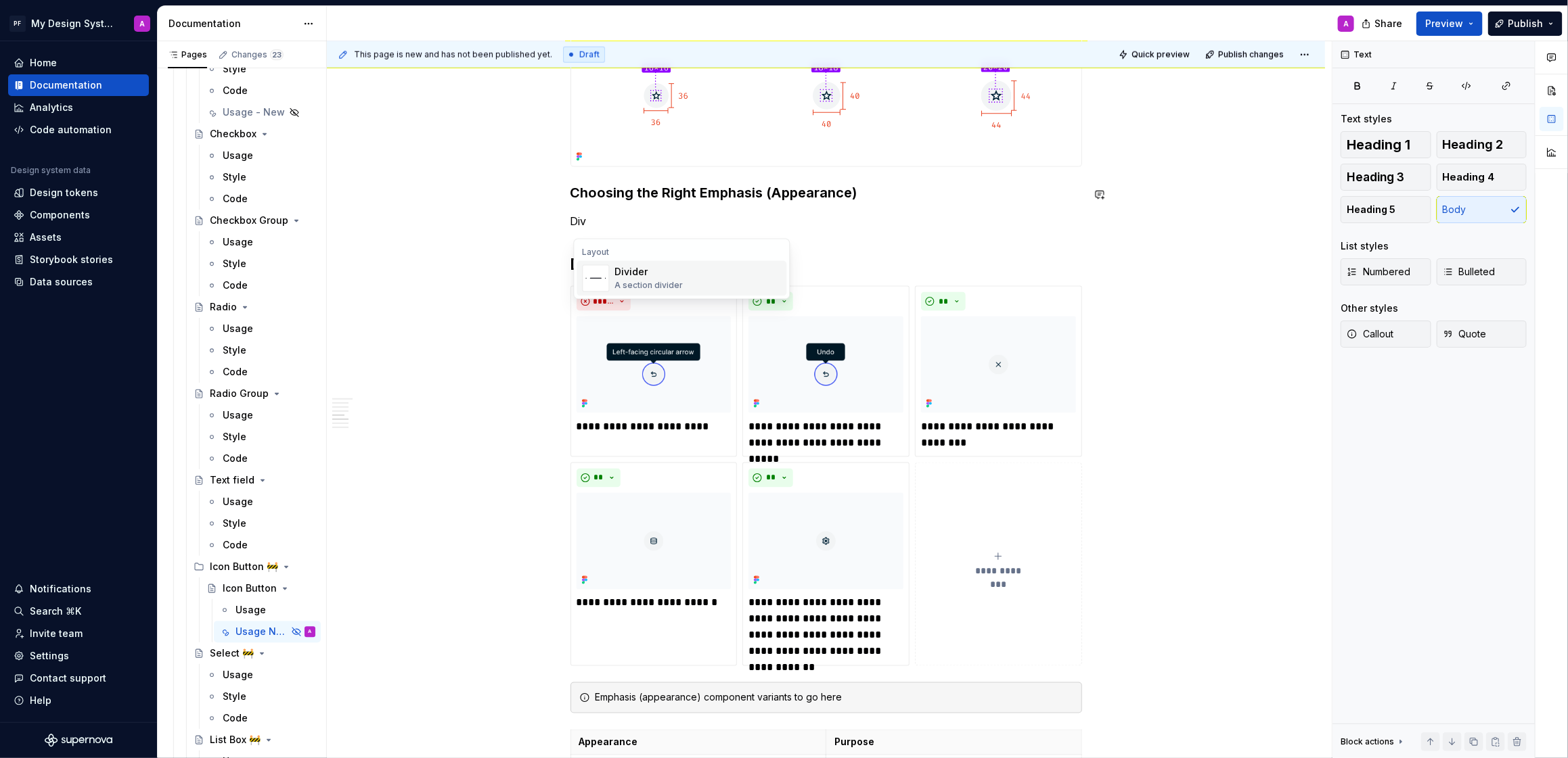
click at [638, 287] on div "A section divider" at bounding box center [649, 286] width 69 height 10
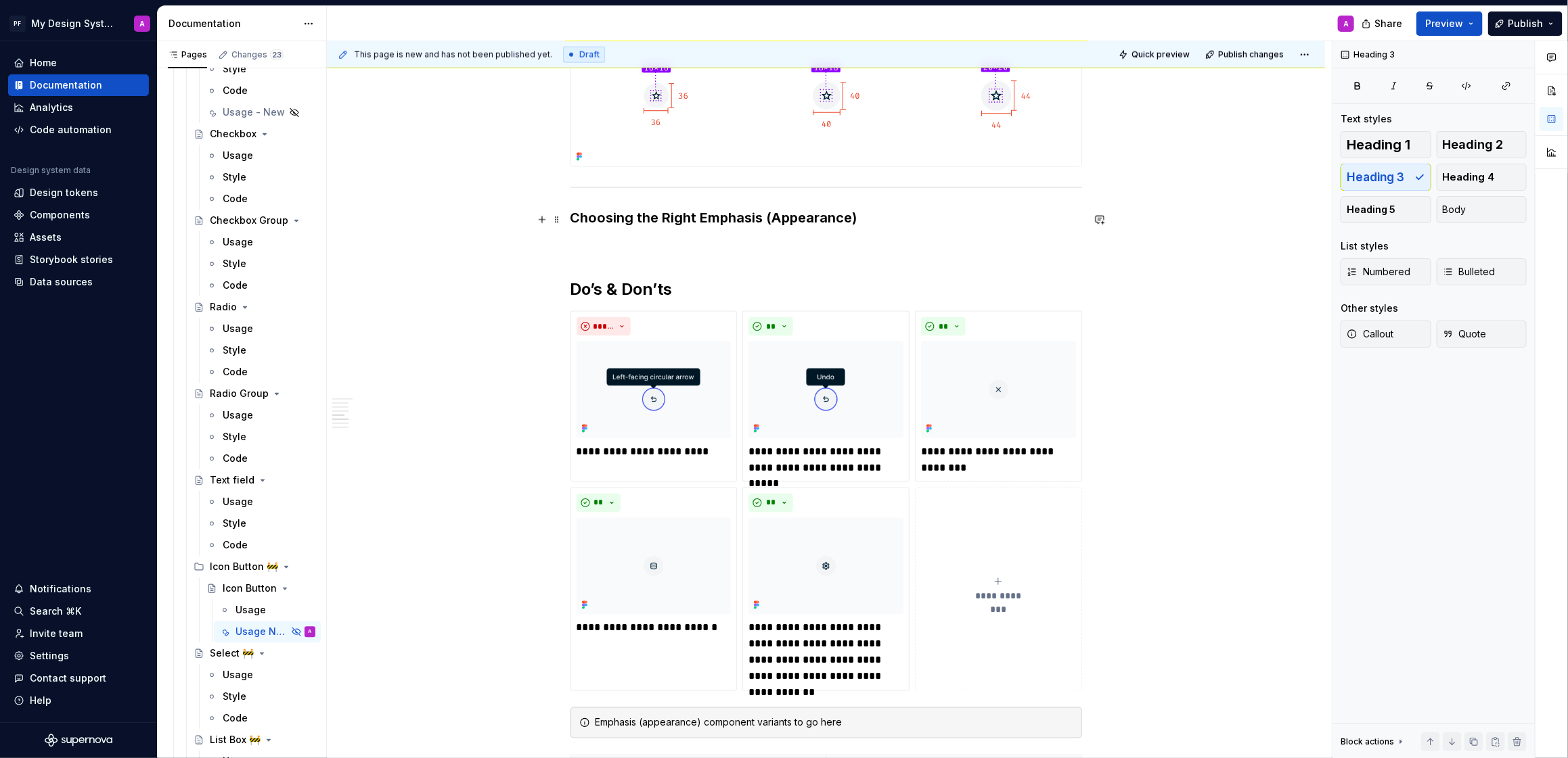
click at [579, 218] on h3 "Choosing the Right Emphasis (Appearance)" at bounding box center [826, 218] width 512 height 19
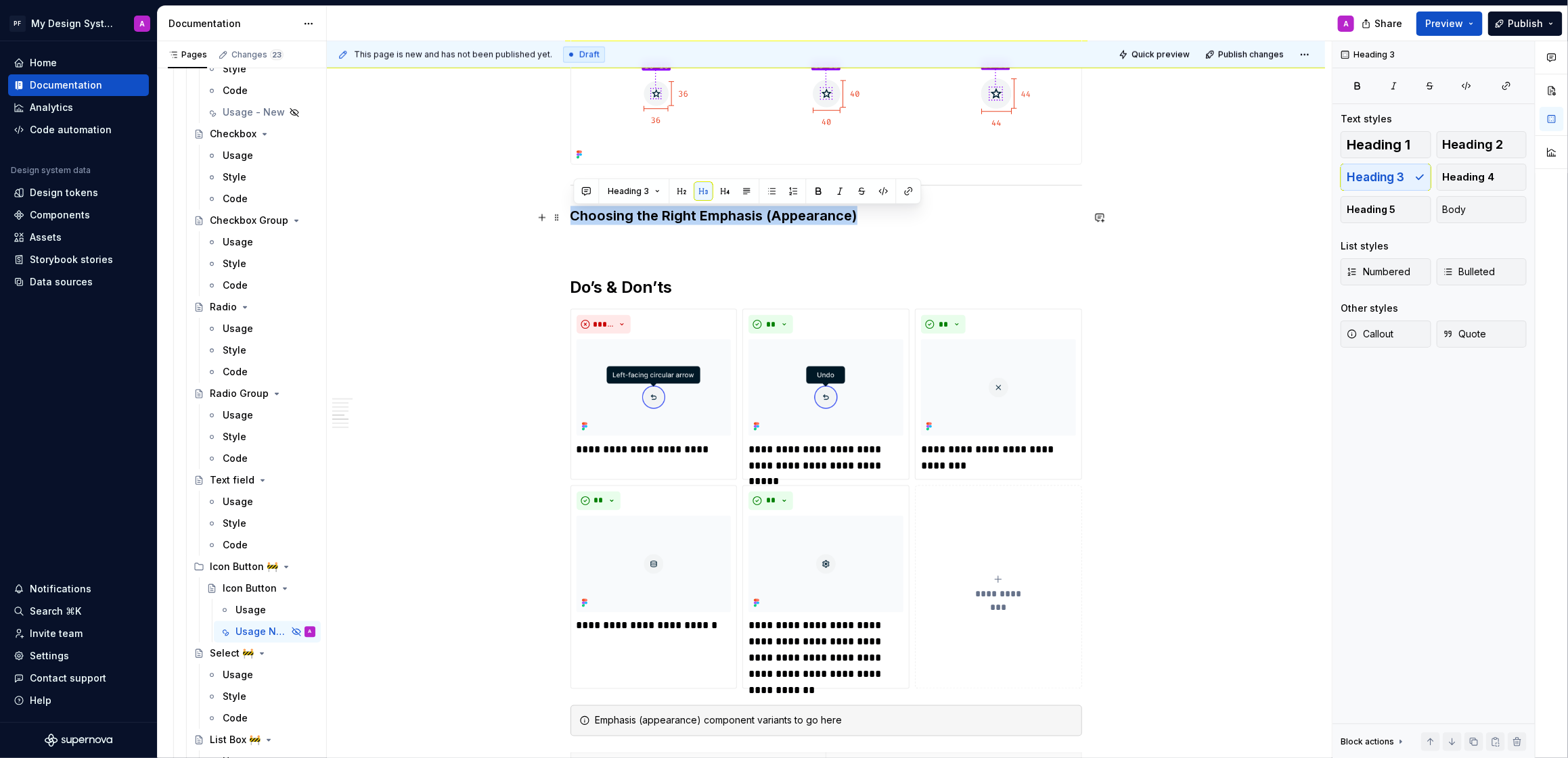
drag, startPoint x: 574, startPoint y: 219, endPoint x: 910, endPoint y: 213, distance: 336.1
click at [910, 213] on h3 "Choosing the Right Emphasis (Appearance)" at bounding box center [826, 216] width 512 height 19
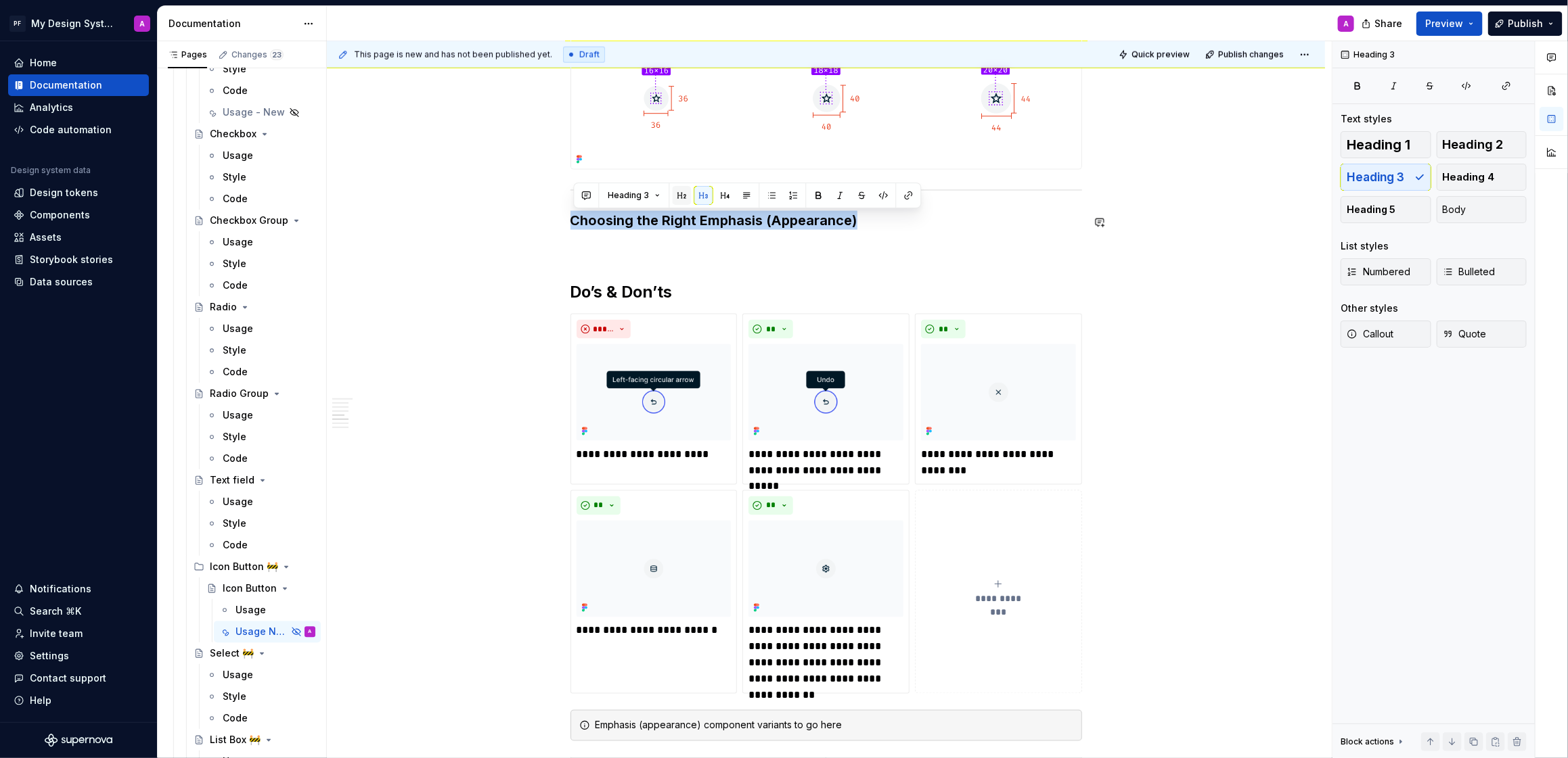
click at [684, 195] on button "button" at bounding box center [683, 195] width 19 height 19
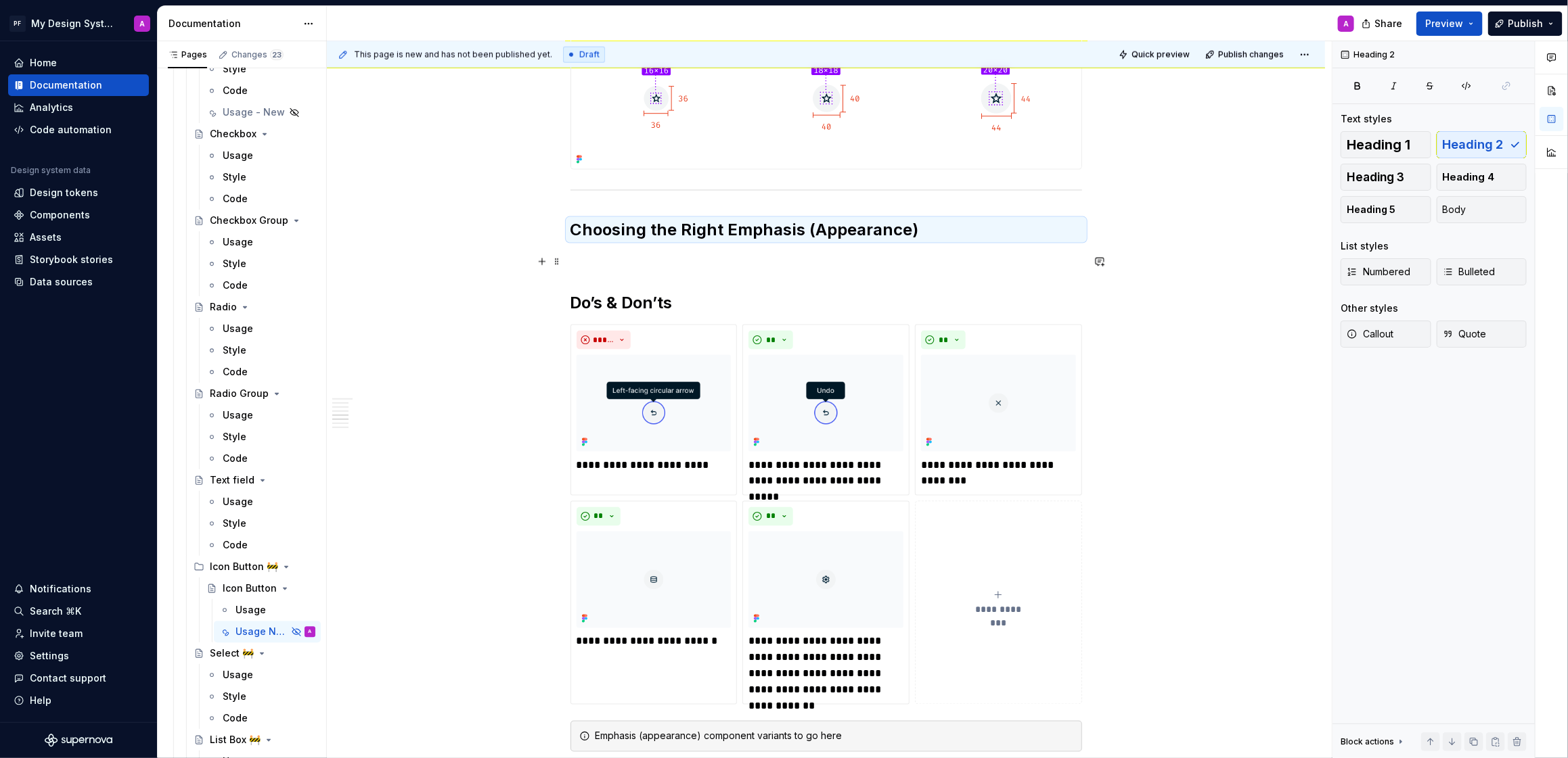
click at [958, 261] on p at bounding box center [826, 260] width 512 height 16
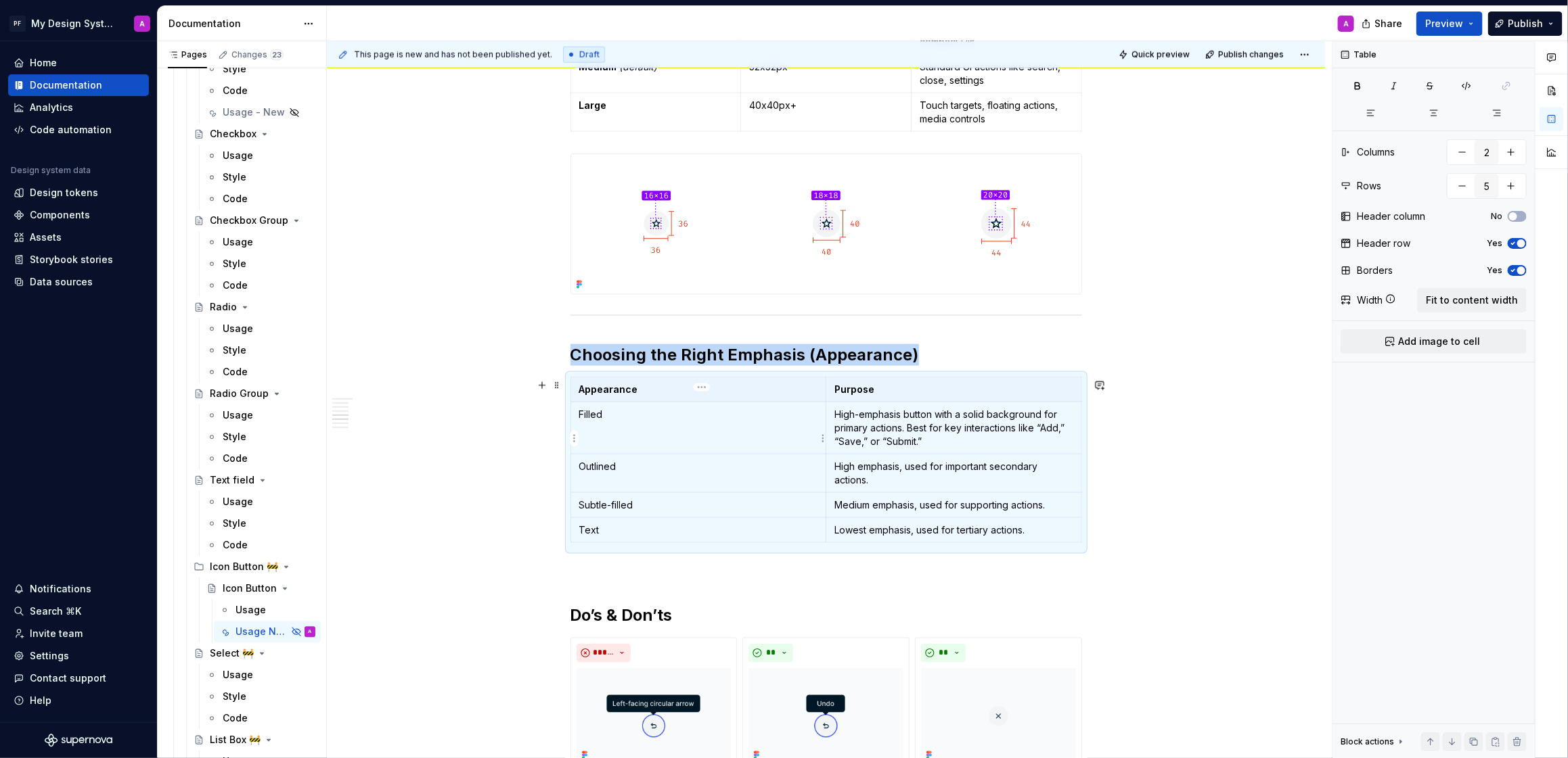
scroll to position [1003, 0]
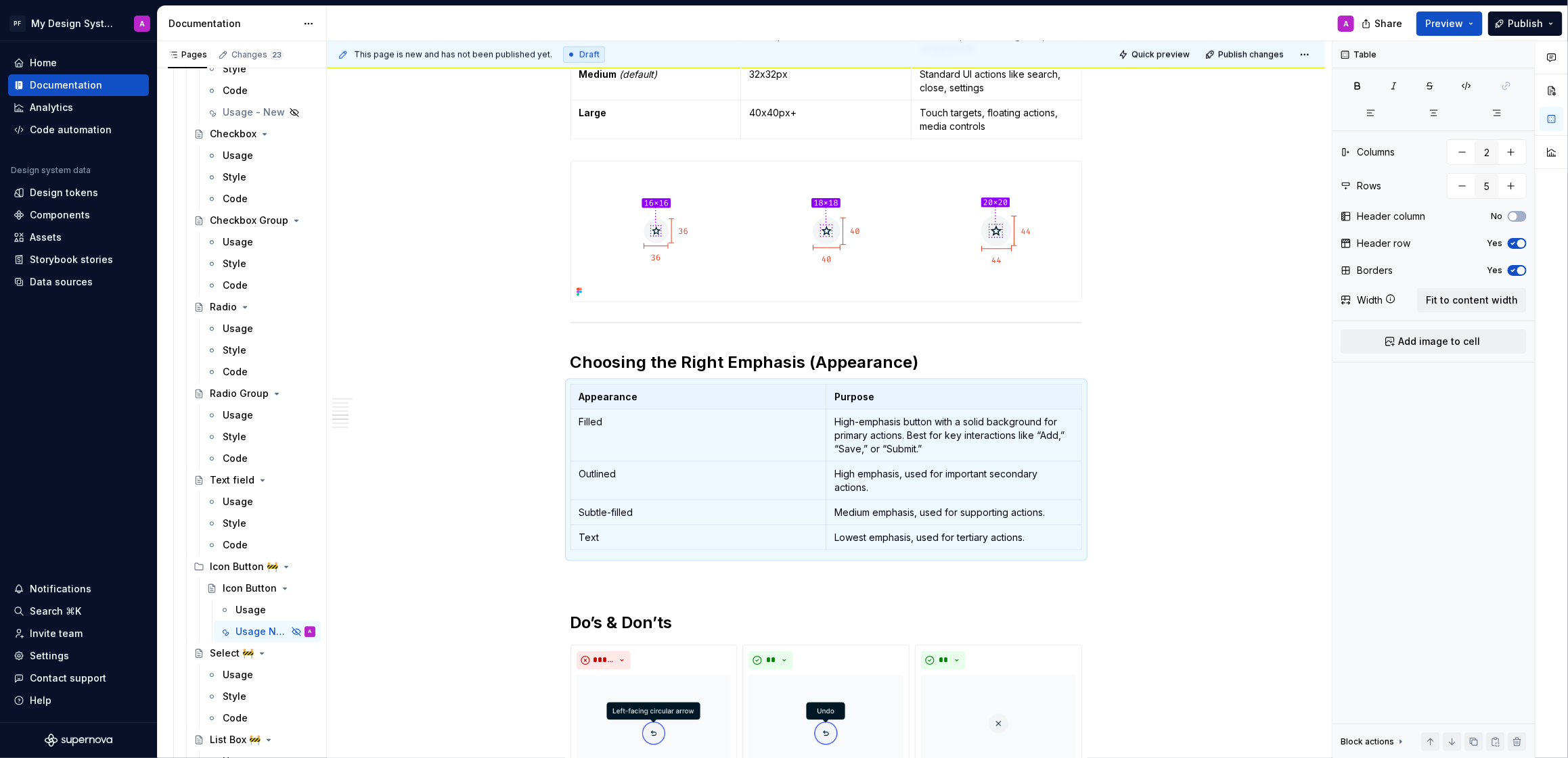
drag, startPoint x: 559, startPoint y: 446, endPoint x: 1519, endPoint y: 3, distance: 1057.3
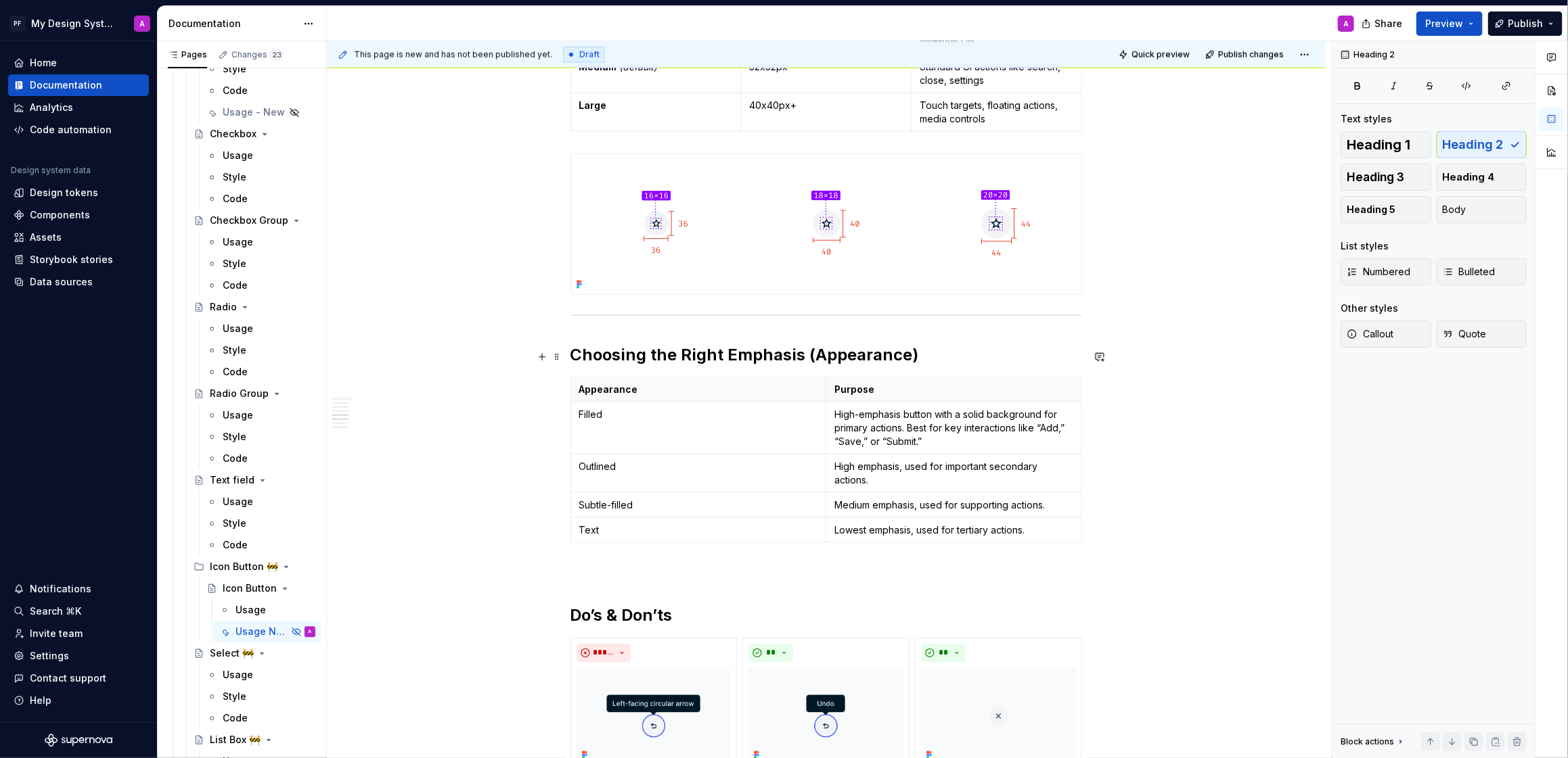
click at [938, 357] on h2 "Choosing the Right Emphasis (Appearance)" at bounding box center [826, 355] width 512 height 22
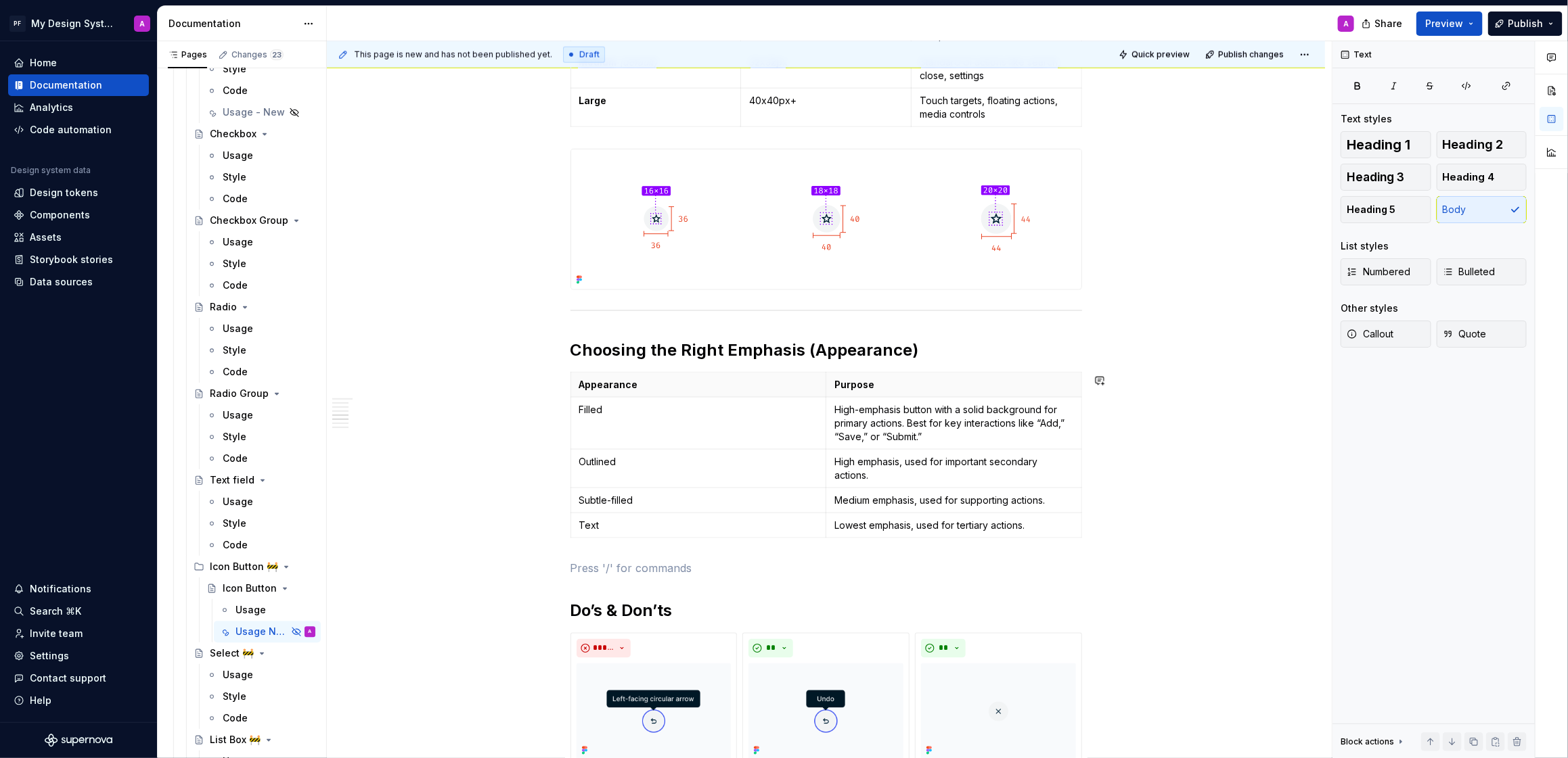
click at [632, 560] on div "Overview A compact button that uses only an icon to represent an action. Ideal …" at bounding box center [826, 374] width 512 height 2211
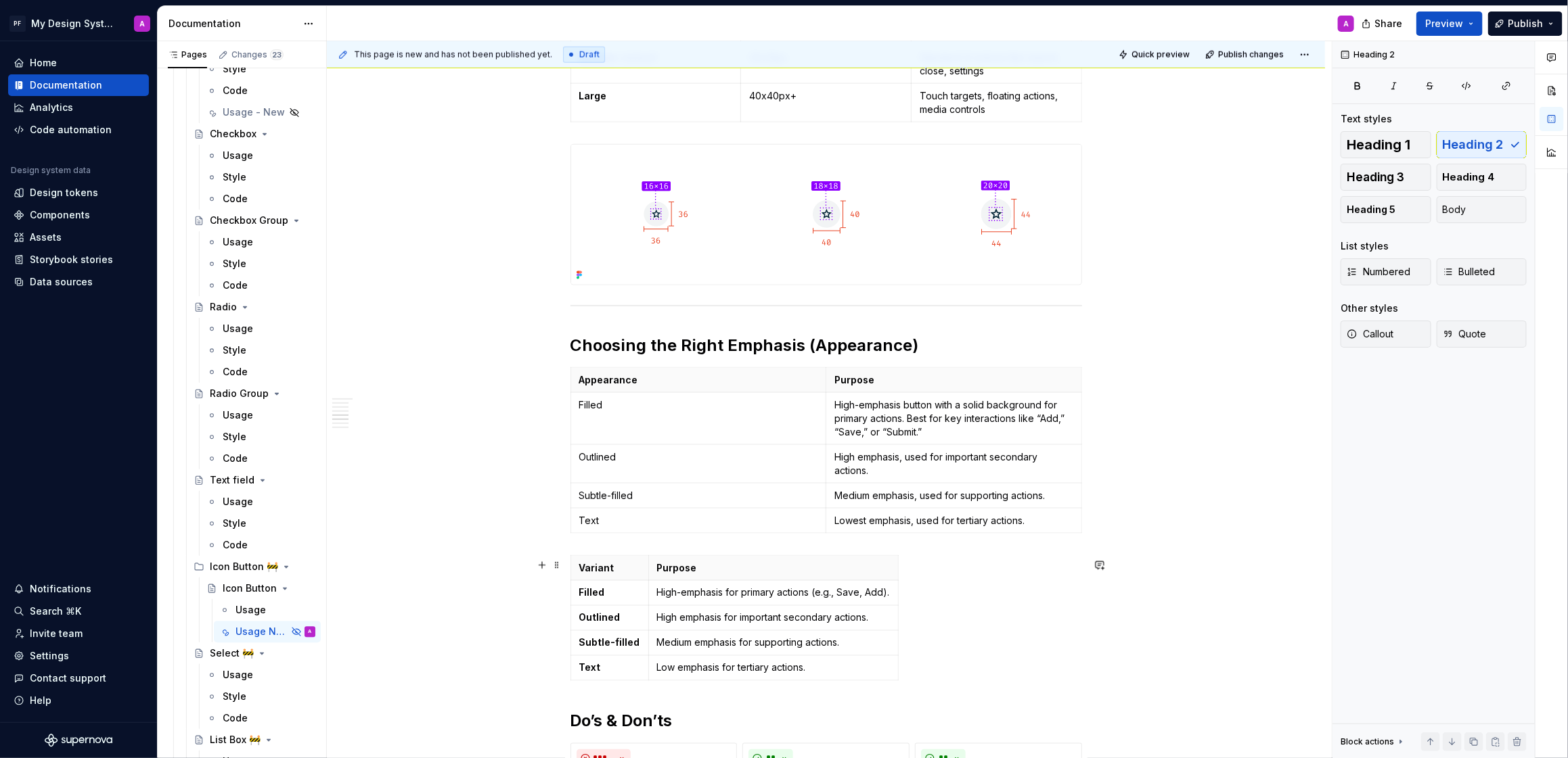
scroll to position [1020, 0]
click at [563, 569] on span at bounding box center [557, 565] width 10 height 19
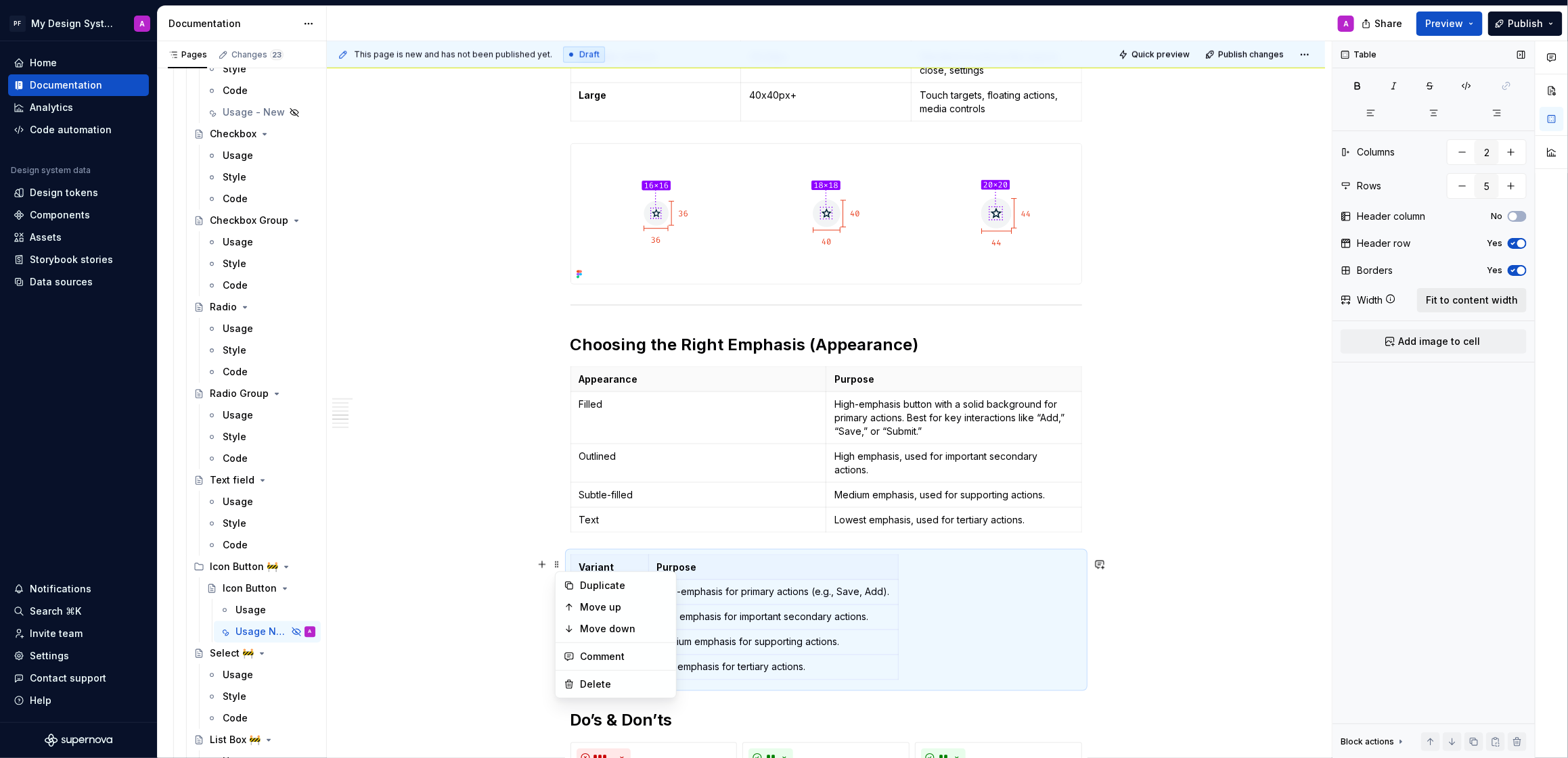
click at [1471, 294] on span "Fit to content width" at bounding box center [1472, 300] width 92 height 14
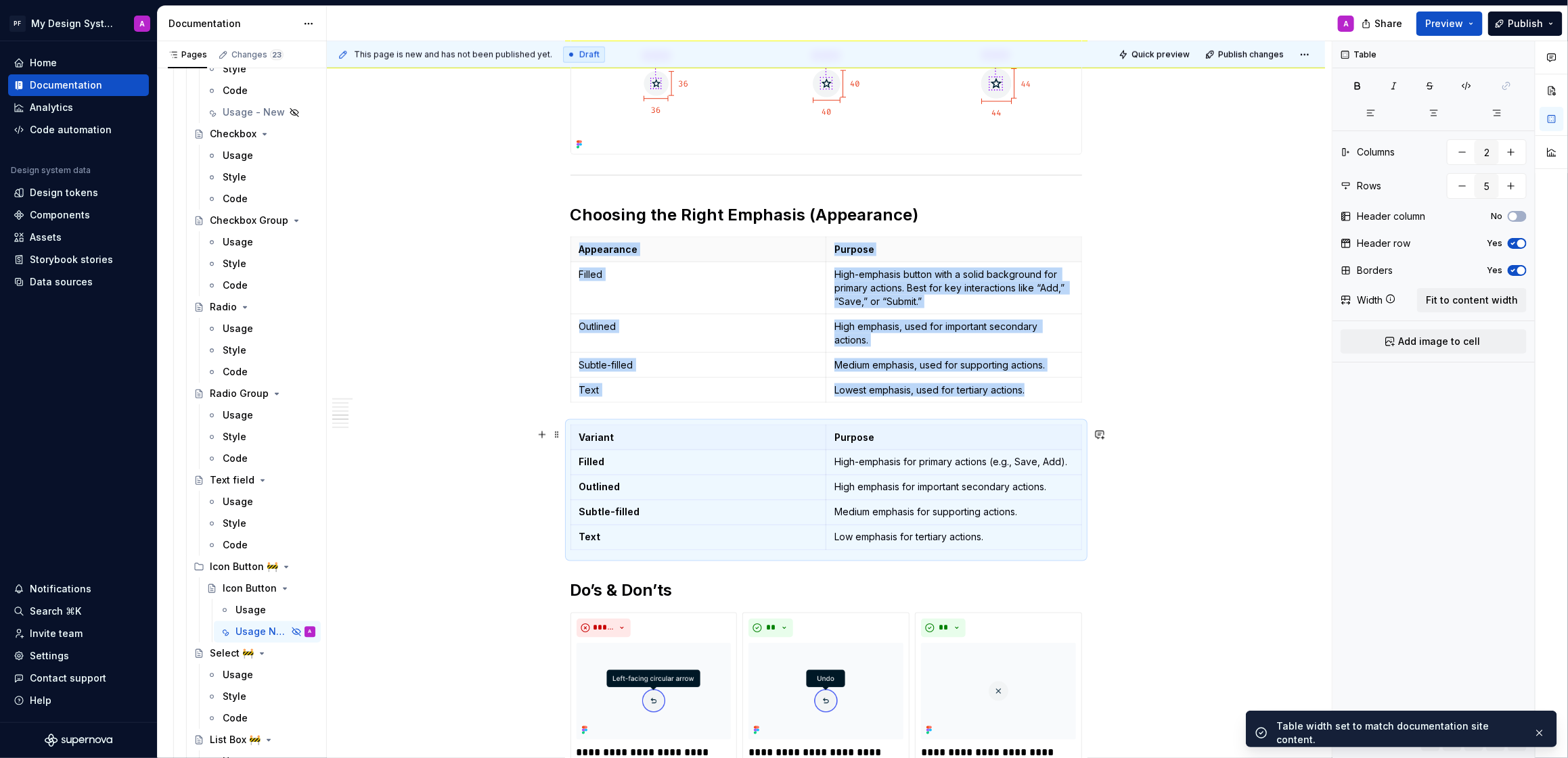
scroll to position [1154, 0]
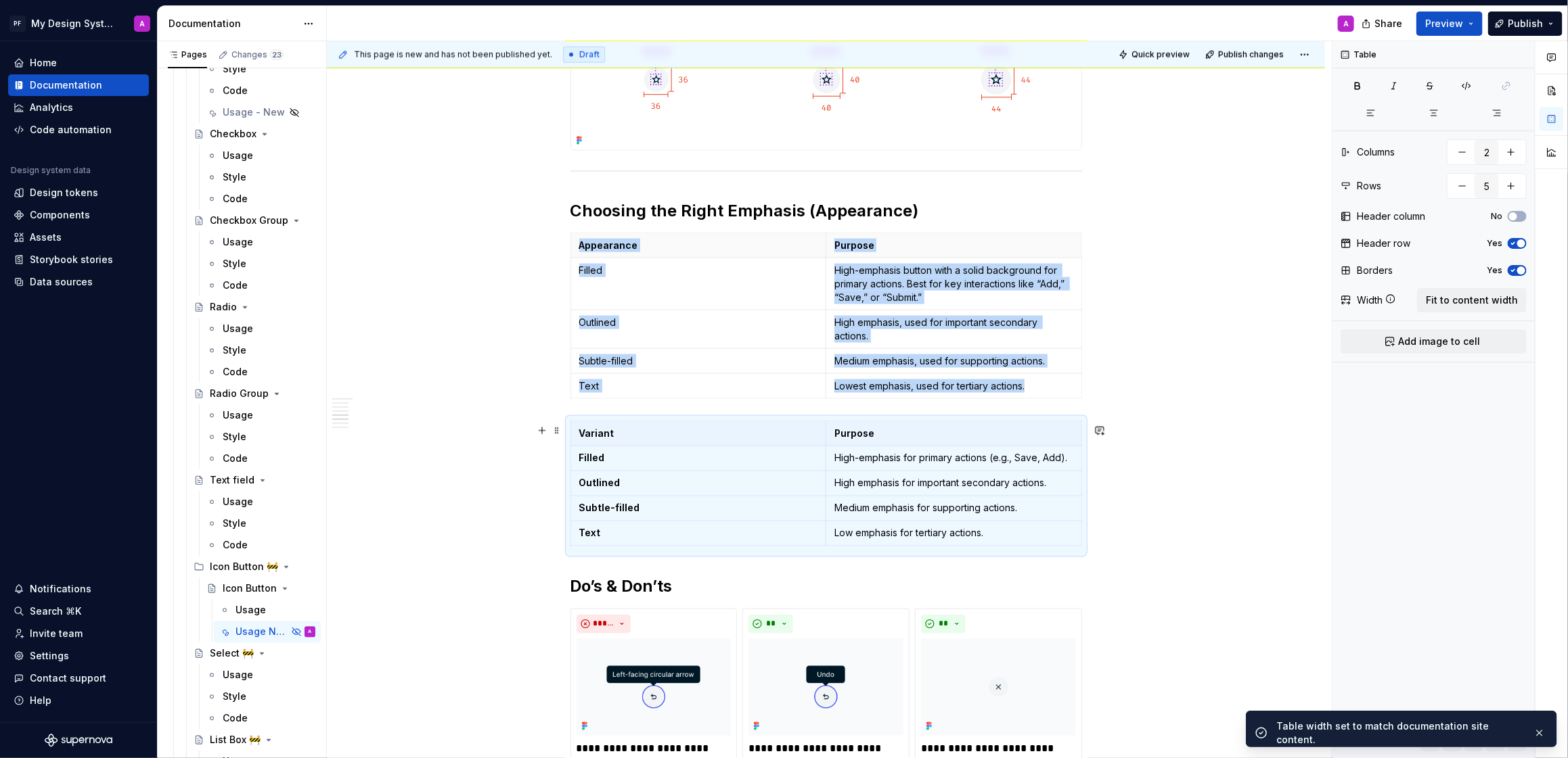
click at [1210, 483] on div "Overview A compact button that uses only an icon to represent an action. Ideal …" at bounding box center [825, 399] width 998 height 2603
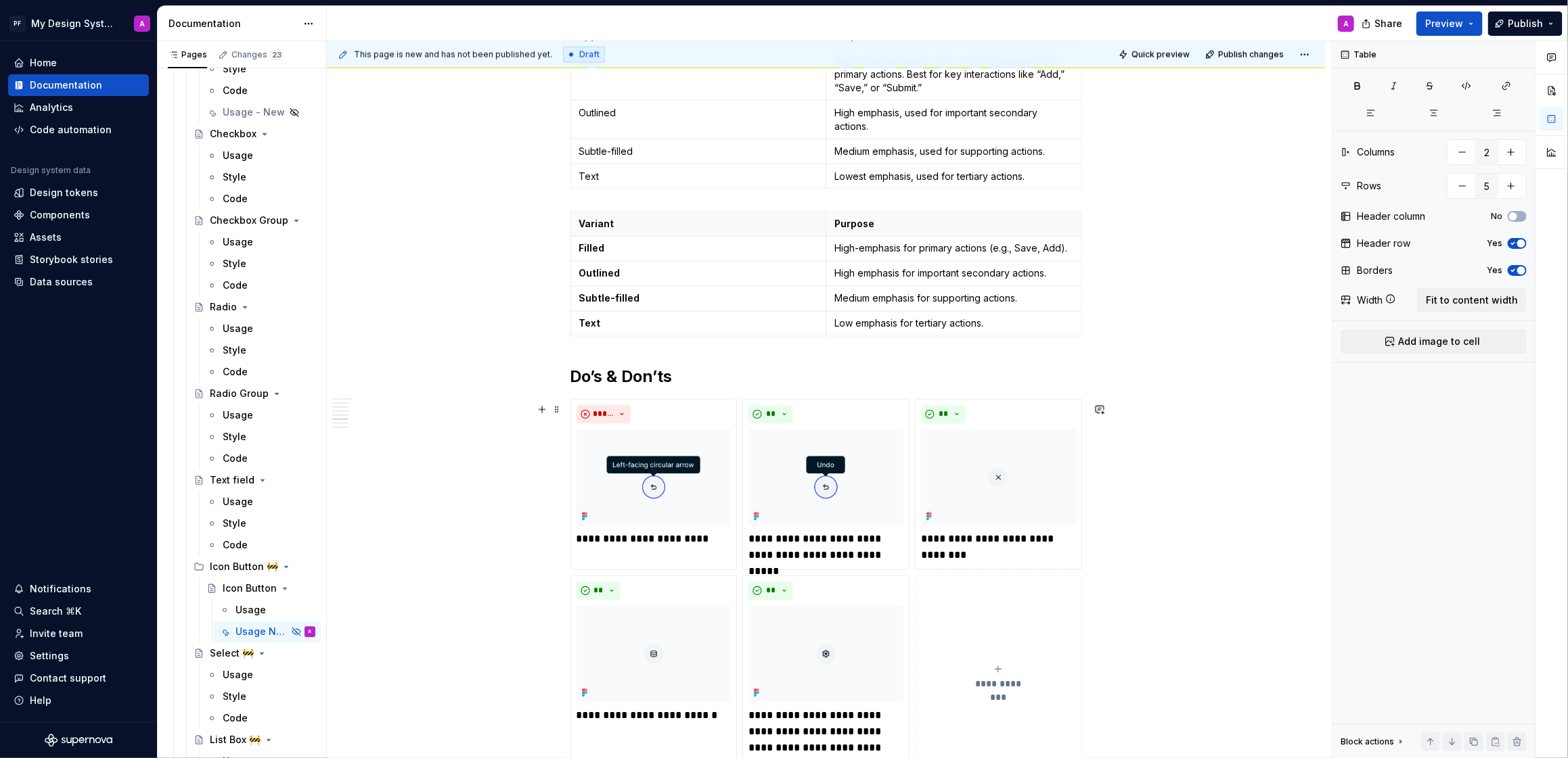
scroll to position [1221, 0]
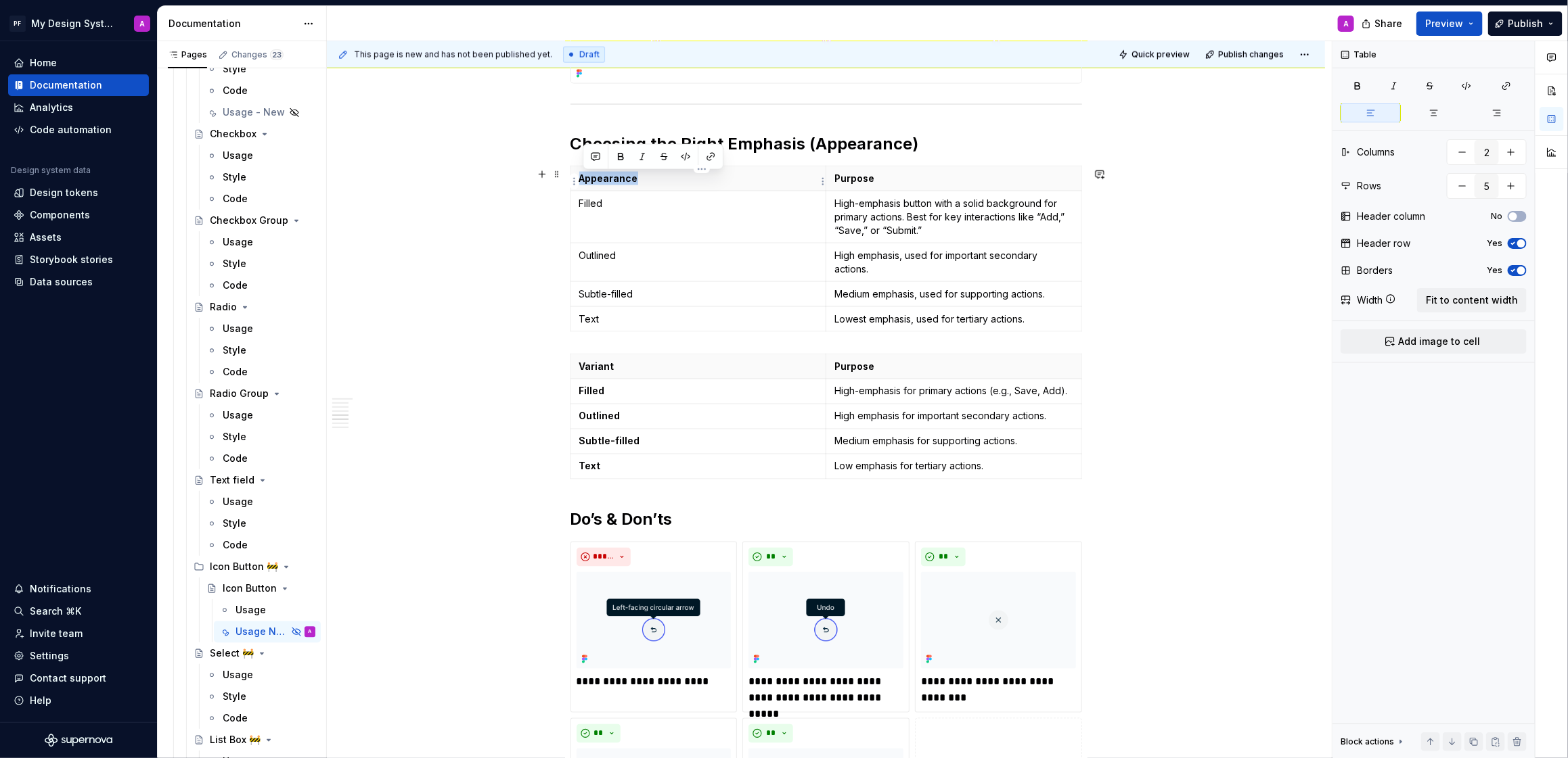
drag, startPoint x: 646, startPoint y: 182, endPoint x: 584, endPoint y: 182, distance: 62.0
click at [584, 182] on p "Appearance" at bounding box center [698, 179] width 238 height 14
copy p "Appearance"
click at [639, 371] on p "Variant" at bounding box center [698, 367] width 238 height 14
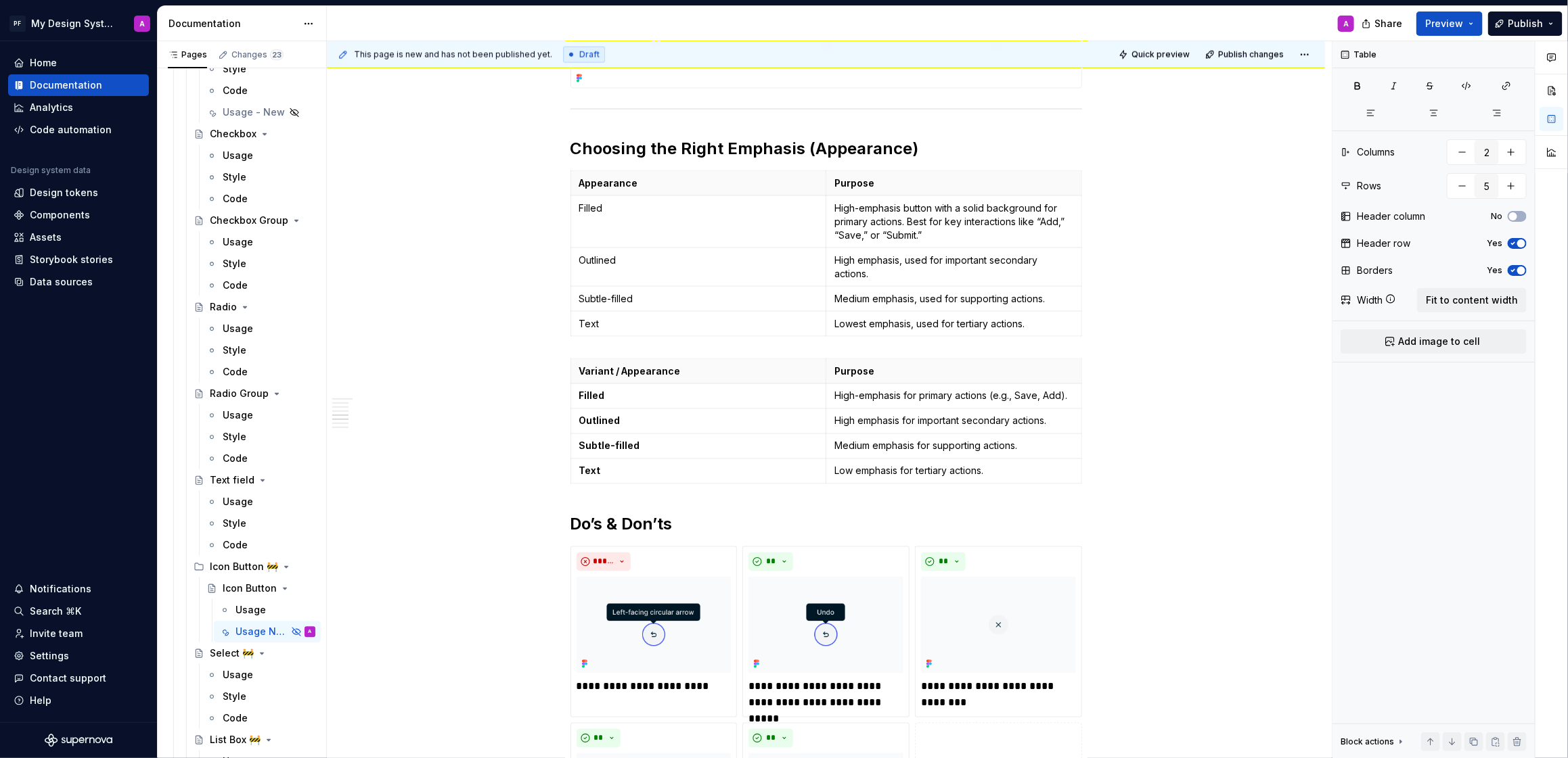
scroll to position [1215, 0]
click at [561, 183] on span at bounding box center [557, 181] width 10 height 19
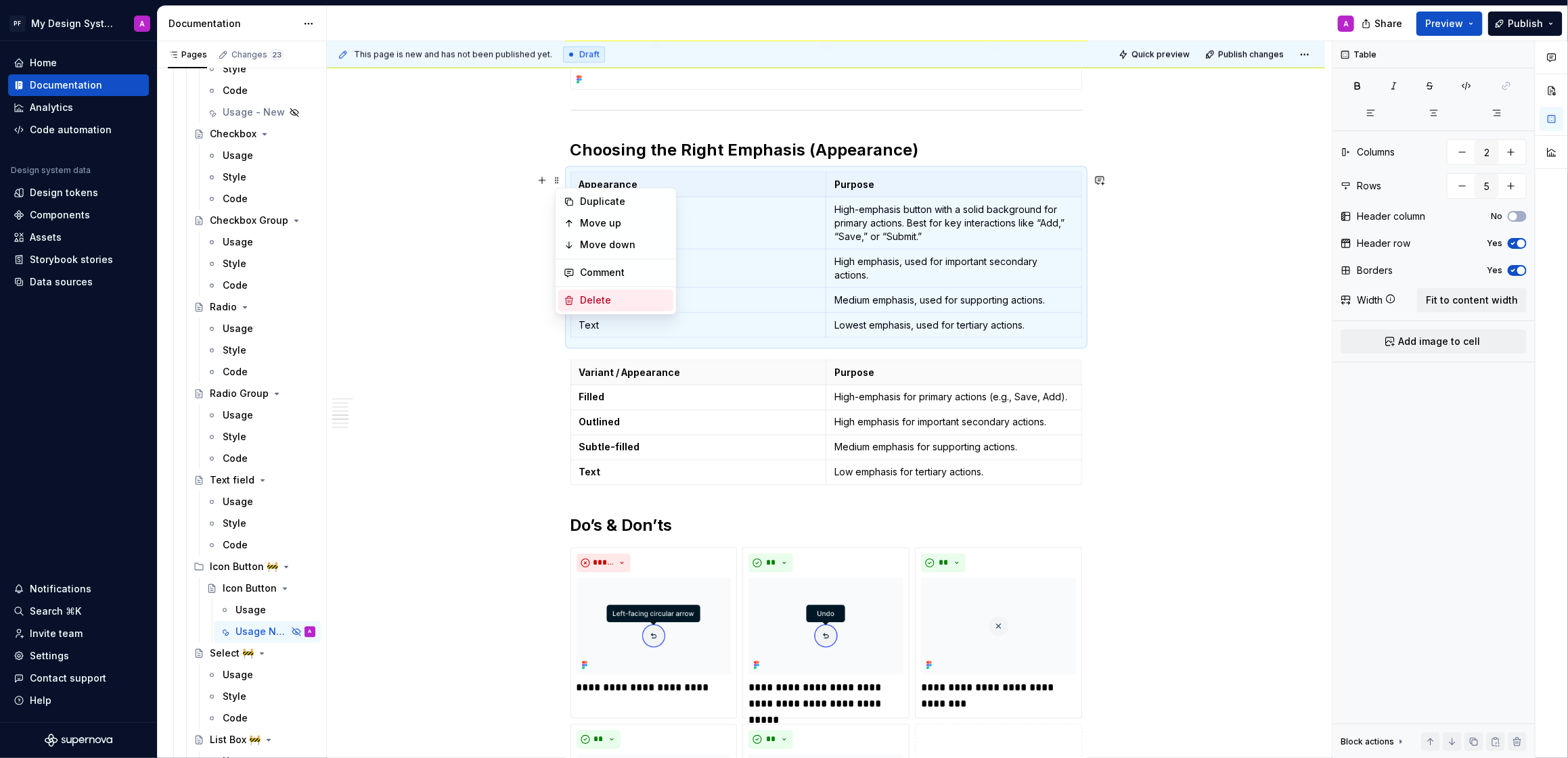
click at [618, 297] on div "Delete" at bounding box center [624, 301] width 88 height 14
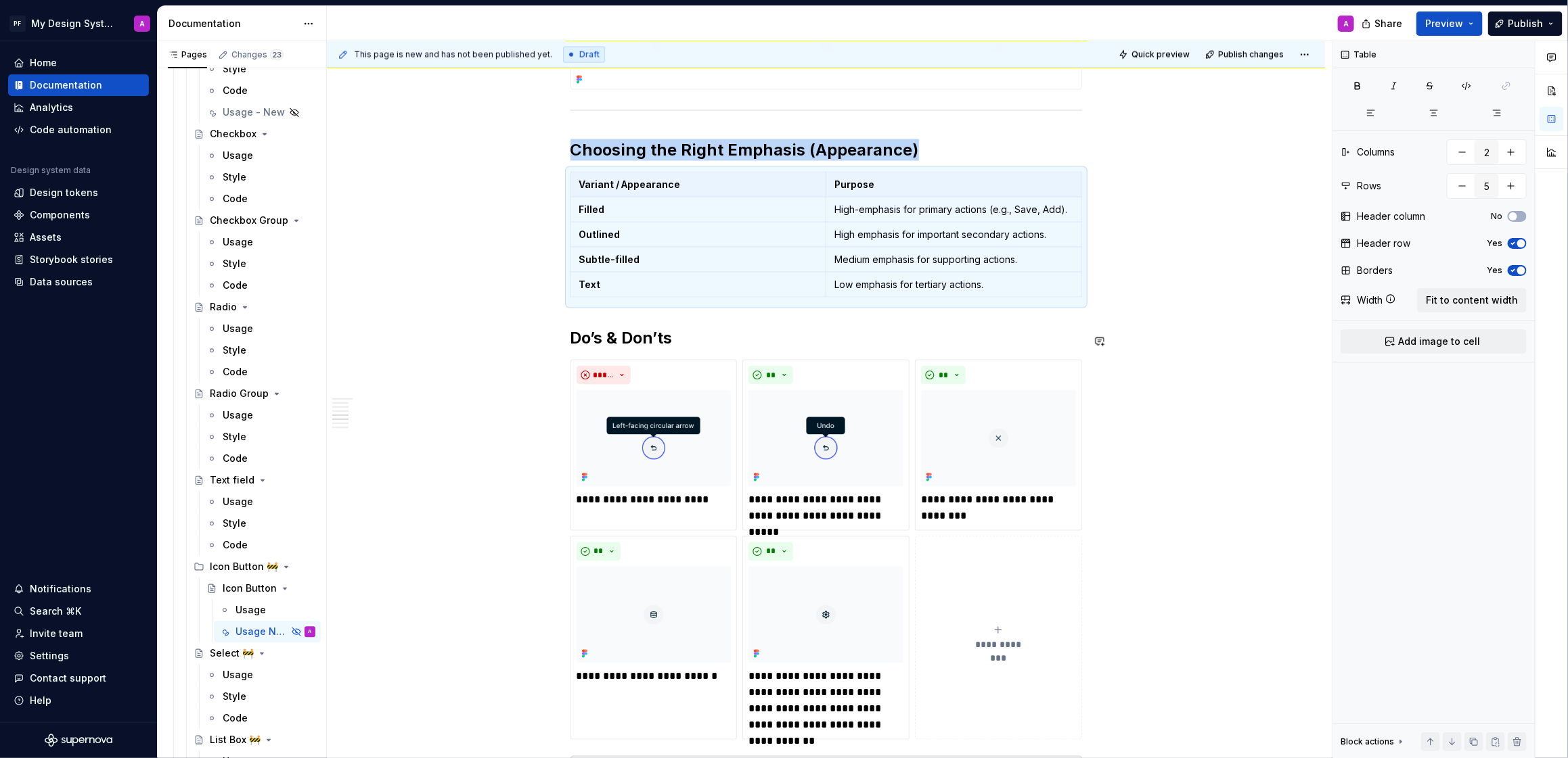
drag, startPoint x: 890, startPoint y: 316, endPoint x: 679, endPoint y: 346, distance: 213.1
click at [890, 316] on div "Overview A compact button that uses only an icon to represent an action. Ideal …" at bounding box center [826, 137] width 512 height 2139
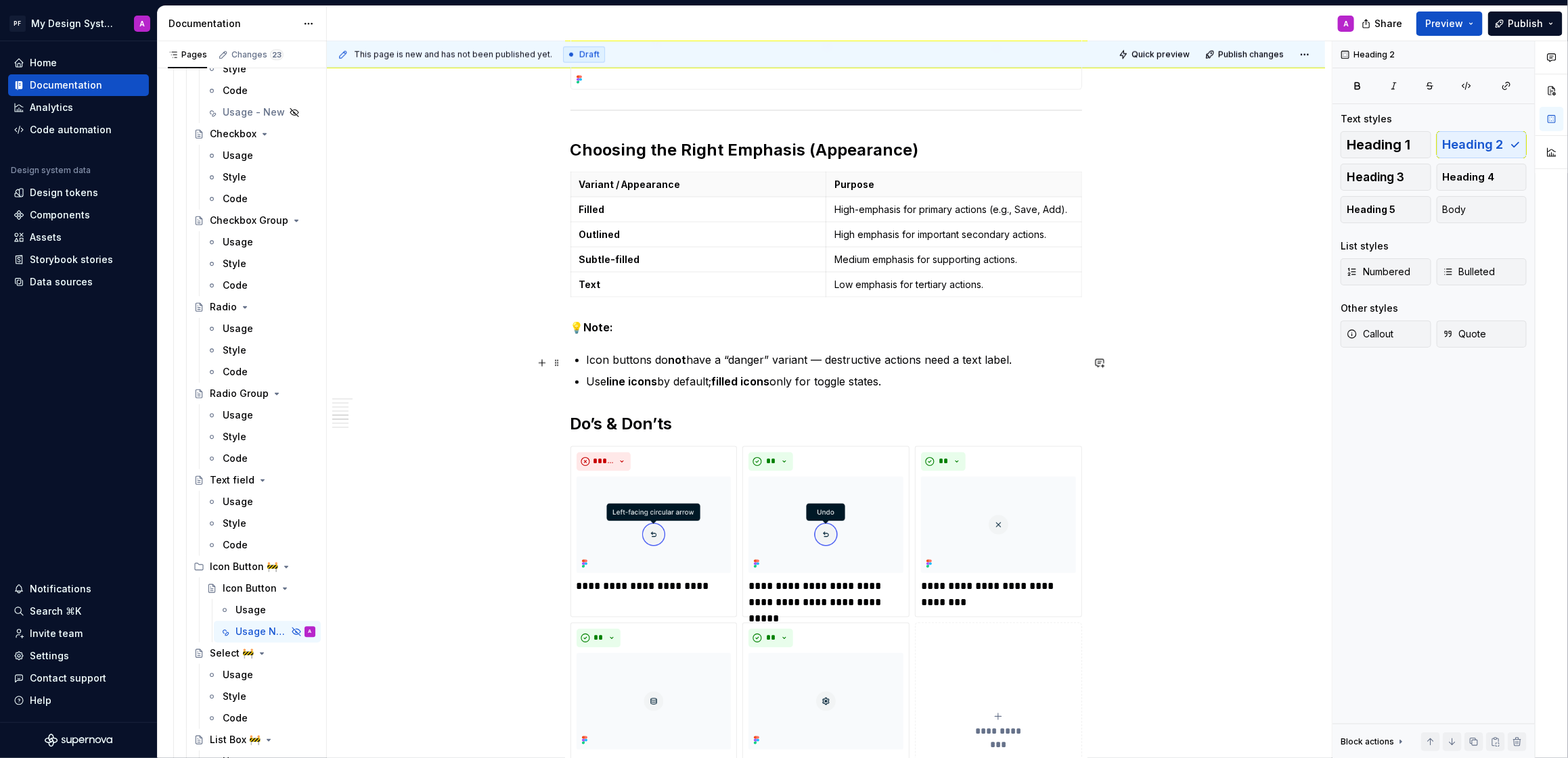
click at [585, 360] on div "Overview A compact button that uses only an icon to represent an action. Ideal …" at bounding box center [826, 181] width 512 height 2225
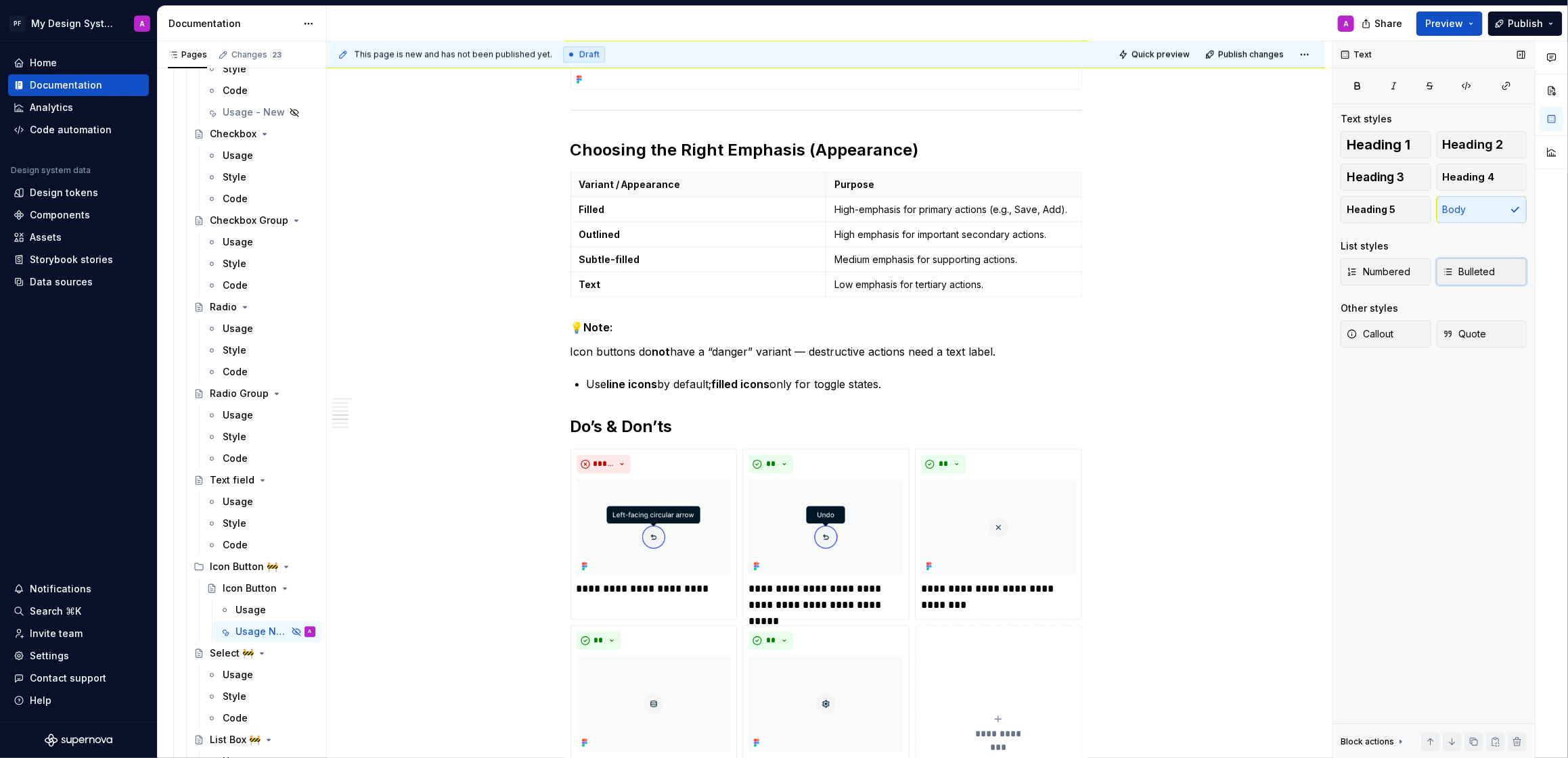
click at [1482, 267] on span "Bulleted" at bounding box center [1469, 272] width 53 height 14
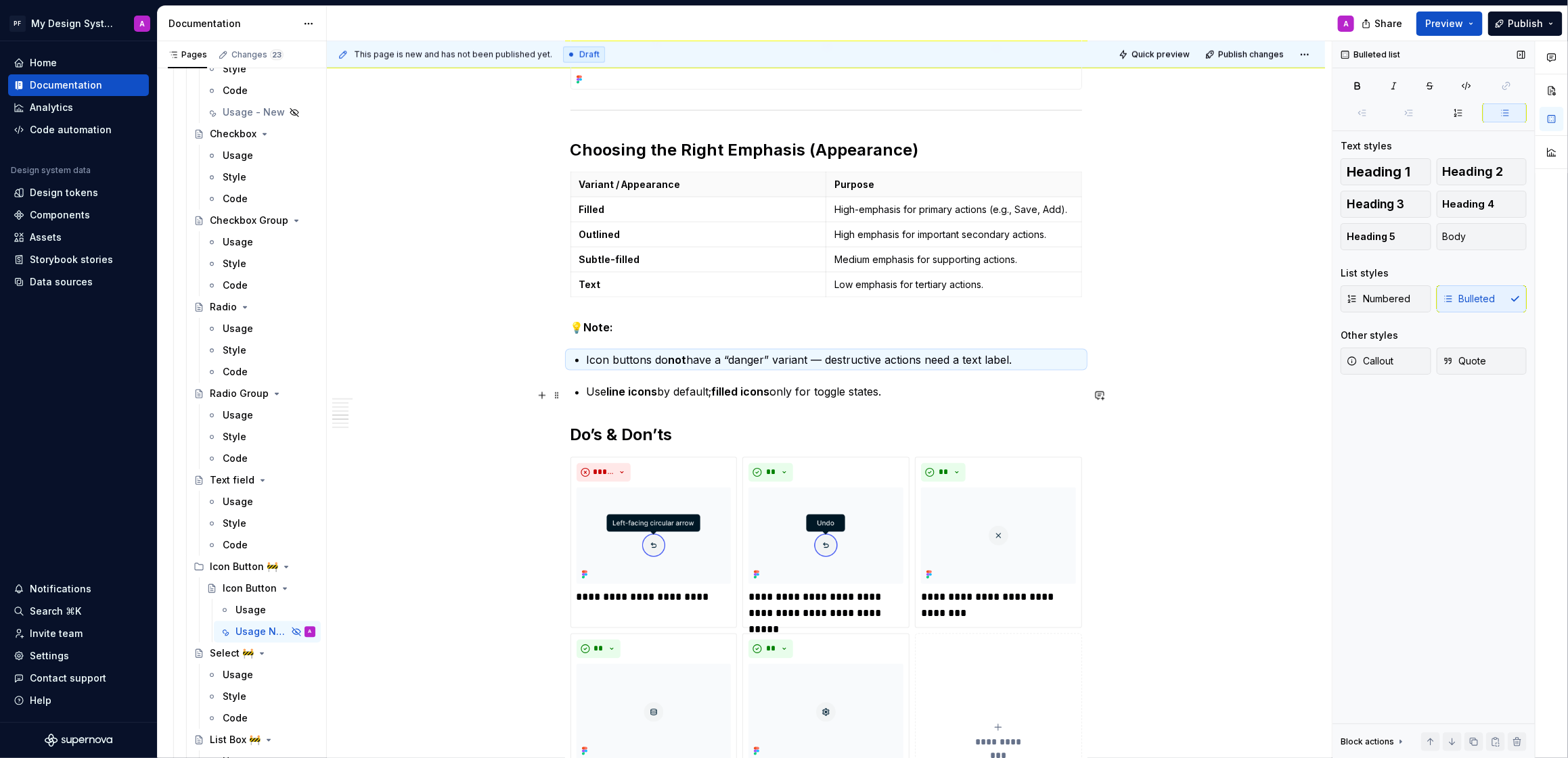
click at [591, 393] on p "Use line icons by default; filled icons only for toggle states." at bounding box center [835, 392] width 495 height 16
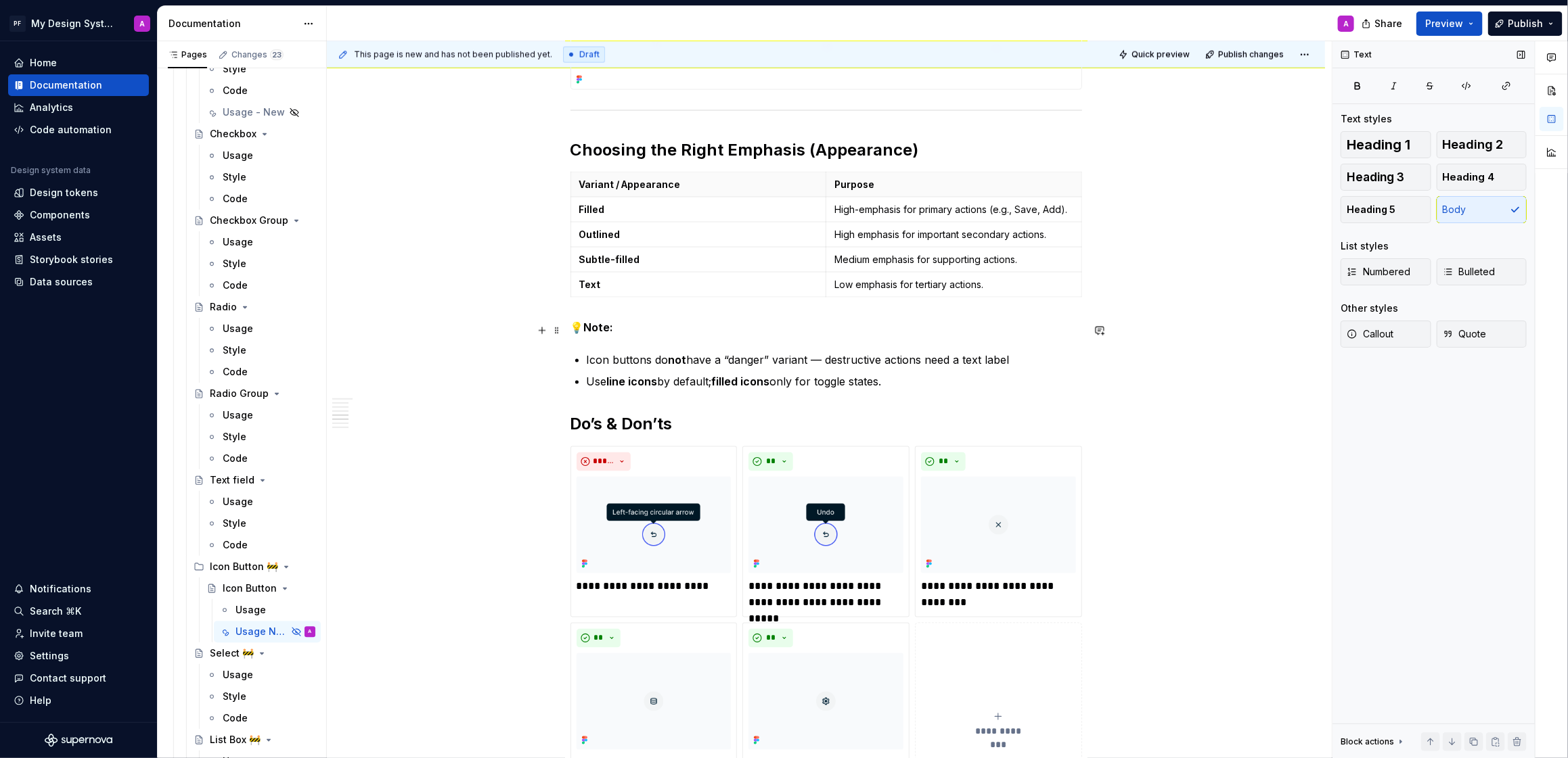
click at [592, 334] on strong "Note:" at bounding box center [599, 327] width 30 height 14
click at [1210, 398] on div "Overview A compact button that uses only an icon to represent an action. Ideal …" at bounding box center [825, 287] width 998 height 2501
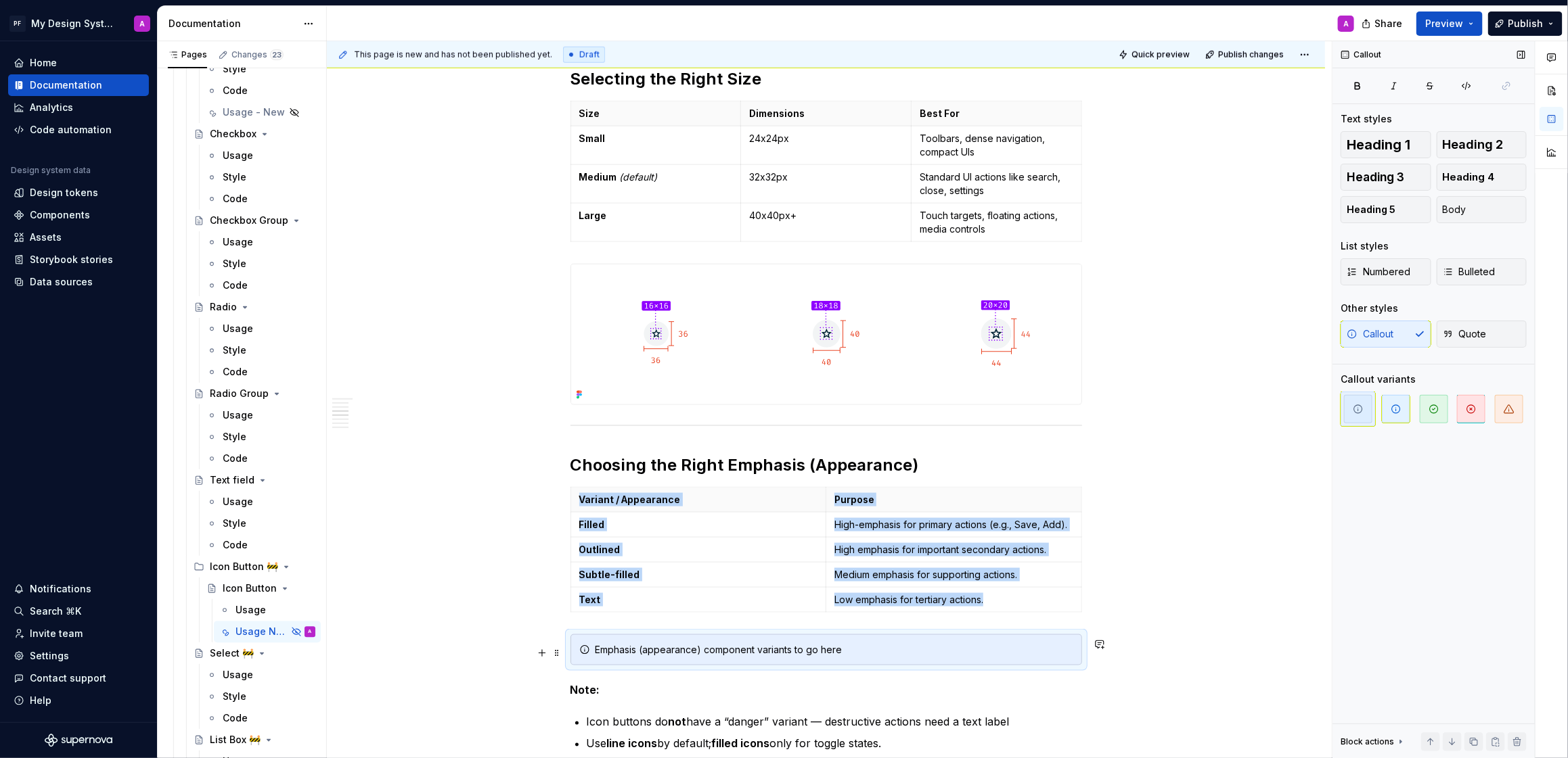
scroll to position [903, 0]
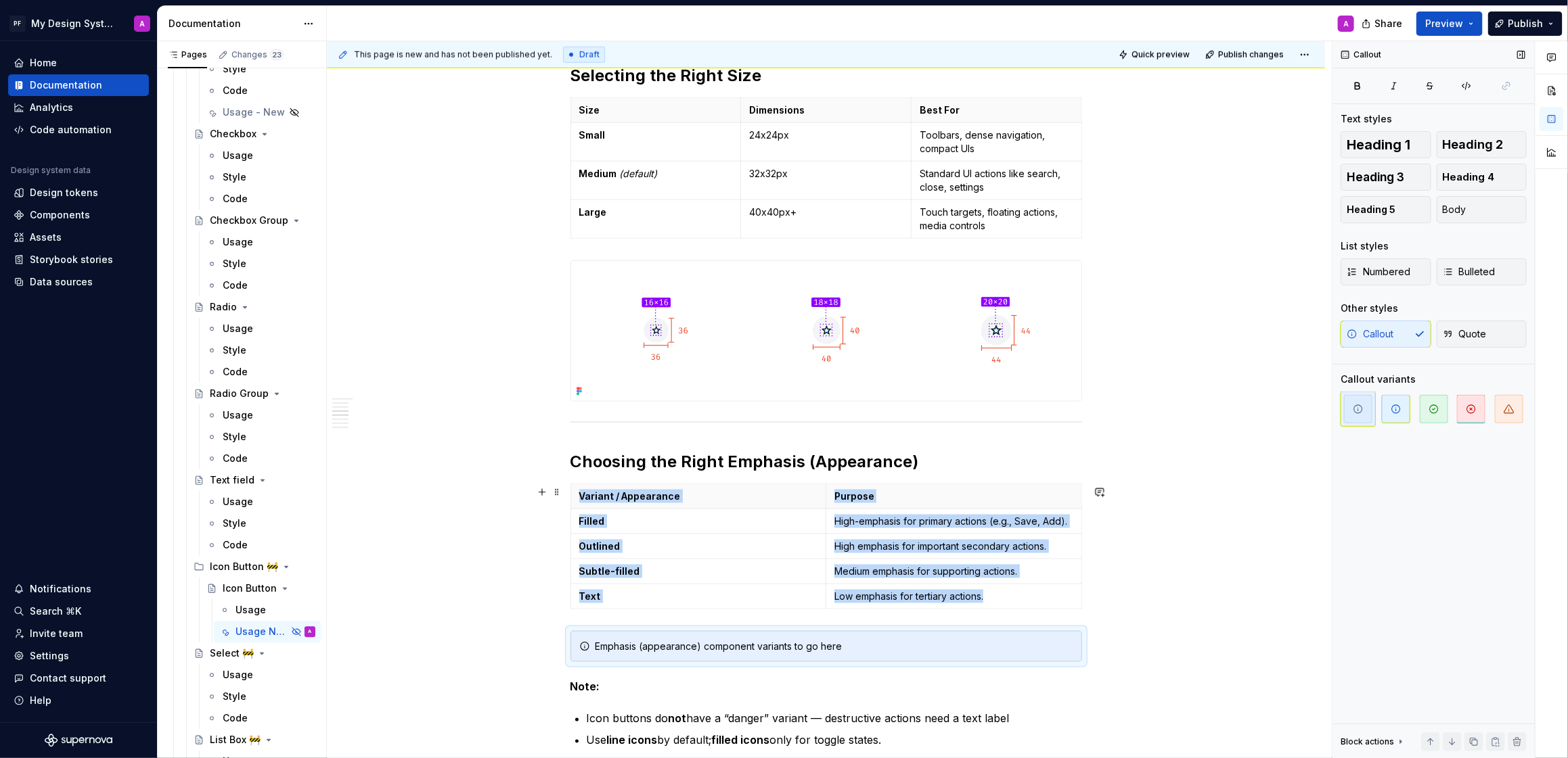
click at [1211, 616] on div "Overview A compact button that uses only an icon to represent an action. Ideal …" at bounding box center [825, 598] width 998 height 2501
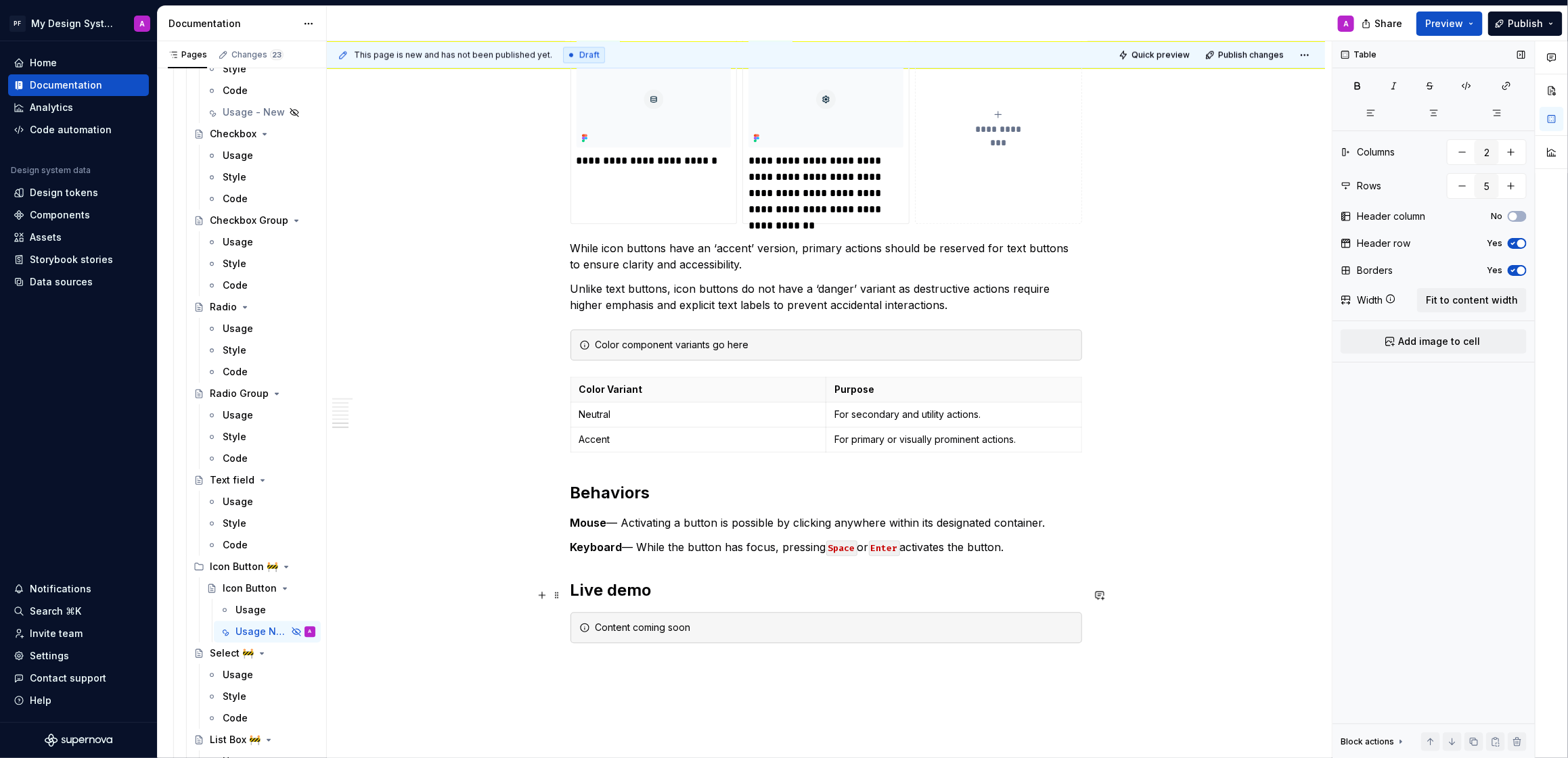
scroll to position [1822, 0]
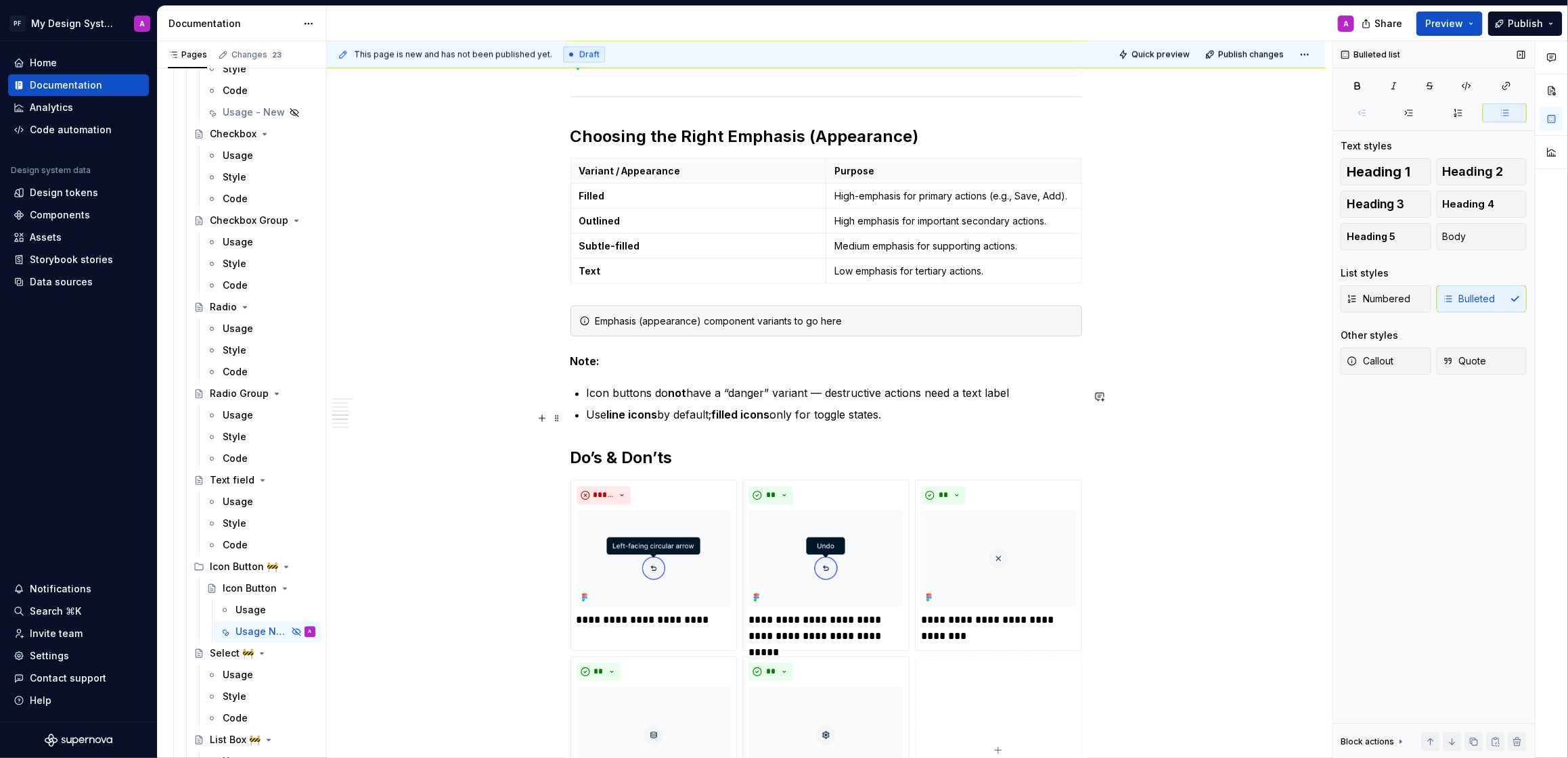
click at [916, 417] on p "Use line icons by default; filled icons only for toggle states." at bounding box center [835, 415] width 495 height 16
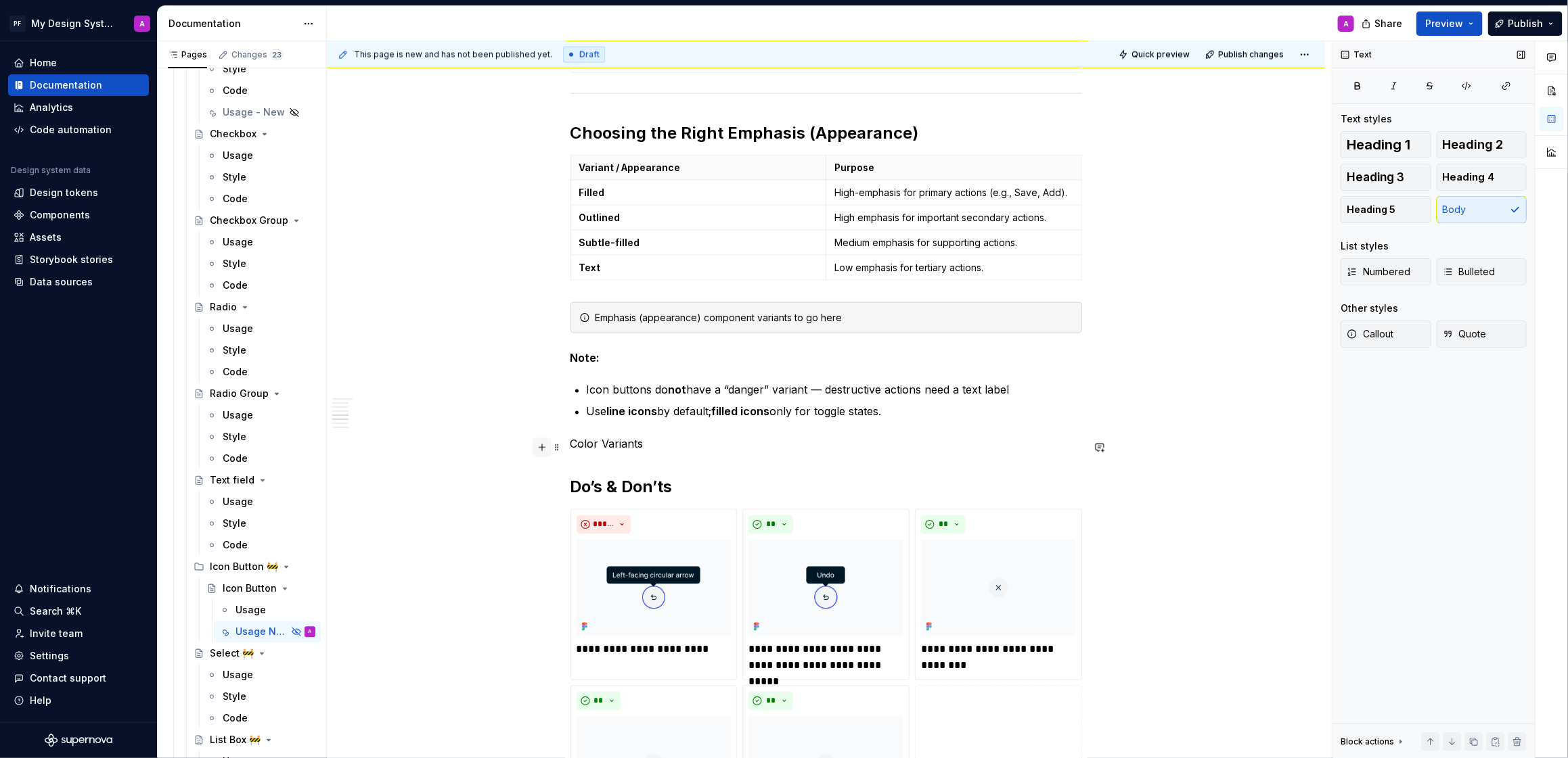
click at [547, 446] on button "button" at bounding box center [542, 448] width 19 height 19
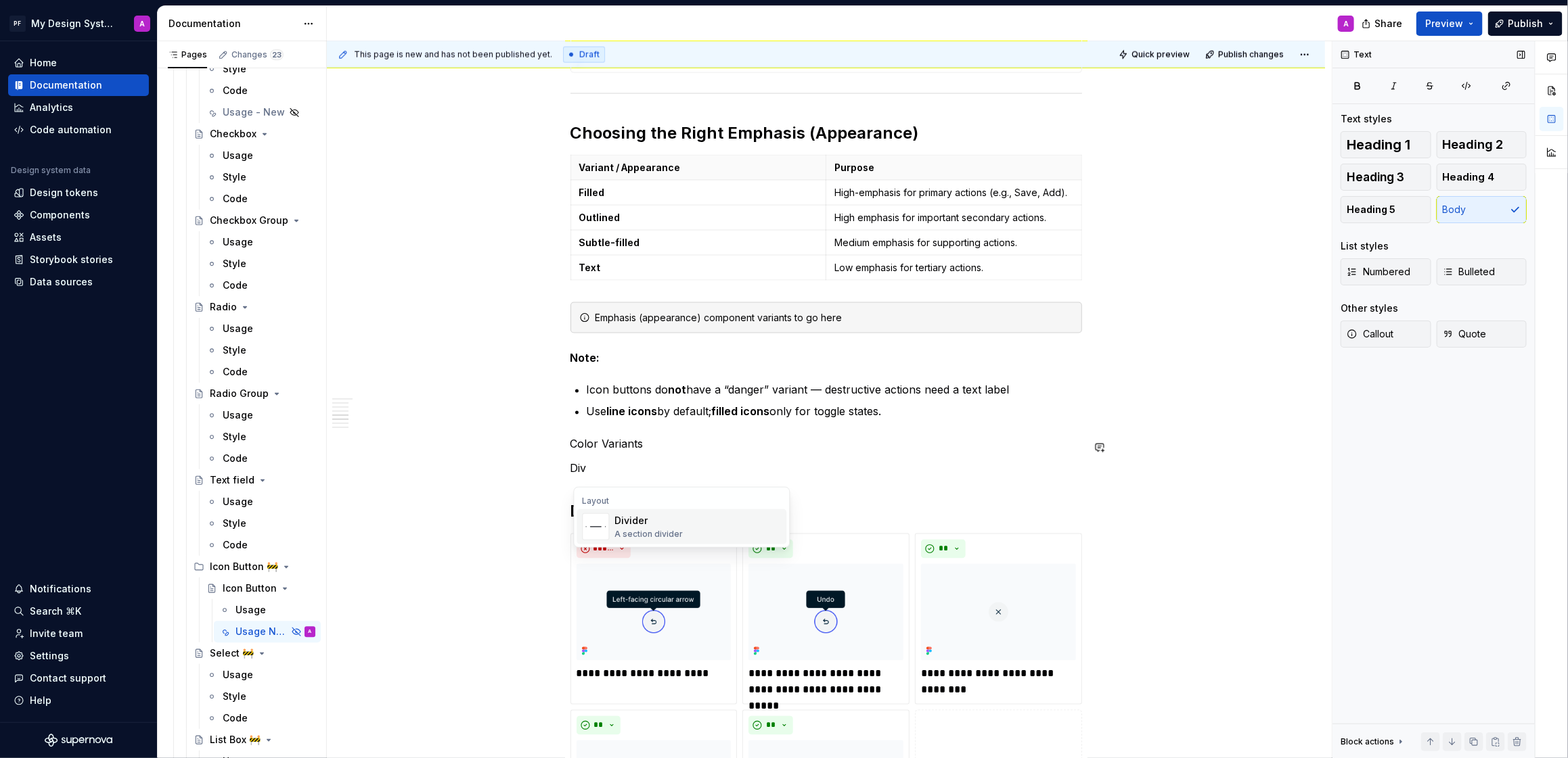
drag, startPoint x: 615, startPoint y: 519, endPoint x: 588, endPoint y: 514, distance: 27.5
click at [615, 519] on div "Divider" at bounding box center [649, 521] width 69 height 14
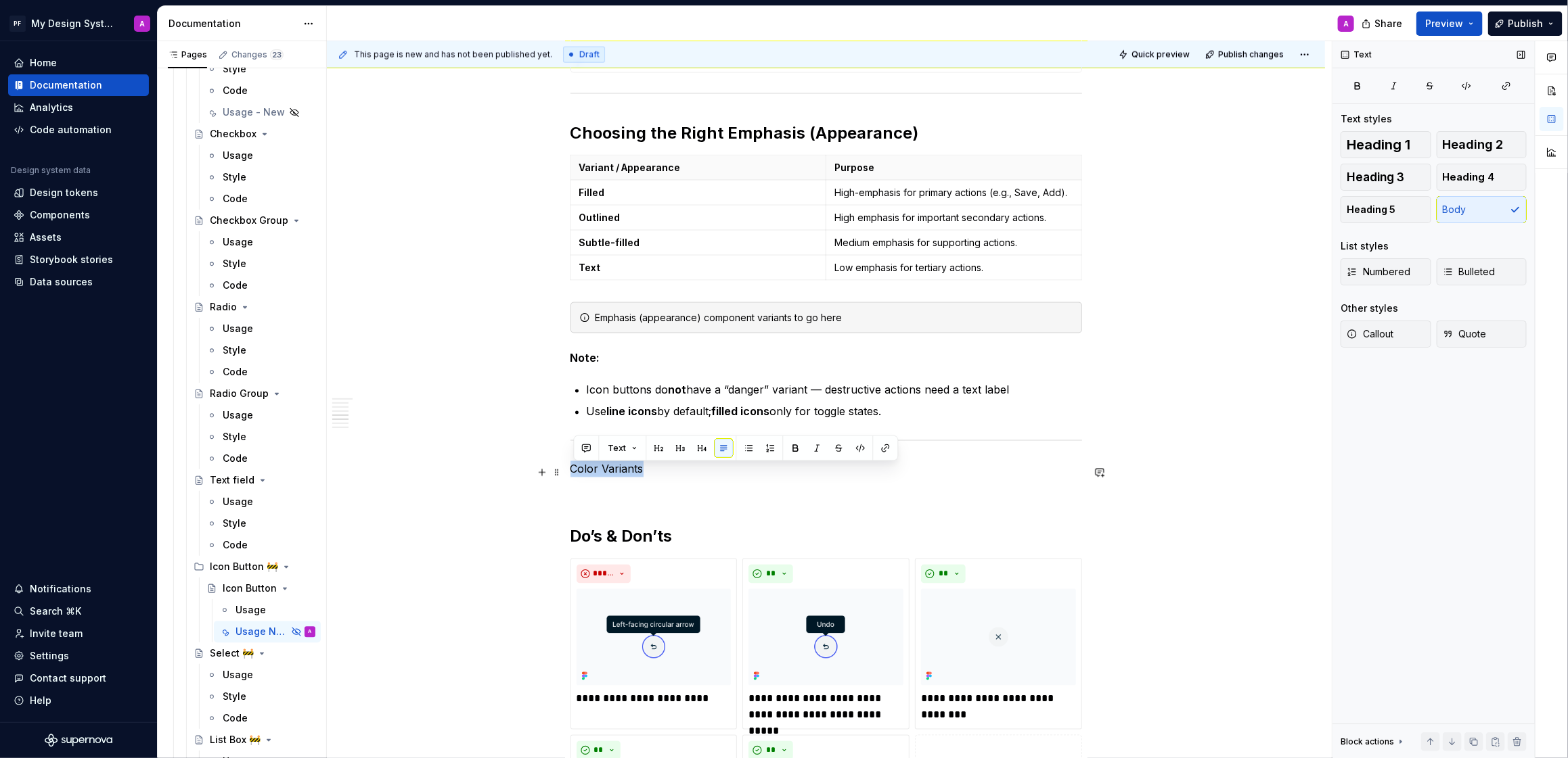
drag, startPoint x: 576, startPoint y: 468, endPoint x: 657, endPoint y: 465, distance: 81.1
click at [657, 465] on p "Color Variants" at bounding box center [826, 469] width 512 height 16
click at [661, 454] on button "button" at bounding box center [659, 449] width 19 height 19
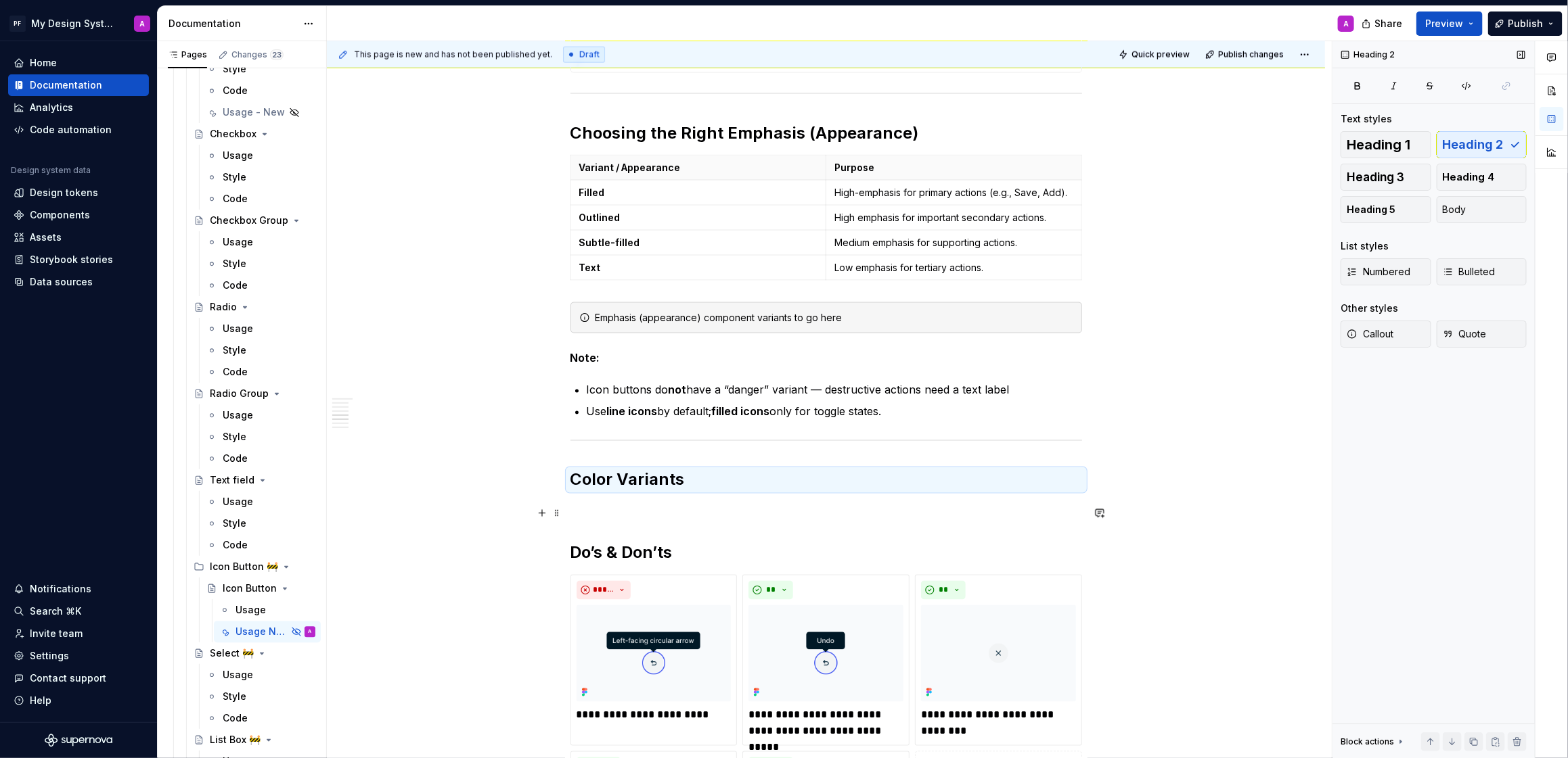
click at [698, 506] on p at bounding box center [826, 510] width 512 height 16
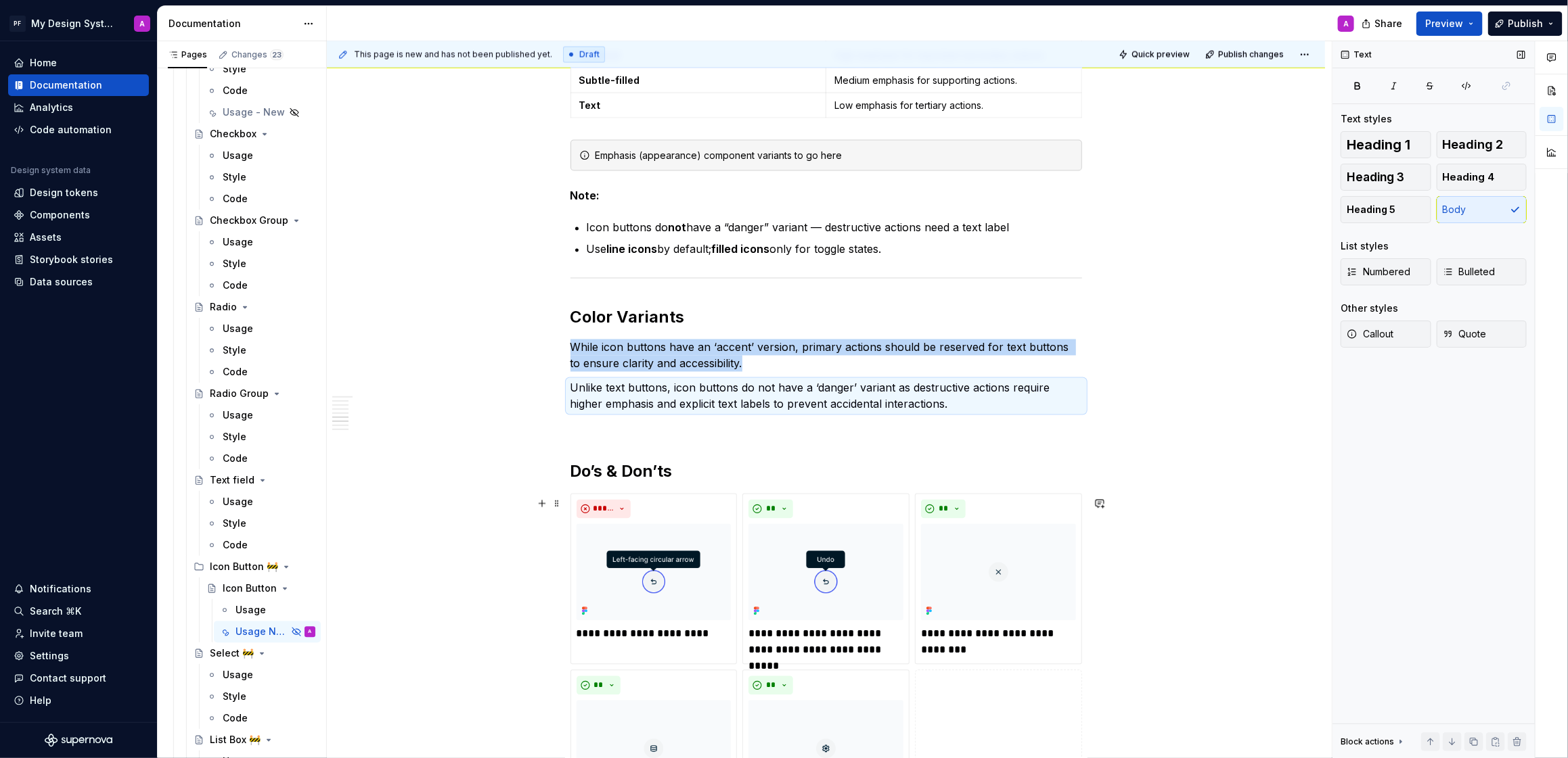
scroll to position [1368, 0]
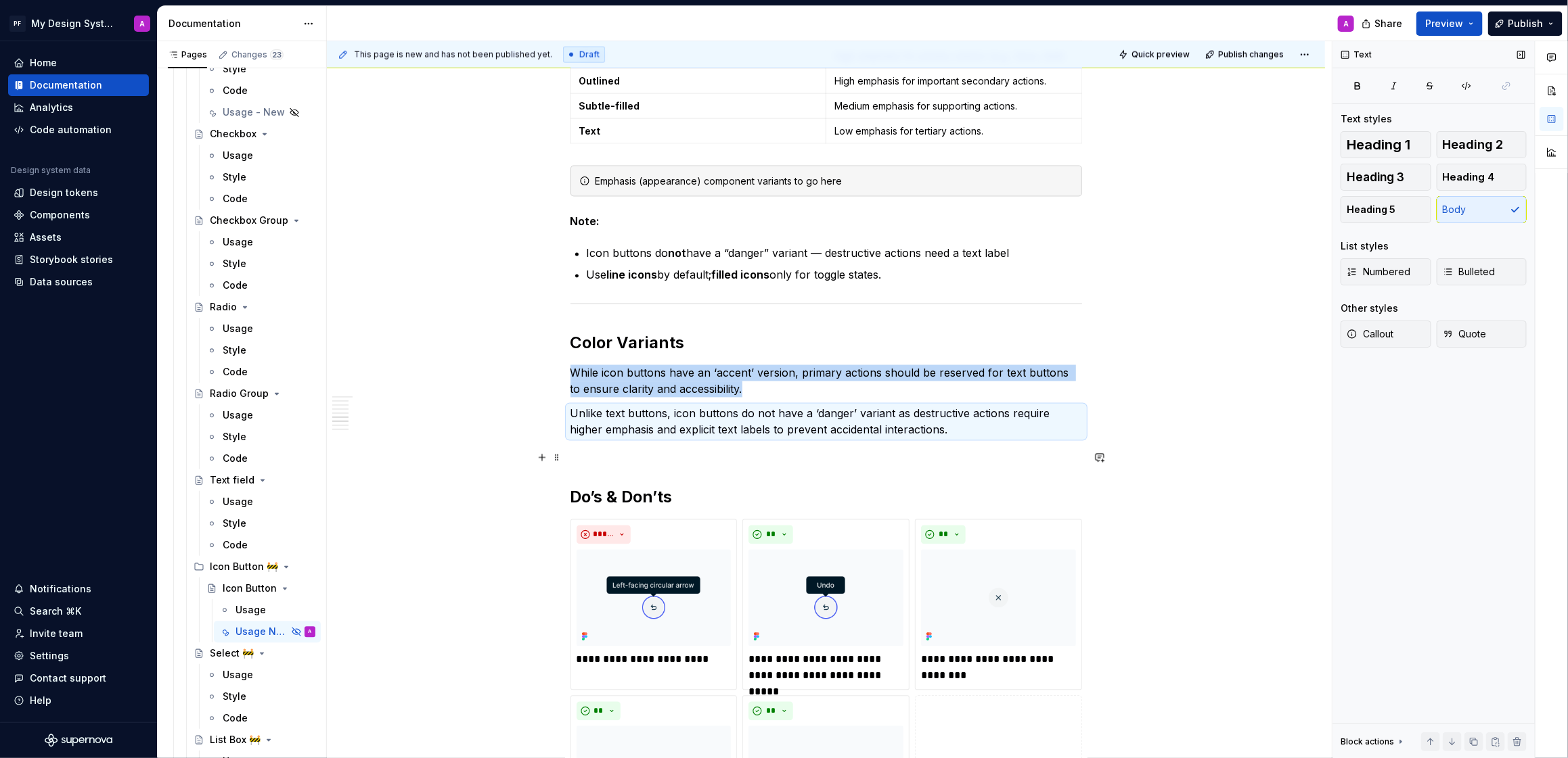
click at [1199, 458] on div "Overview A compact button that uses only an icon to represent an action. Ideal …" at bounding box center [825, 178] width 998 height 2591
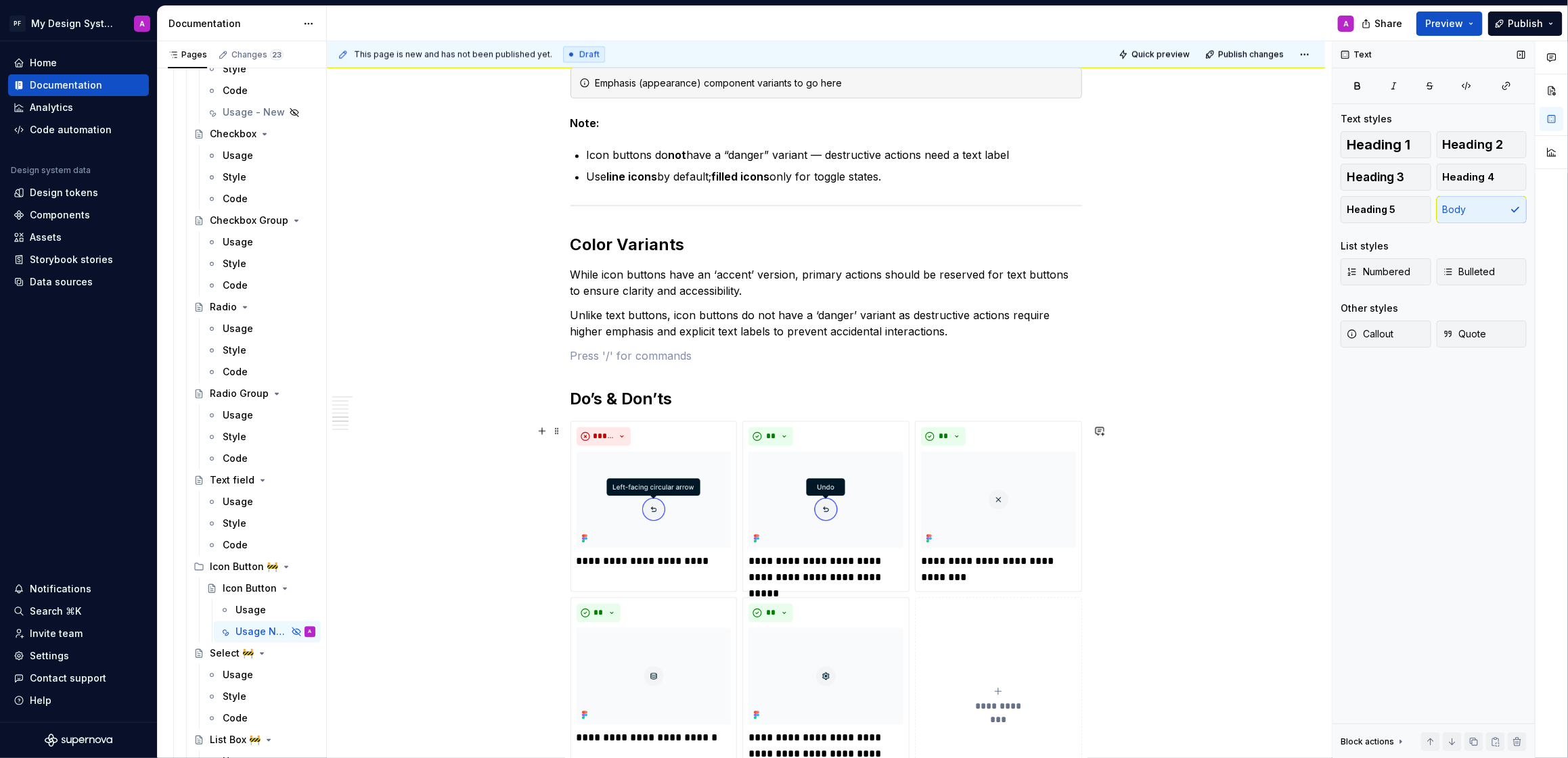
scroll to position [1398, 0]
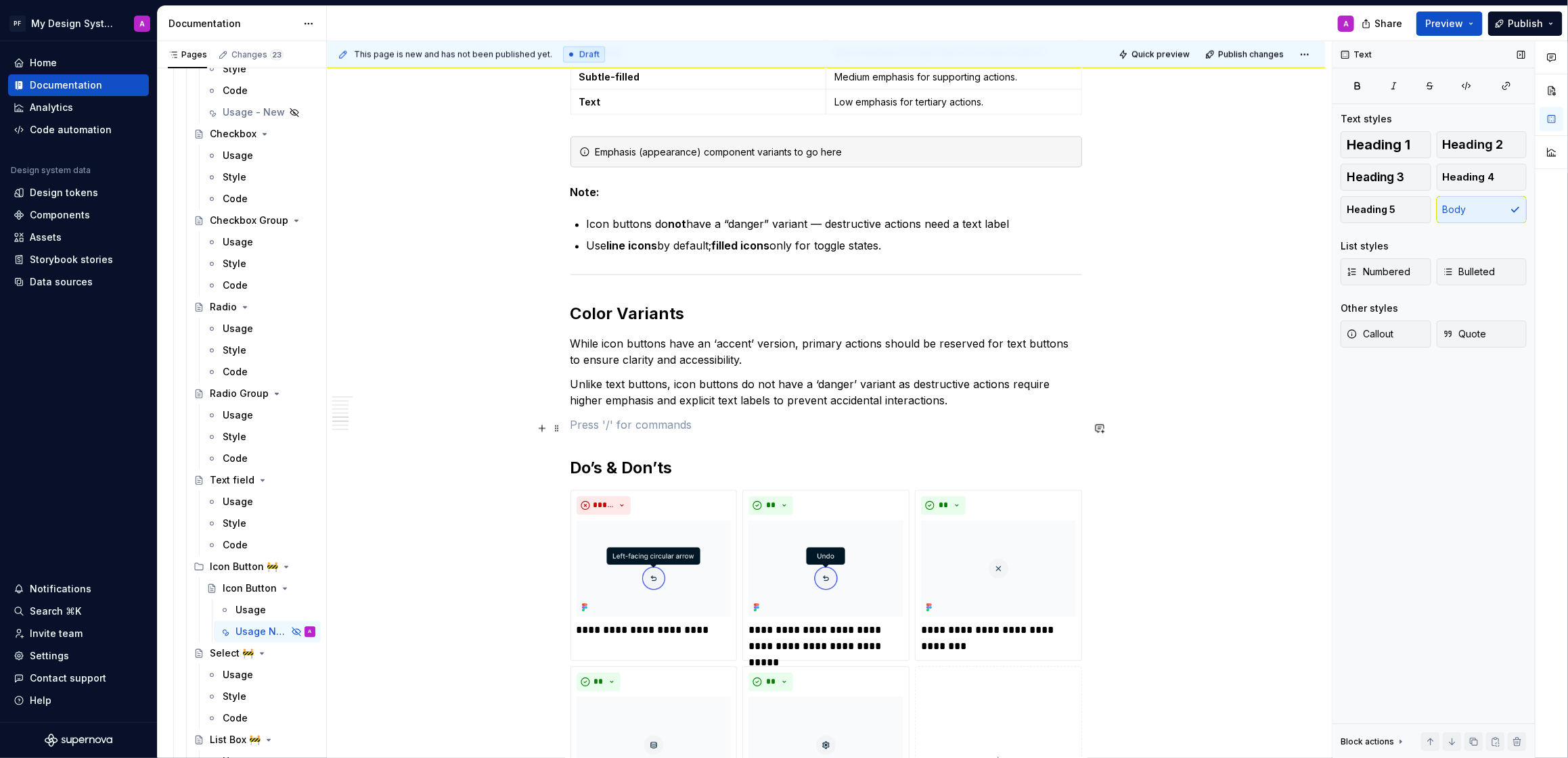
click at [631, 426] on p at bounding box center [826, 425] width 512 height 16
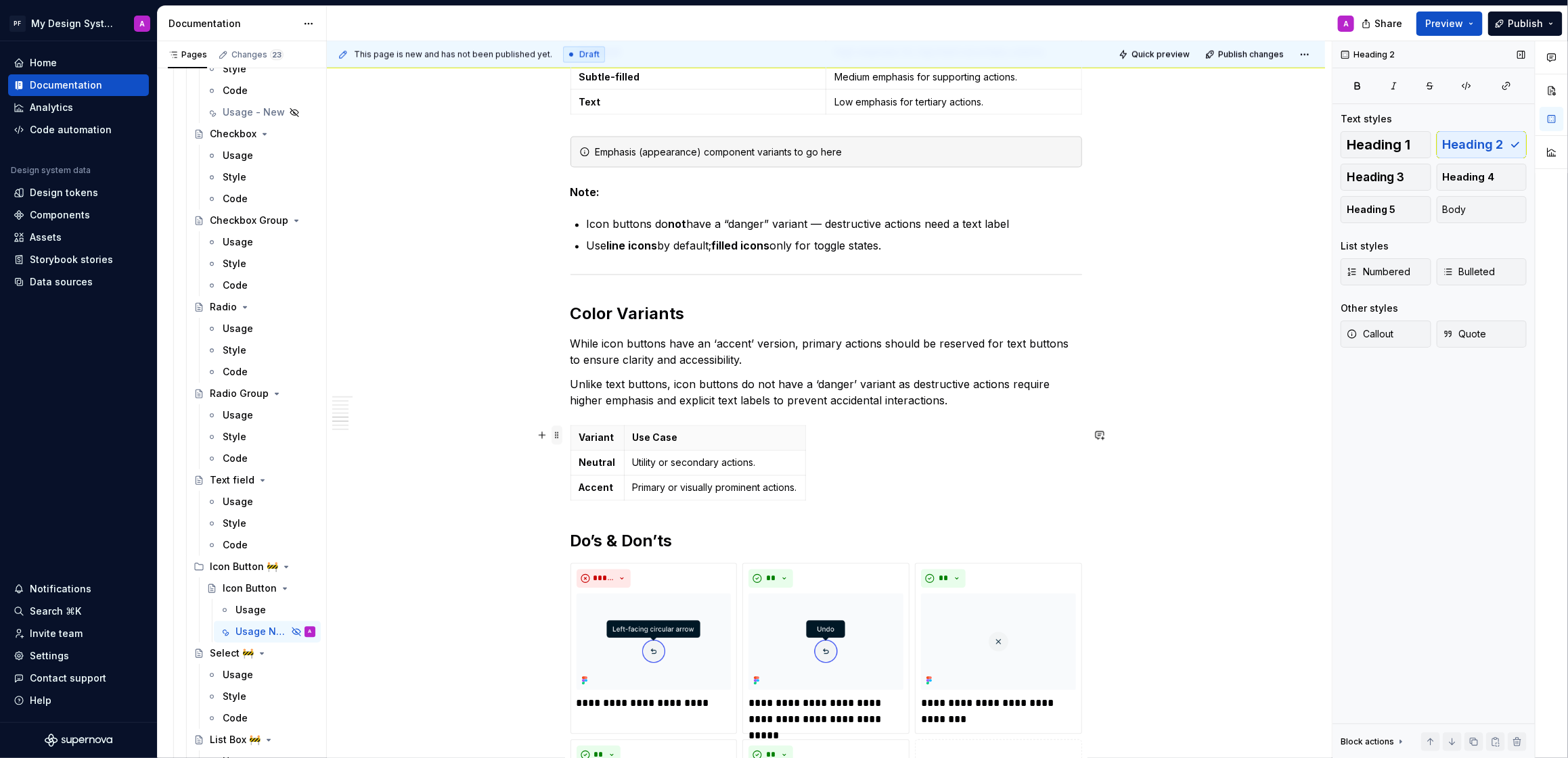
click at [559, 438] on span at bounding box center [557, 436] width 10 height 19
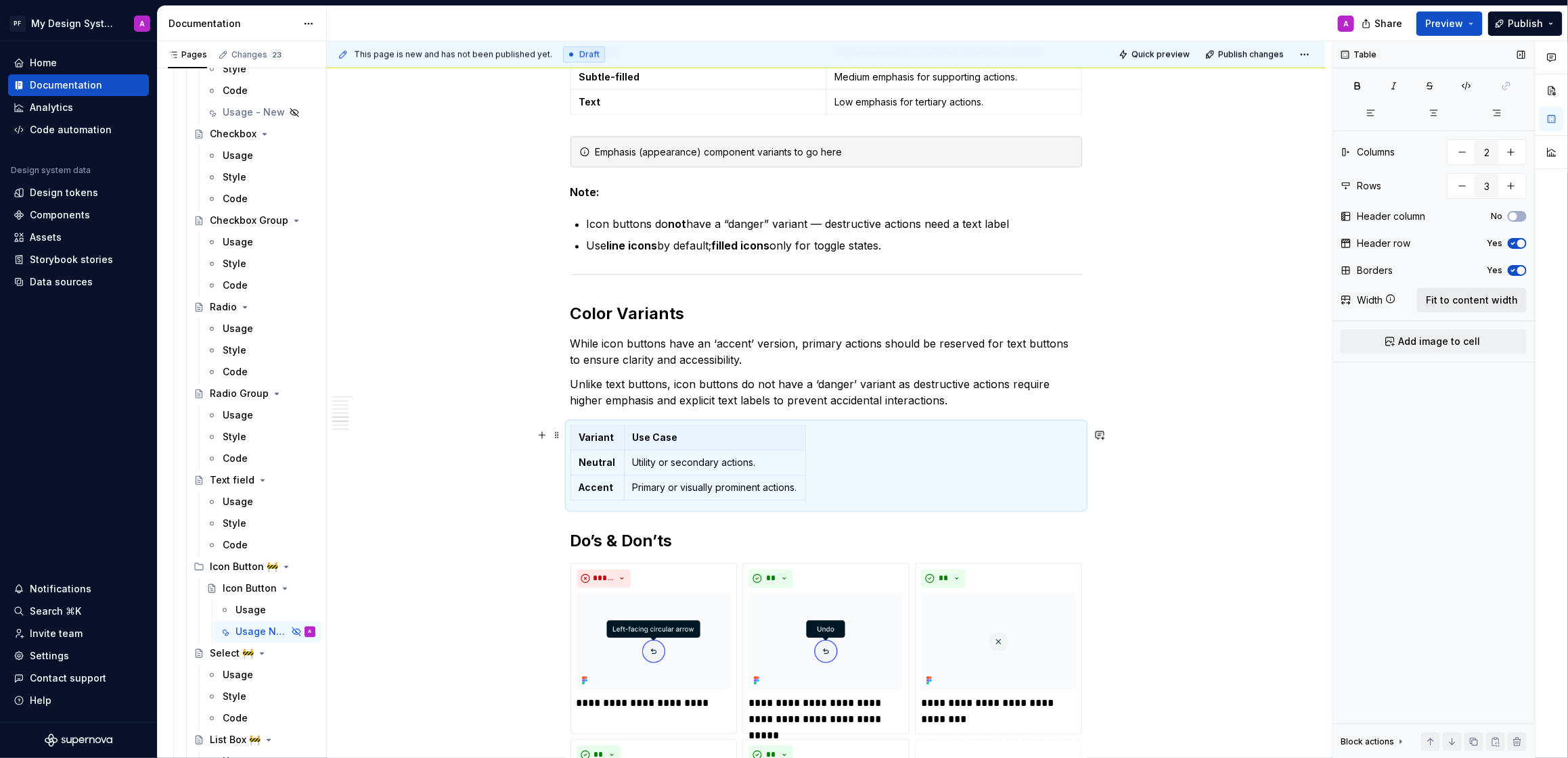
click at [1478, 303] on span "Fit to content width" at bounding box center [1472, 300] width 92 height 14
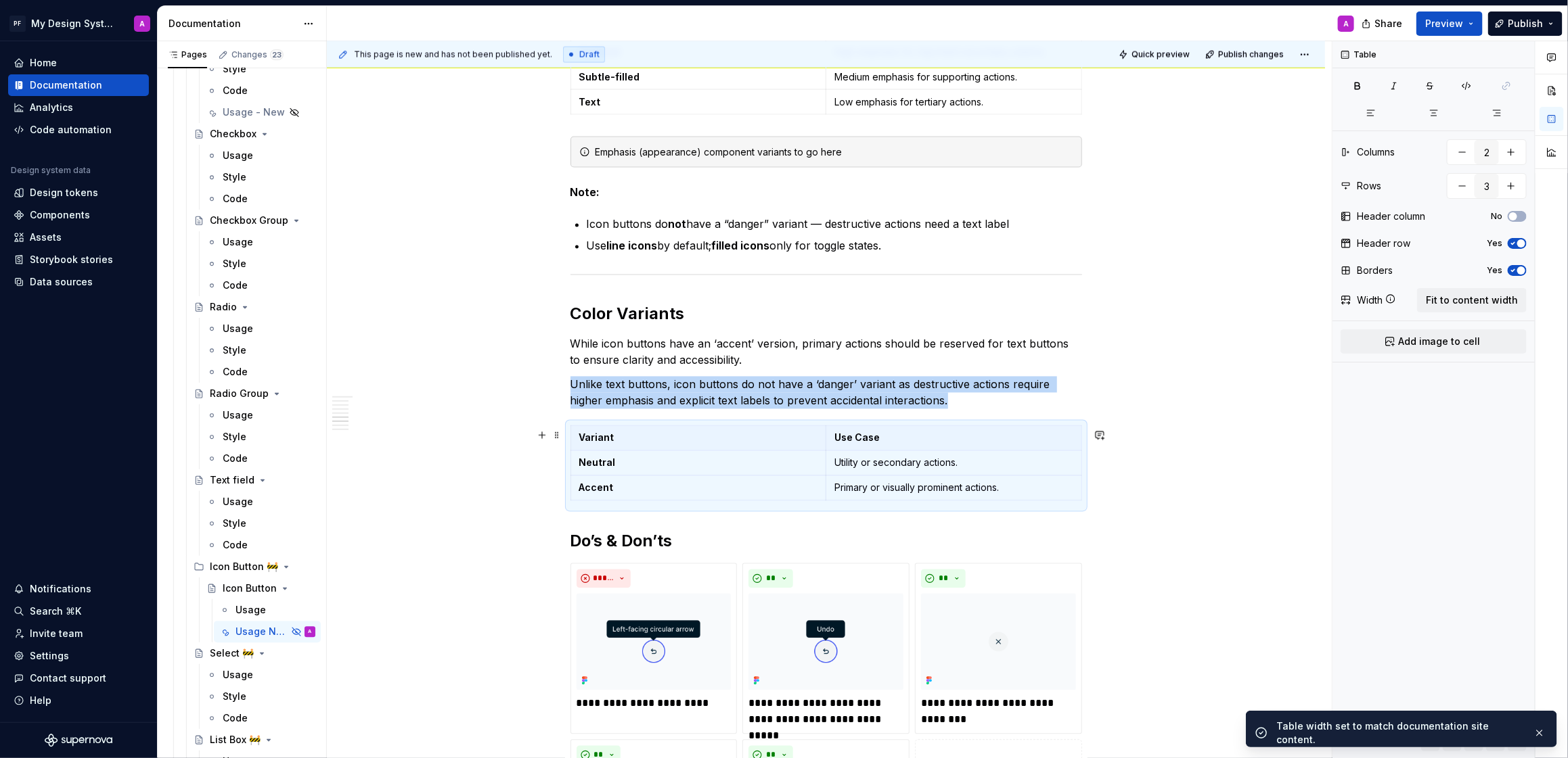
click at [1280, 467] on div "Overview A compact button that uses only an icon to represent an action. Ideal …" at bounding box center [825, 185] width 998 height 2664
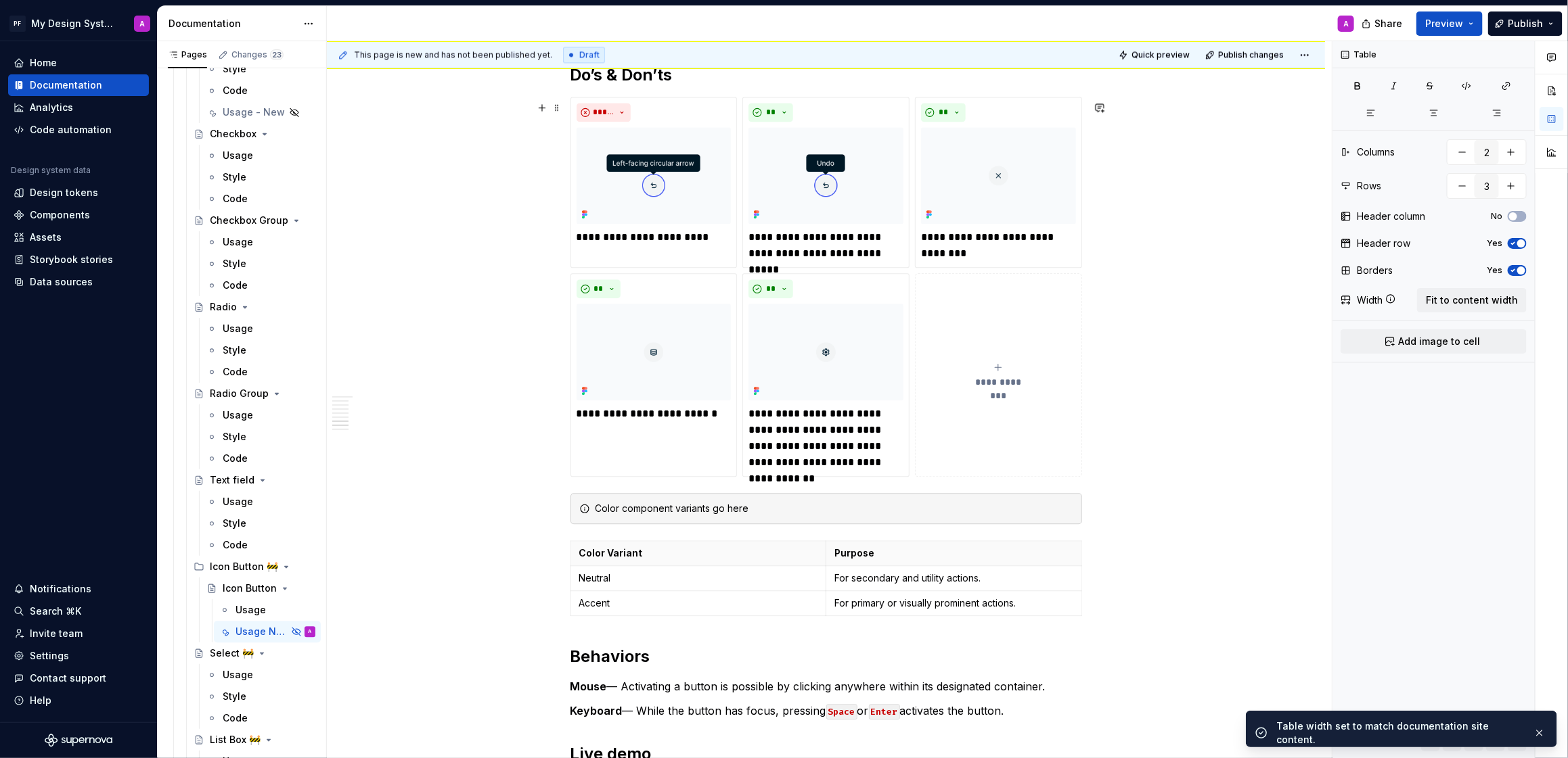
scroll to position [1882, 0]
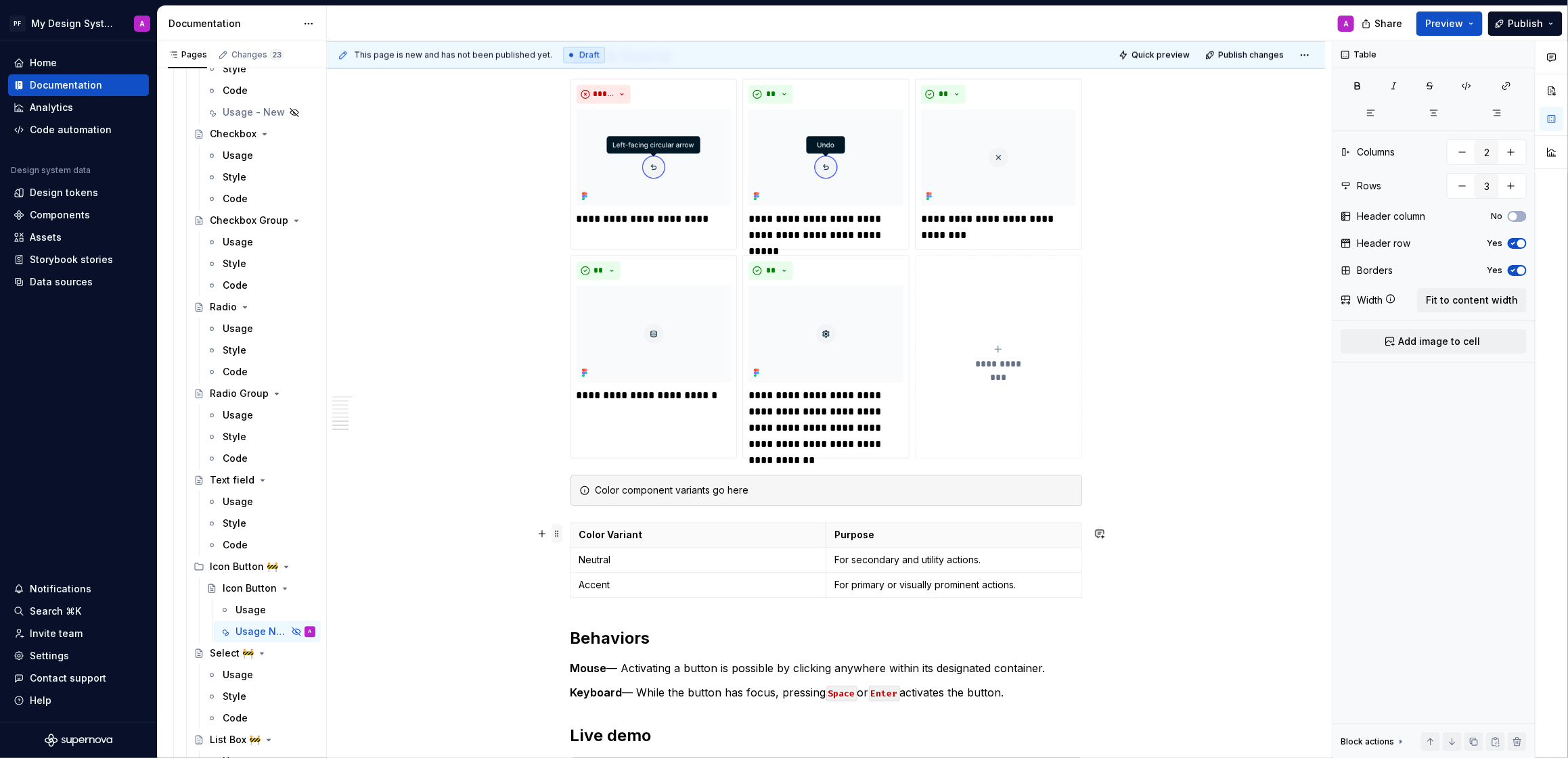
click at [557, 533] on span at bounding box center [557, 534] width 10 height 19
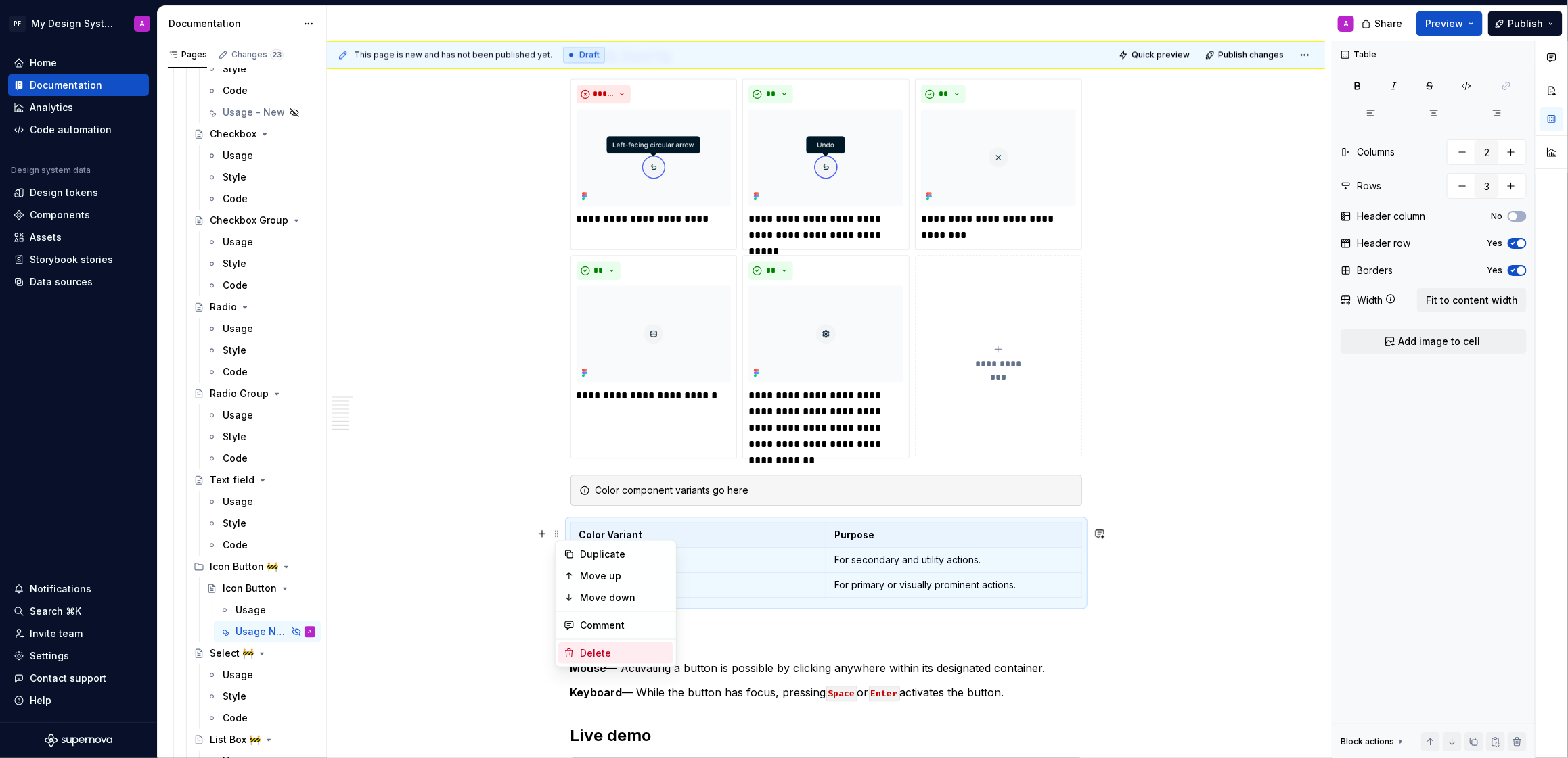
click at [594, 648] on div "Delete" at bounding box center [624, 654] width 88 height 14
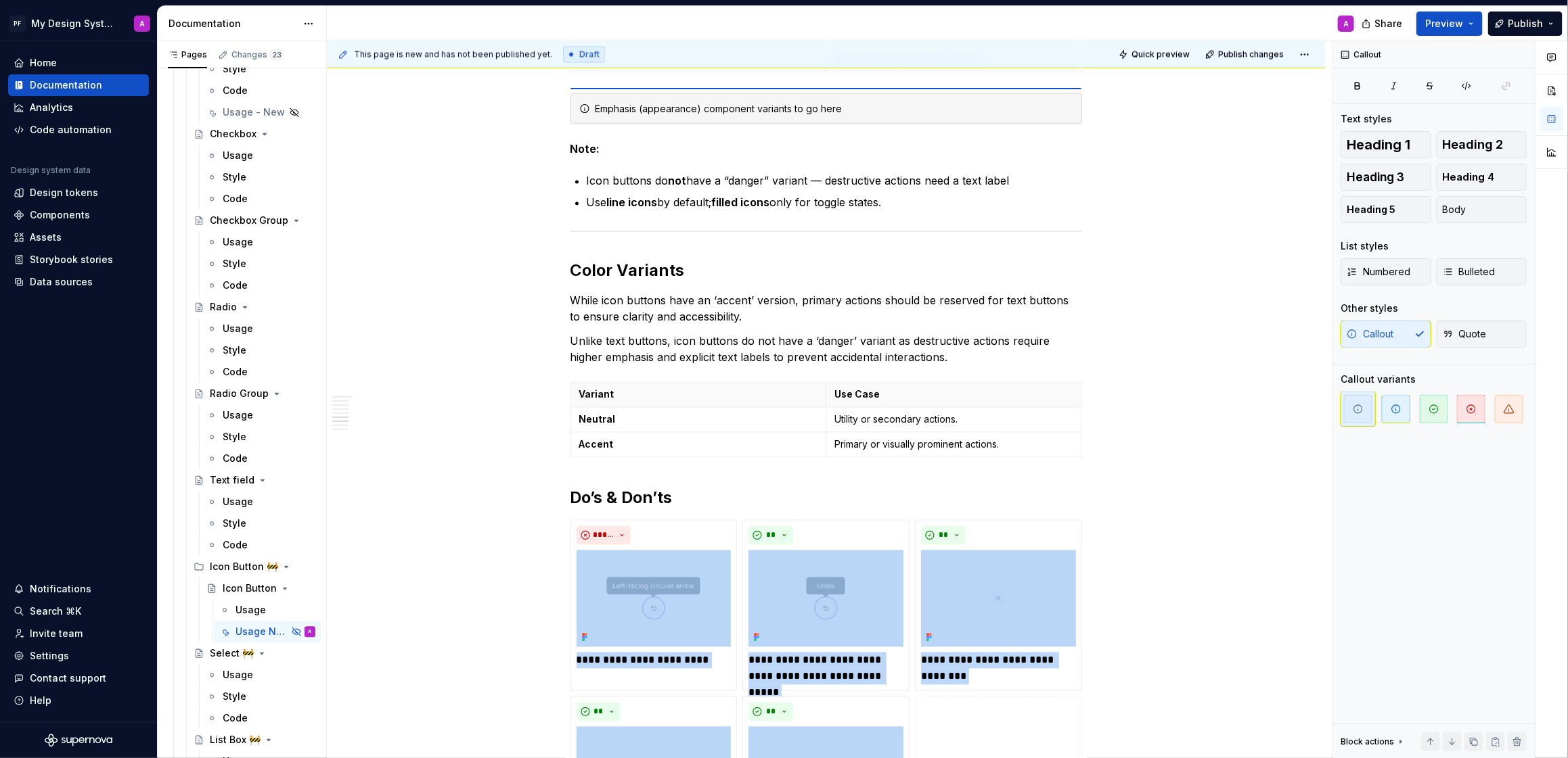
scroll to position [1428, 0]
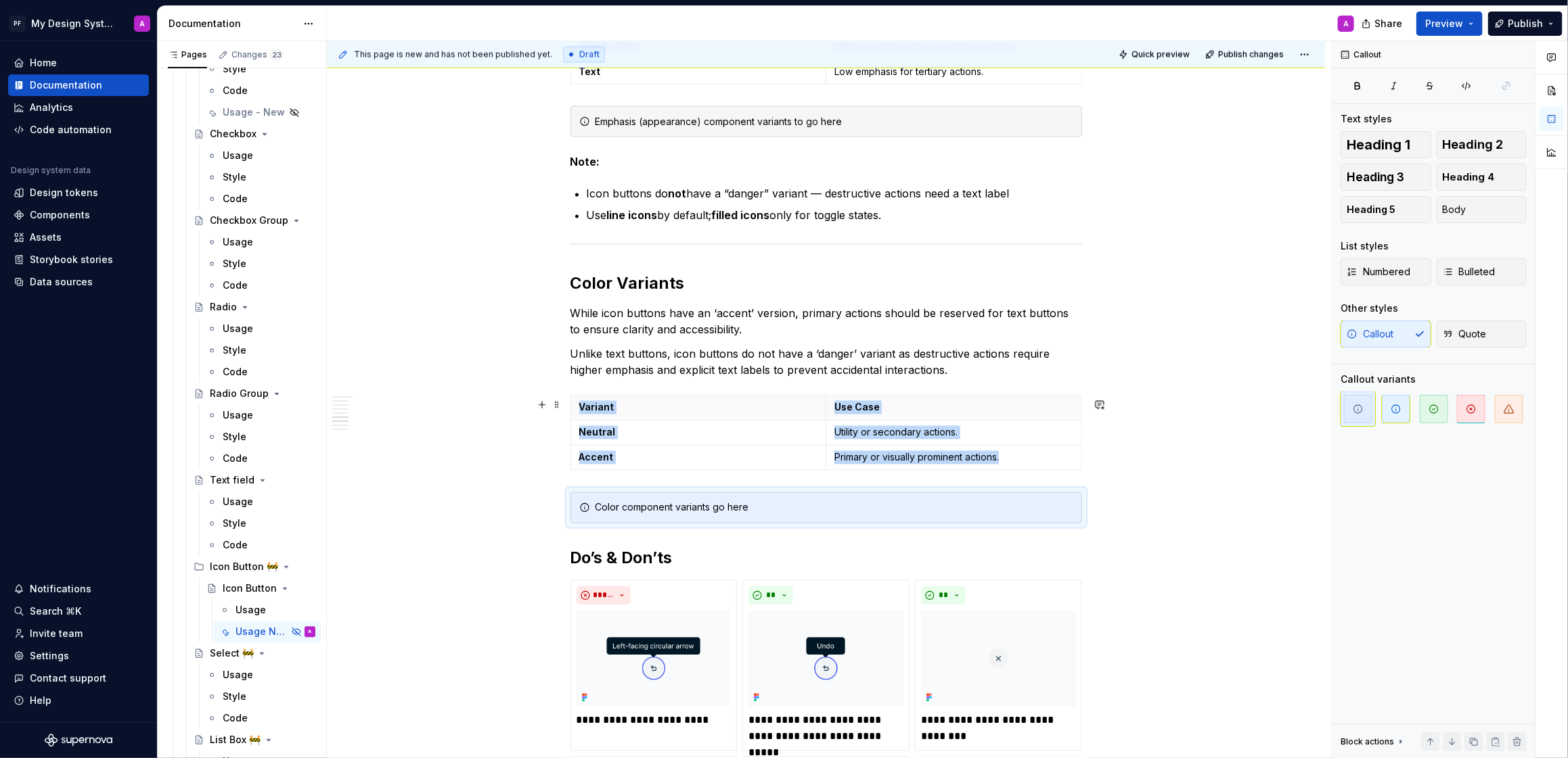
click at [1287, 410] on div "Overview A compact button that uses only an icon to represent an action. Ideal …" at bounding box center [825, 106] width 998 height 2567
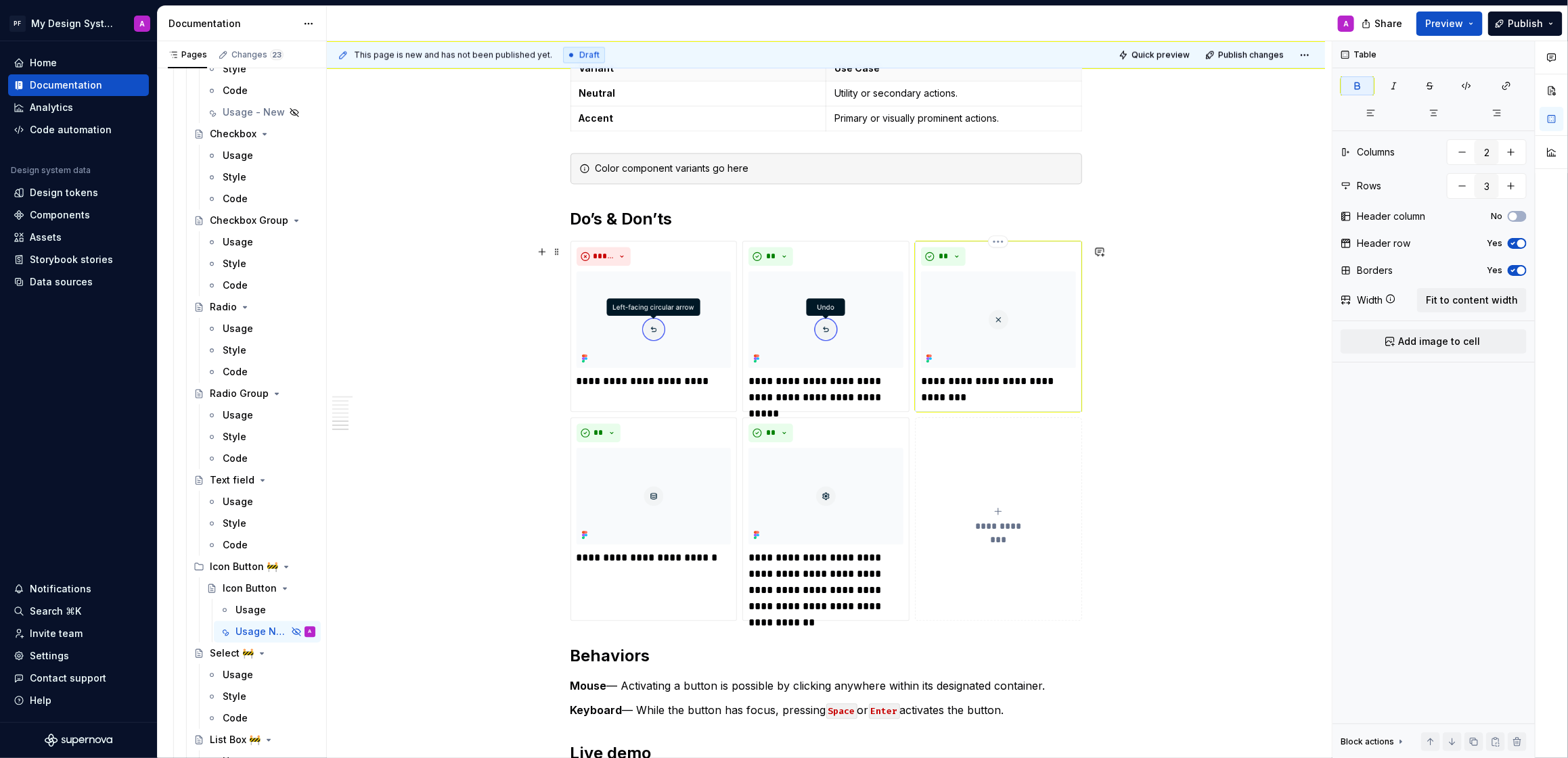
scroll to position [2064, 0]
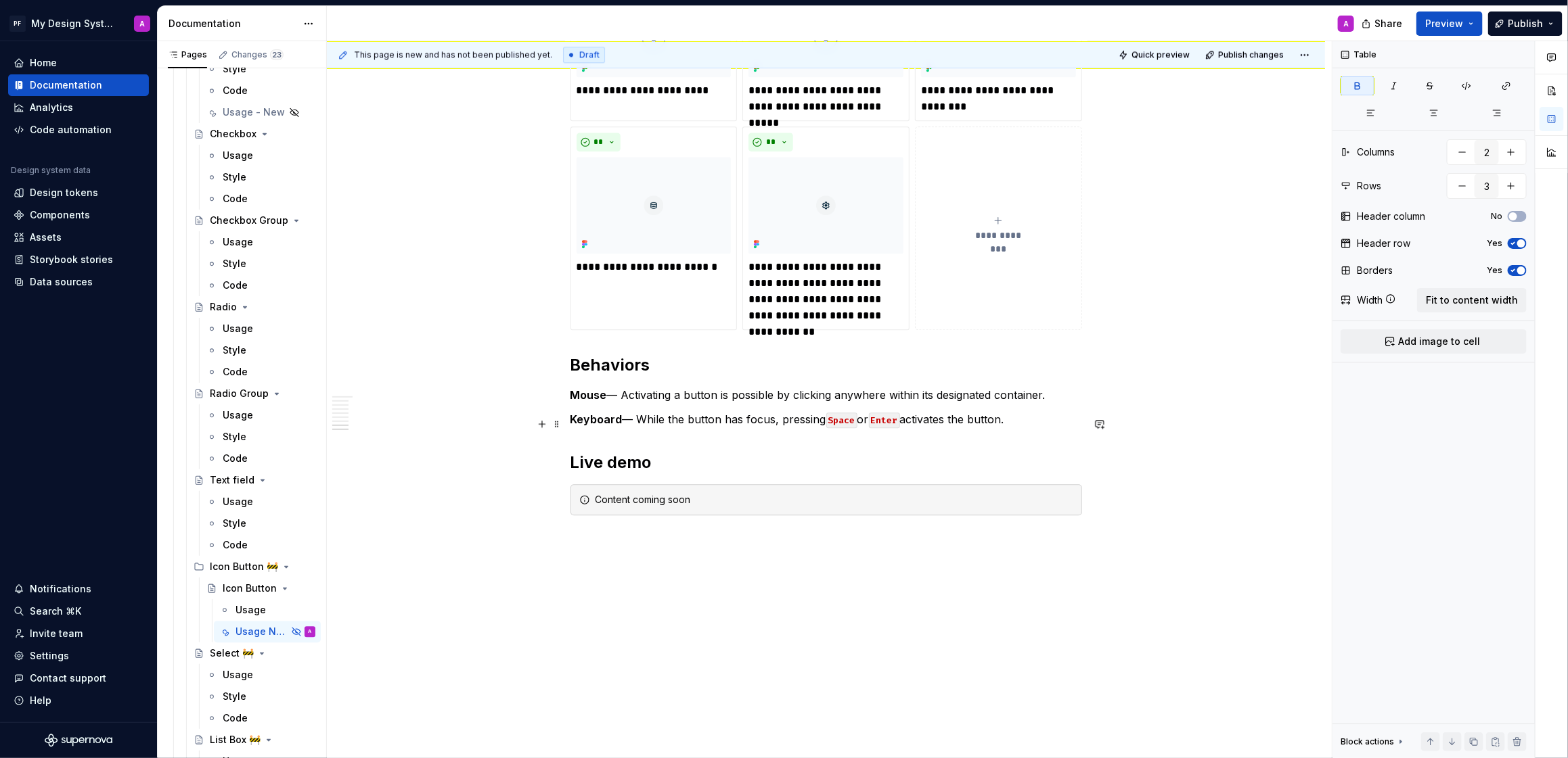
click at [1028, 419] on p "Keyboard — While the button has focus, pressing Space or Enter activates the bu…" at bounding box center [826, 419] width 512 height 16
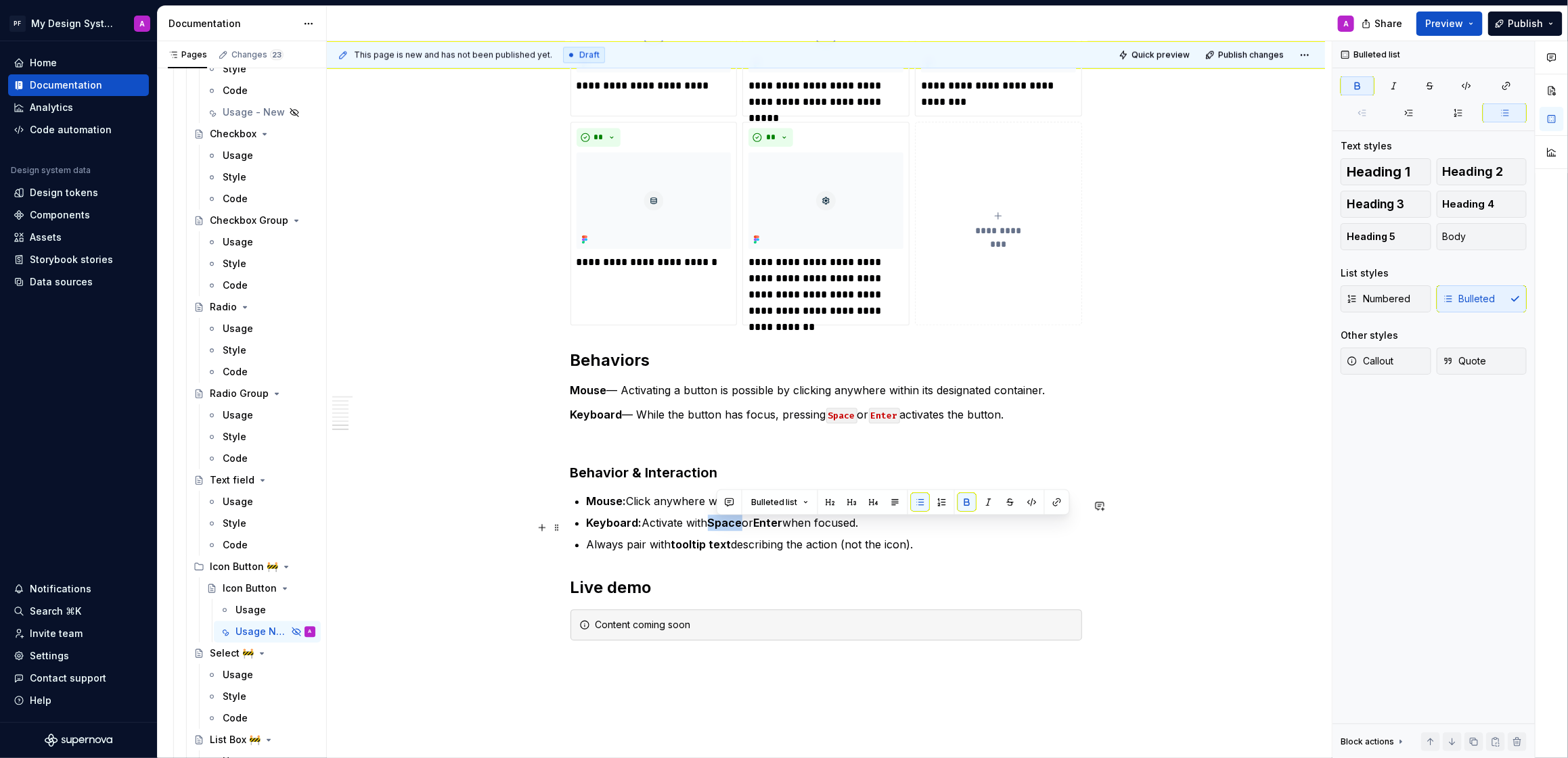
drag, startPoint x: 715, startPoint y: 530, endPoint x: 751, endPoint y: 529, distance: 36.0
click at [751, 529] on p "Keyboard: Activate with Space or Enter when focused." at bounding box center [835, 523] width 495 height 16
click at [1027, 504] on button "button" at bounding box center [1032, 503] width 19 height 19
drag, startPoint x: 793, startPoint y: 530, endPoint x: 764, endPoint y: 530, distance: 29.0
click at [764, 530] on p "Keyboard: Activate with Space or Enter when focused." at bounding box center [835, 523] width 495 height 16
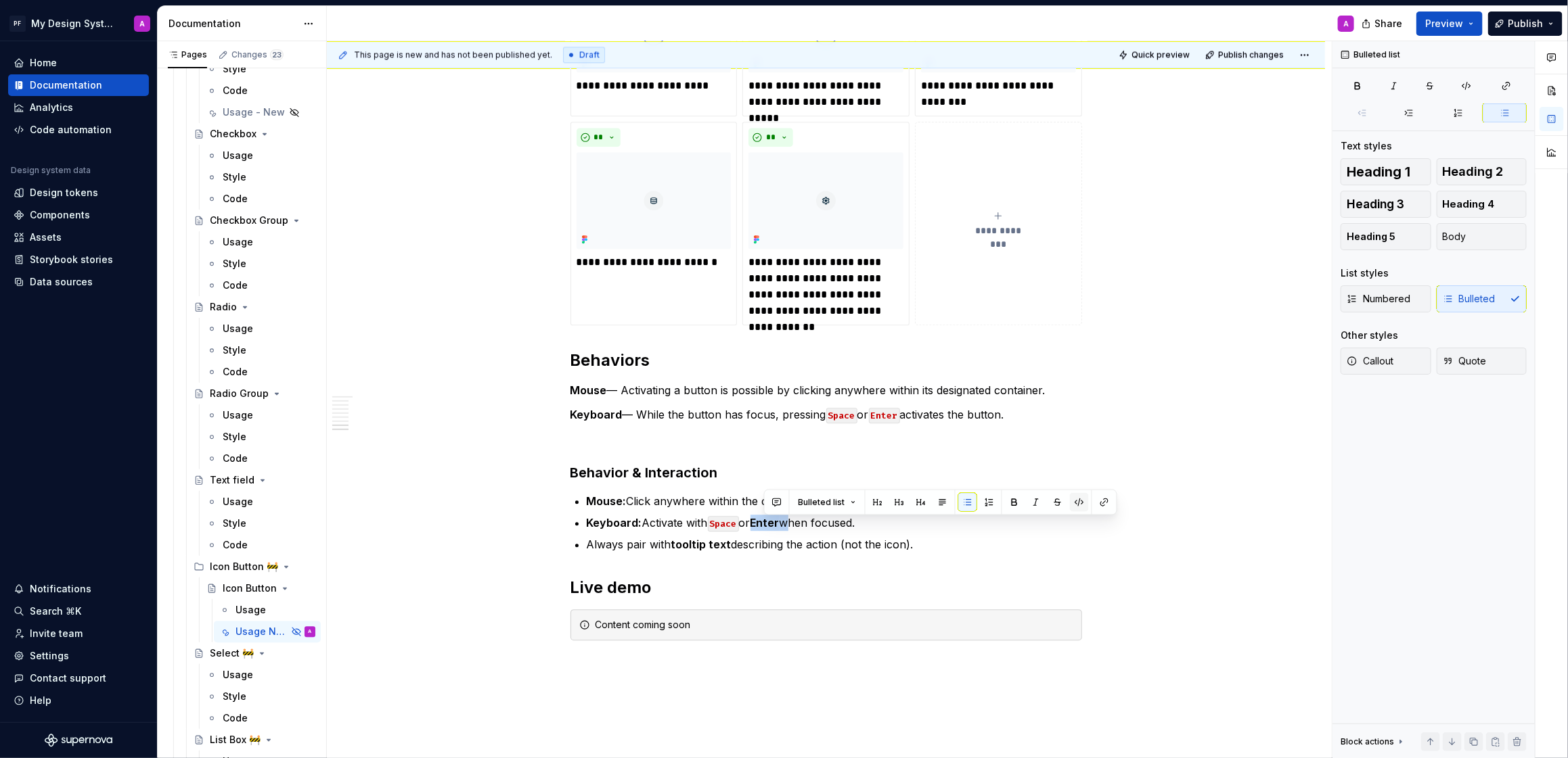
click at [1077, 504] on button "button" at bounding box center [1080, 503] width 19 height 19
click at [804, 529] on p "Keyboard: Activate with Space or Enter when focused." at bounding box center [835, 523] width 495 height 16
click at [804, 529] on p "Keyboard: Activate with Space or Enter when focused." at bounding box center [835, 523] width 495 height 16
click at [824, 531] on p "Keyboard: Activate with Space or Enter when focused." at bounding box center [835, 523] width 495 height 16
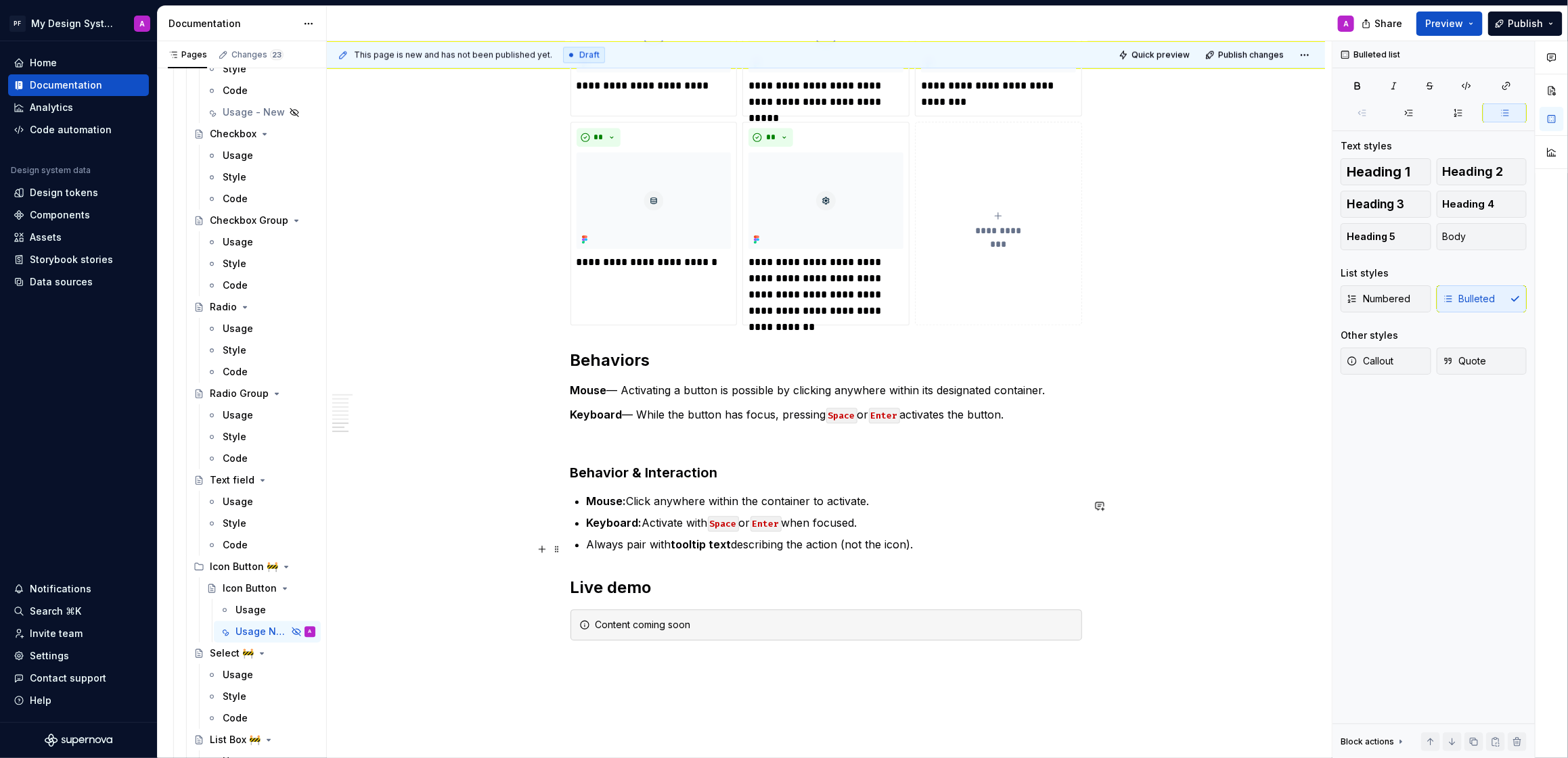
click at [1054, 543] on p "Always pair with tooltip text describing the action (not the icon)." at bounding box center [835, 544] width 495 height 16
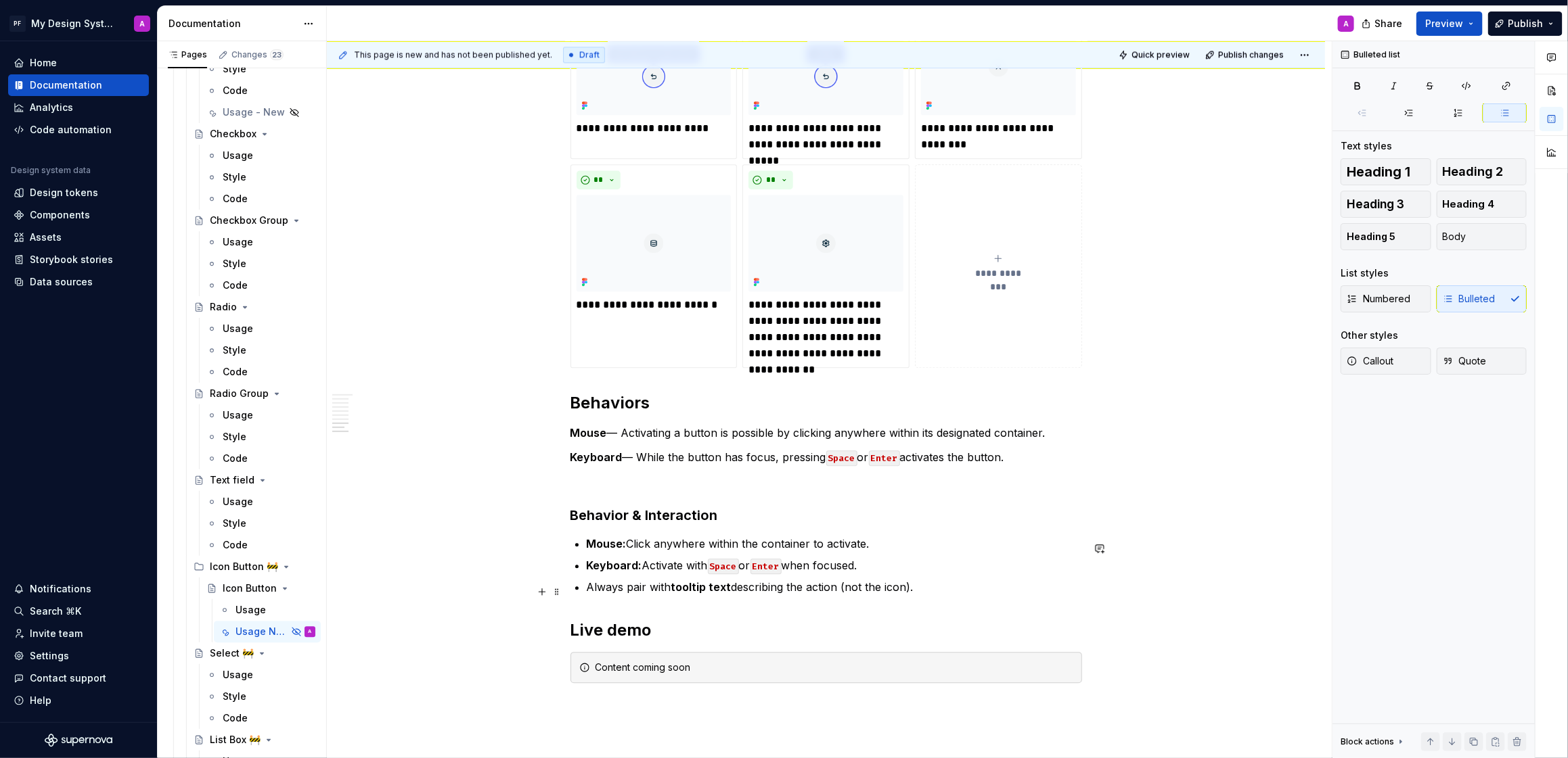
scroll to position [1949, 0]
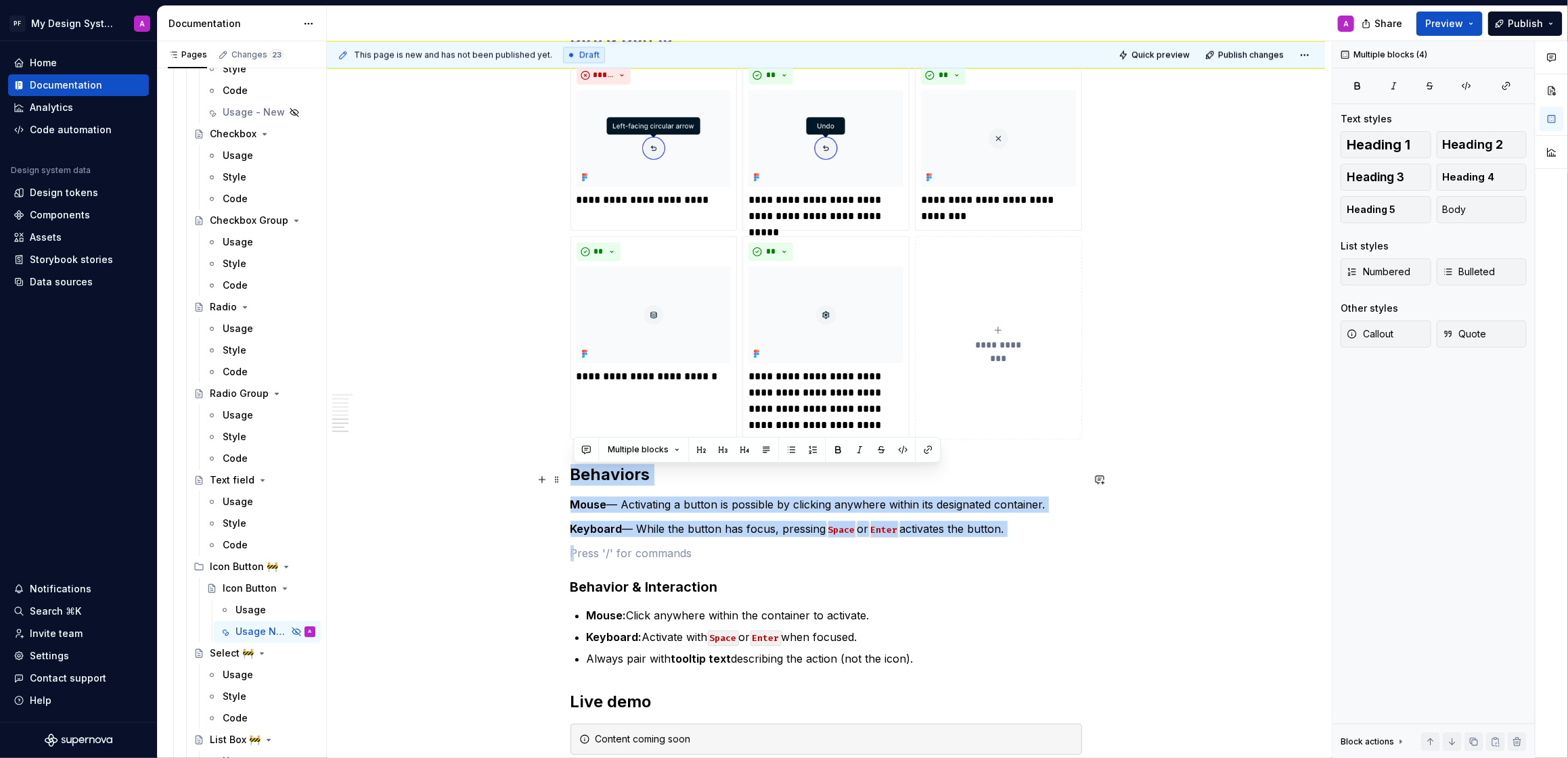
drag, startPoint x: 599, startPoint y: 553, endPoint x: 569, endPoint y: 484, distance: 75.2
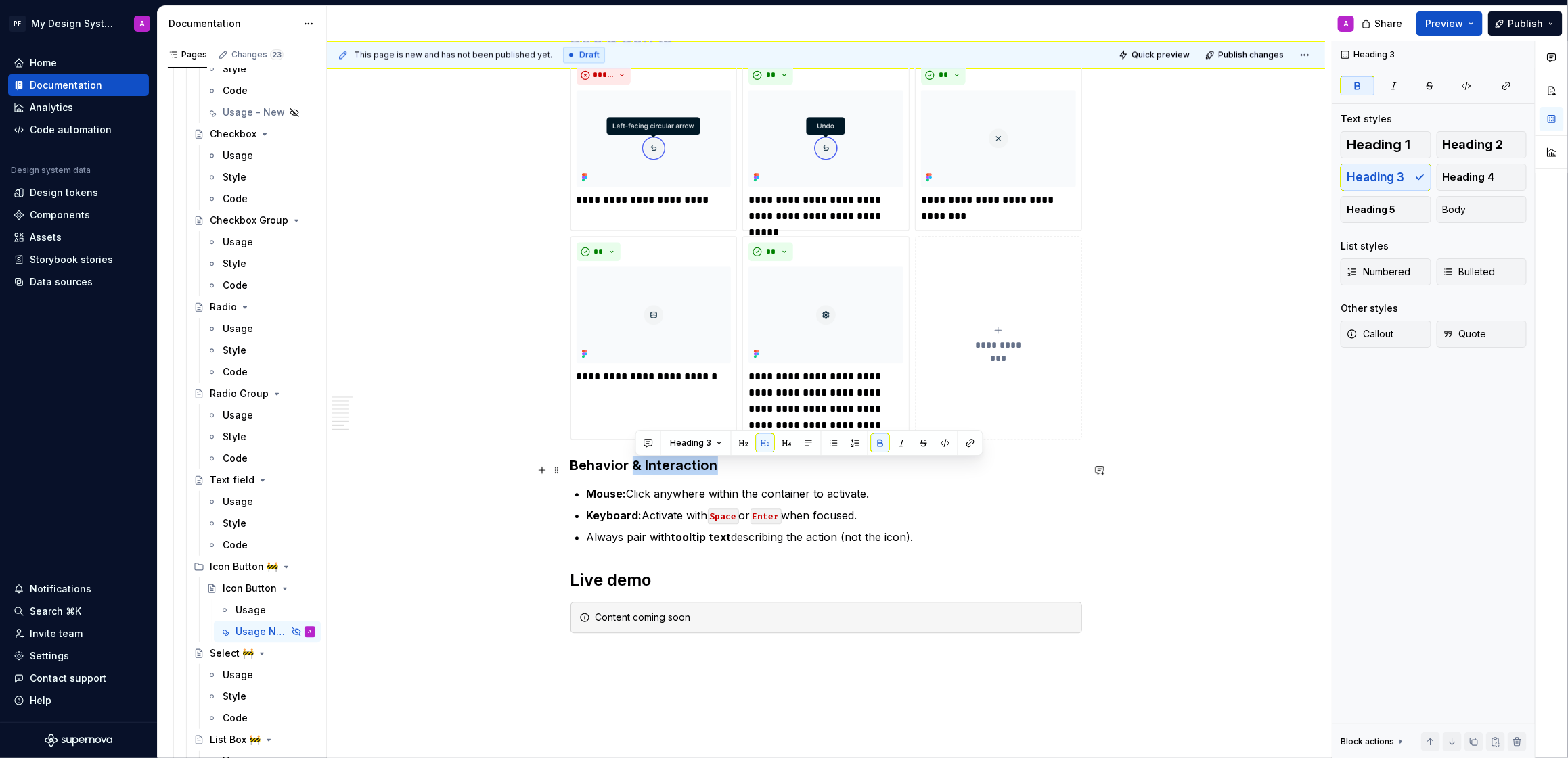
drag, startPoint x: 638, startPoint y: 472, endPoint x: 798, endPoint y: 465, distance: 160.2
click at [791, 473] on h3 "Behavior & Interaction" at bounding box center [826, 465] width 512 height 19
click at [638, 471] on strong "Behavior s" at bounding box center [605, 465] width 69 height 16
drag, startPoint x: 629, startPoint y: 469, endPoint x: 552, endPoint y: 471, distance: 77.0
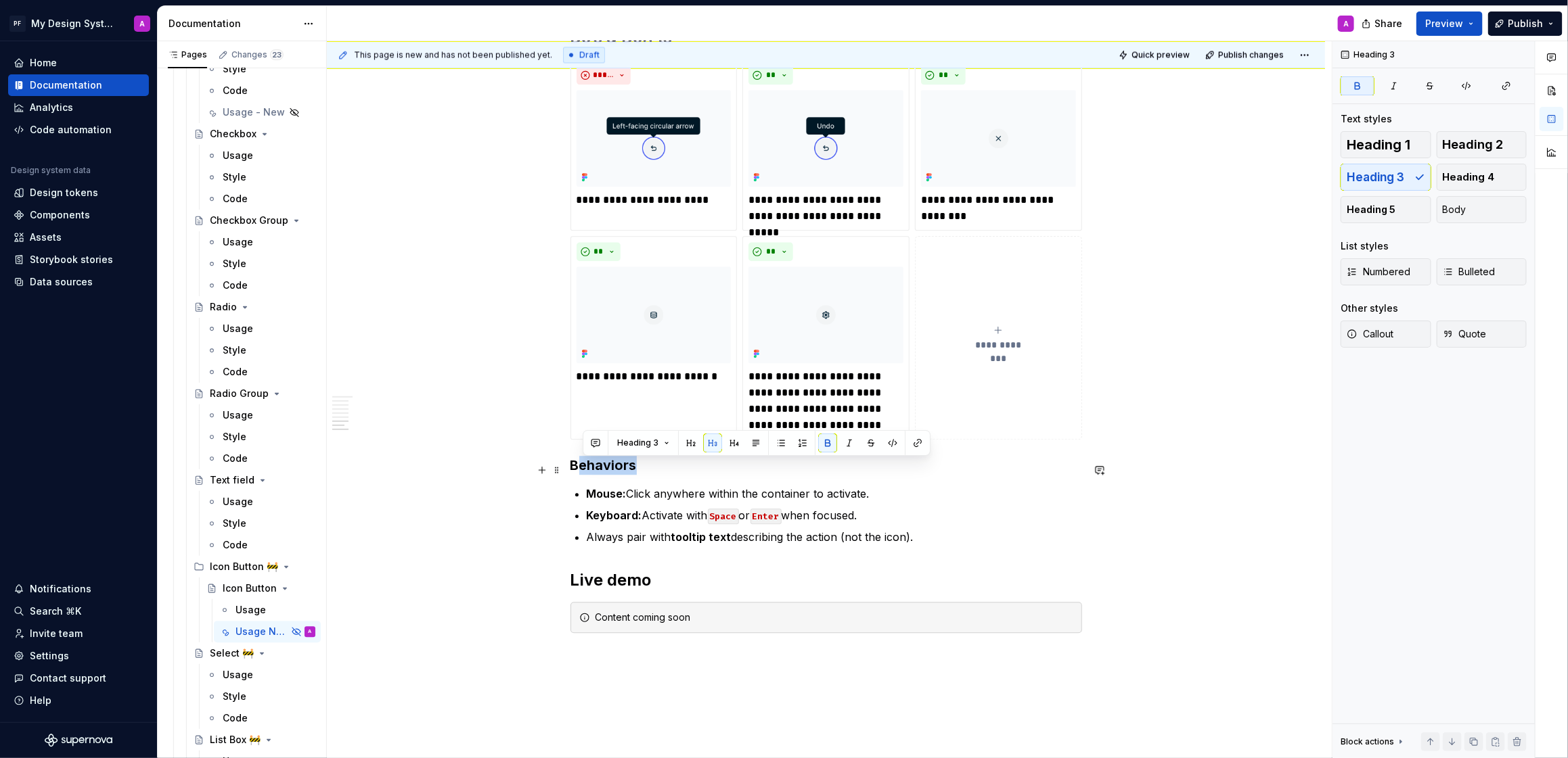
click at [672, 471] on h3 "Behaviors" at bounding box center [826, 465] width 512 height 19
drag, startPoint x: 660, startPoint y: 471, endPoint x: 569, endPoint y: 471, distance: 91.0
click at [686, 445] on button "button" at bounding box center [683, 443] width 19 height 19
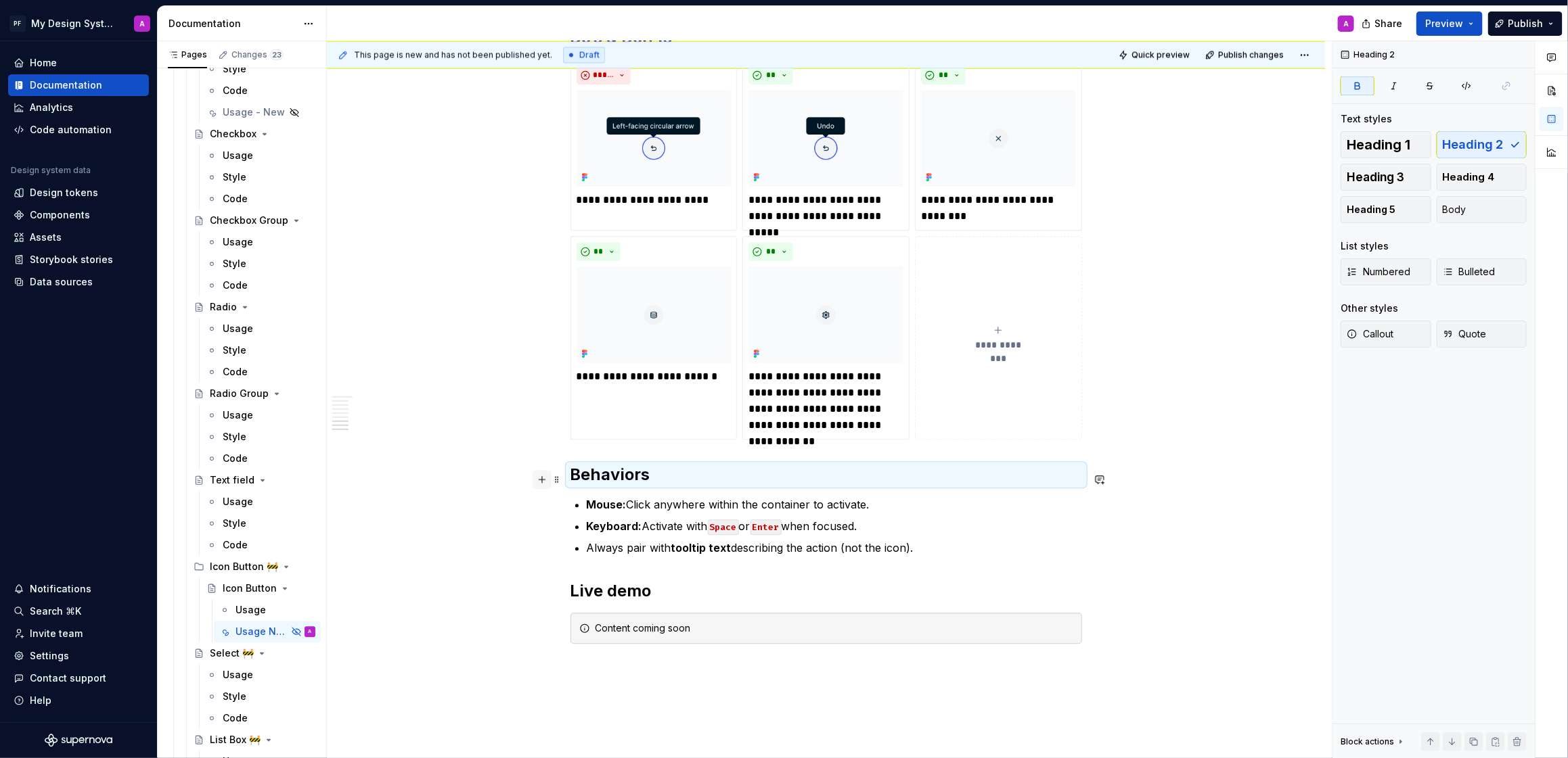
click at [543, 478] on button "button" at bounding box center [542, 480] width 19 height 19
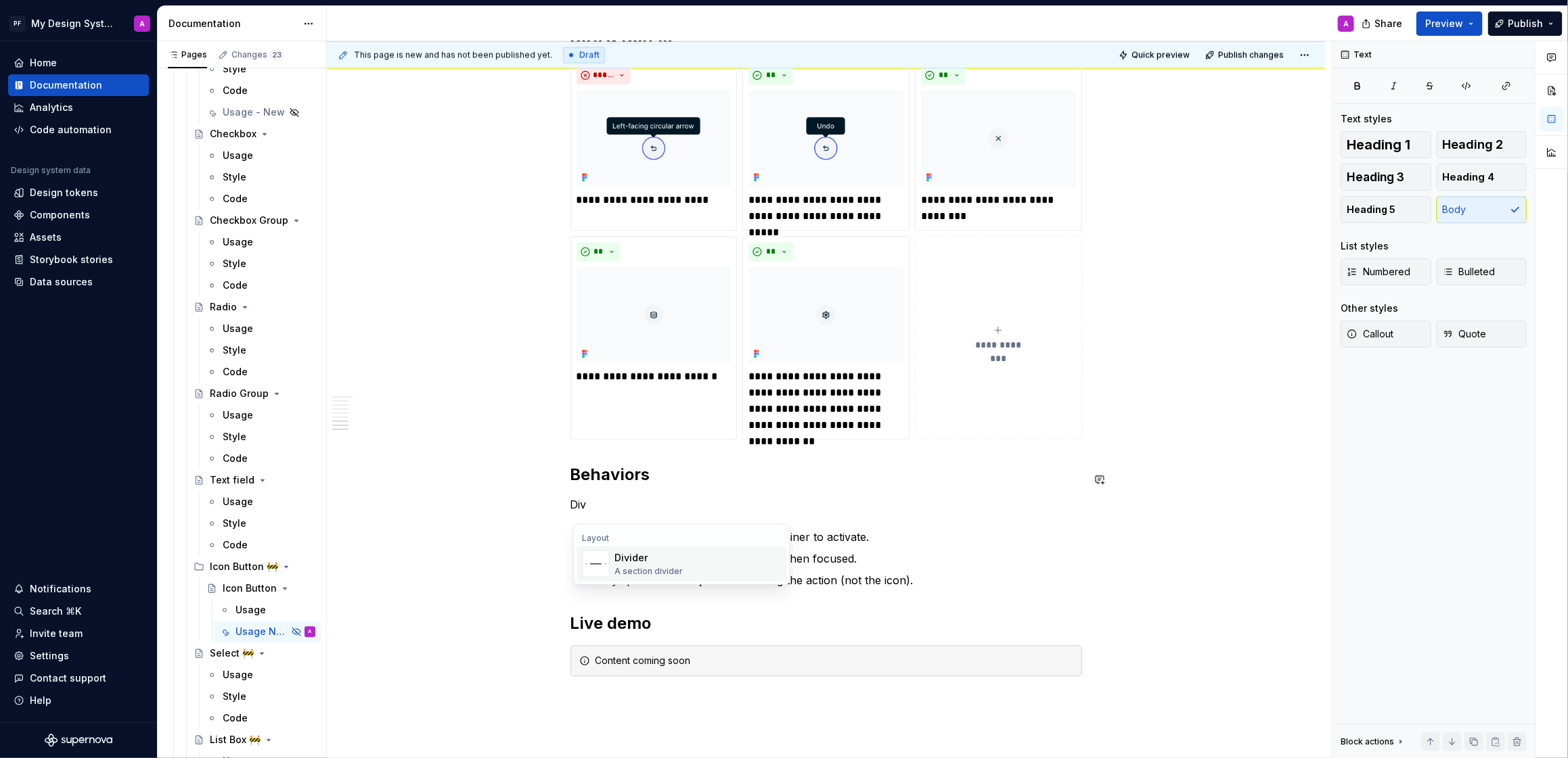
click at [605, 565] on img "Suggestions" at bounding box center [597, 564] width 26 height 26
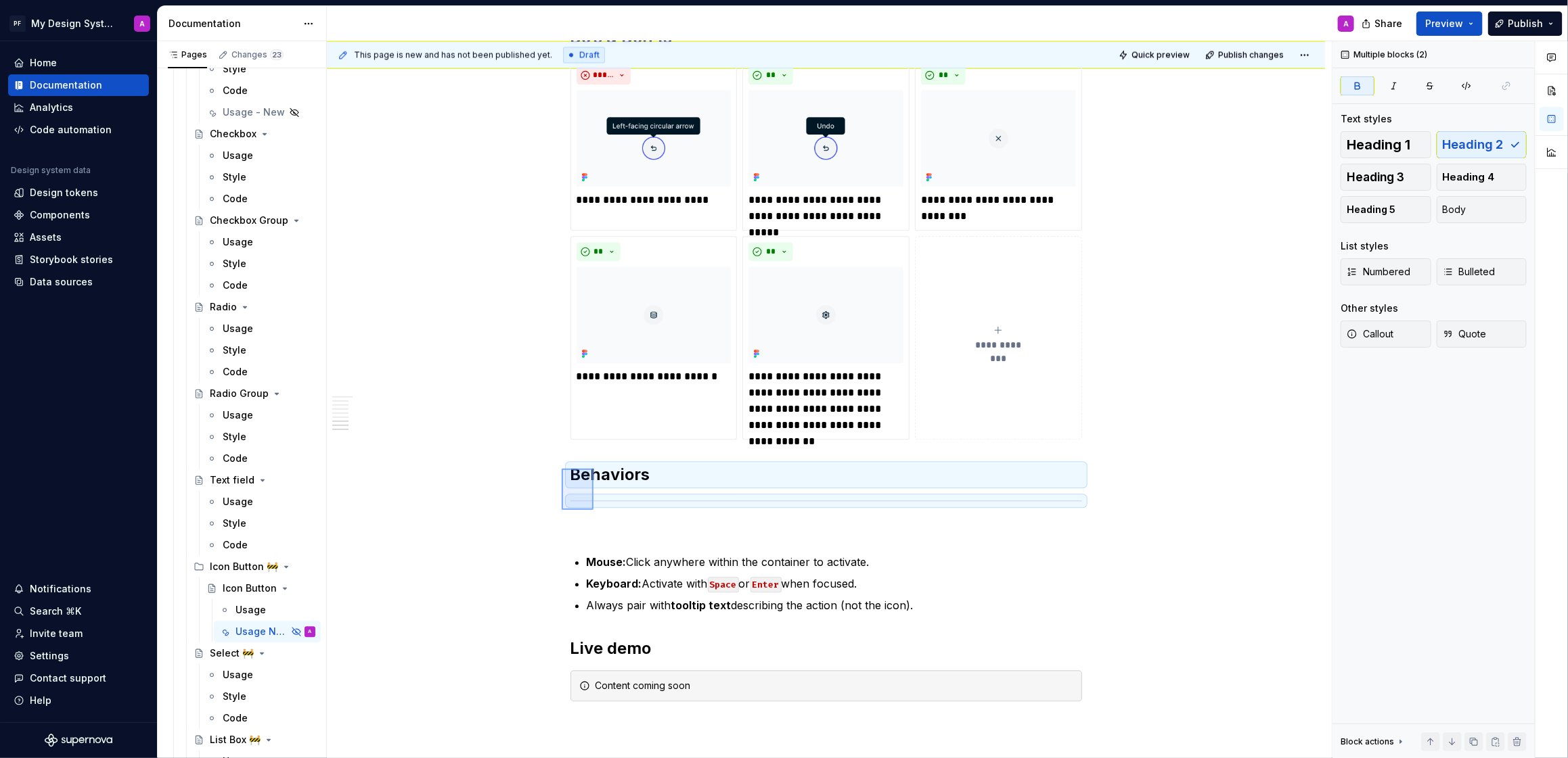
drag, startPoint x: 562, startPoint y: 511, endPoint x: 593, endPoint y: 469, distance: 52.2
click at [593, 469] on div "This page is new and has not been published yet. Draft Quick preview Publish ch…" at bounding box center [829, 400] width 1005 height 718
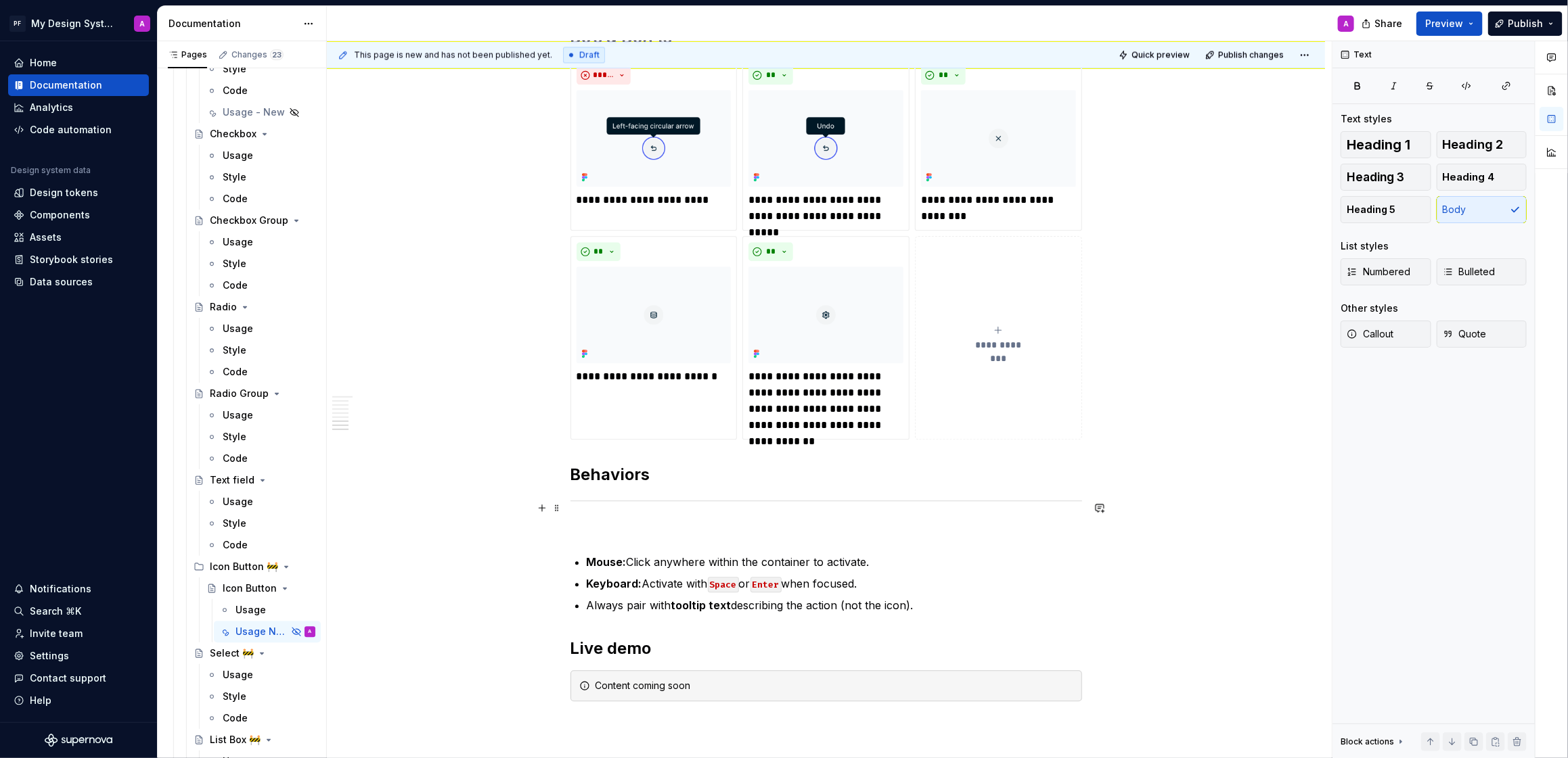
click at [557, 507] on span at bounding box center [557, 508] width 10 height 19
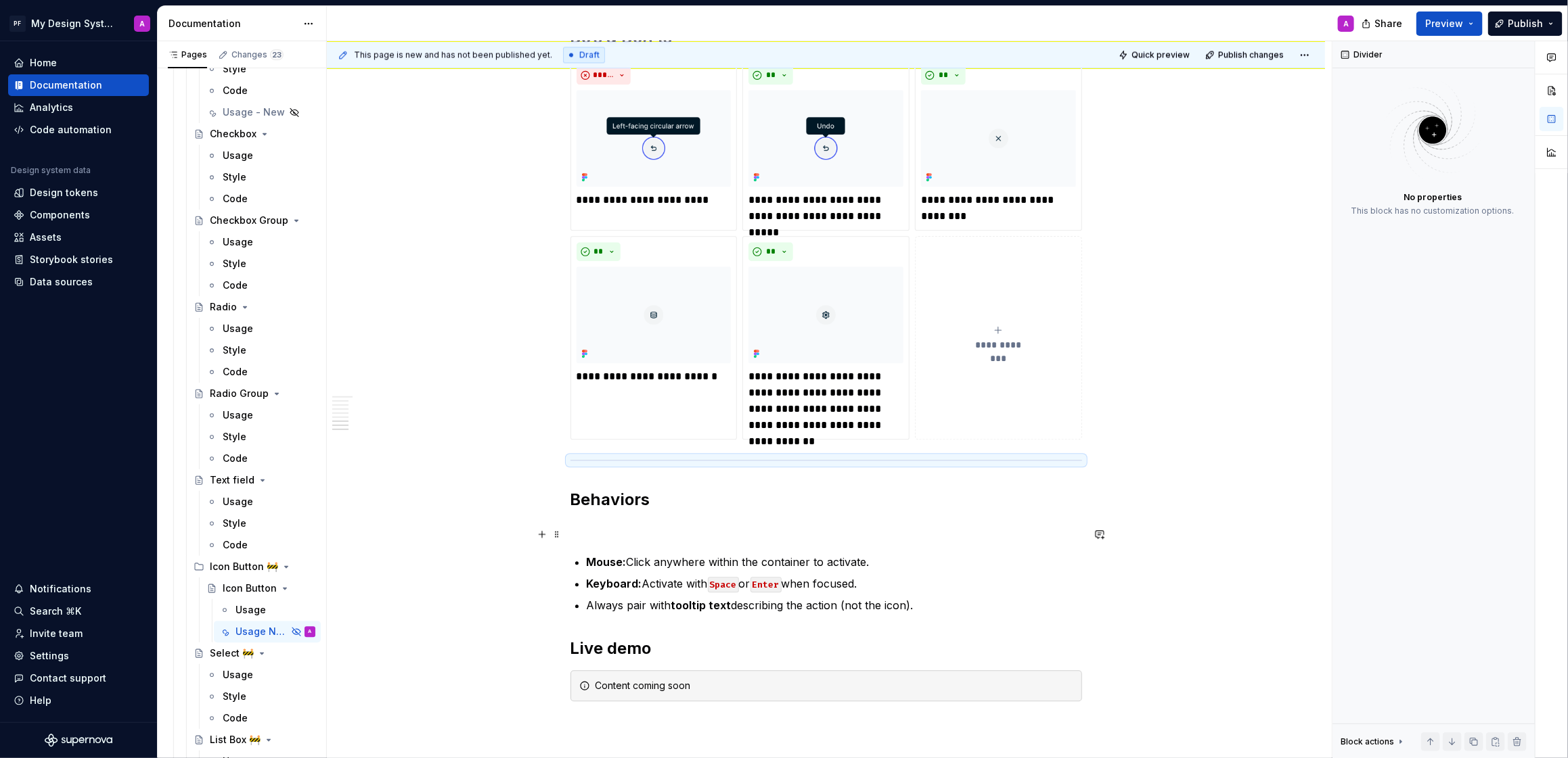
click at [588, 537] on p at bounding box center [826, 530] width 512 height 16
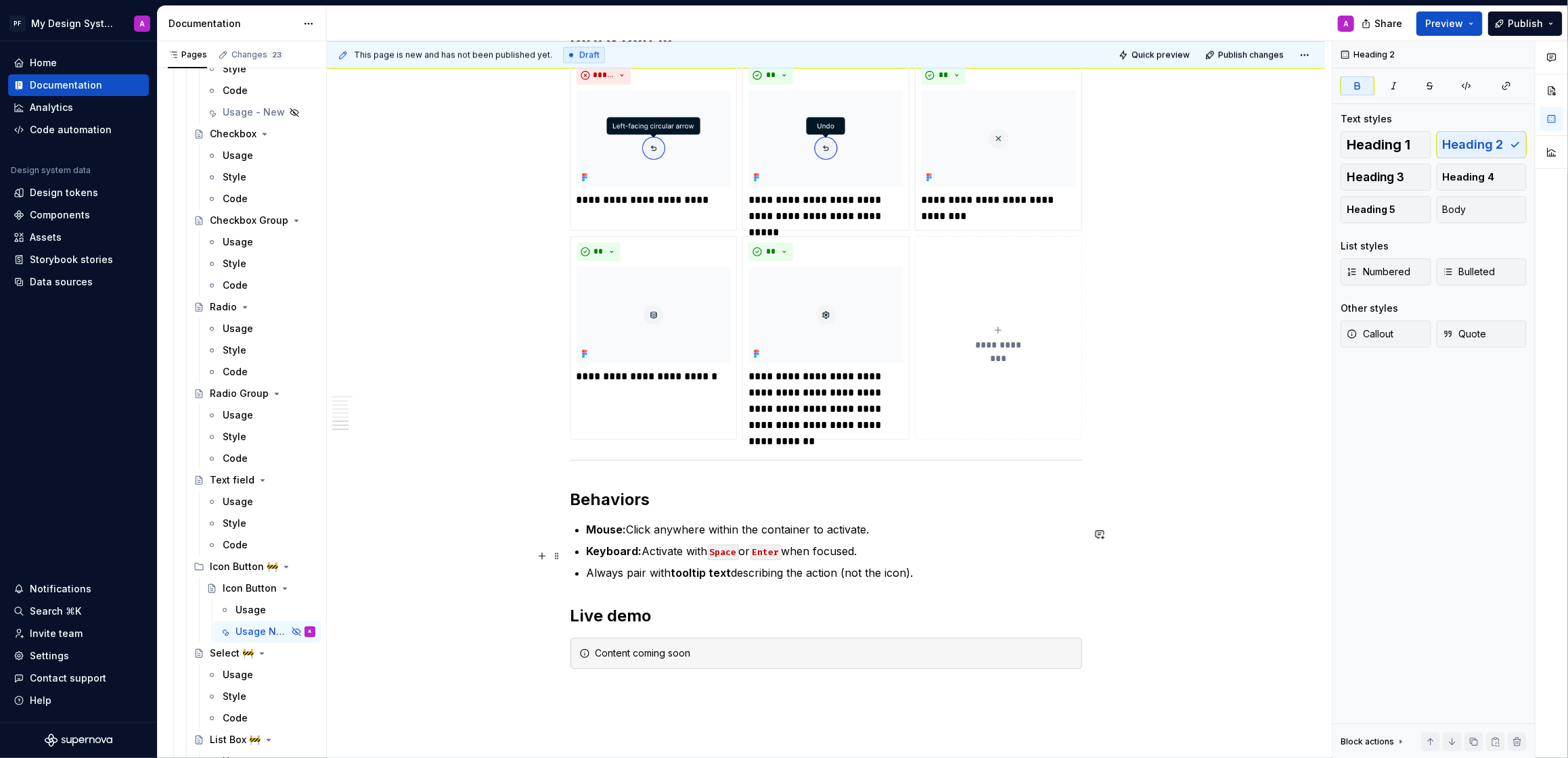
click at [992, 554] on p "Keyboard: Activate with Space or Enter when focused." at bounding box center [835, 551] width 495 height 16
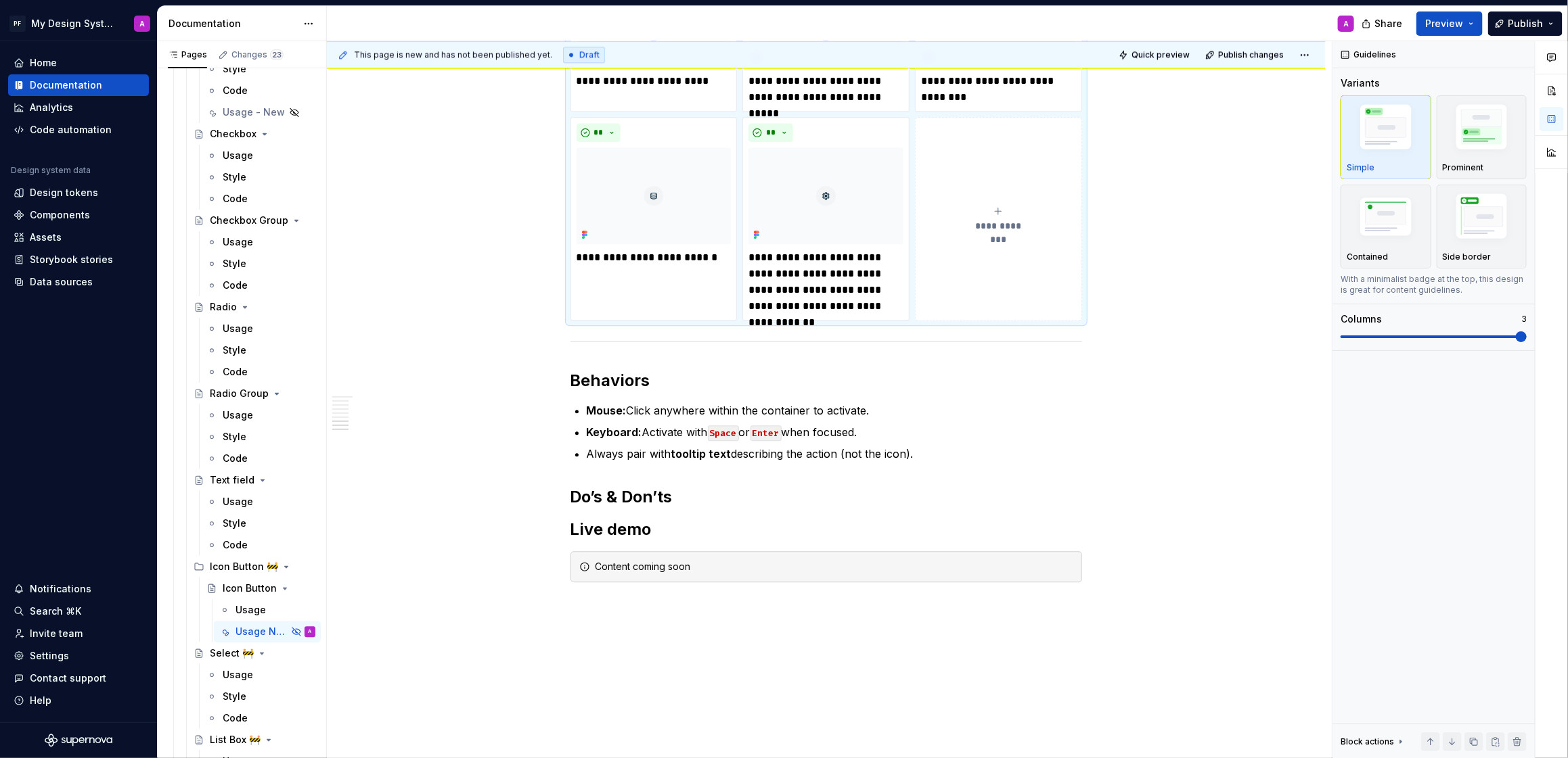
scroll to position [2058, 0]
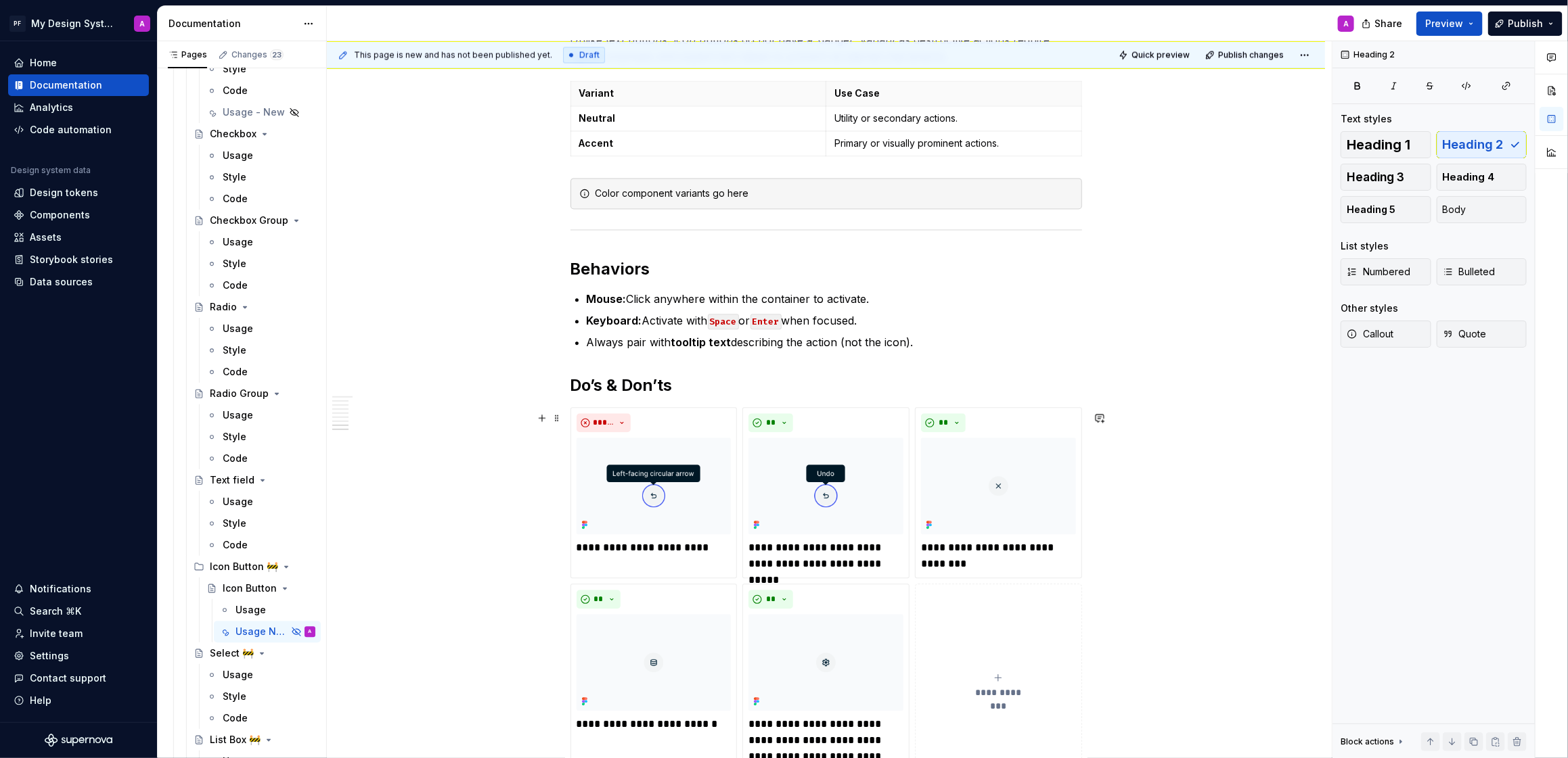
scroll to position [1645, 0]
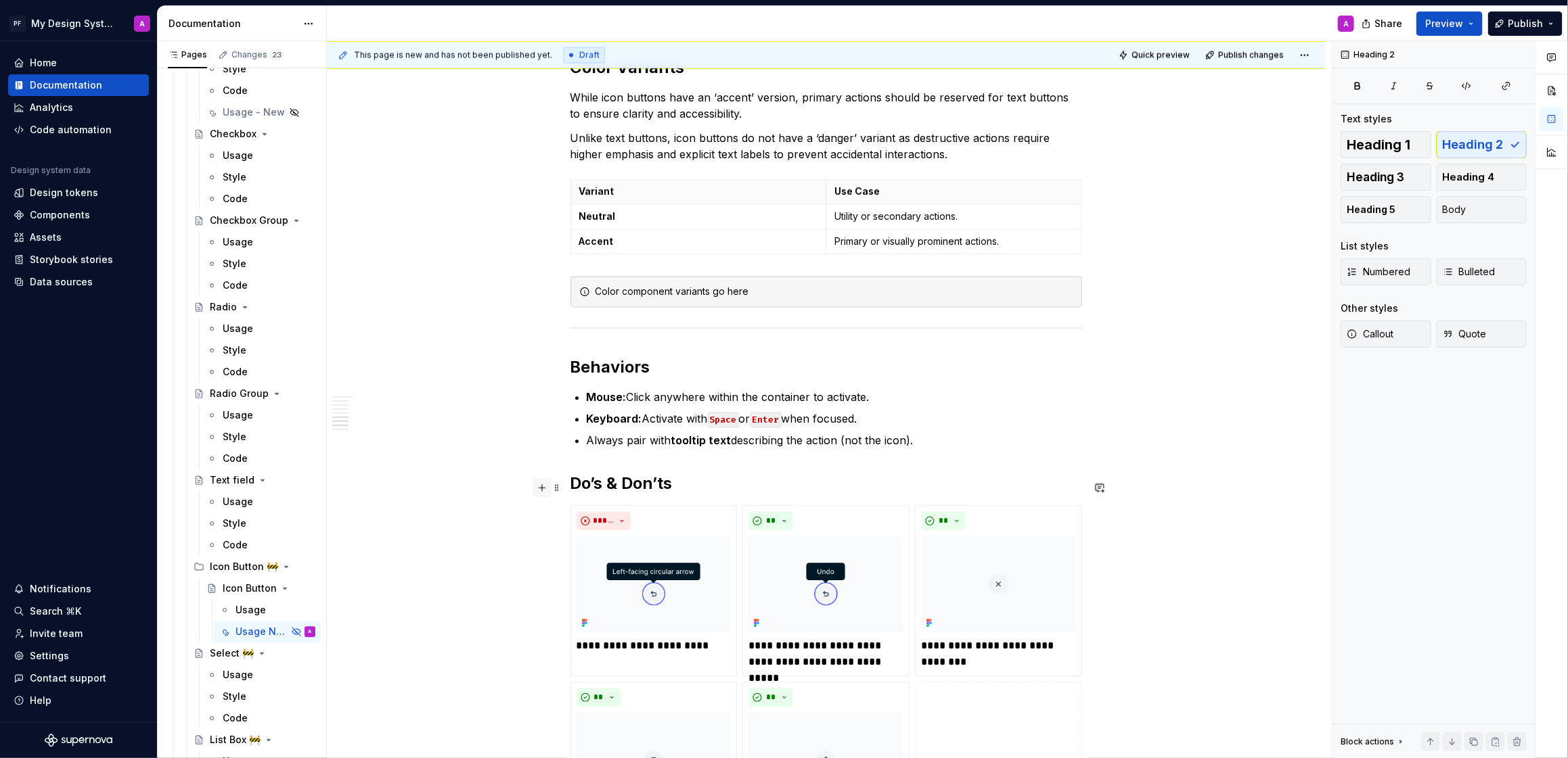
click at [544, 484] on button "button" at bounding box center [542, 488] width 19 height 19
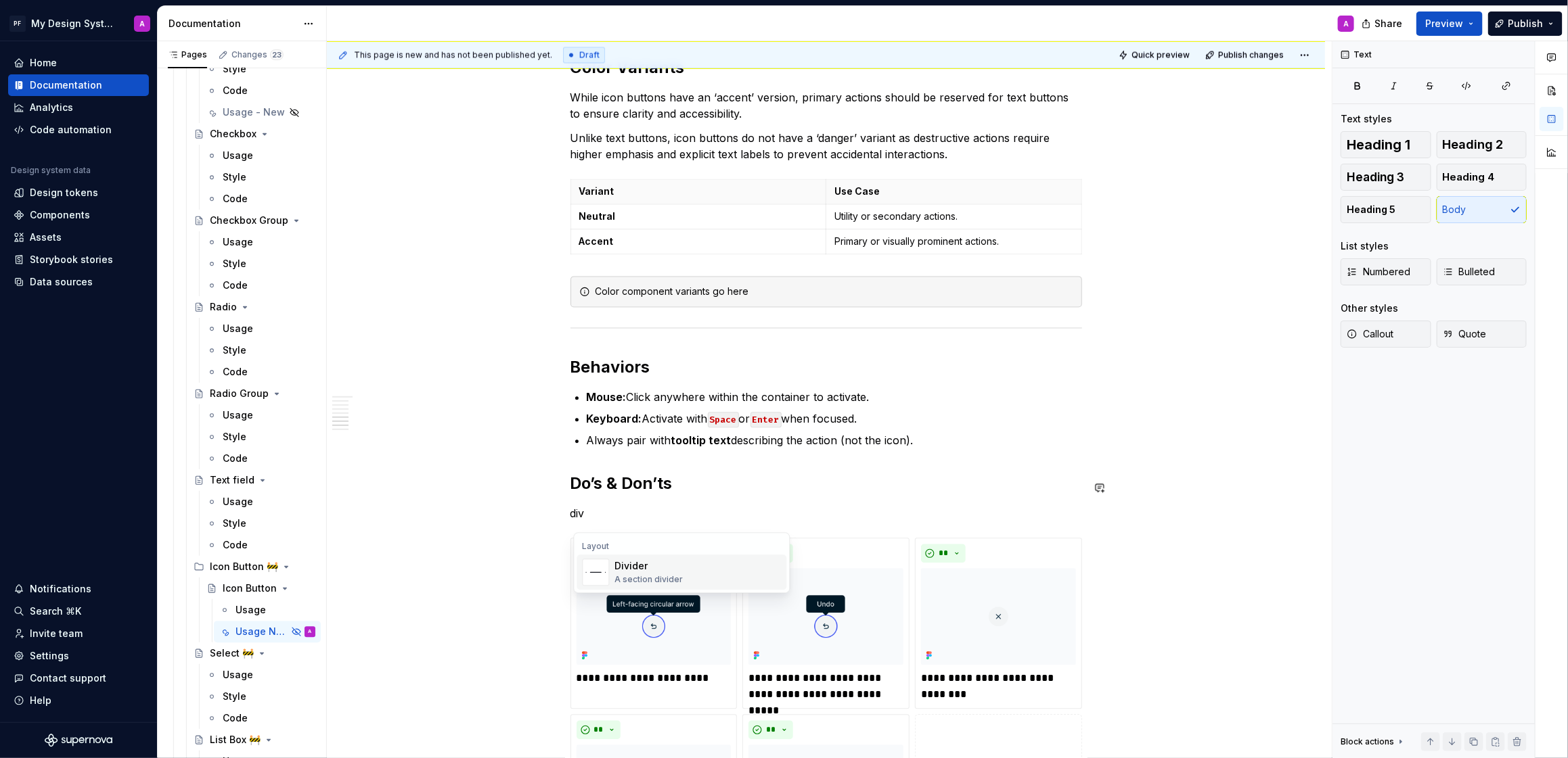
click at [648, 564] on div "Divider" at bounding box center [649, 567] width 69 height 14
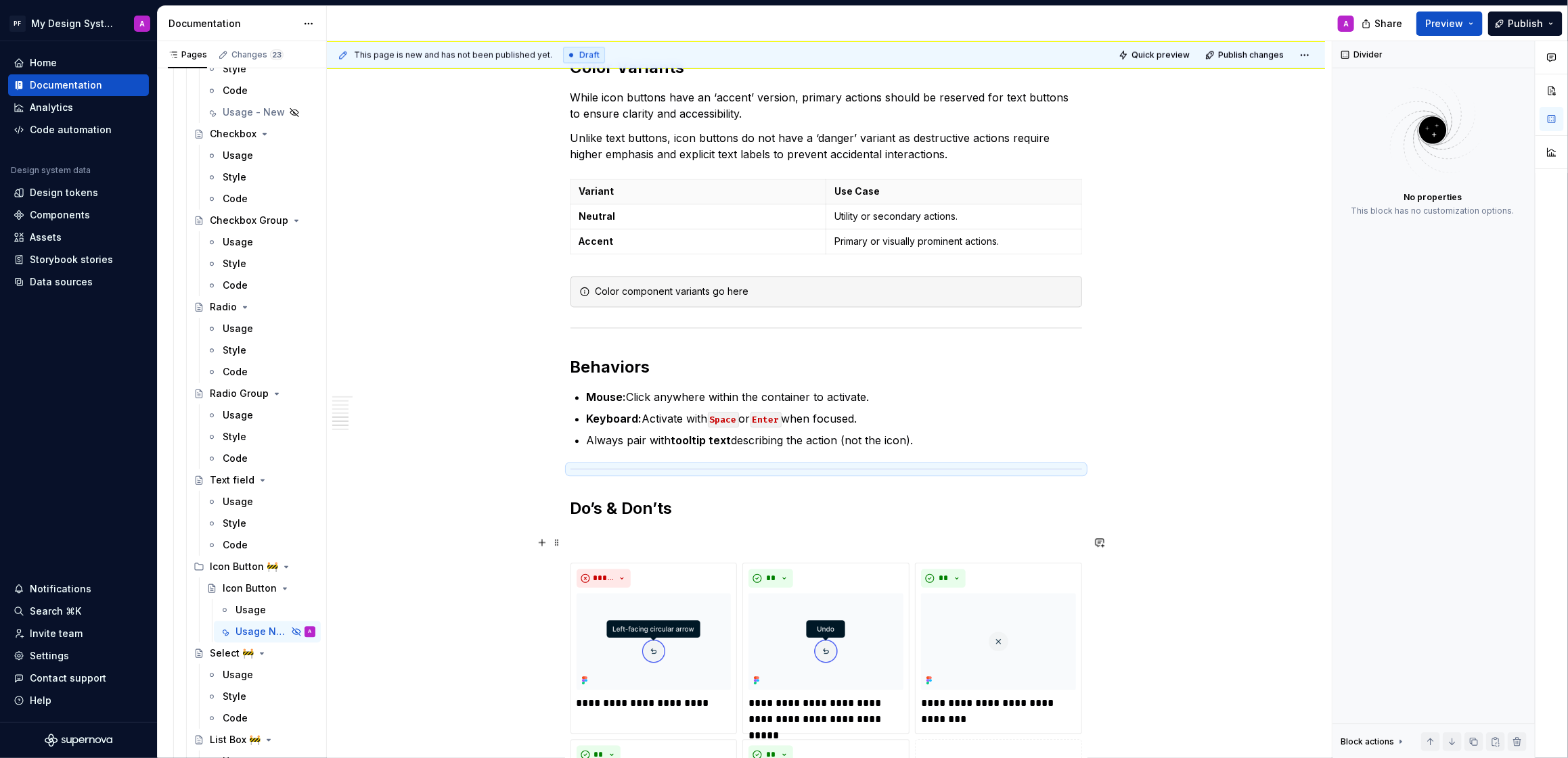
click at [602, 545] on p at bounding box center [826, 538] width 512 height 16
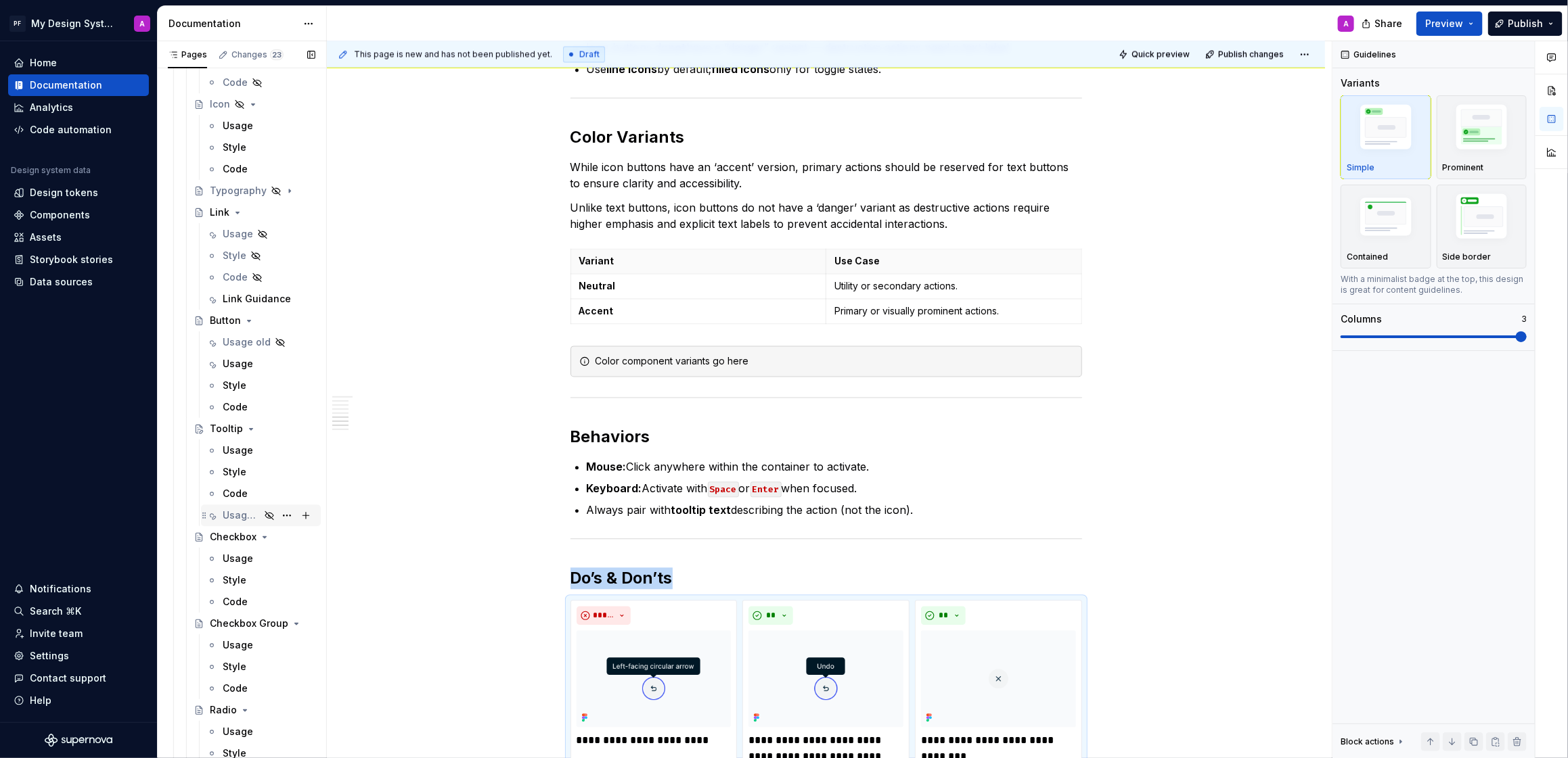
scroll to position [1699, 0]
click at [229, 381] on div "Usage" at bounding box center [237, 379] width 30 height 14
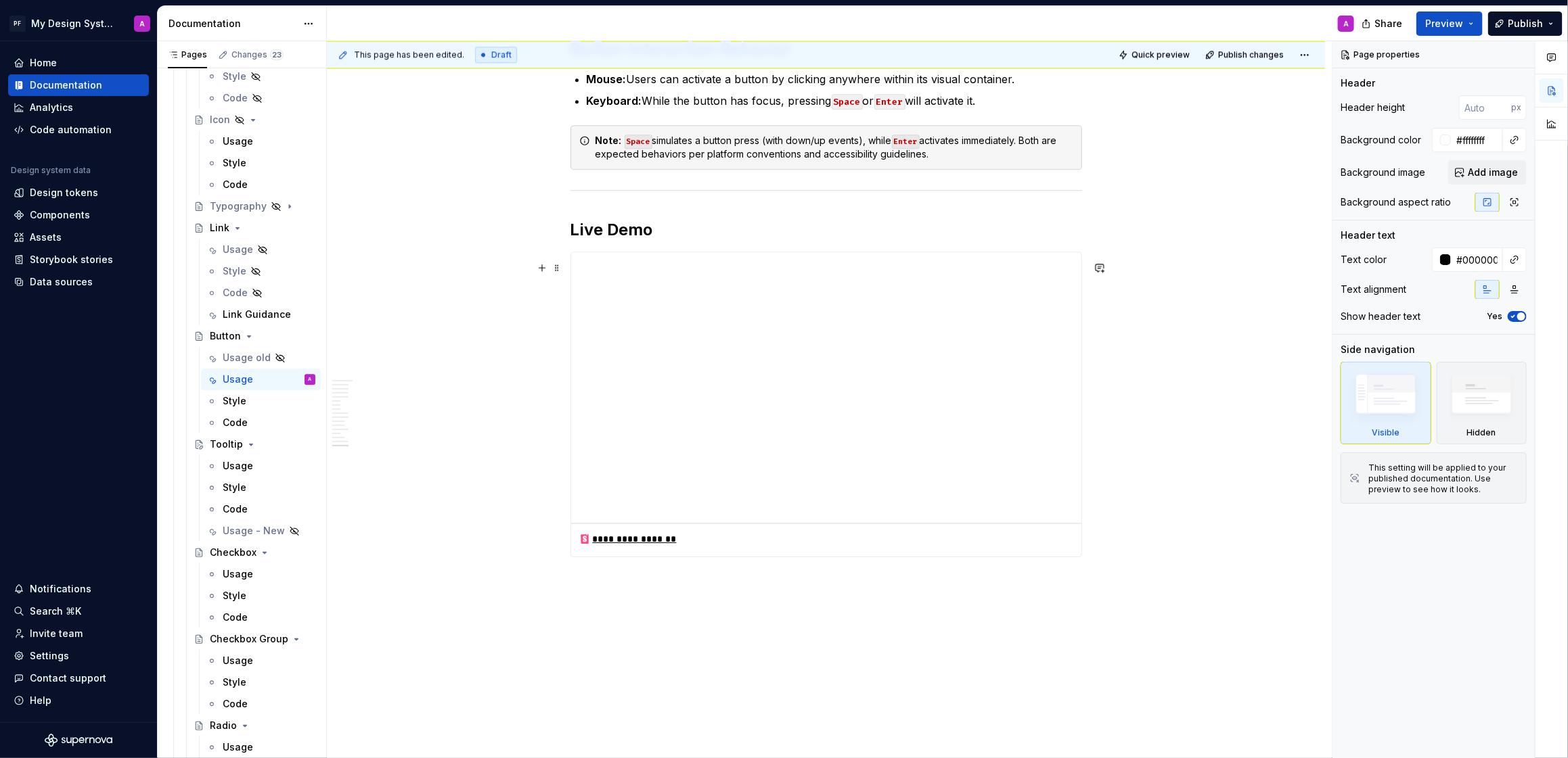
scroll to position [5504, 0]
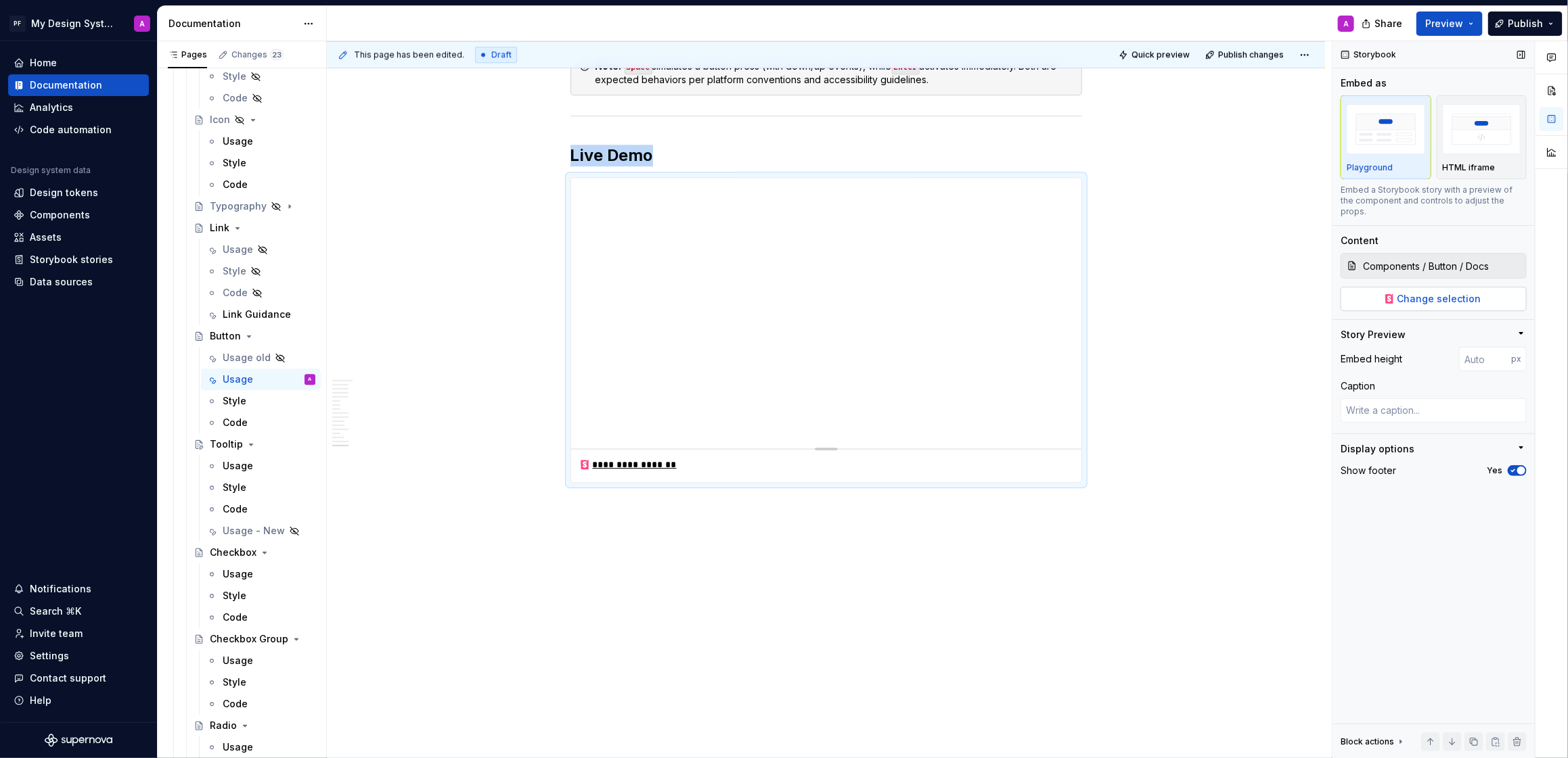
click at [1451, 293] on span "Change selection" at bounding box center [1439, 300] width 84 height 14
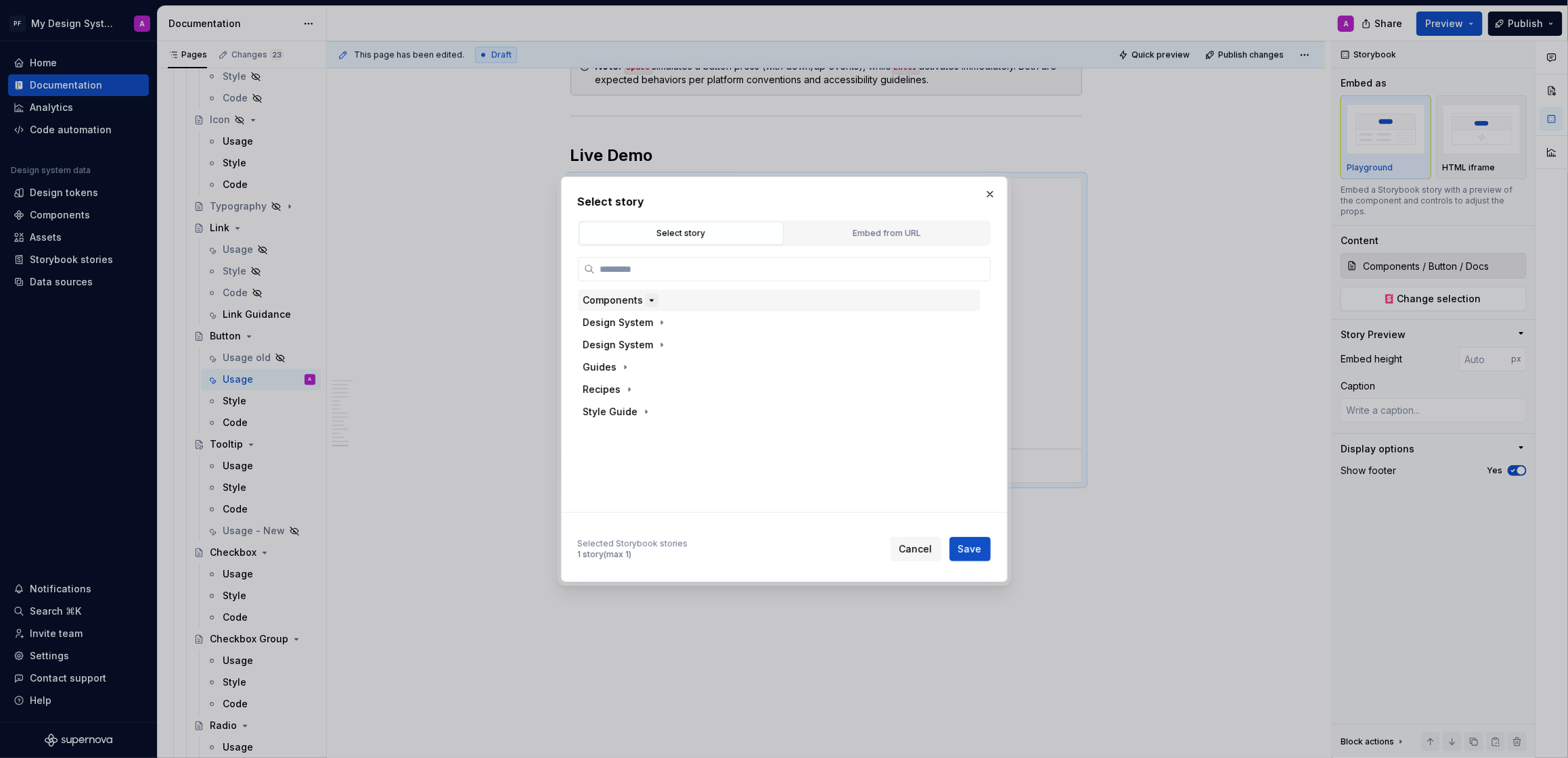
click at [650, 300] on icon "button" at bounding box center [652, 300] width 3 height 2
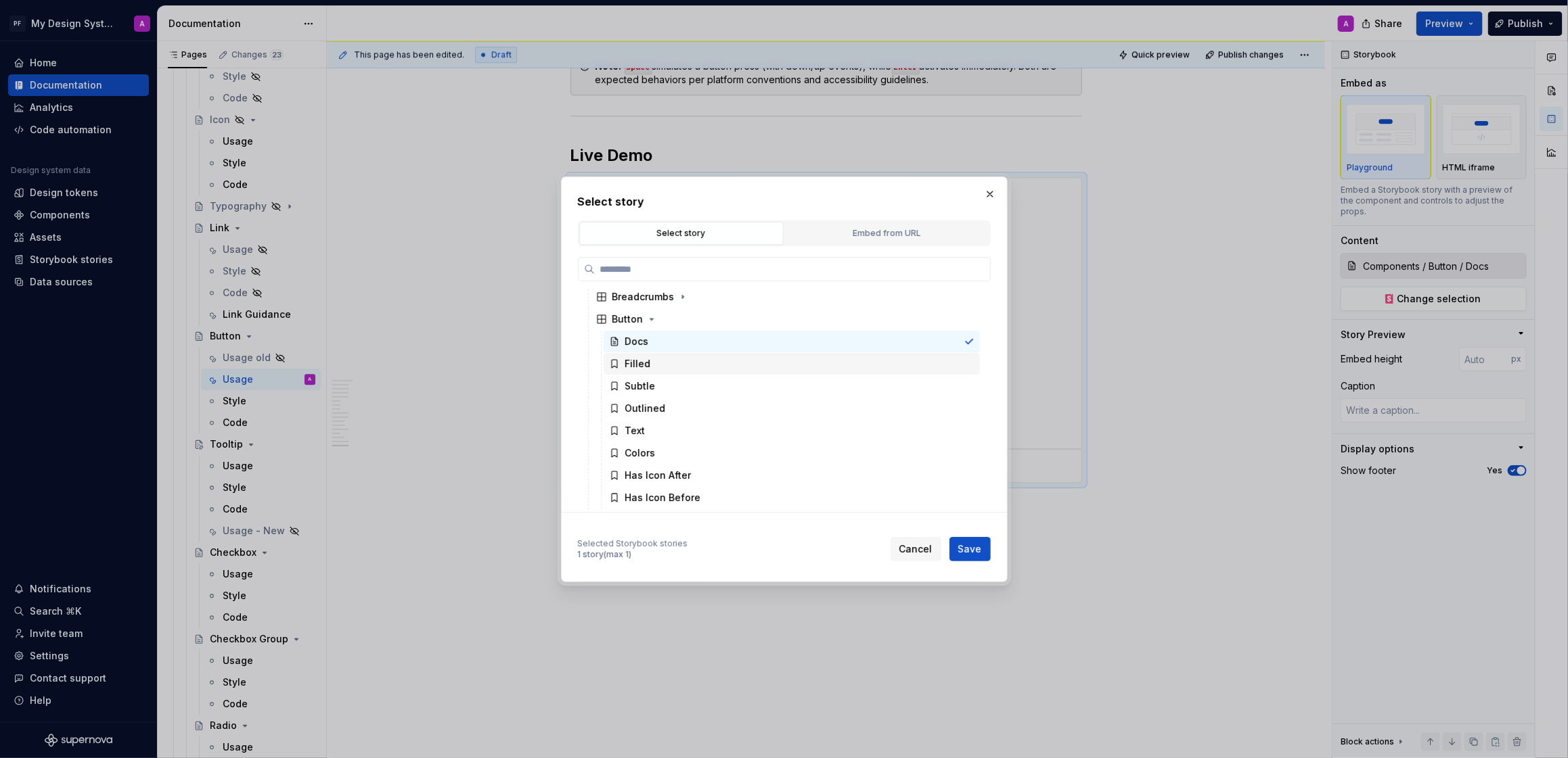
scroll to position [0, 0]
click at [641, 364] on div "Filled" at bounding box center [638, 364] width 26 height 14
click at [970, 544] on span "Save" at bounding box center [969, 550] width 23 height 14
type textarea "*"
type input "Components / Button / Filled"
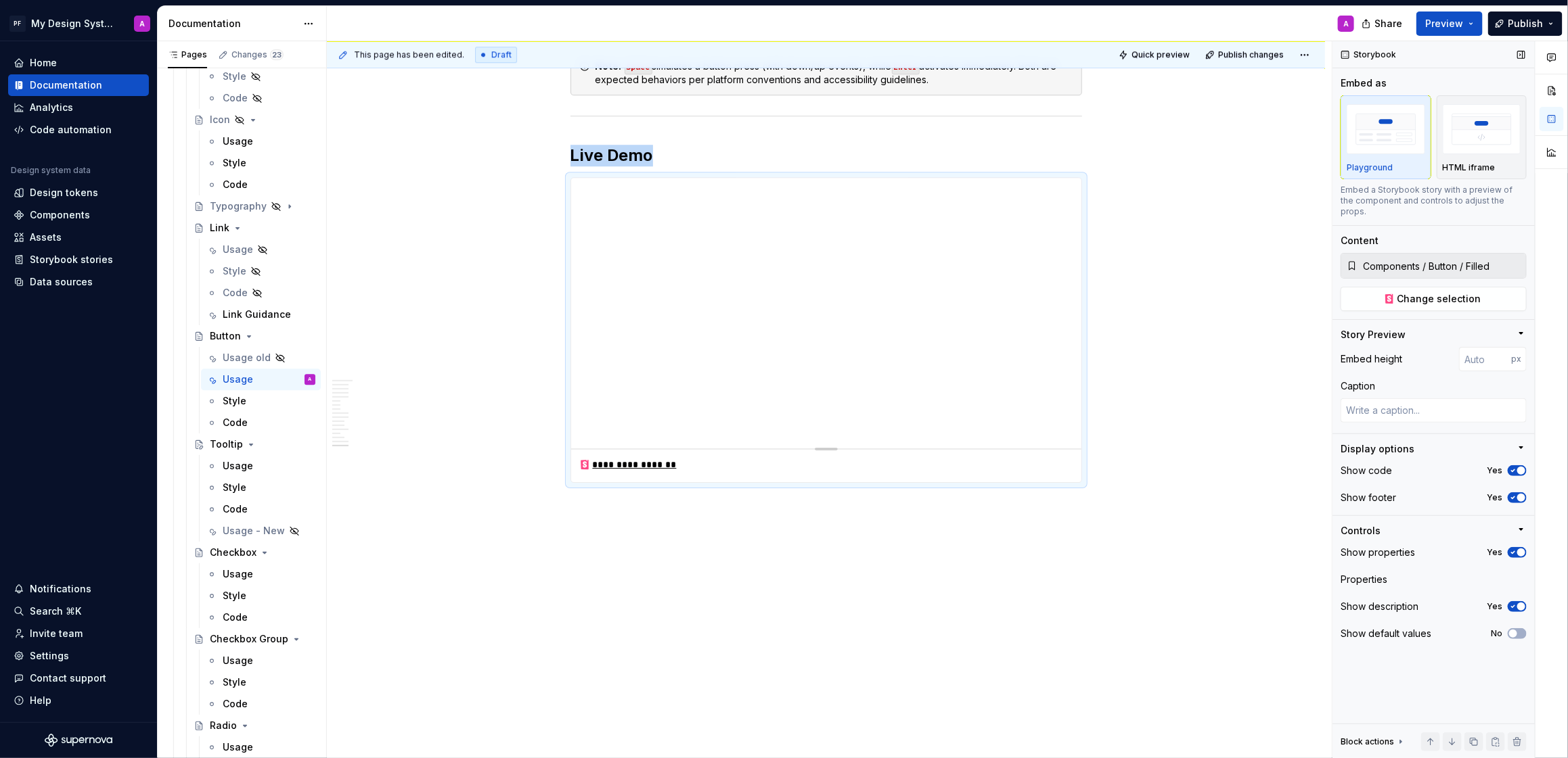
click at [1518, 603] on span "button" at bounding box center [1521, 606] width 8 height 8
click at [1518, 549] on span "button" at bounding box center [1521, 552] width 8 height 8
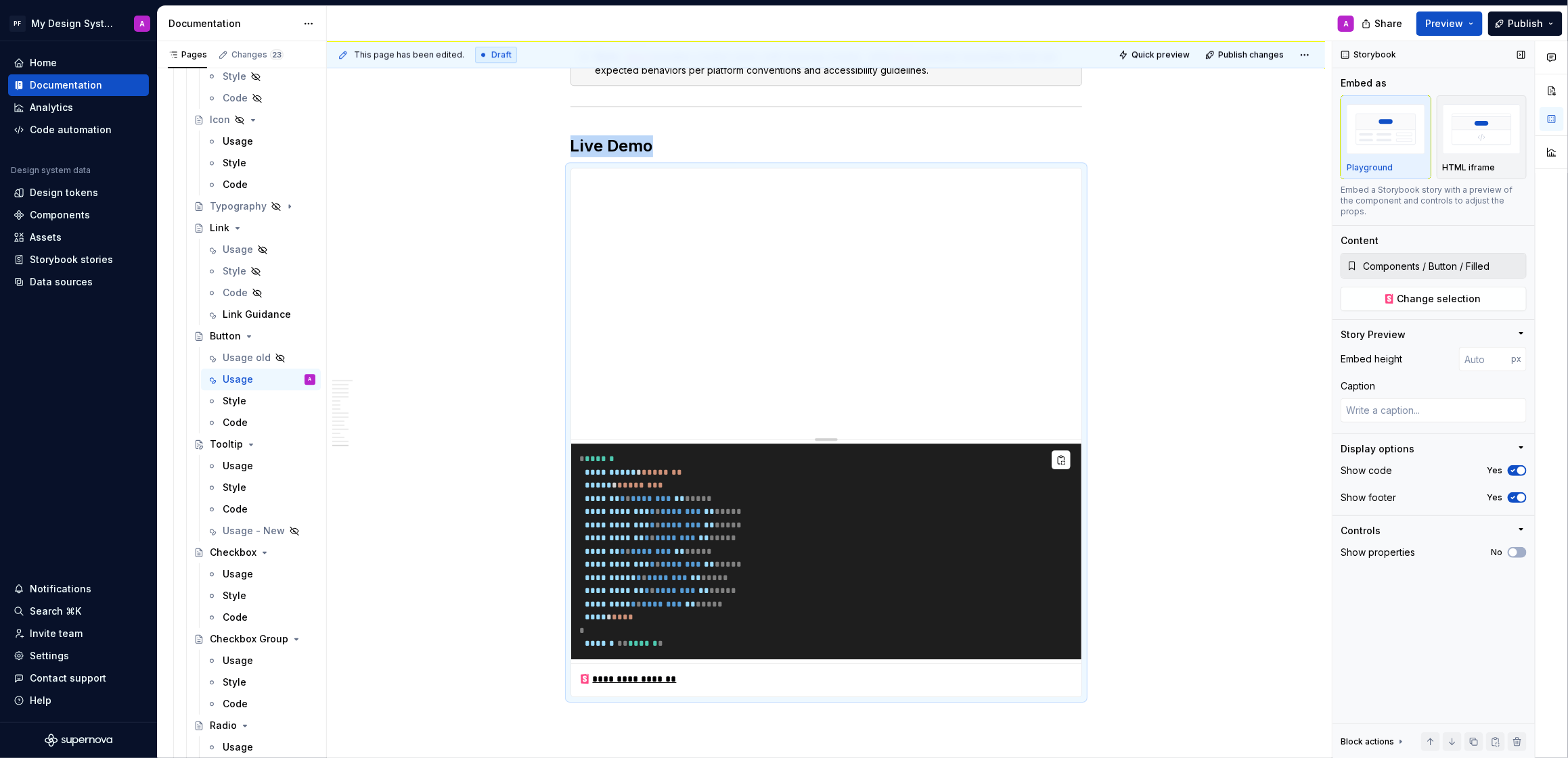
click at [1517, 494] on icon "button" at bounding box center [1513, 498] width 10 height 8
click at [1518, 467] on span "button" at bounding box center [1521, 471] width 8 height 8
type textarea "*"
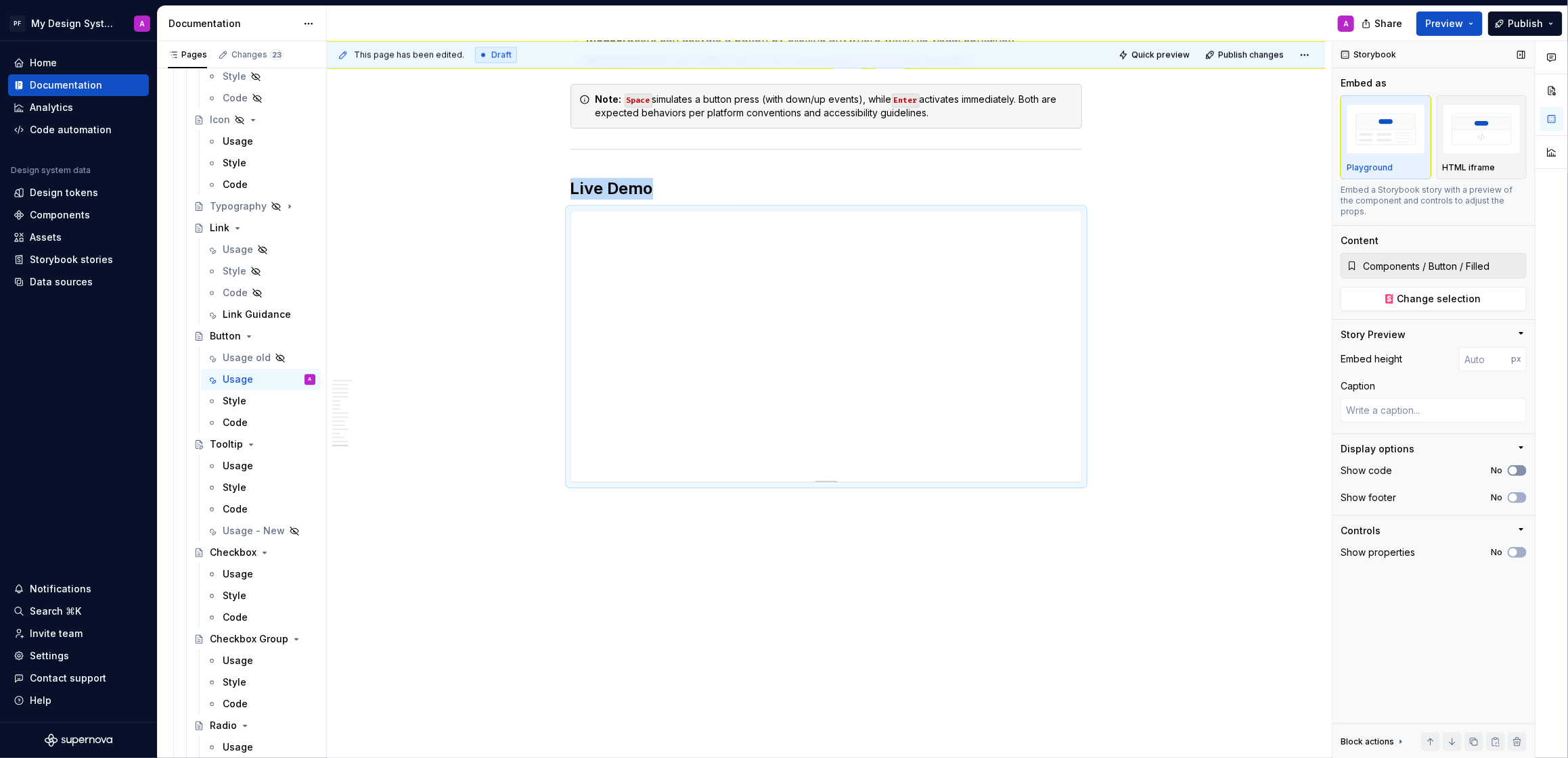
scroll to position [5471, 0]
click at [1495, 354] on input "number" at bounding box center [1485, 359] width 52 height 24
type input "200"
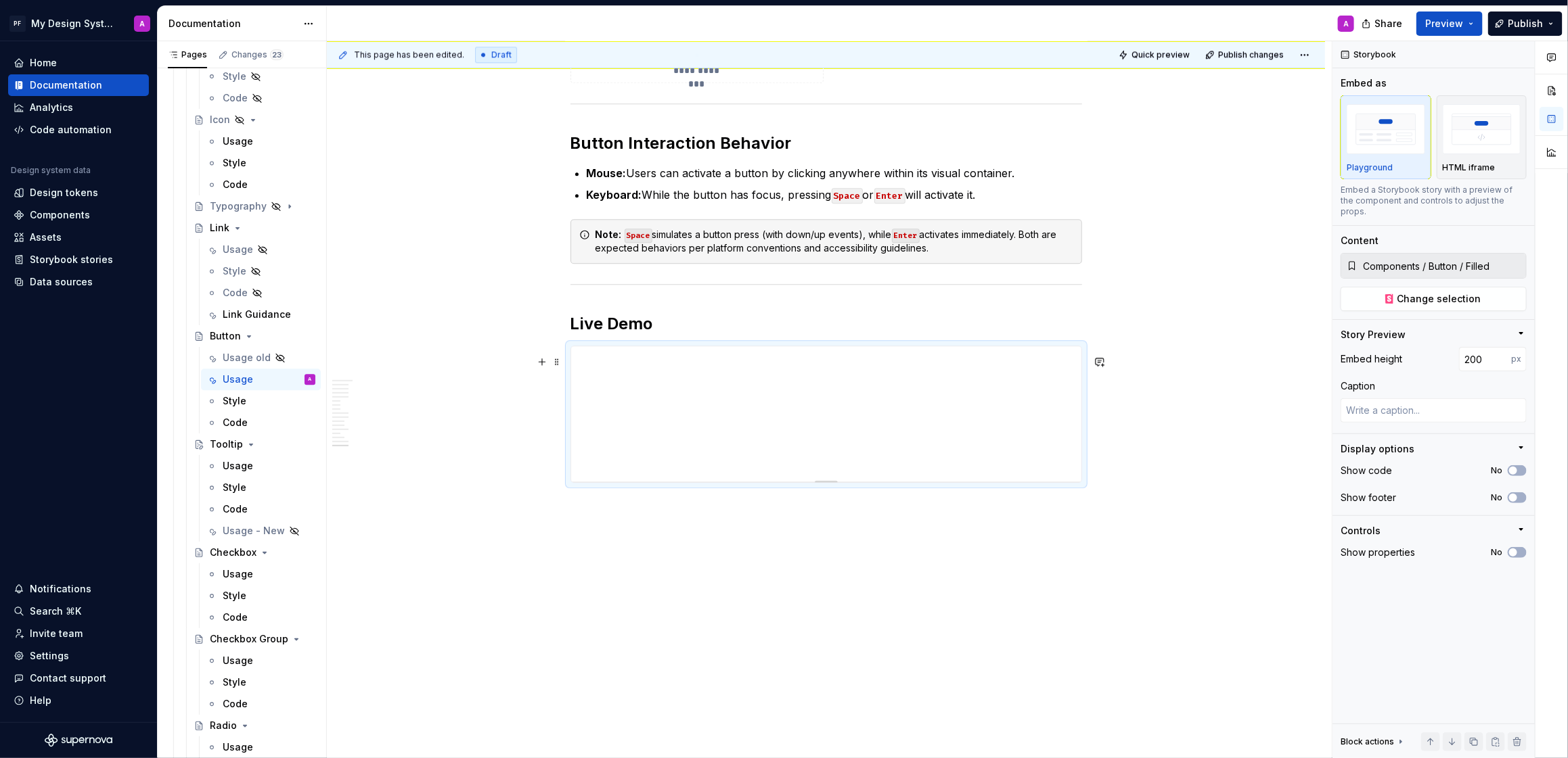
scroll to position [5336, 0]
click at [1517, 494] on span "button" at bounding box center [1513, 498] width 8 height 8
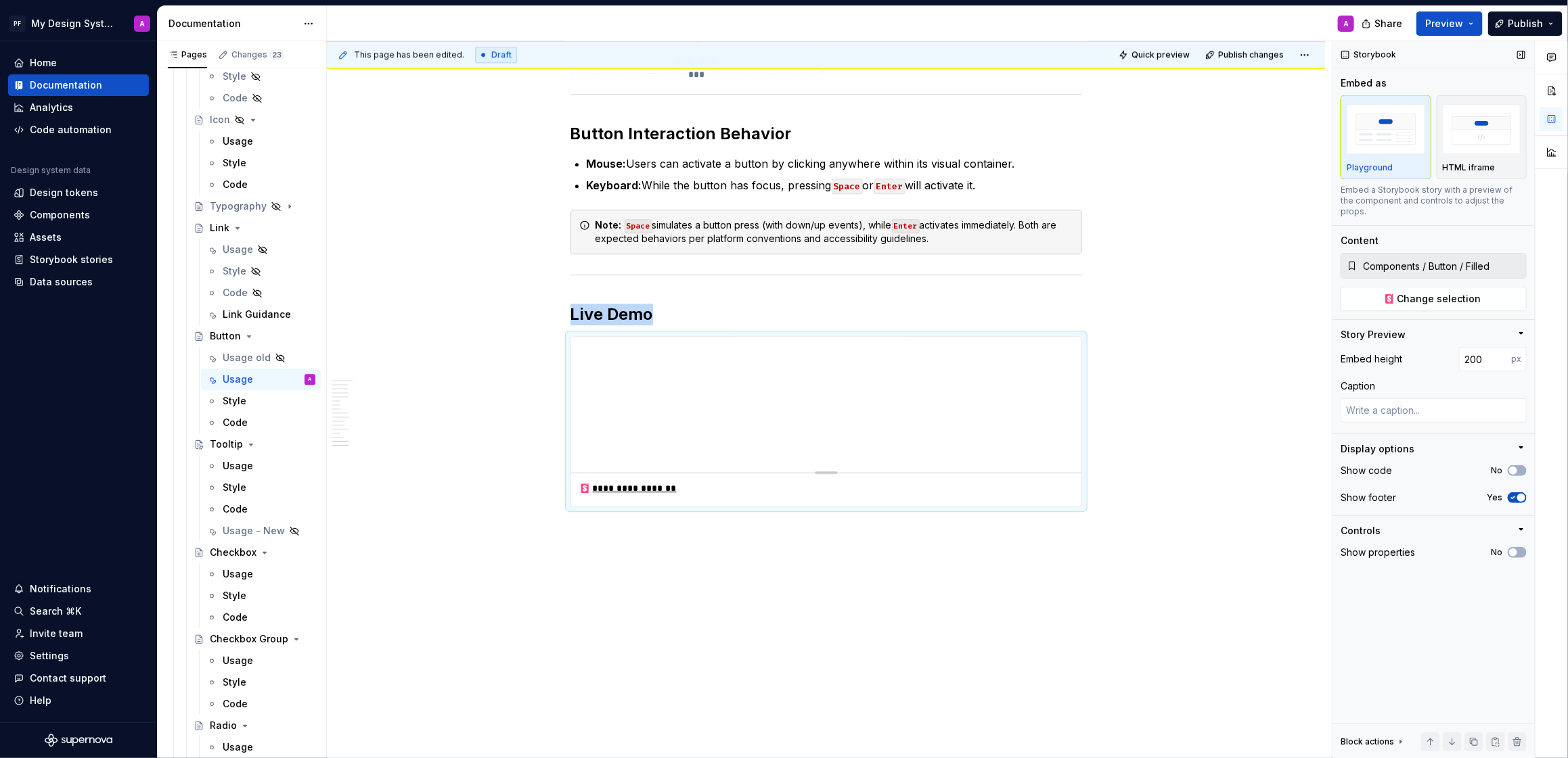
scroll to position [5369, 0]
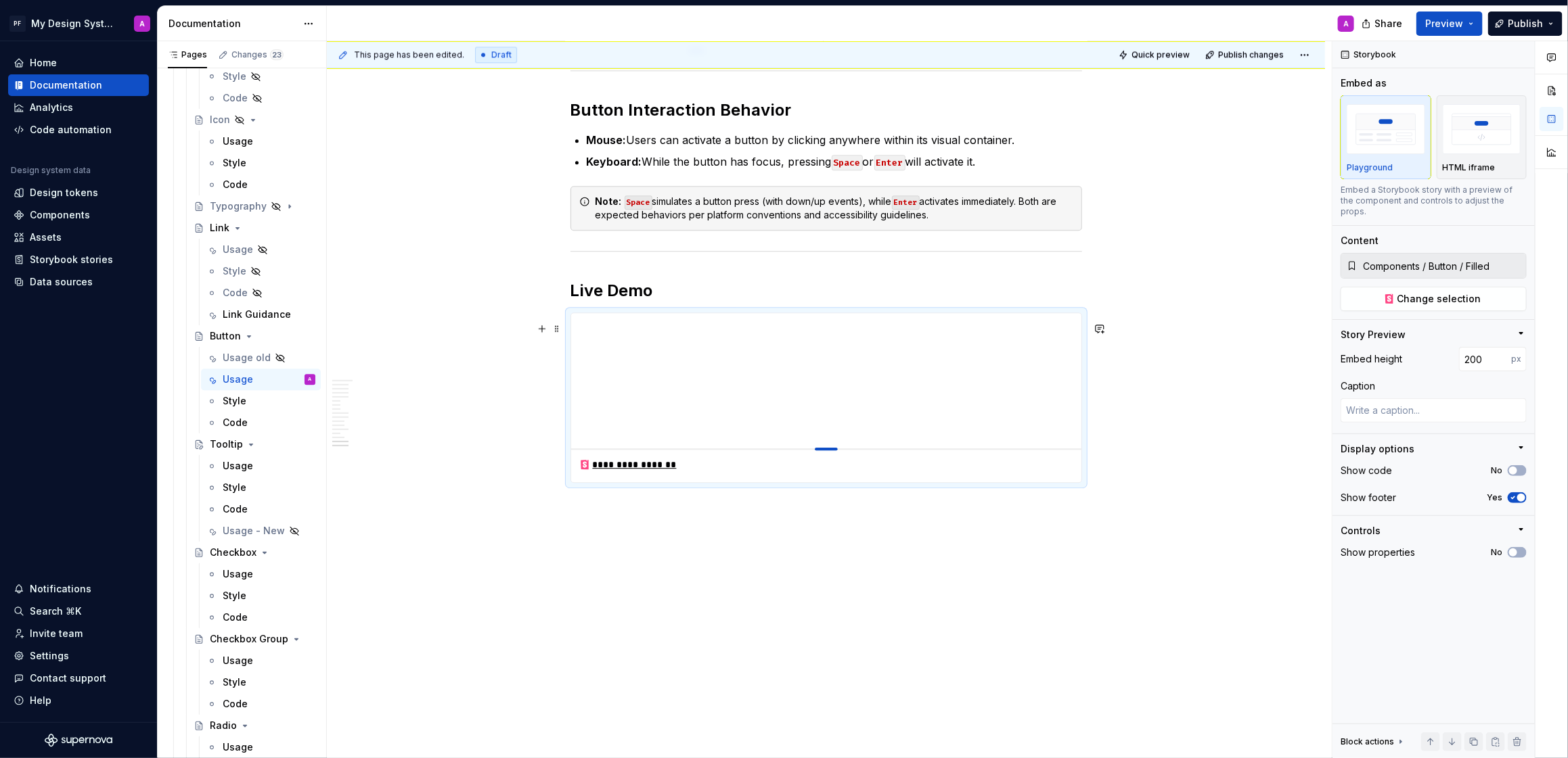
type textarea "*"
type input "197"
type textarea "*"
type input "193"
type textarea "*"
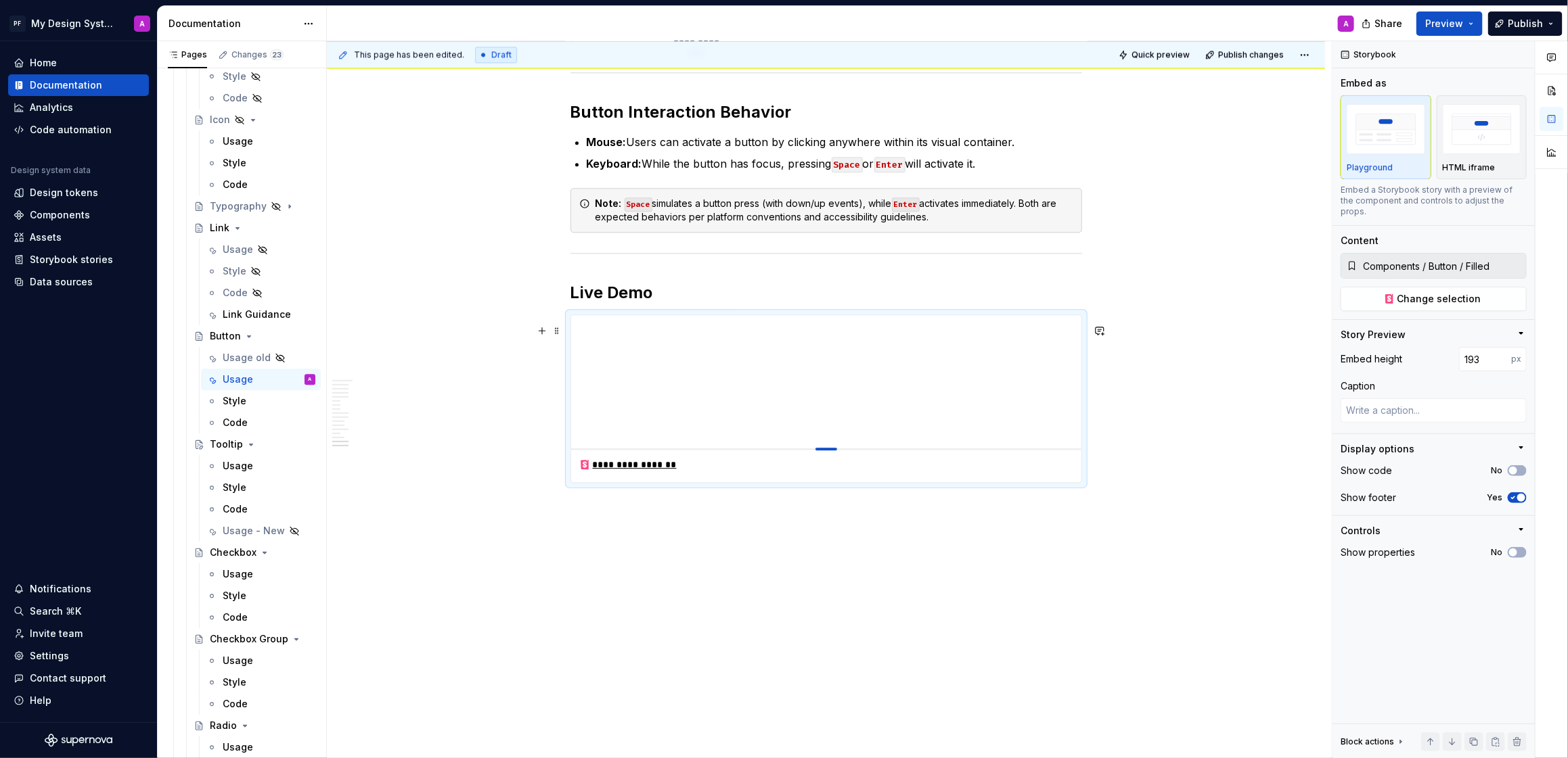
type input "191"
type textarea "*"
type input "189"
type textarea "*"
type input "187"
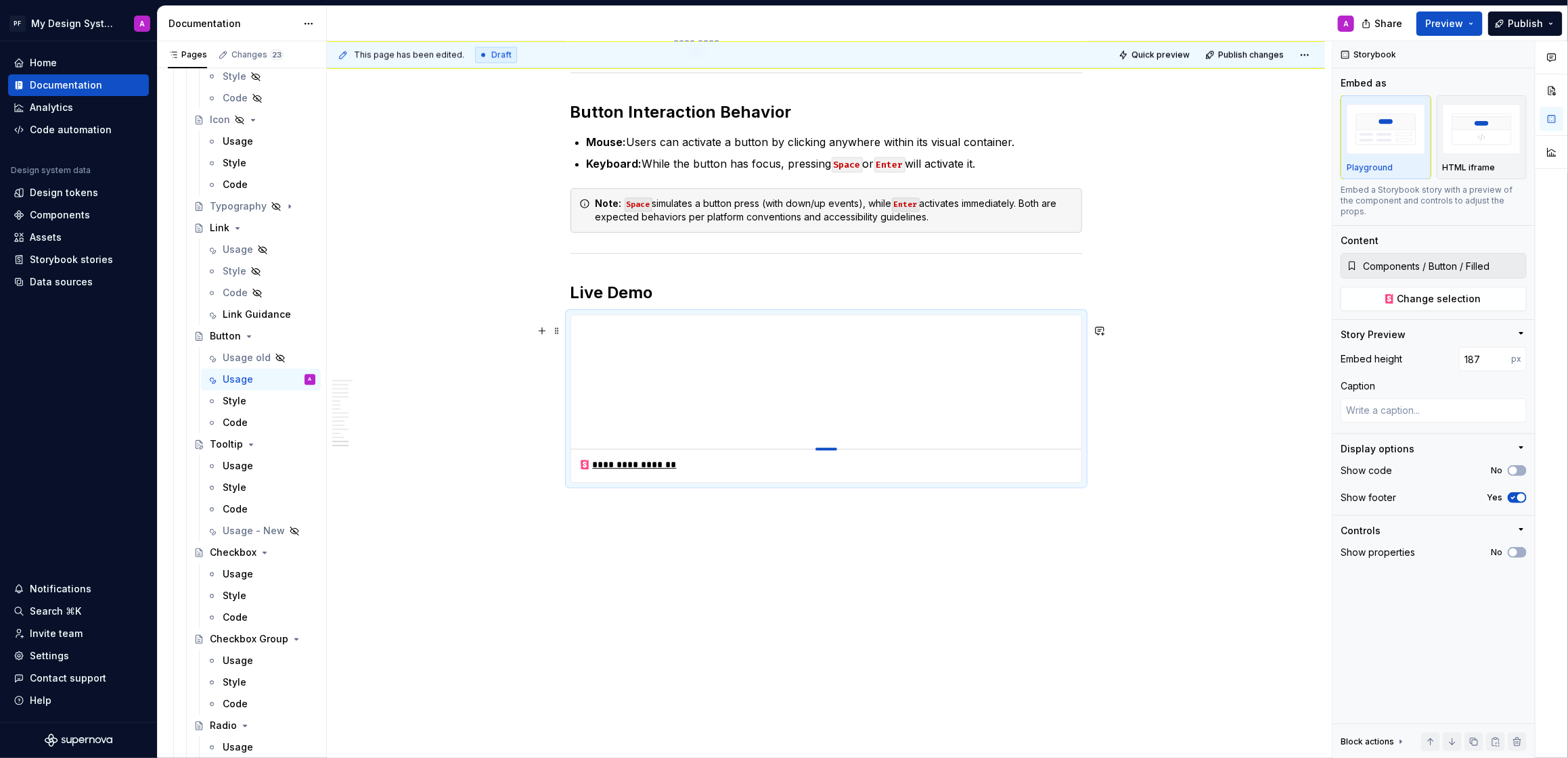
type textarea "*"
type input "185"
type textarea "*"
type input "186"
type textarea "*"
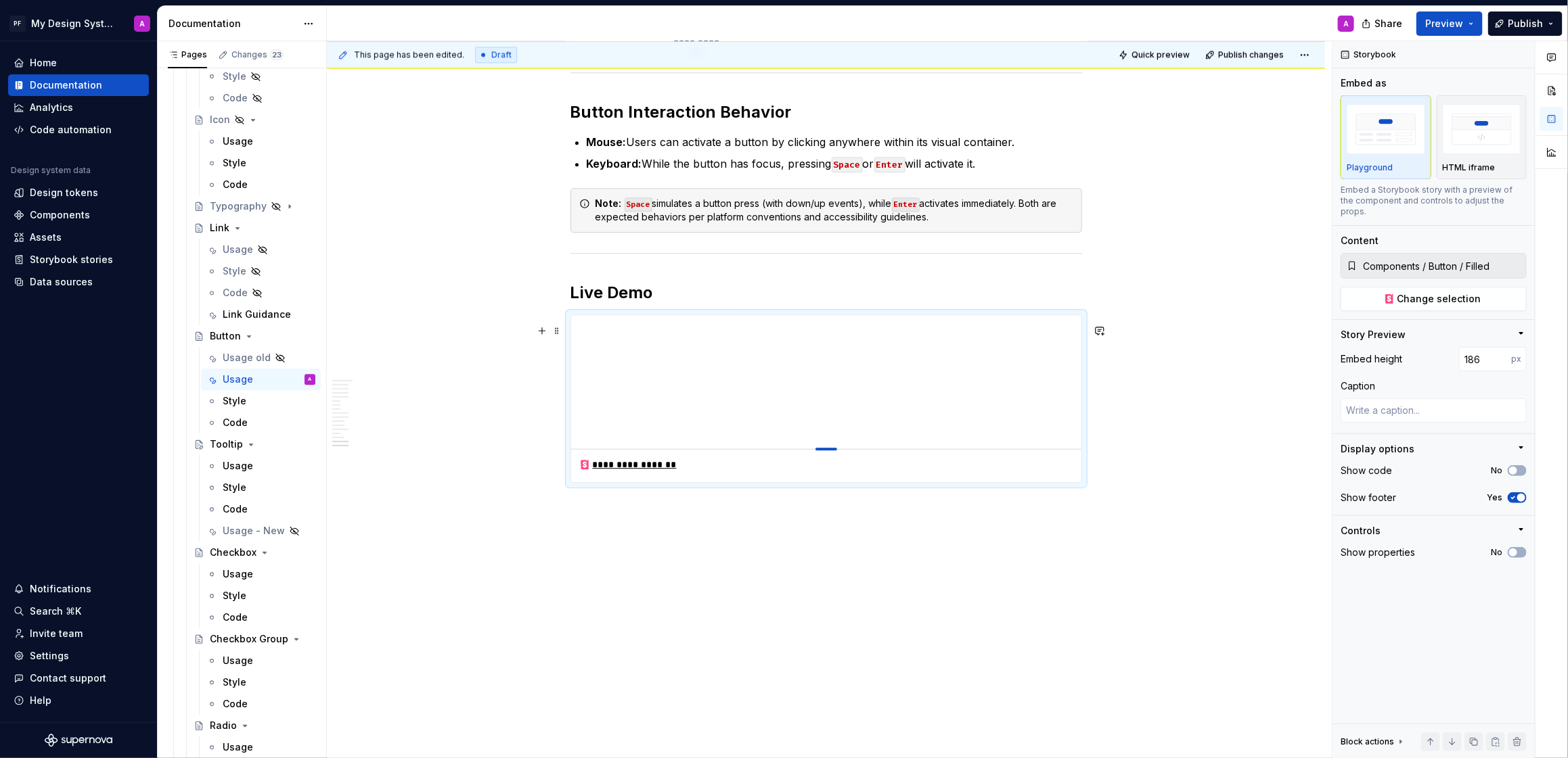
type input "187"
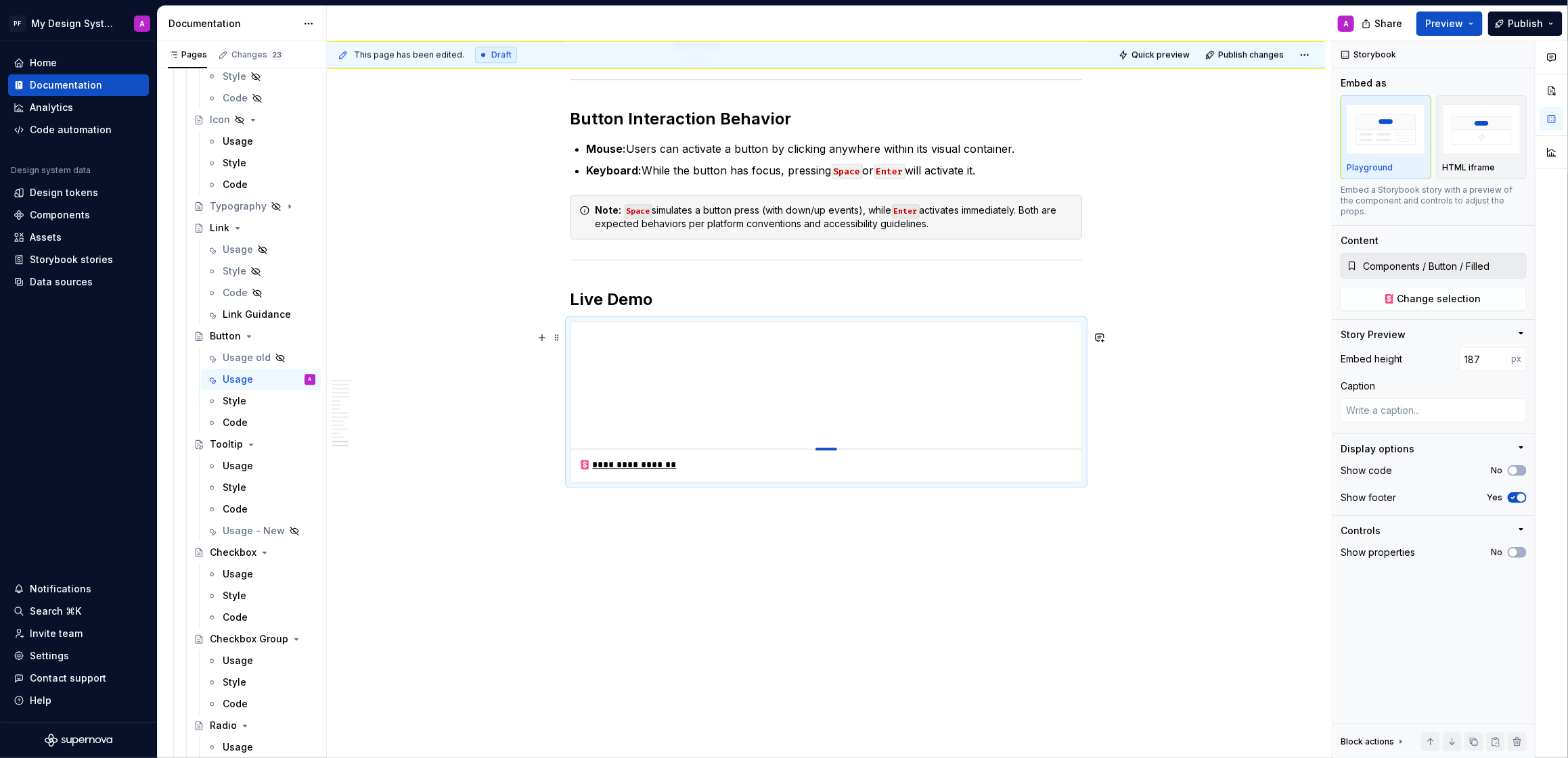
type textarea "*"
type input "172"
type textarea "*"
type input "118"
type textarea "*"
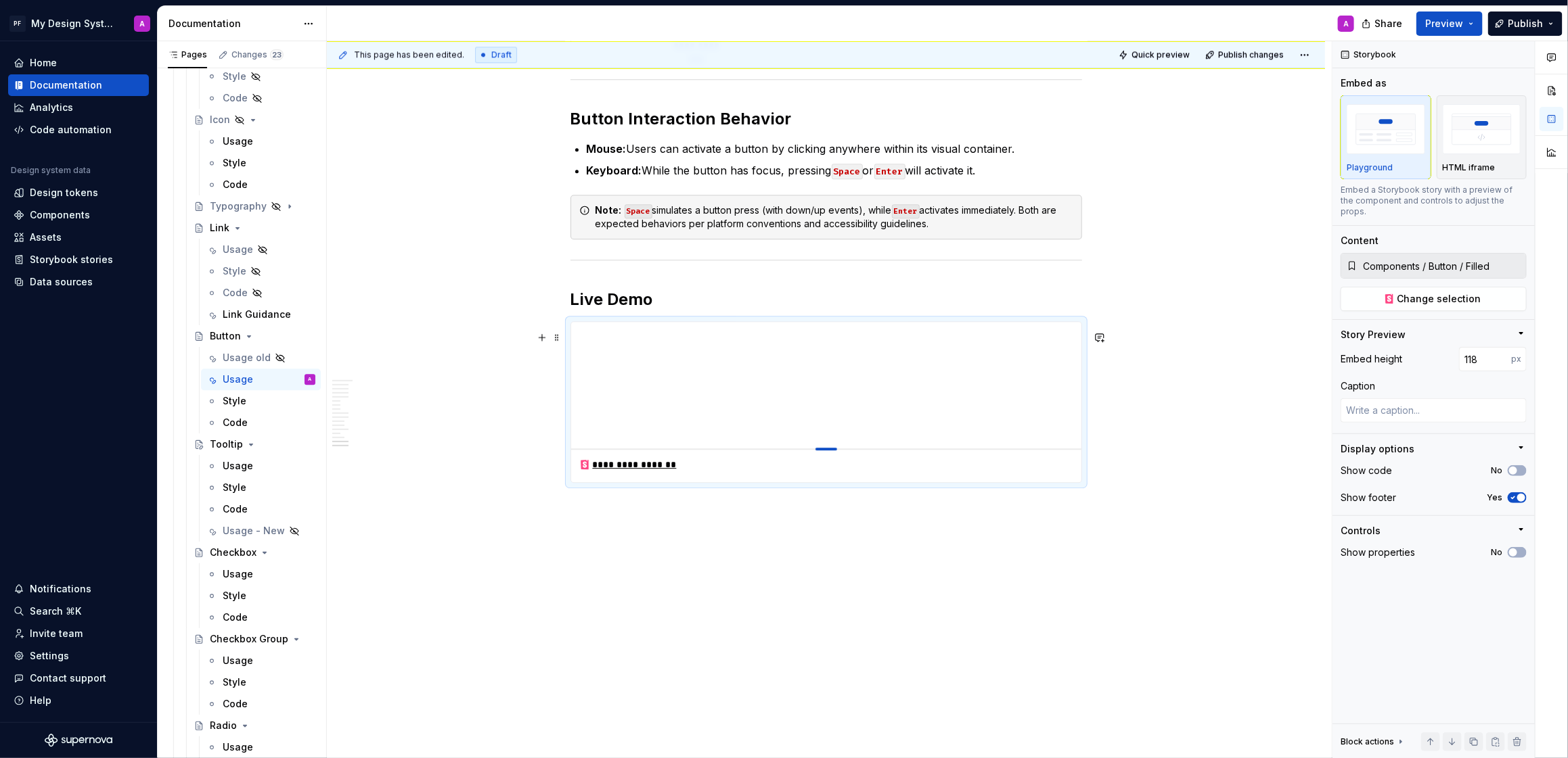
type input "100"
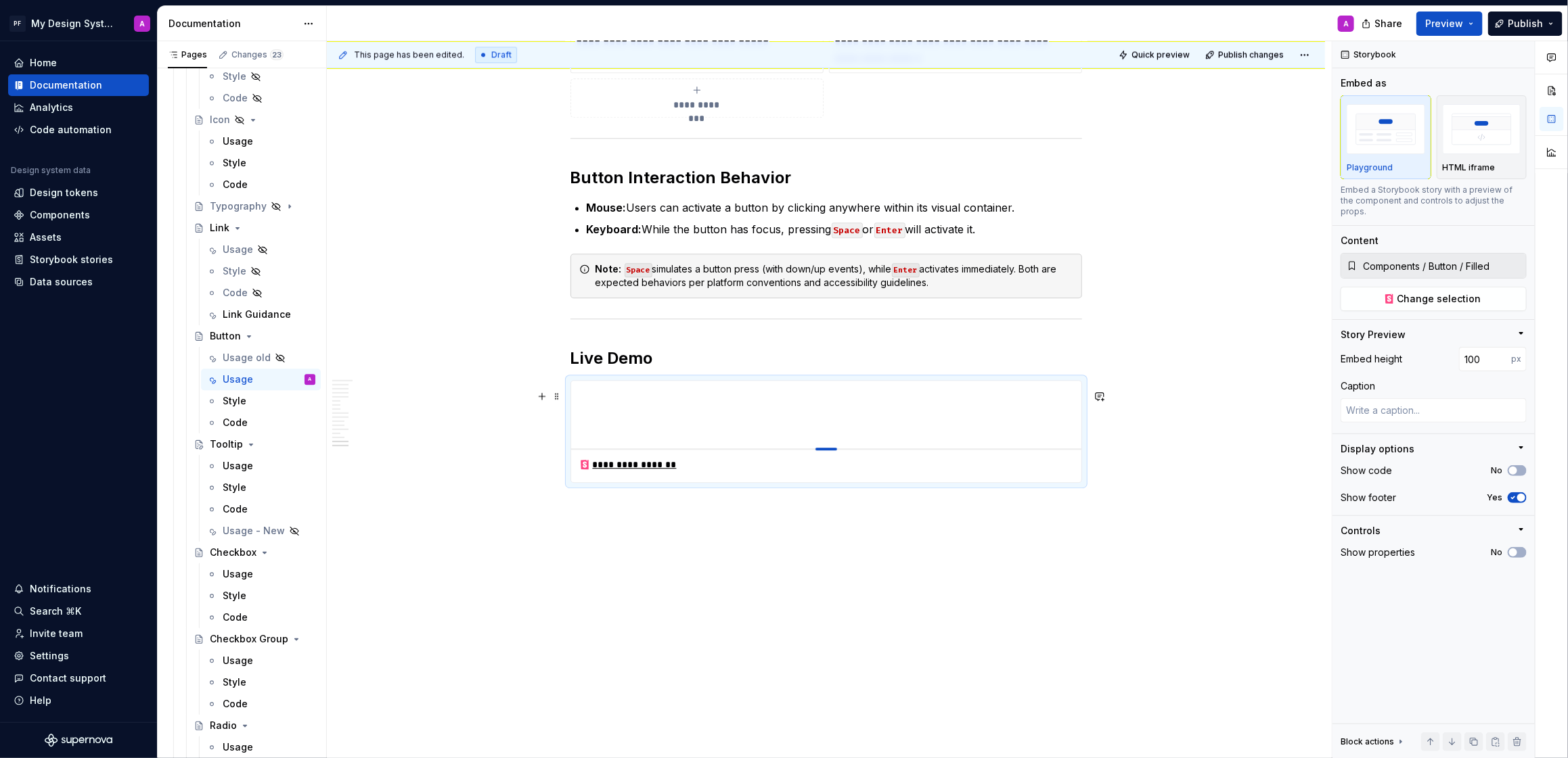
scroll to position [5302, 0]
drag, startPoint x: 833, startPoint y: 447, endPoint x: 936, endPoint y: 408, distance: 110.1
click at [1406, 293] on span "Change selection" at bounding box center [1439, 300] width 84 height 14
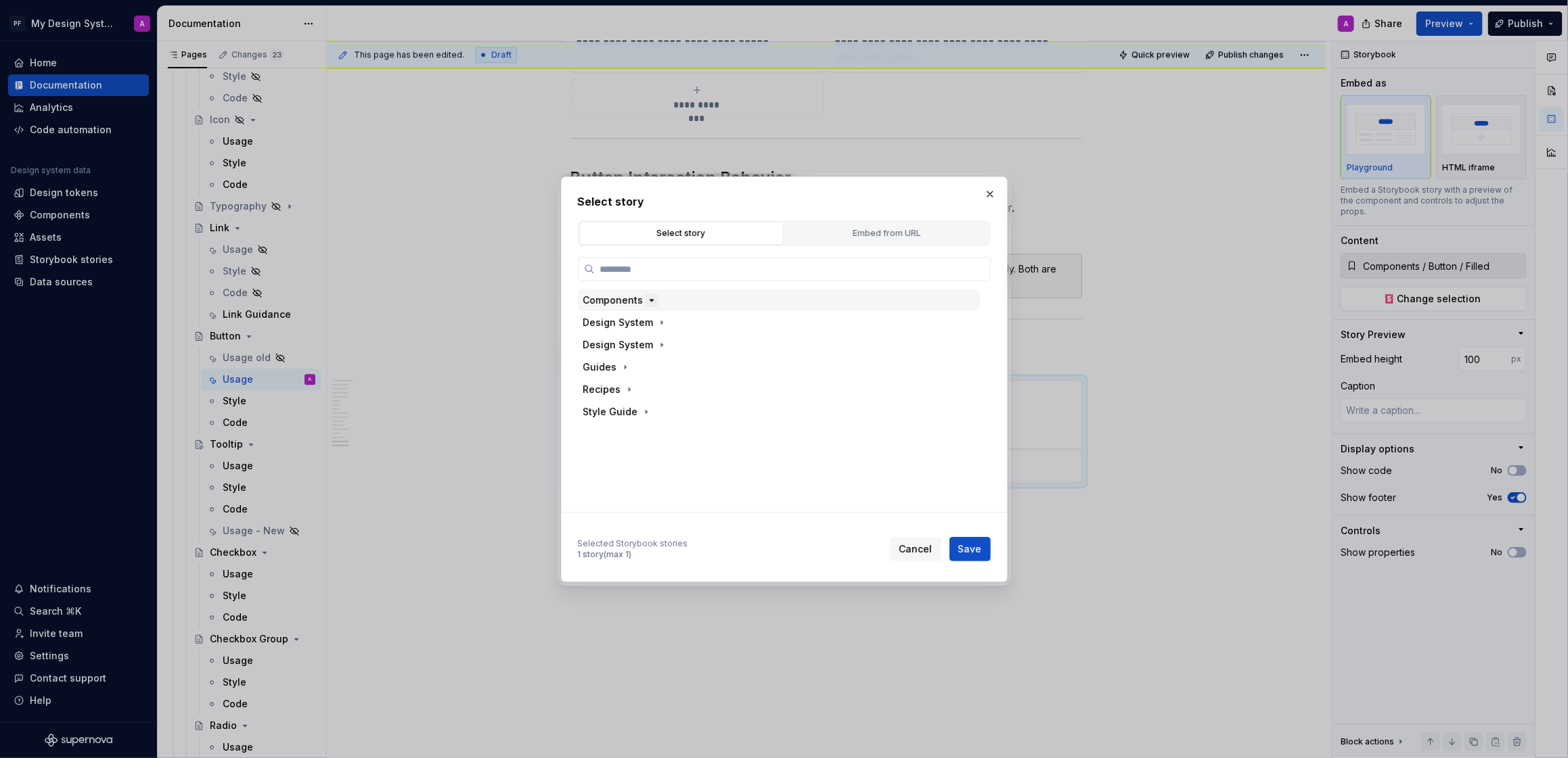
click at [650, 301] on icon "button" at bounding box center [652, 300] width 3 height 2
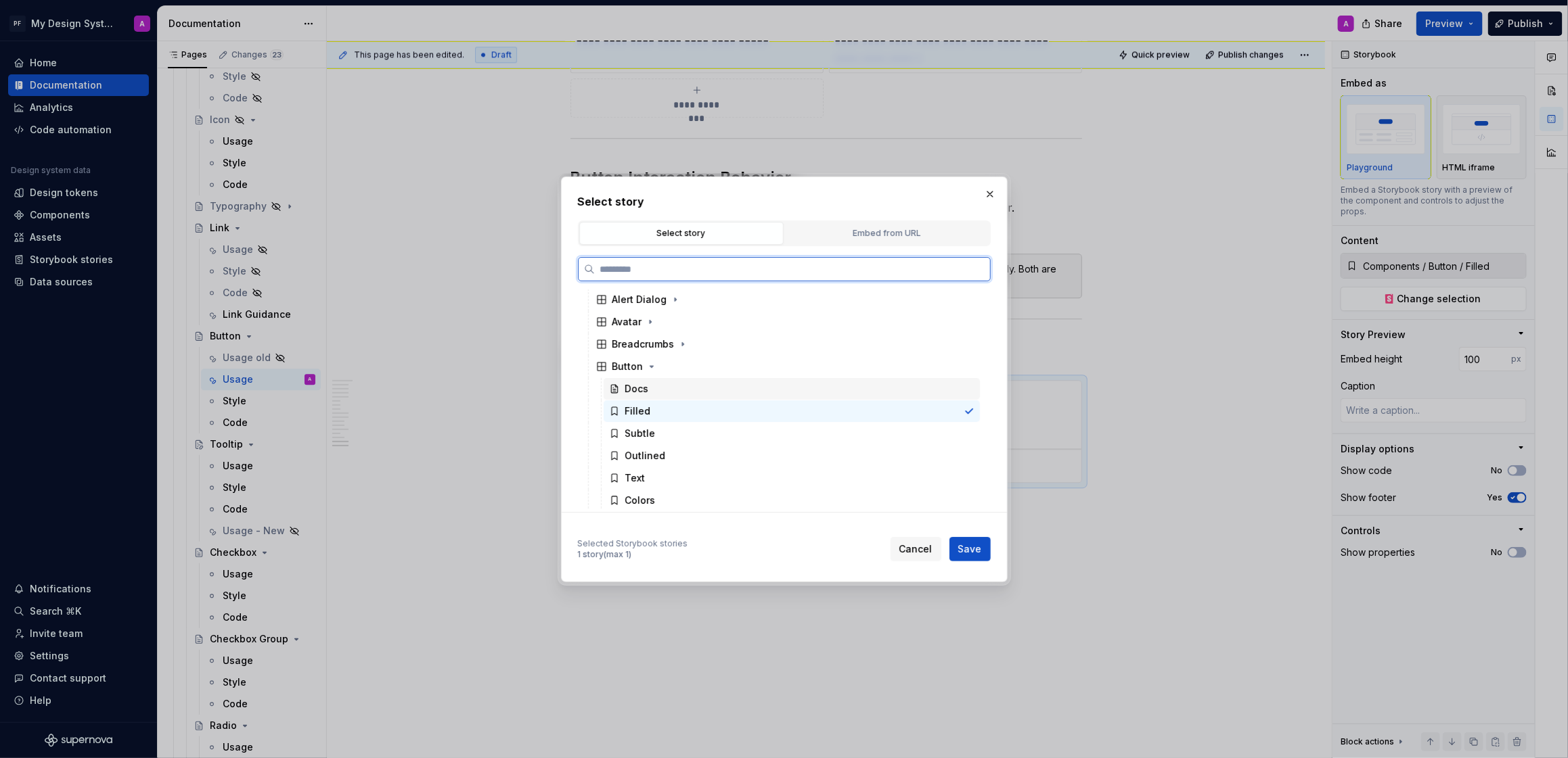
click at [648, 391] on div "Docs" at bounding box center [637, 389] width 23 height 14
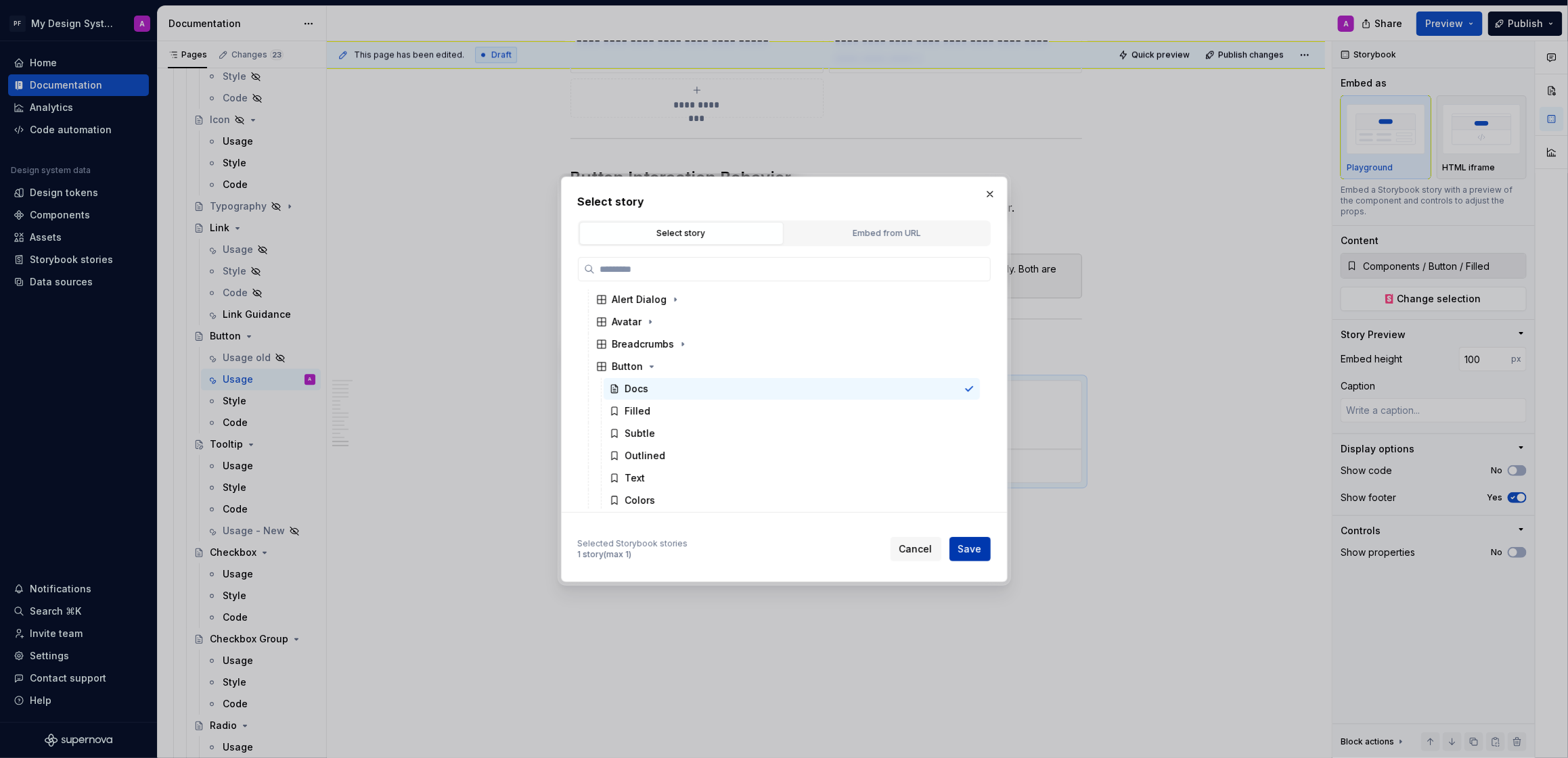
click at [979, 547] on span "Save" at bounding box center [969, 550] width 23 height 14
type textarea "*"
type input "Components / Button / Docs"
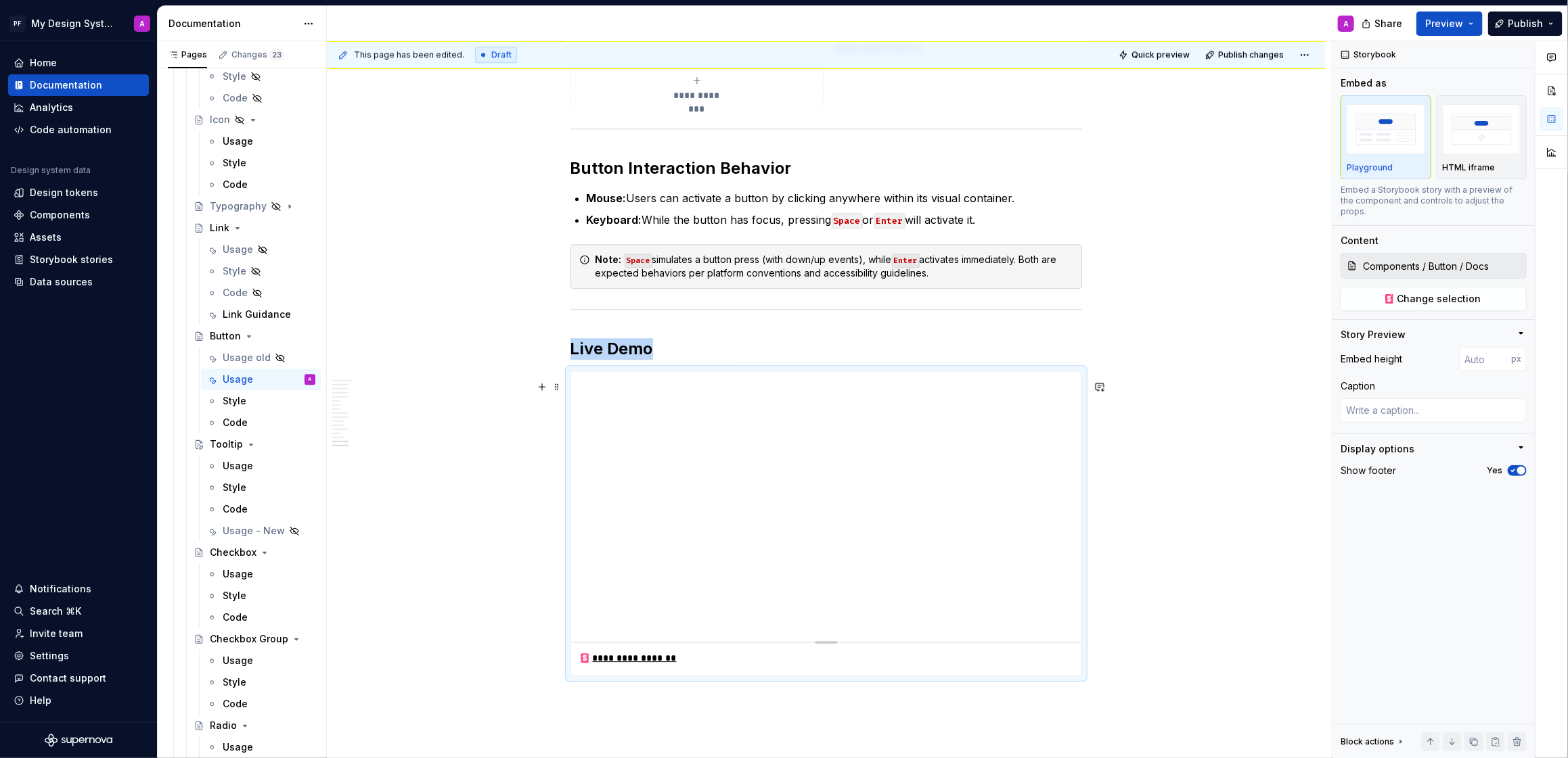
scroll to position [5369, 0]
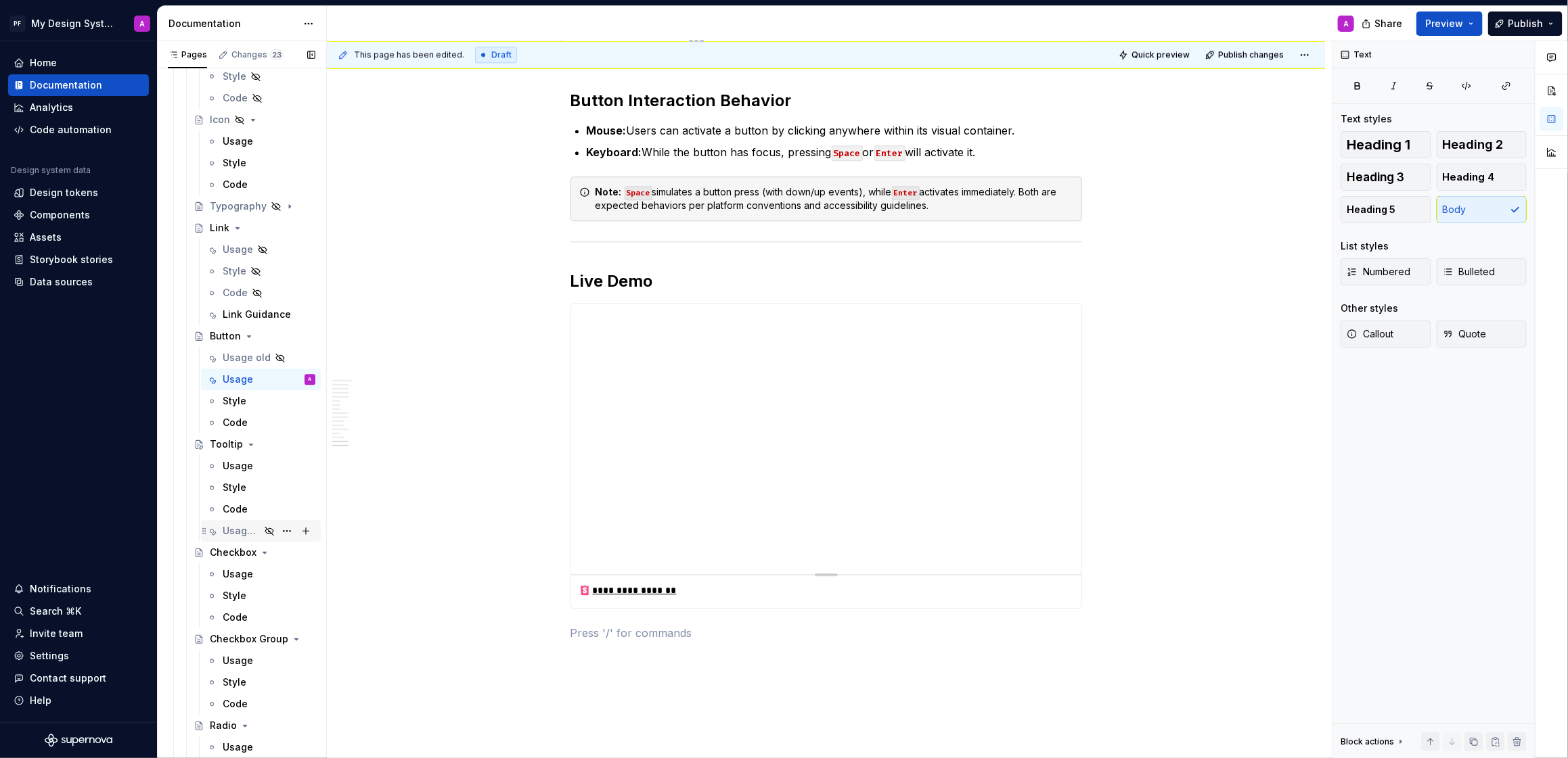
click at [245, 524] on div "Usage - New" at bounding box center [241, 531] width 37 height 14
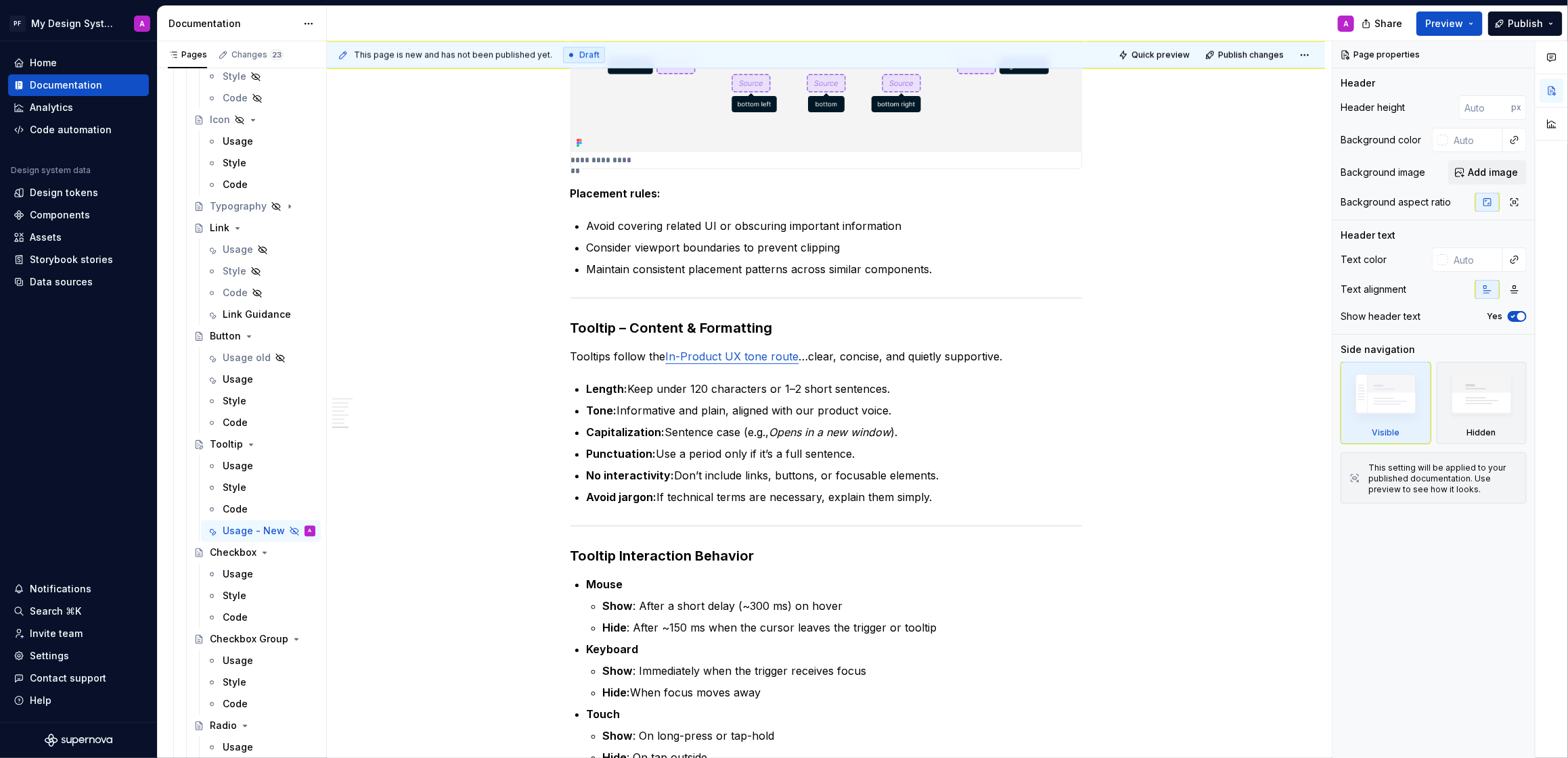
scroll to position [2747, 0]
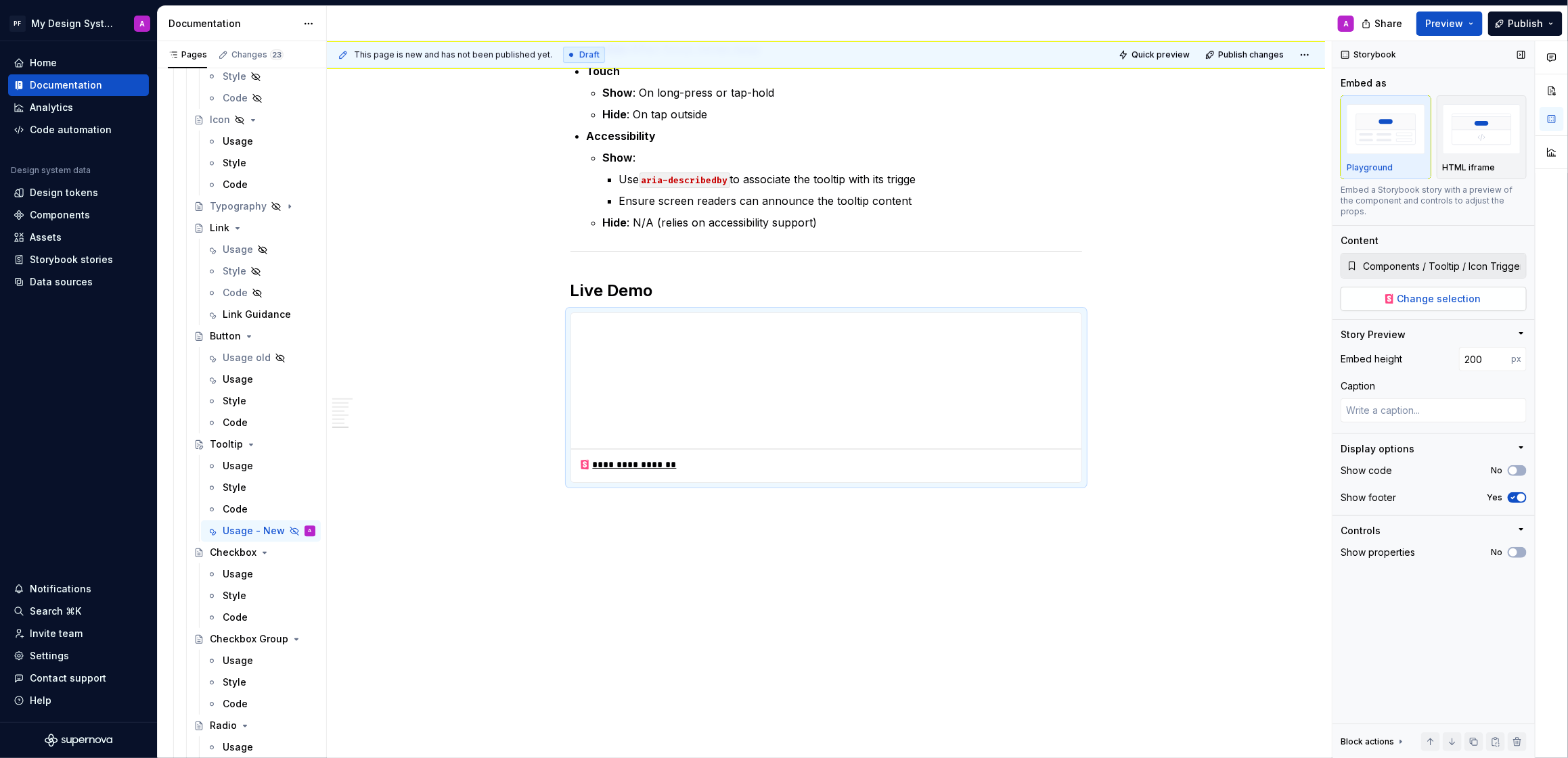
click at [1446, 296] on button "Change selection" at bounding box center [1434, 299] width 186 height 24
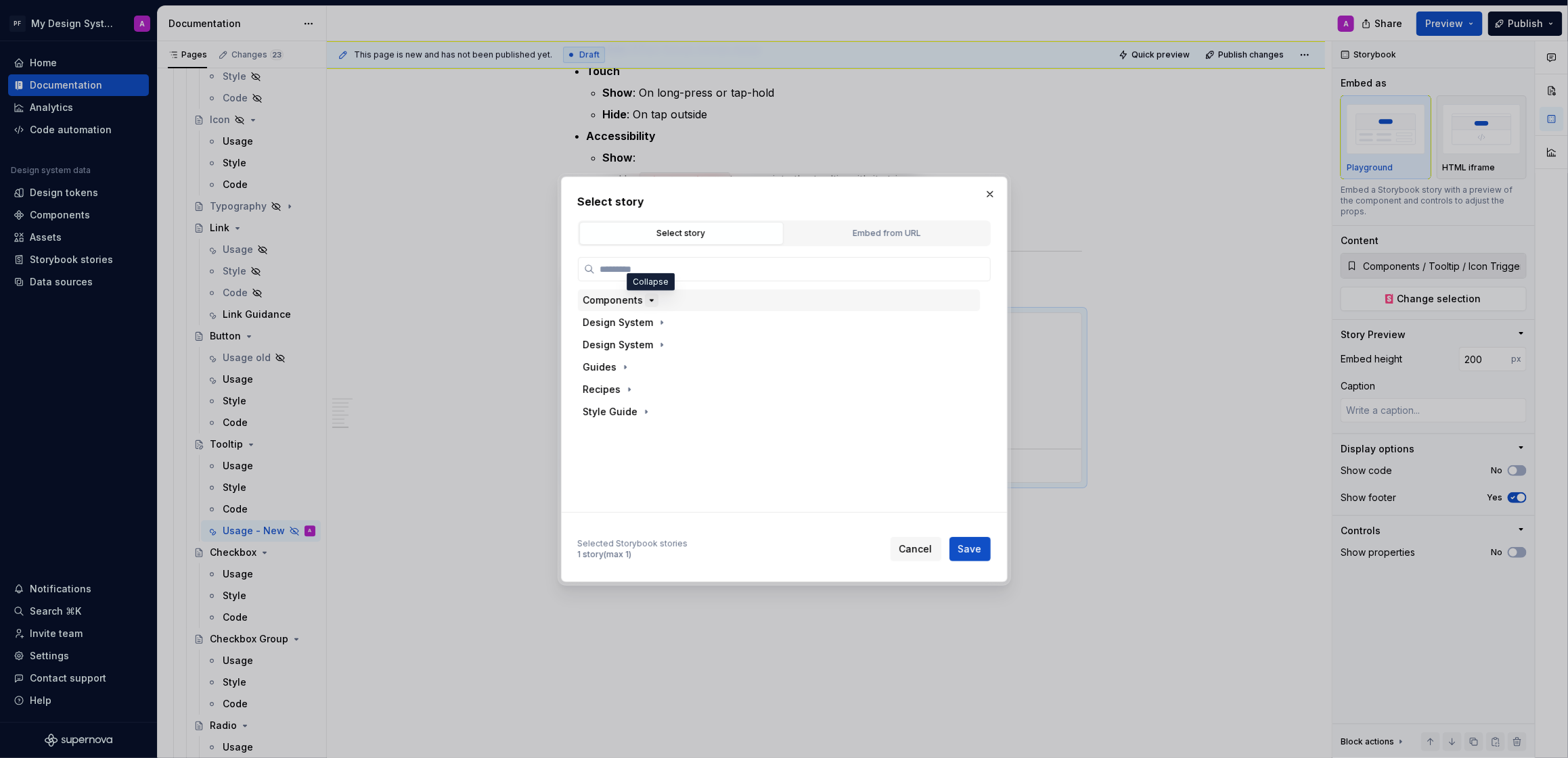
click at [646, 300] on icon "button" at bounding box center [652, 300] width 10 height 10
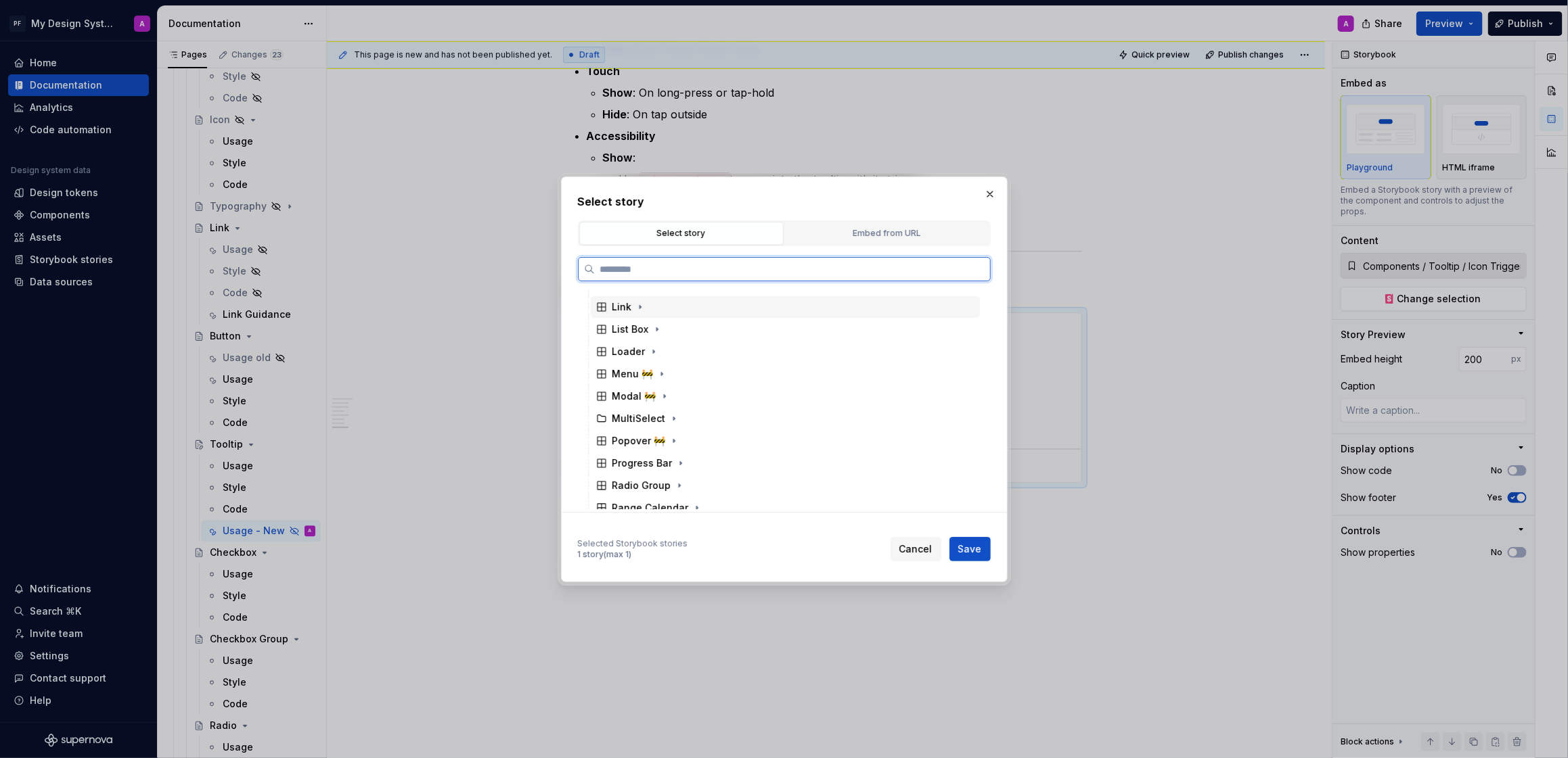
click at [626, 306] on div "Link" at bounding box center [622, 307] width 20 height 14
click at [642, 333] on div "Docs" at bounding box center [637, 330] width 23 height 14
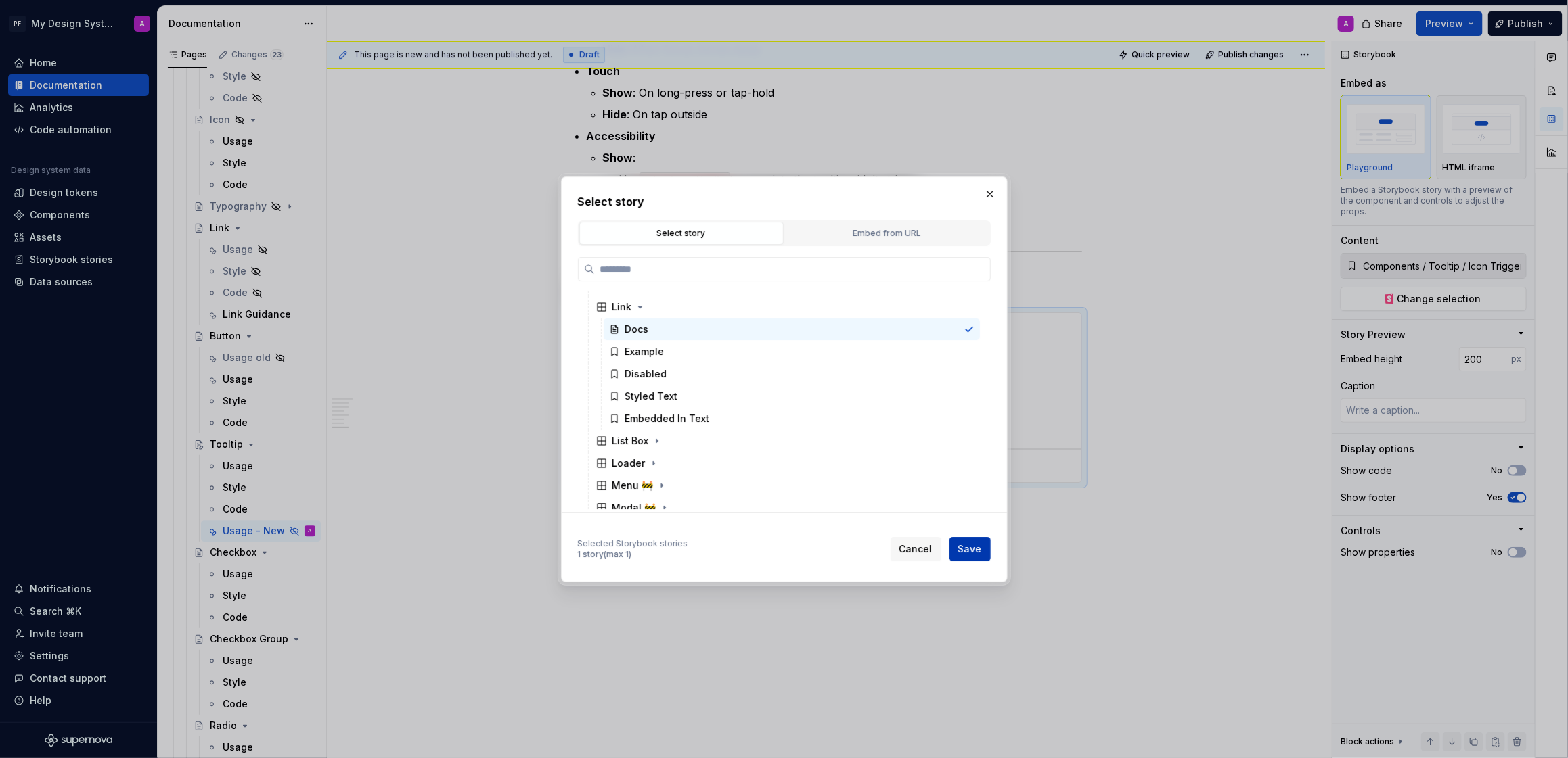
click at [973, 553] on span "Save" at bounding box center [969, 550] width 23 height 14
type textarea "*"
type input "Components / Link / Docs"
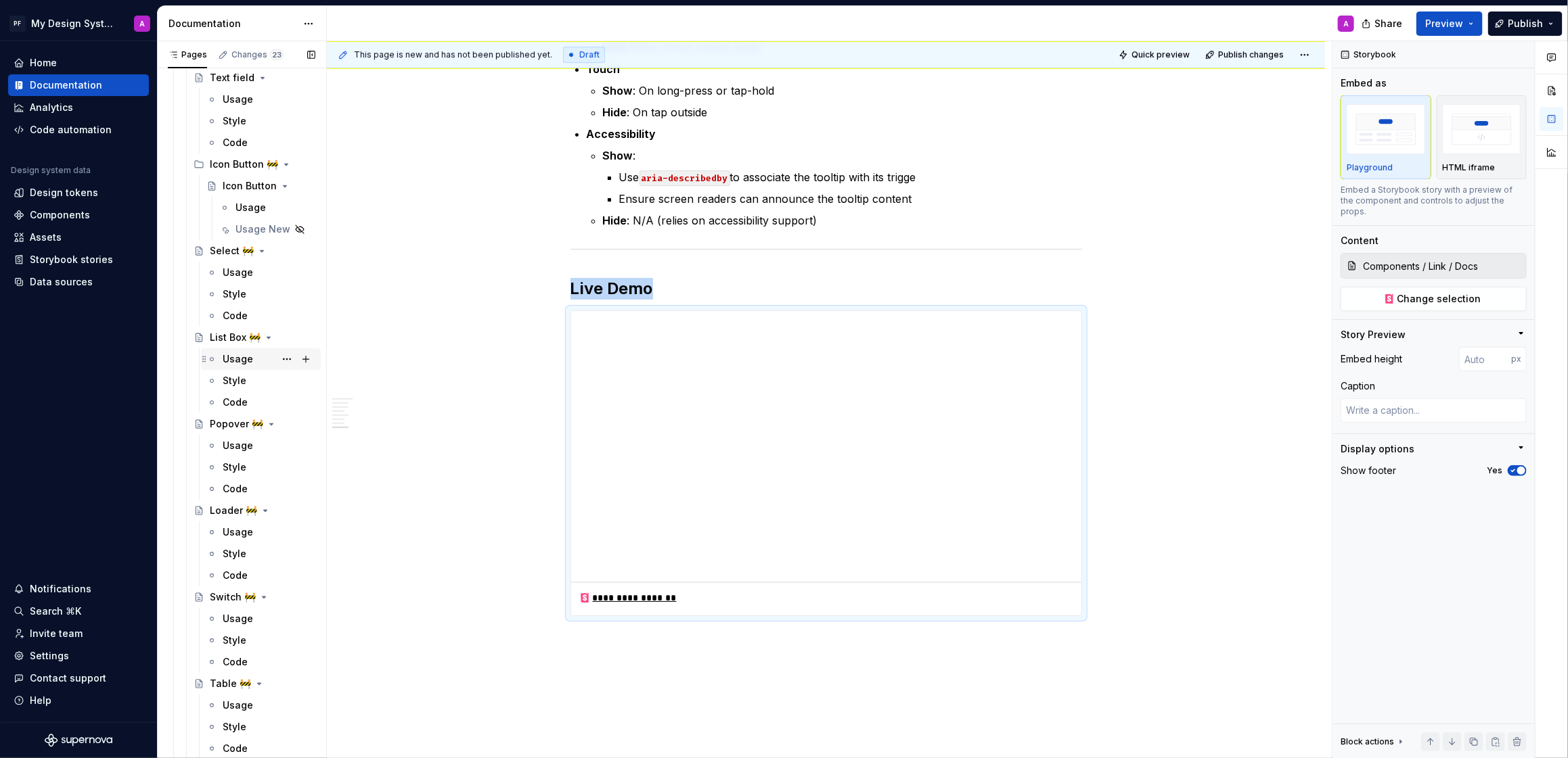
scroll to position [2600, 0]
click at [244, 369] on div "Usage" at bounding box center [237, 367] width 30 height 14
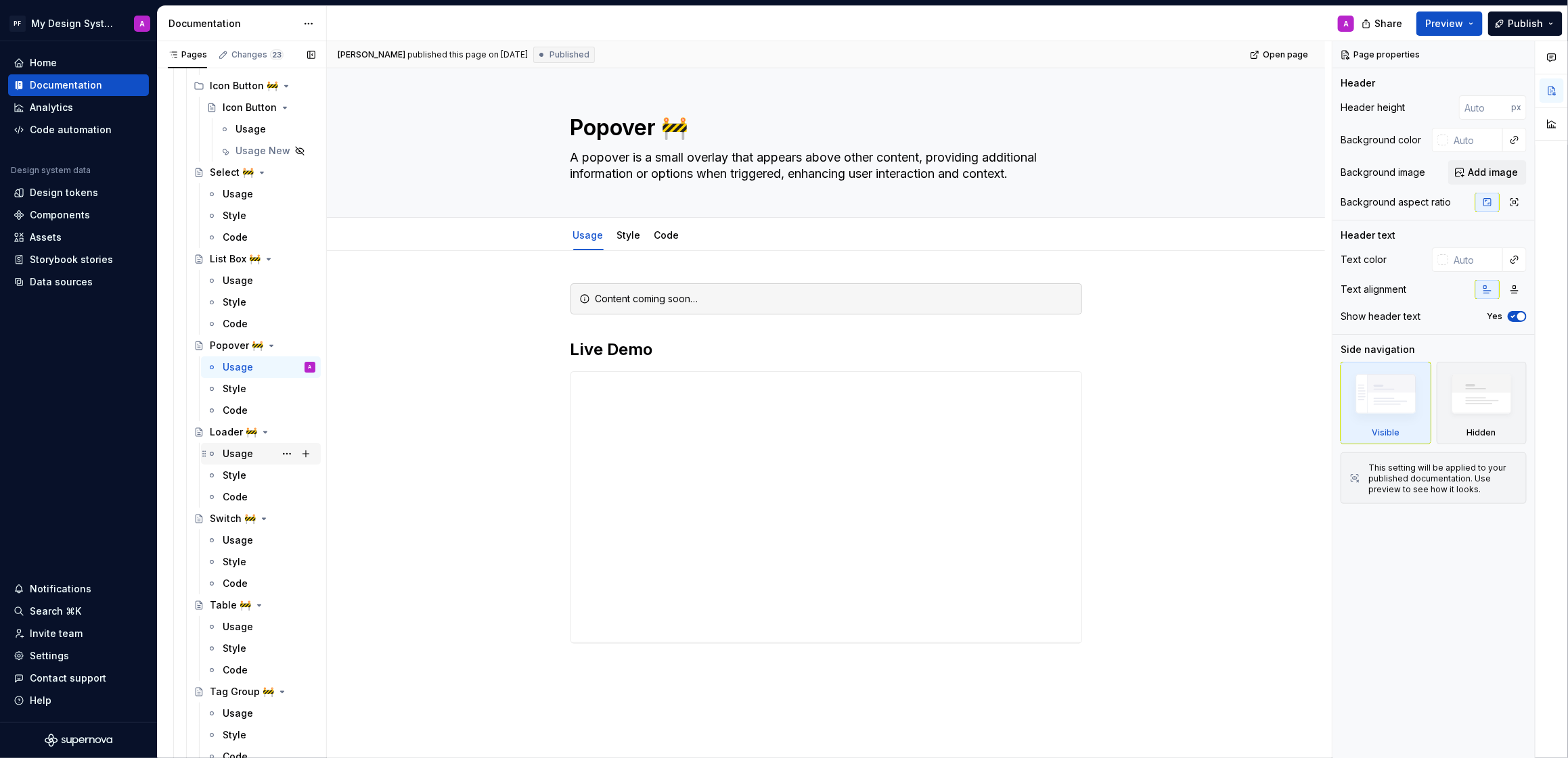
click at [238, 455] on div "Usage" at bounding box center [237, 454] width 30 height 14
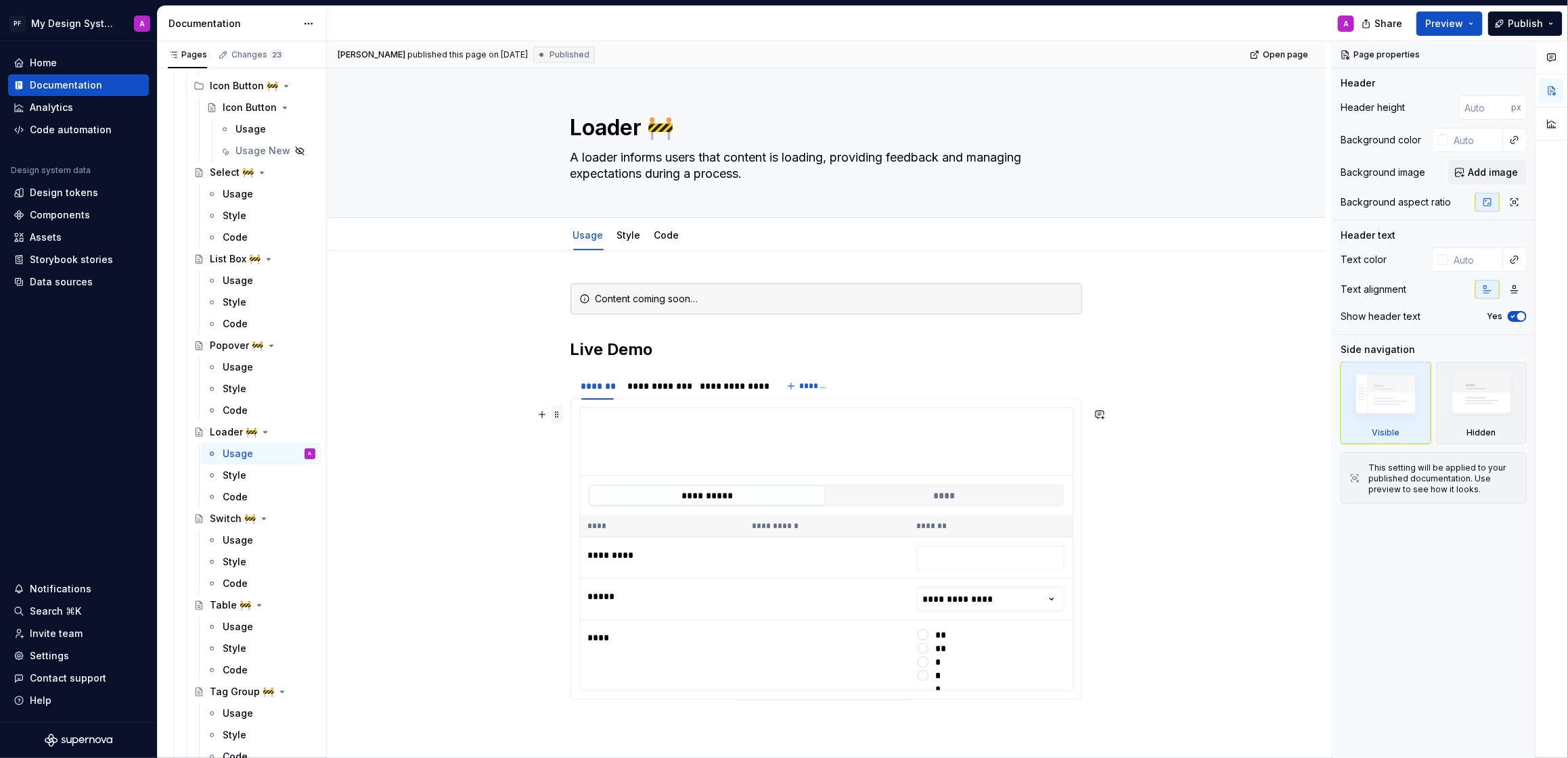
click at [562, 416] on span at bounding box center [557, 415] width 10 height 19
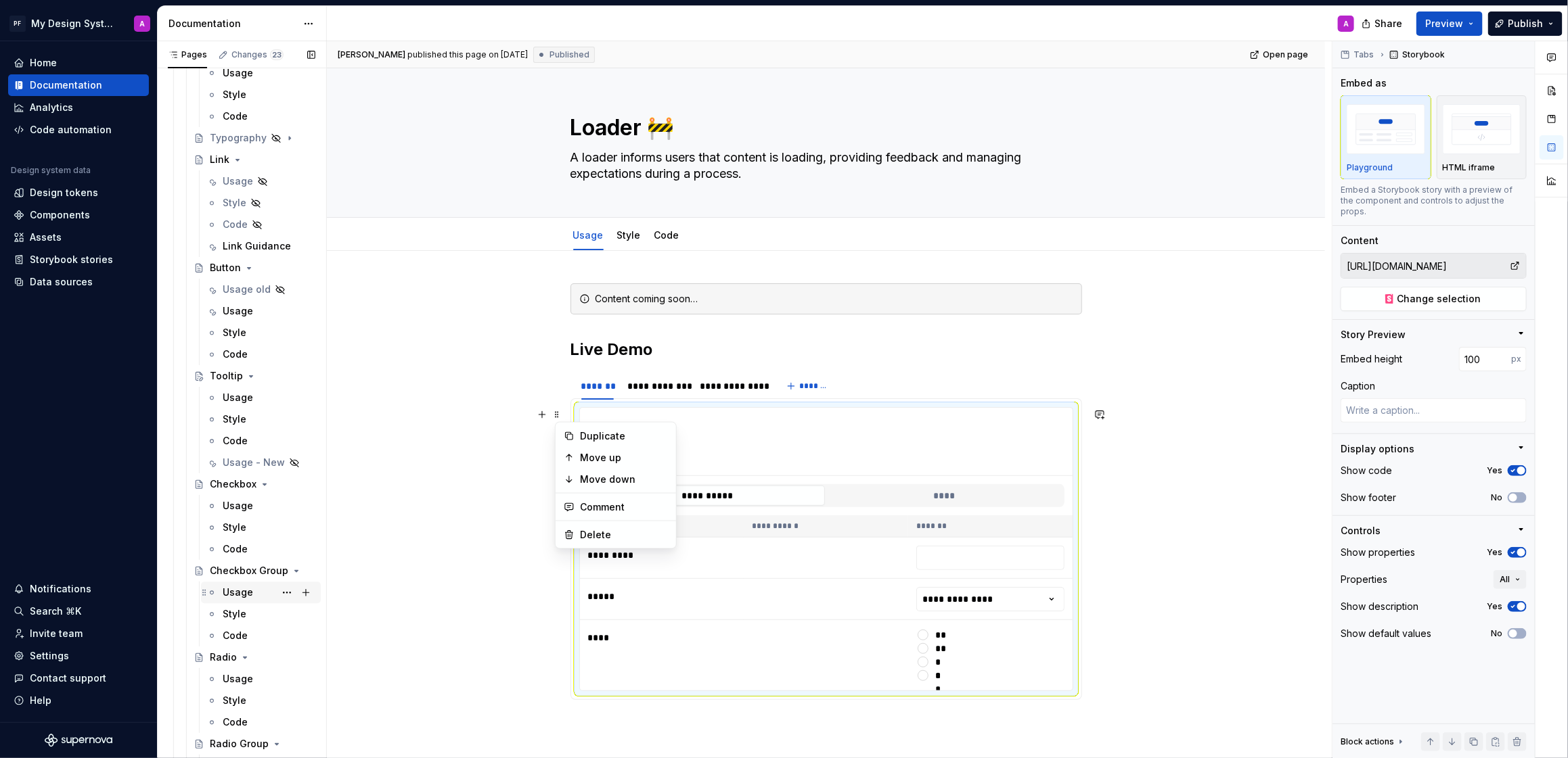
scroll to position [1724, 0]
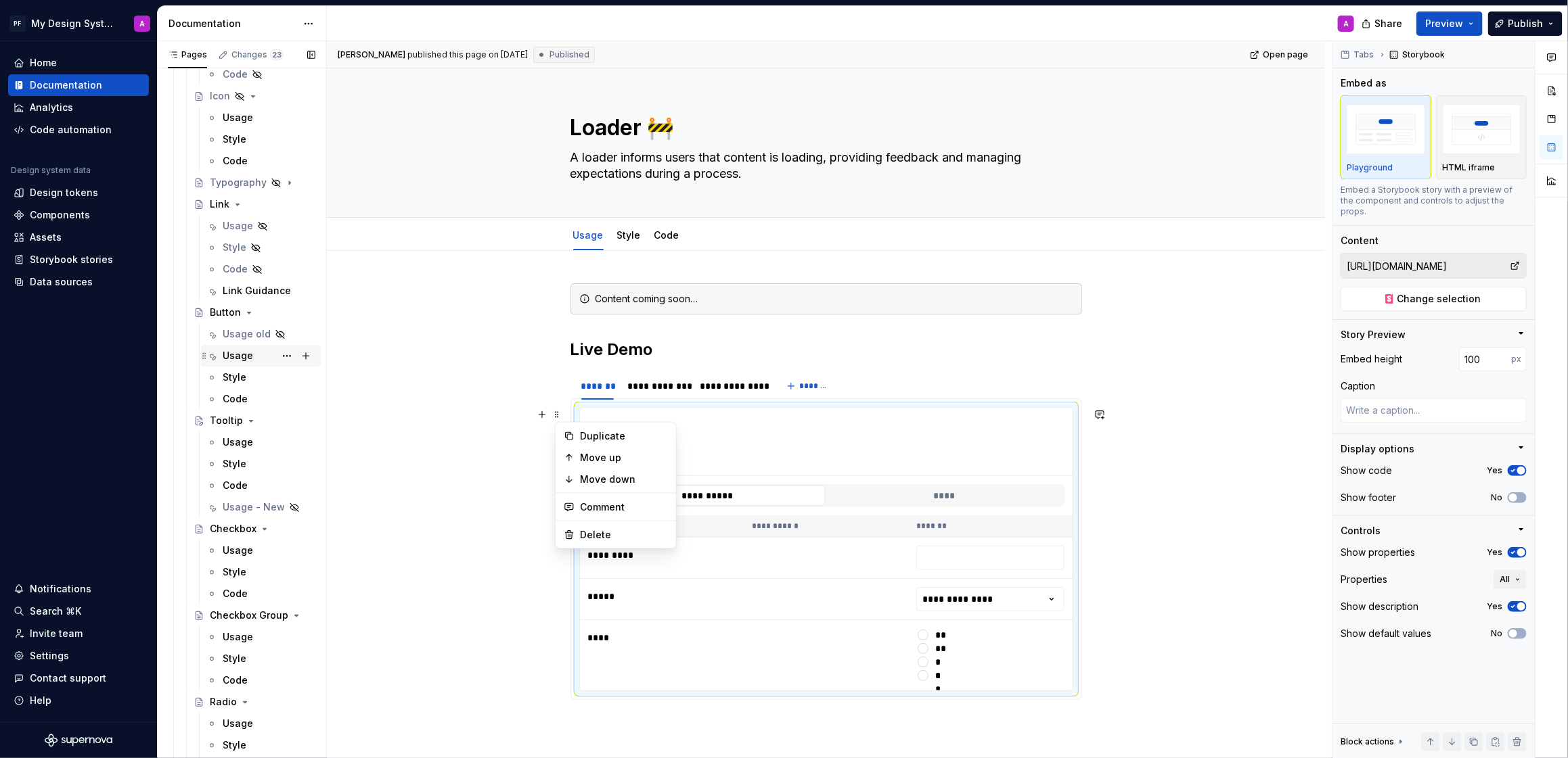
click at [259, 355] on div "Usage" at bounding box center [268, 356] width 93 height 19
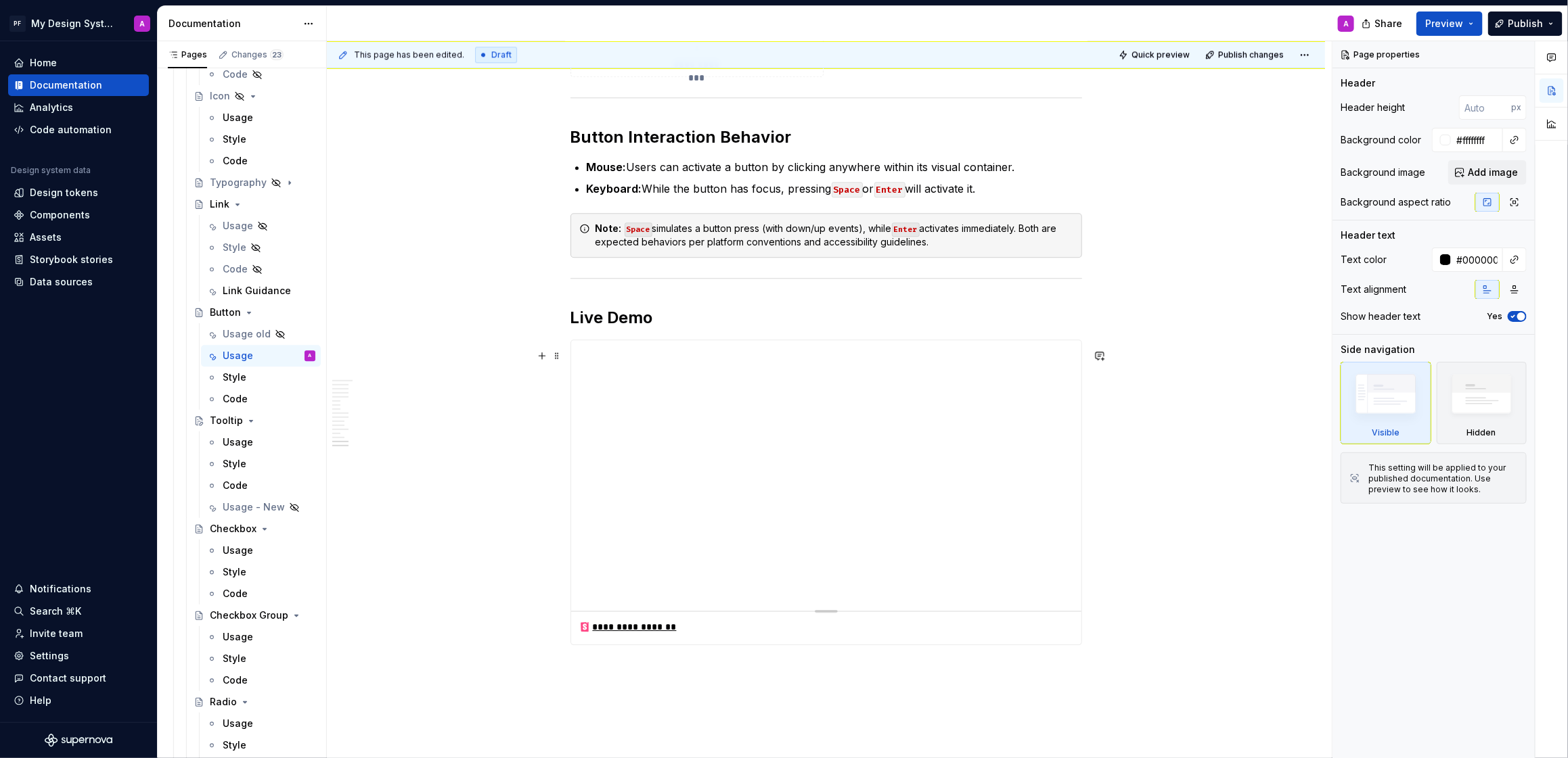
scroll to position [5329, 0]
click at [561, 365] on span at bounding box center [557, 360] width 10 height 19
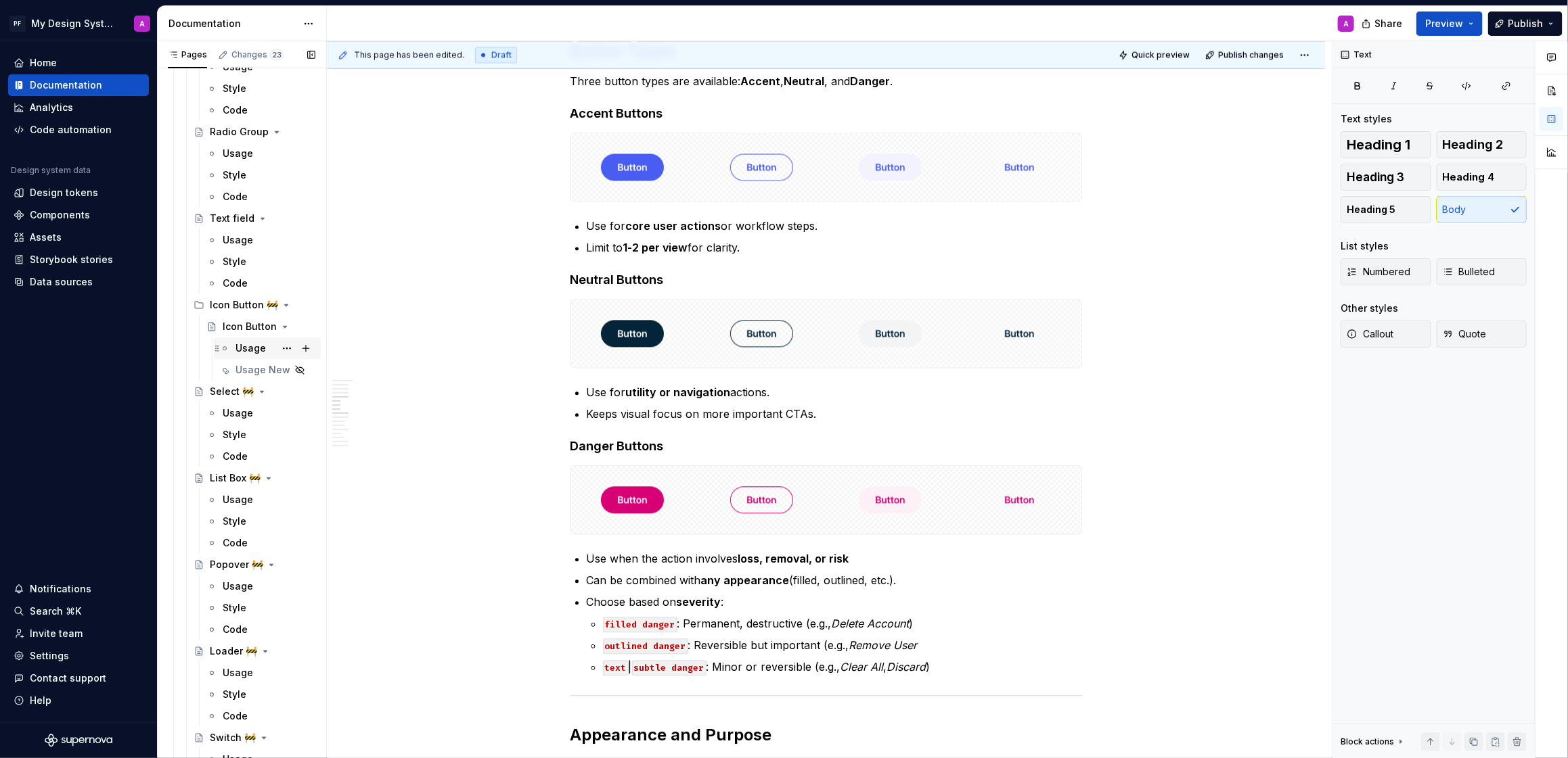
scroll to position [2406, 0]
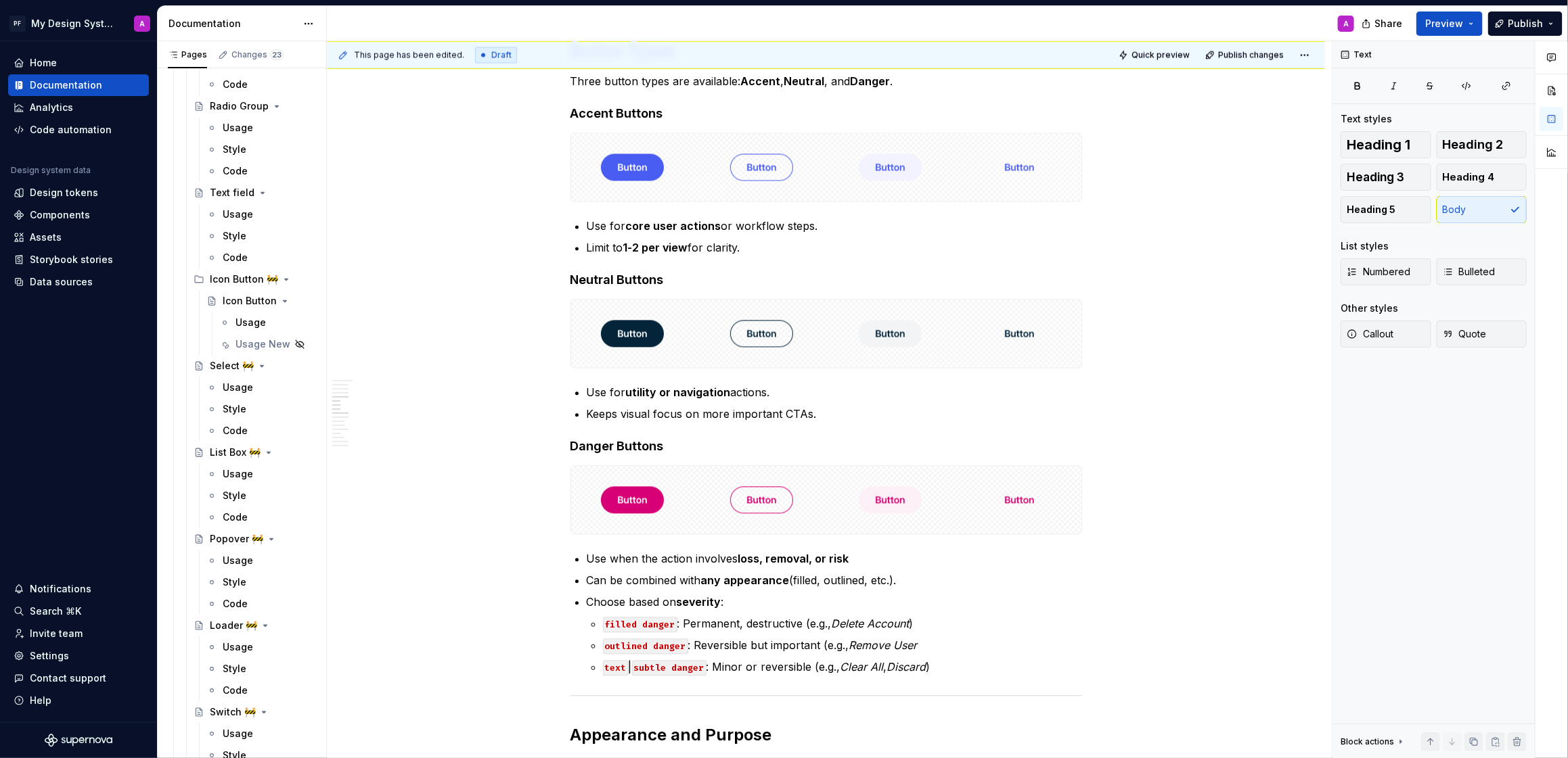
click at [241, 342] on div "Usage New" at bounding box center [262, 345] width 55 height 14
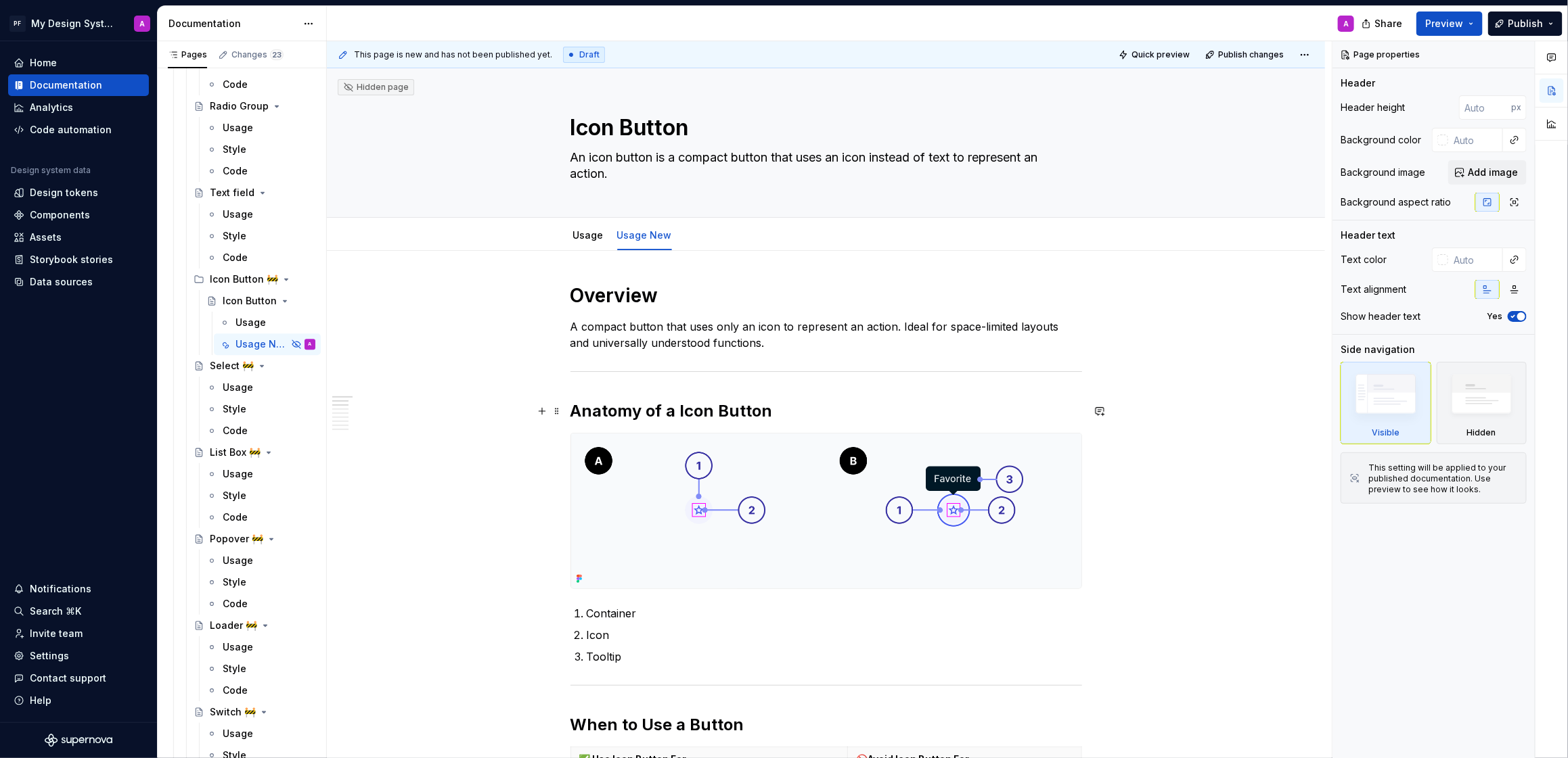
click at [679, 412] on h2 "Anatomy of a Icon Button" at bounding box center [826, 411] width 512 height 22
type textarea "*"
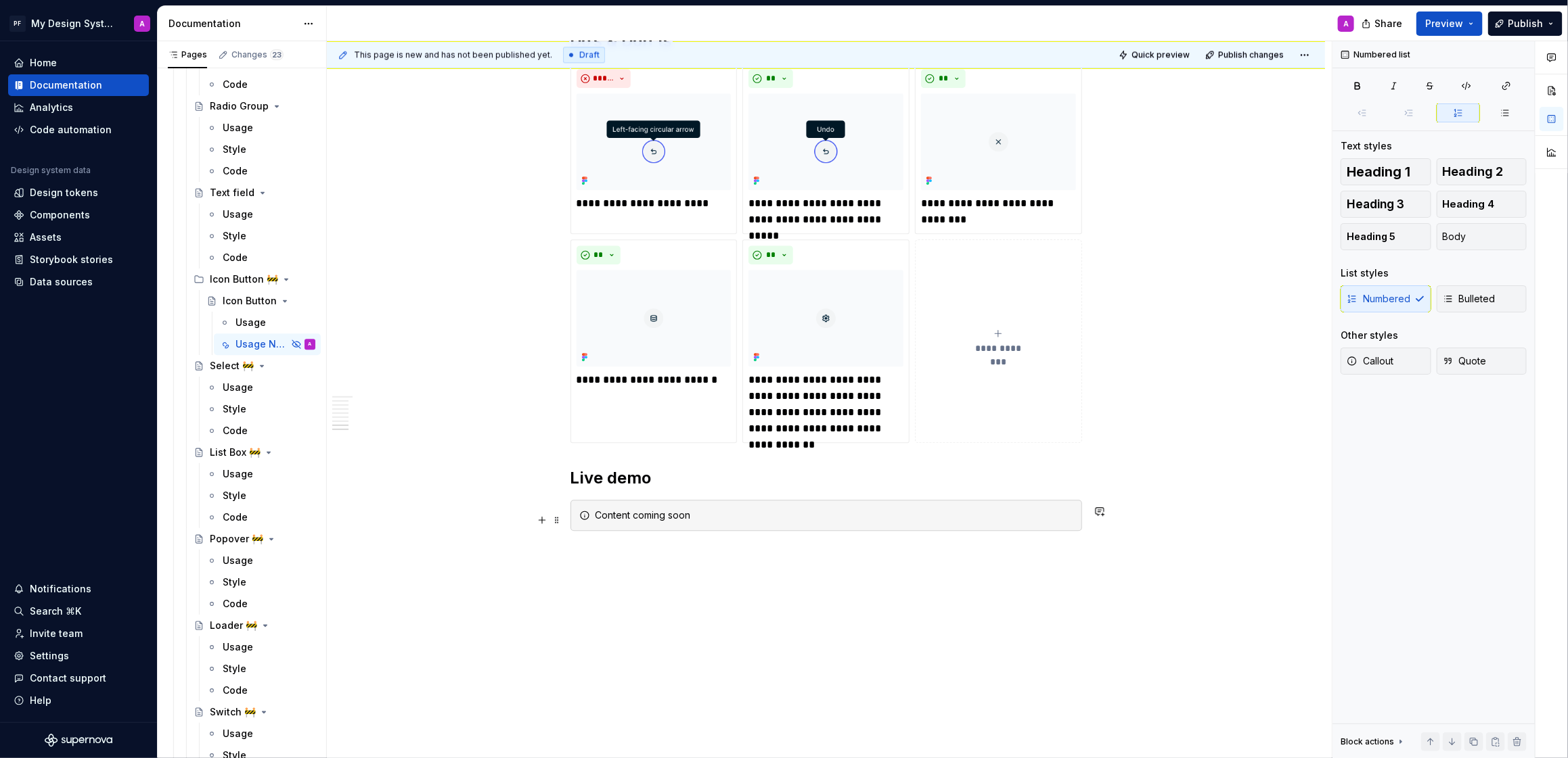
scroll to position [2132, 0]
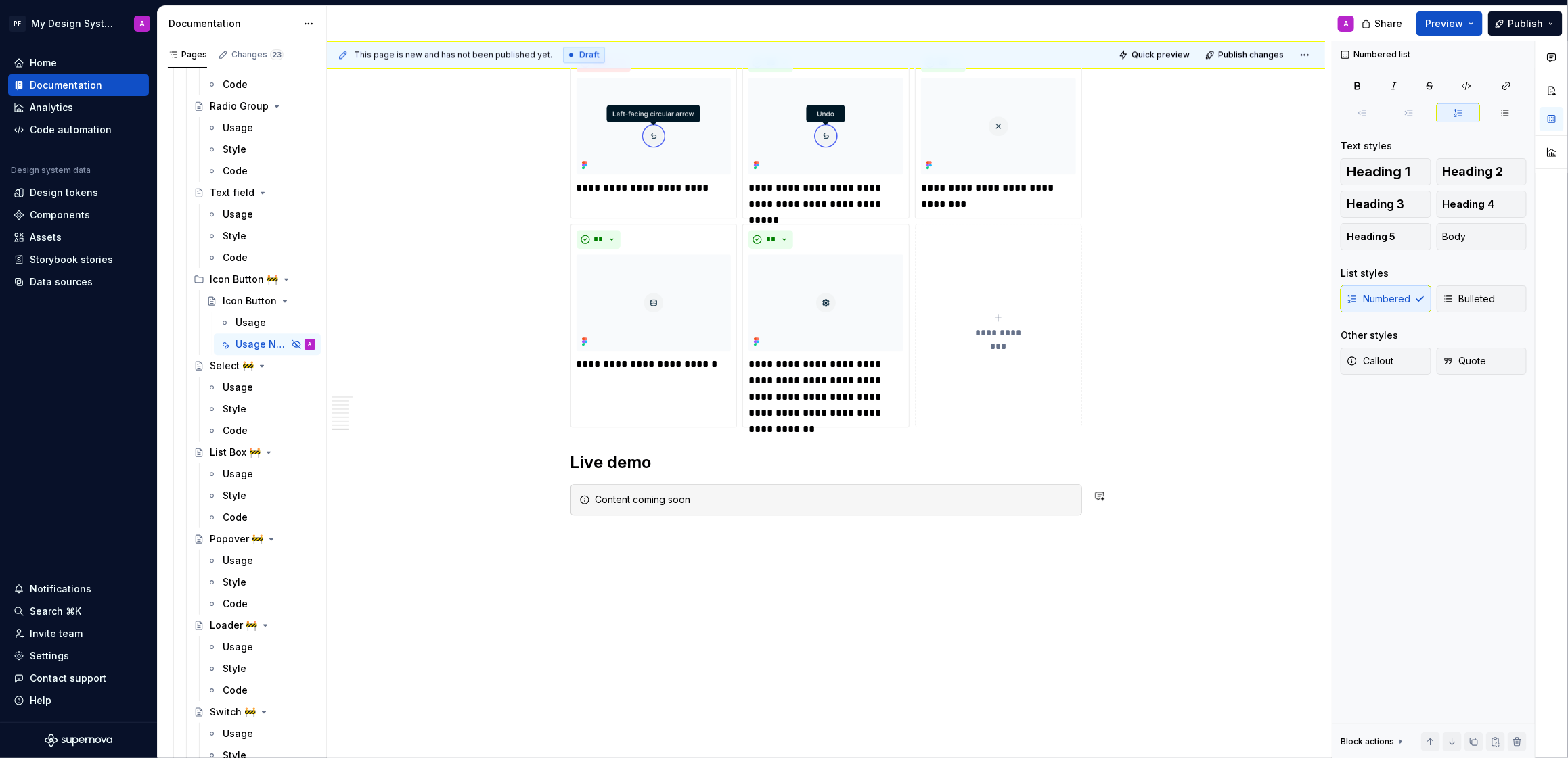
type textarea "*"
